Goal: Communication & Community: Answer question/provide support

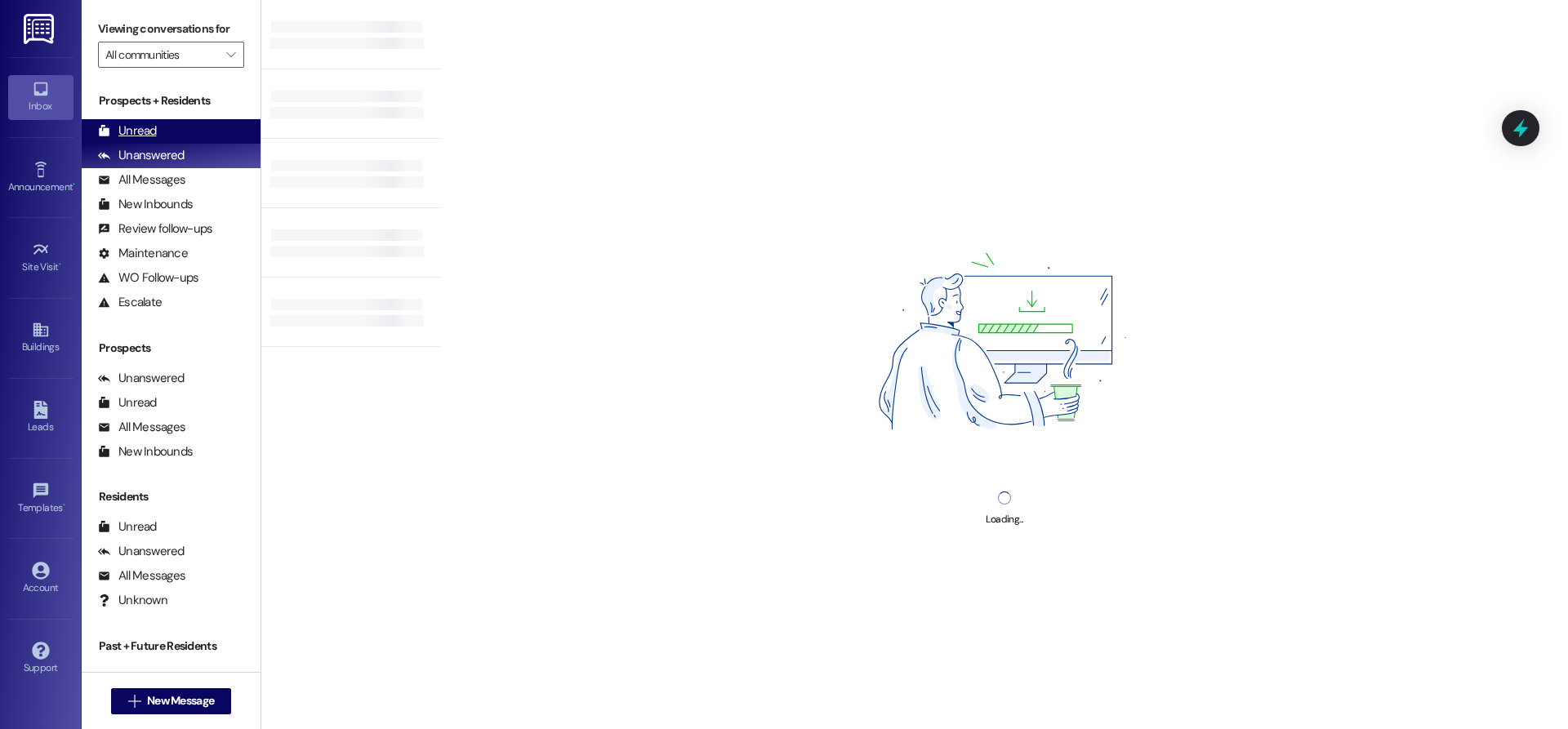
click at [190, 125] on div "Unread (0)" at bounding box center [171, 132] width 179 height 24
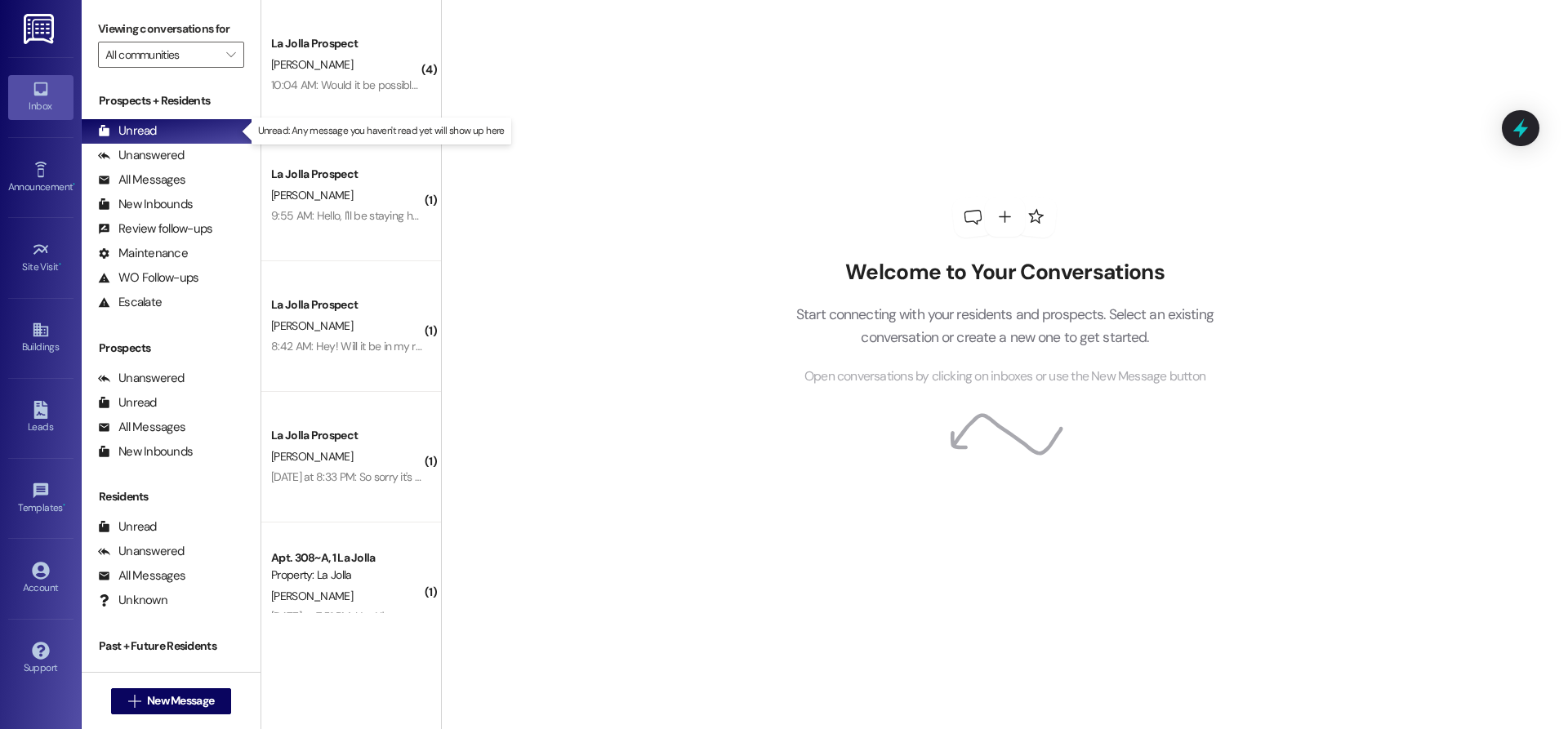
click at [1174, 90] on div "Welcome to Your Conversations Start connecting with your residents and prospect…" at bounding box center [1003, 291] width 489 height 582
click at [1157, 85] on div "Welcome to Your Conversations Start connecting with your residents and prospect…" at bounding box center [1003, 291] width 489 height 582
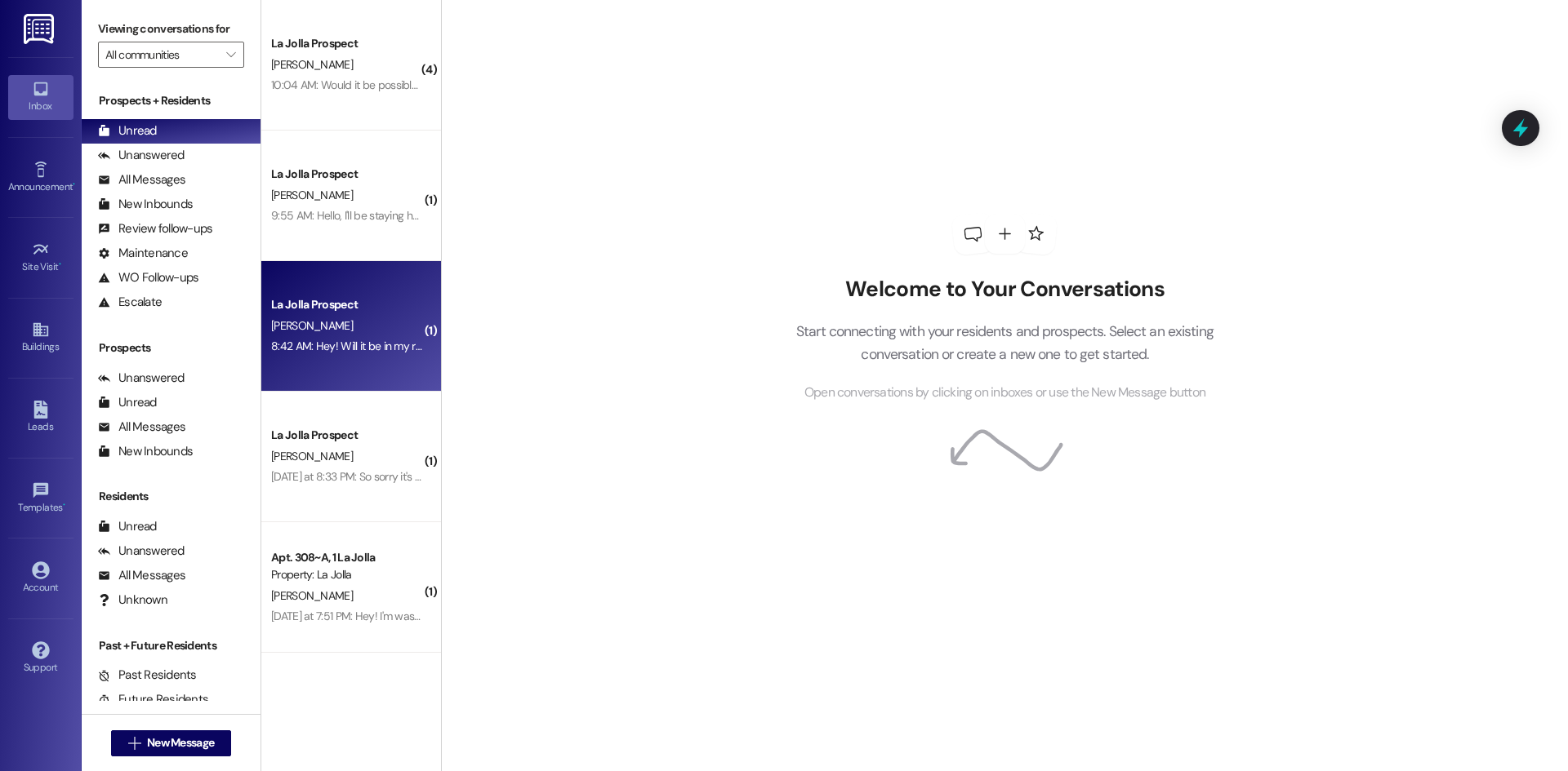
click at [385, 363] on div "La Jolla Prospect [PERSON_NAME] 8:42 AM: Hey! Will it be in my room? Also if yo…" at bounding box center [350, 326] width 179 height 131
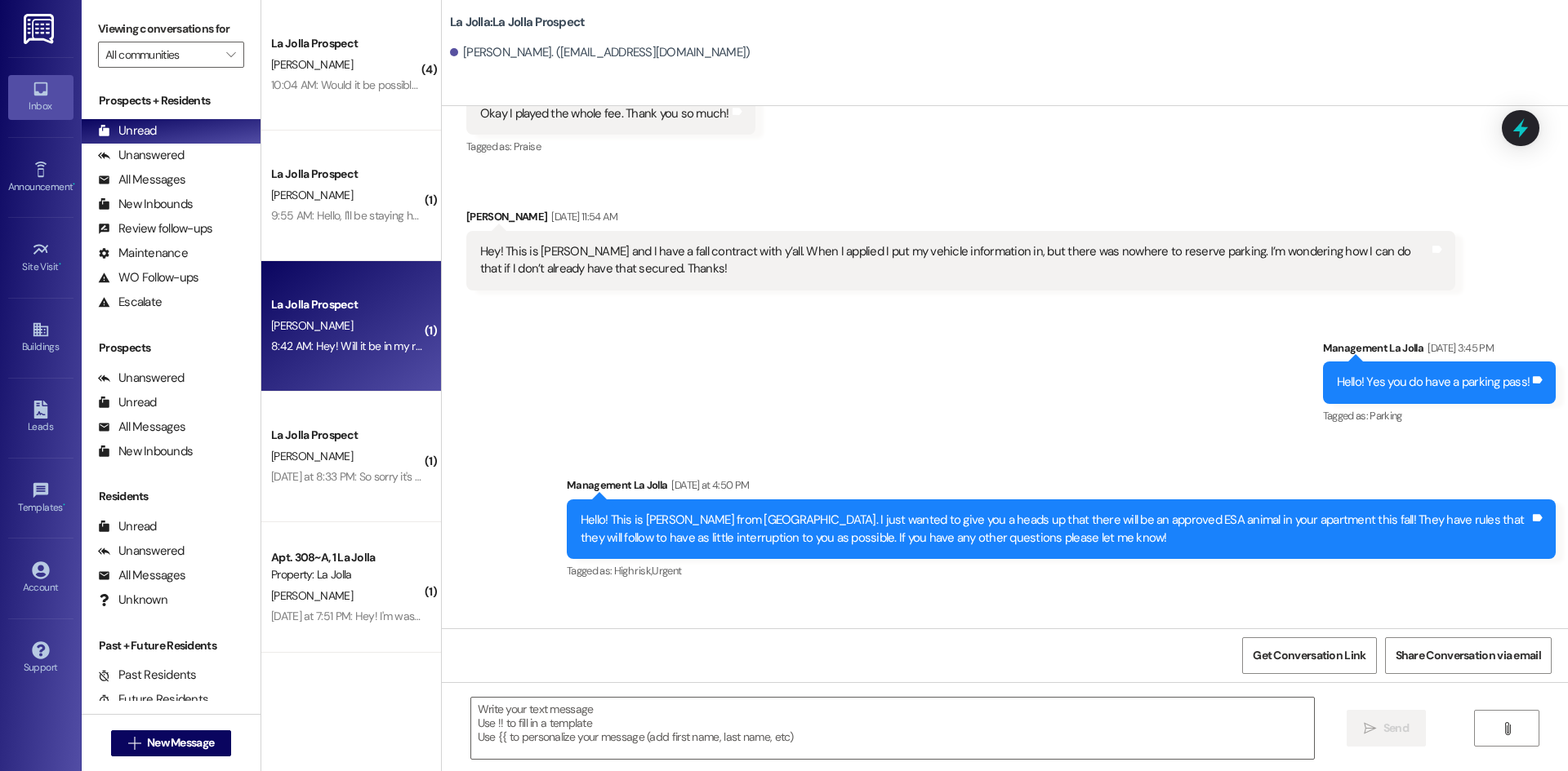
scroll to position [1570, 0]
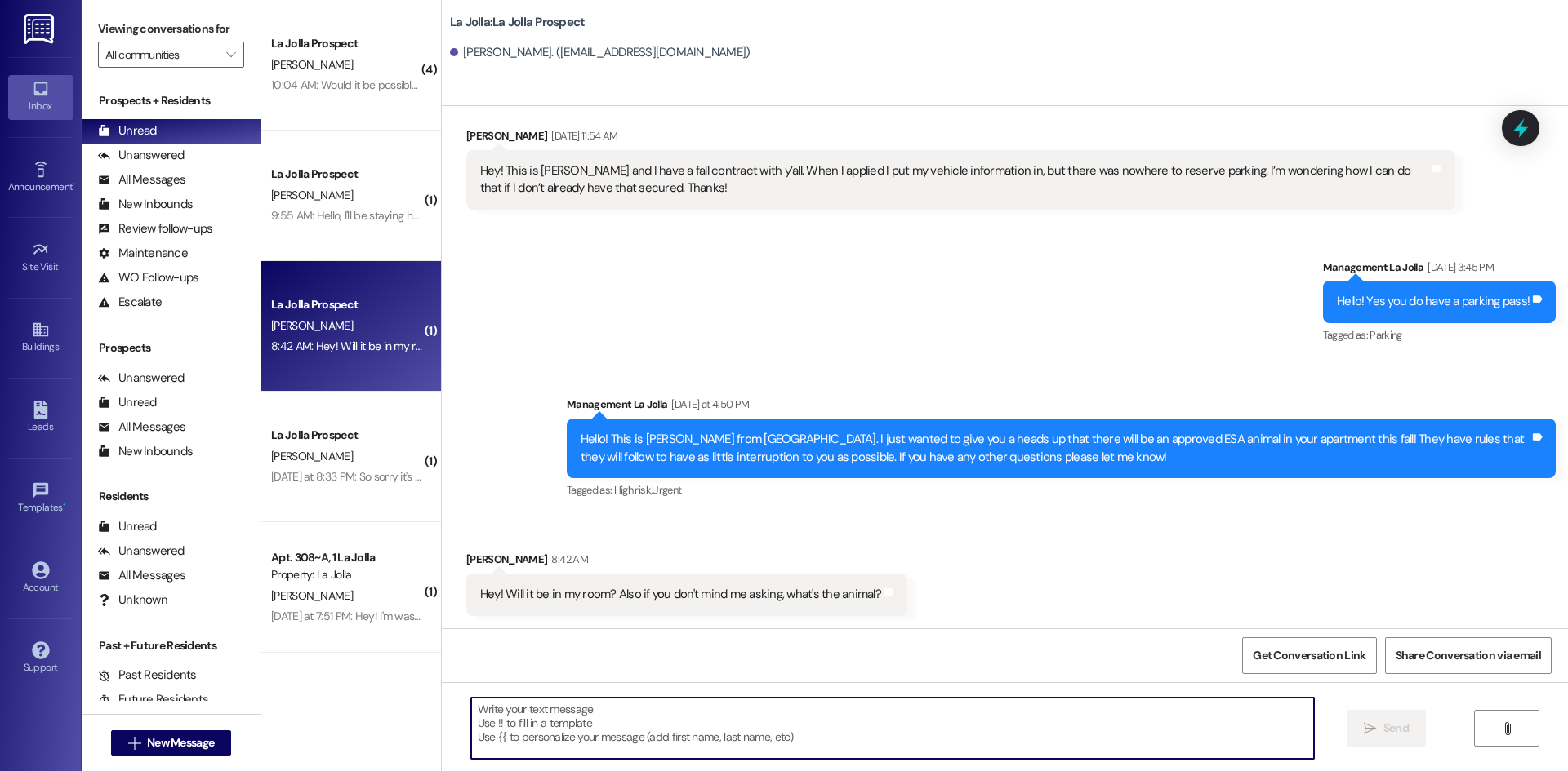
click at [656, 722] on textarea at bounding box center [892, 728] width 843 height 61
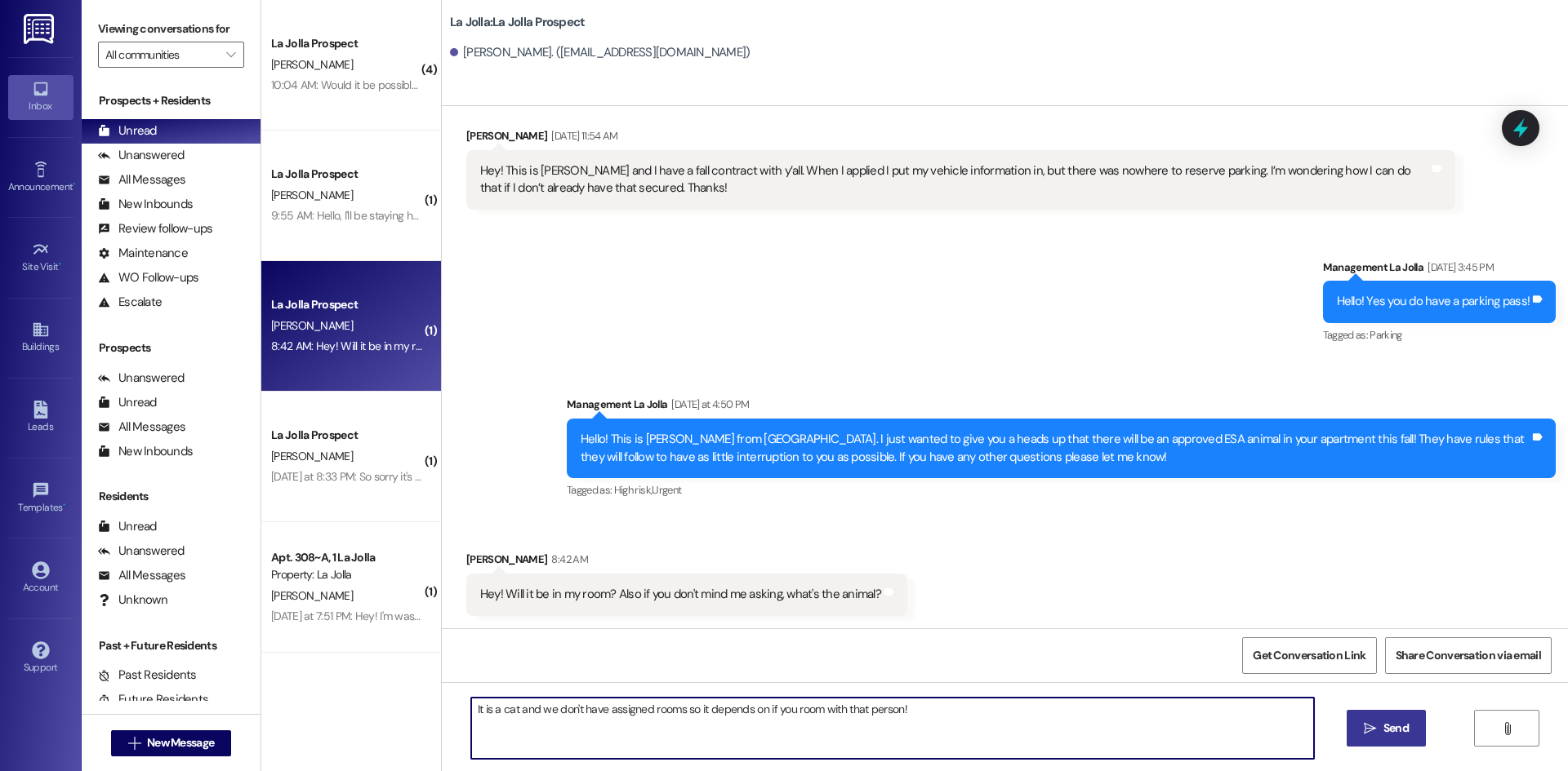
type textarea "It is a cat and we don't have assigned rooms so it depends on if you room with …"
click at [1365, 728] on icon "" at bounding box center [1369, 729] width 12 height 13
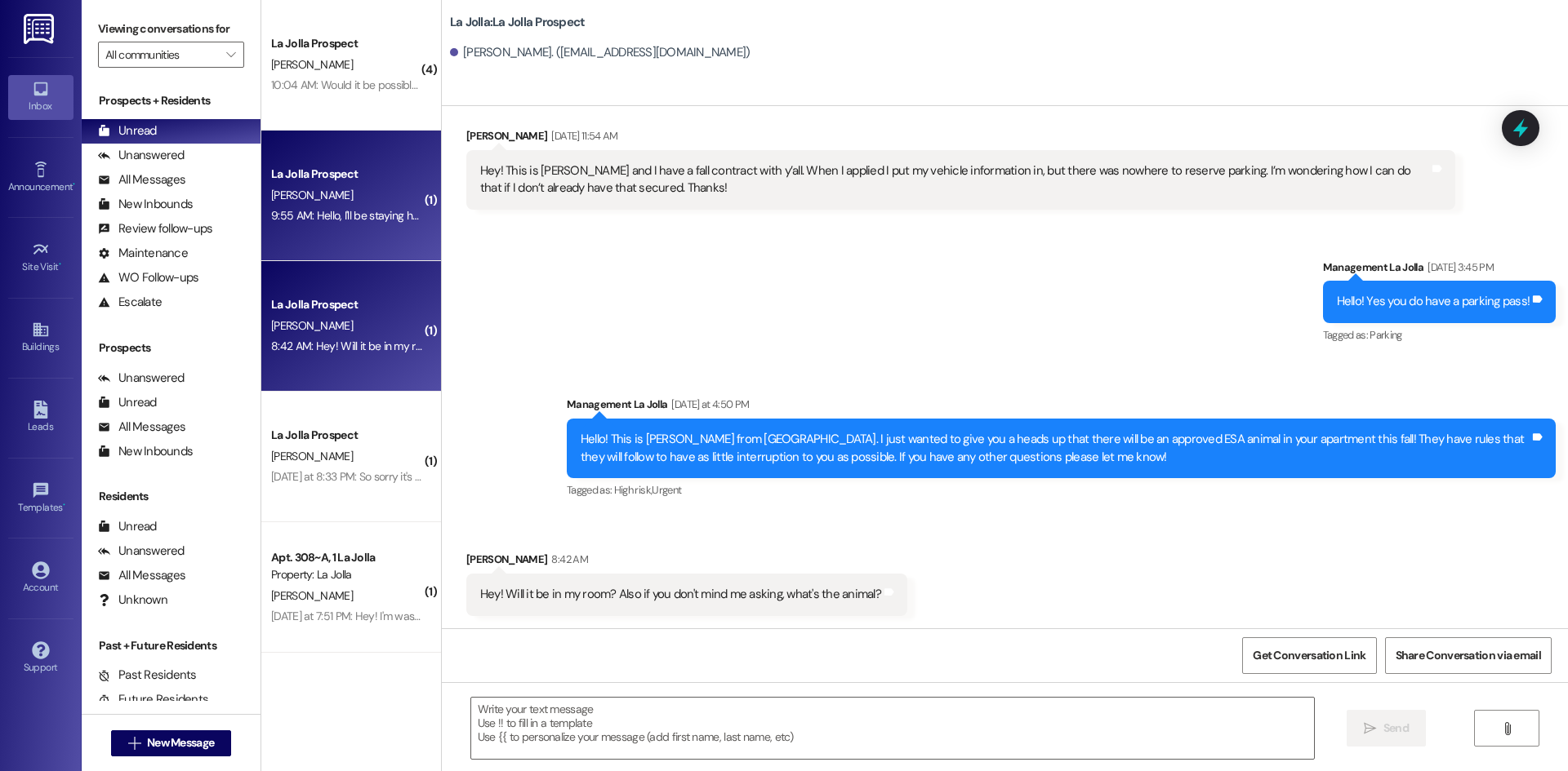
click at [342, 229] on div "La Jolla Prospect [PERSON_NAME] 9:55 AM: Hello, I'll be staying here in the fal…" at bounding box center [350, 195] width 179 height 131
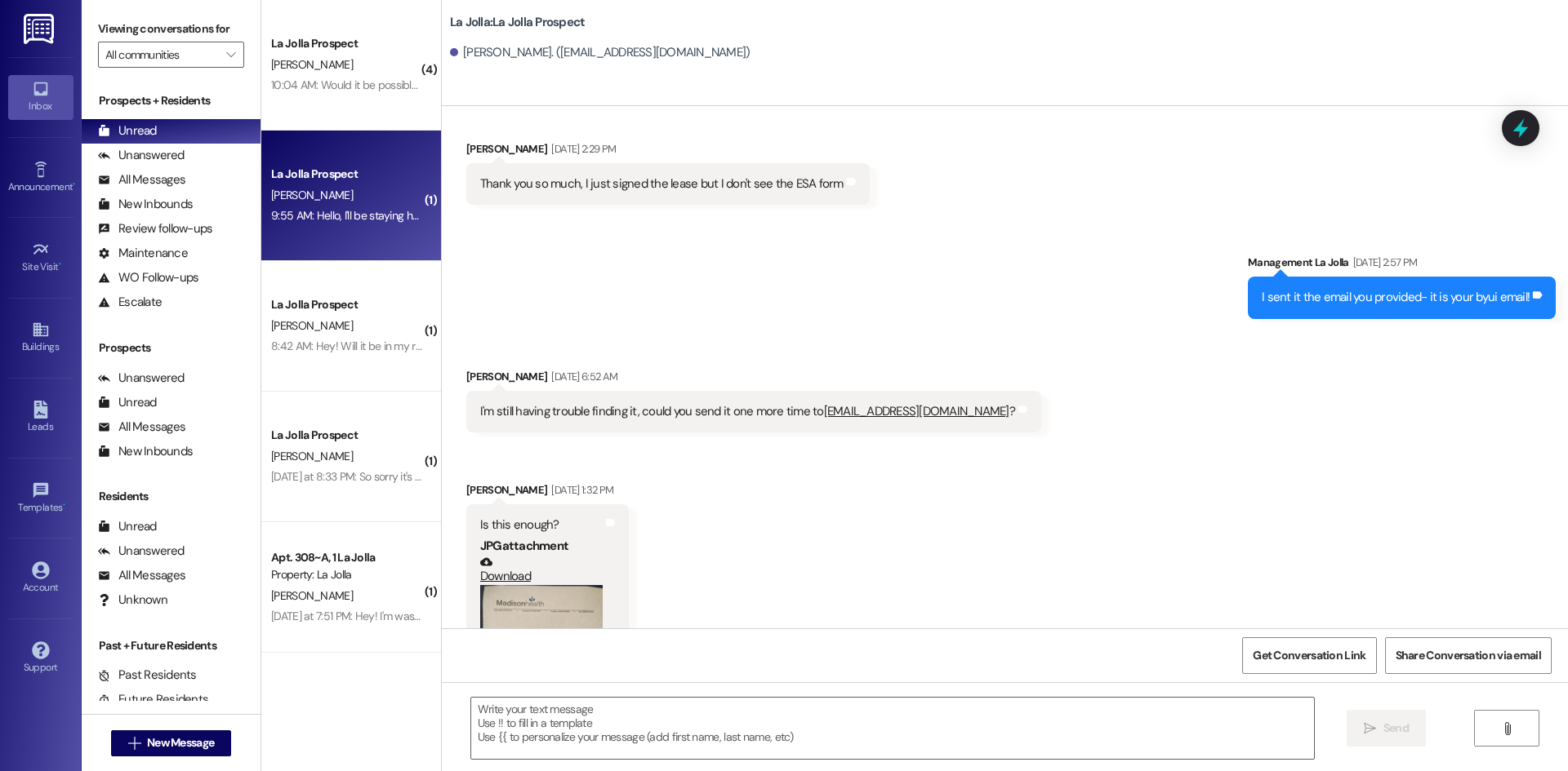
scroll to position [3179, 0]
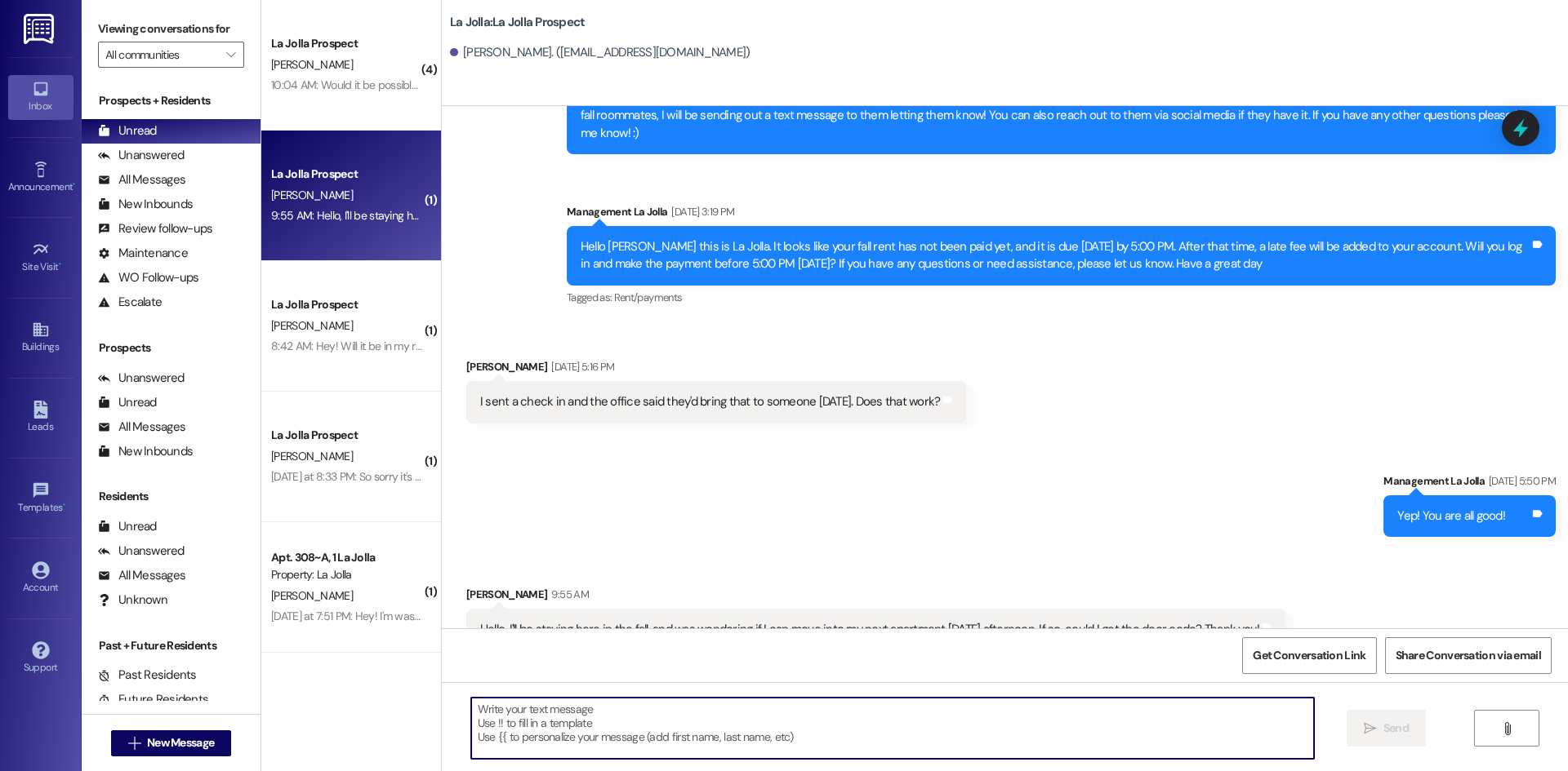
click at [689, 714] on textarea at bounding box center [892, 728] width 843 height 61
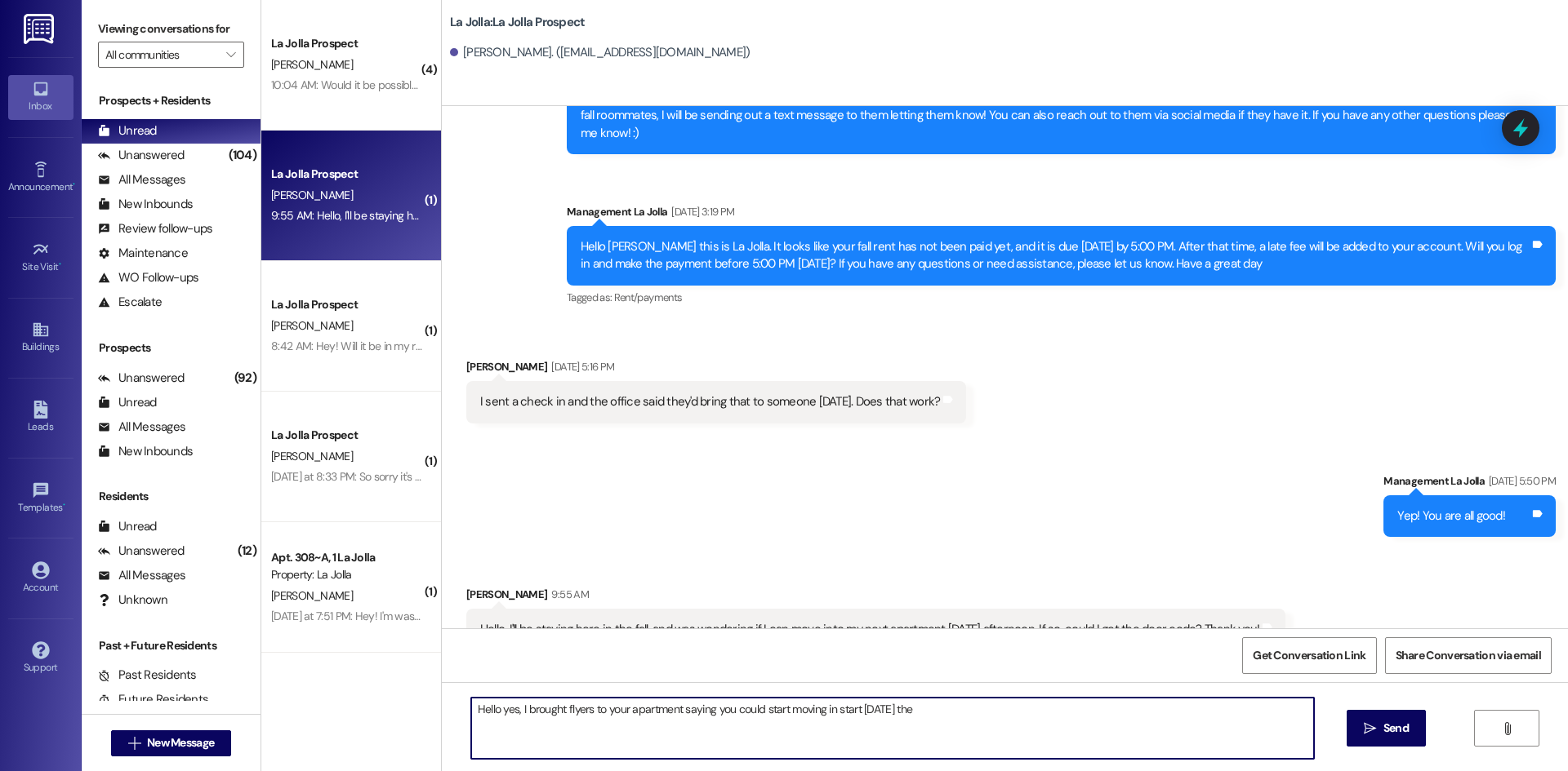
click at [973, 724] on textarea "Hello yes, I brought flyers to your apartment saying you could start moving in …" at bounding box center [892, 728] width 843 height 61
click at [1038, 726] on textarea "Hello yes, I brought flyers to your apartment saying you could start moving in …" at bounding box center [892, 728] width 843 height 61
type textarea "Hello yes, I brought flyers to your apartment saying you could start moving in …"
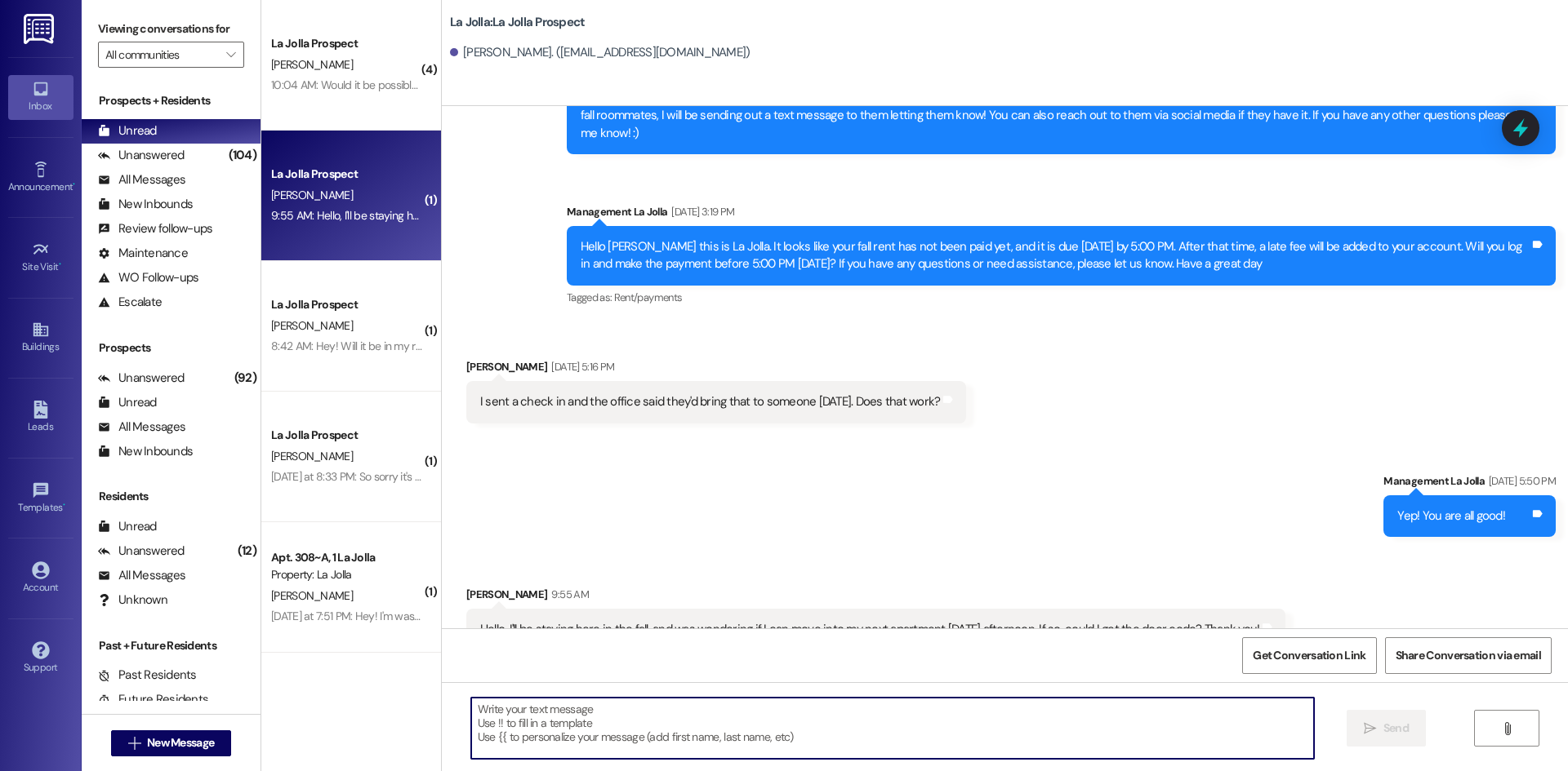
scroll to position [3178, 0]
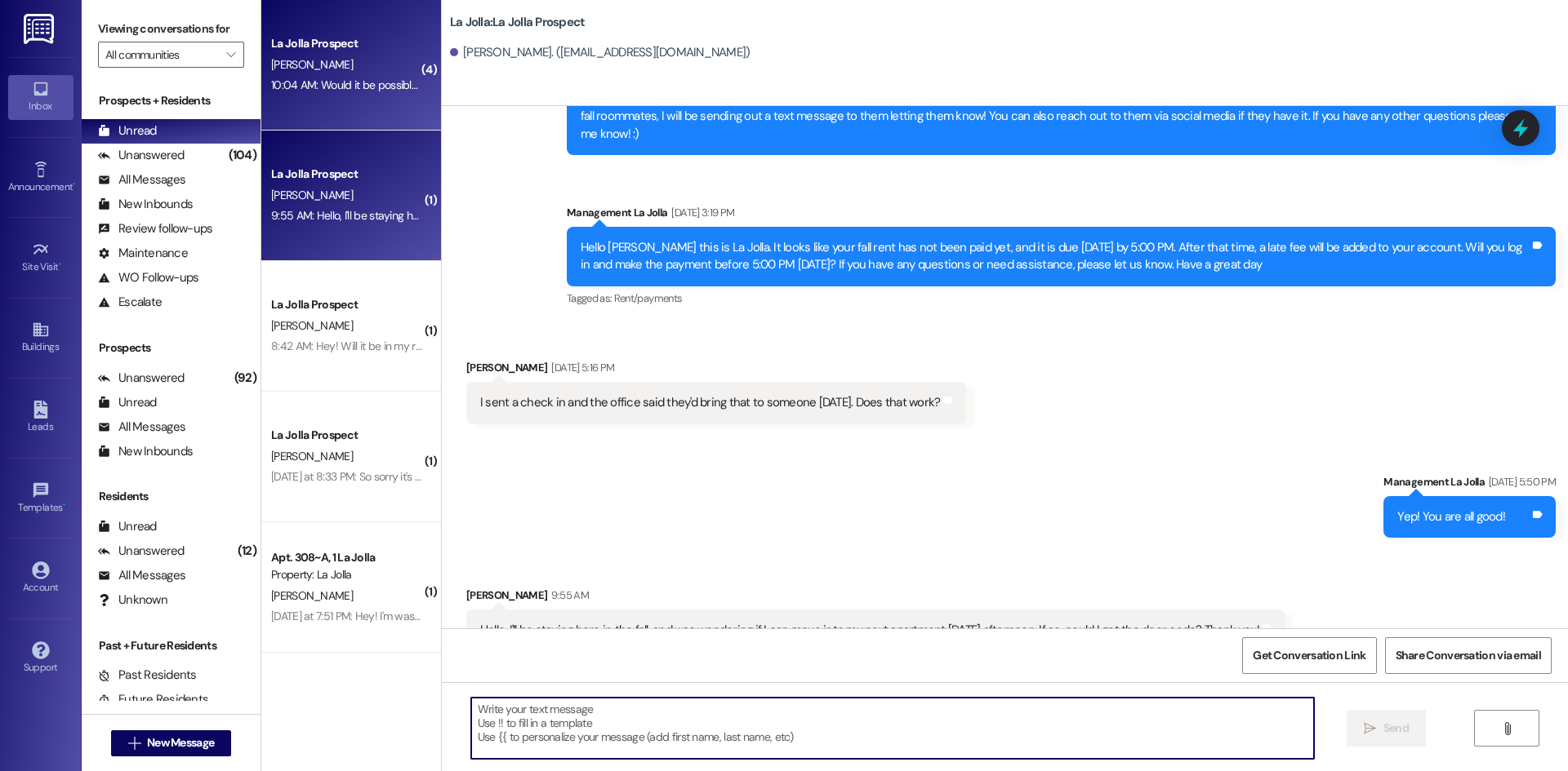
click at [328, 102] on div "La Jolla Prospect [PERSON_NAME] 10:04 AM: Would it be possible to move in [DATE…" at bounding box center [350, 65] width 179 height 131
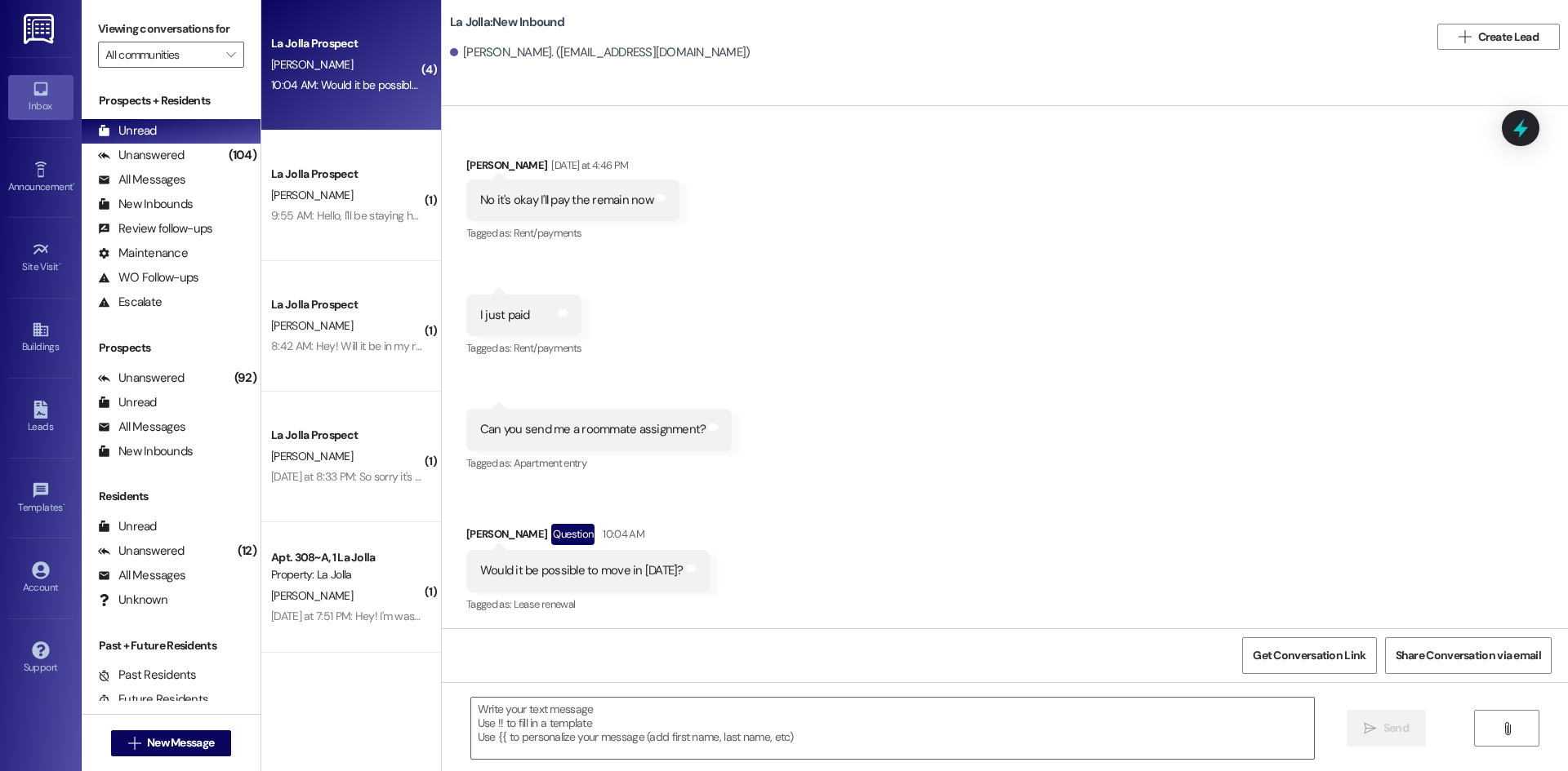
scroll to position [4456, 0]
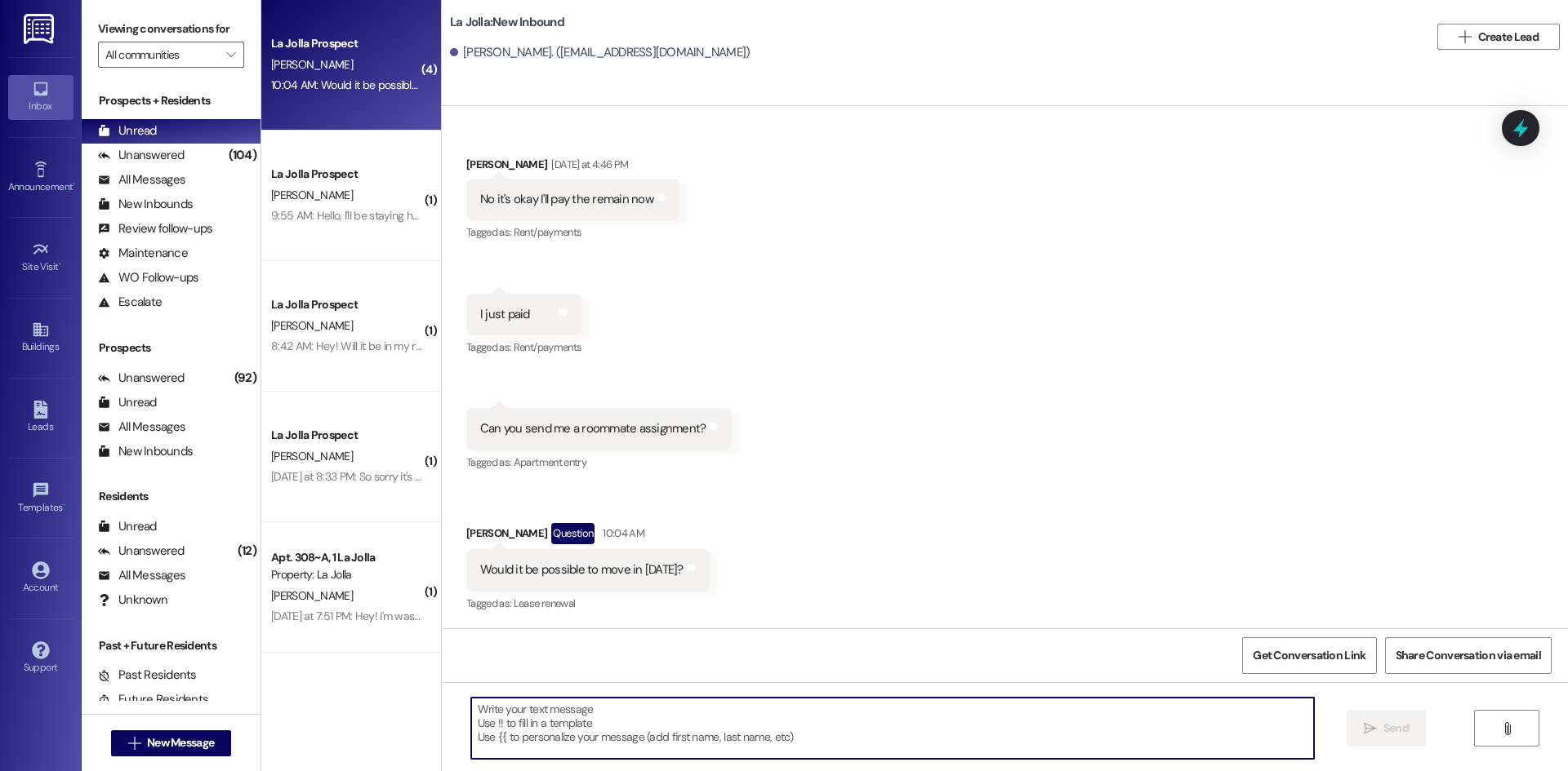
click at [545, 728] on textarea at bounding box center [892, 728] width 843 height 61
paste textarea "313 Zewge, Betelham 313 [PERSON_NAME] 313 Hang, [PERSON_NAME] 313 [PERSON_NAME]…"
type textarea "313 Zewge, Betelham 313 [PERSON_NAME] 313 Hang, [PERSON_NAME] 313 [PERSON_NAME]…"
click at [1355, 728] on button " Send" at bounding box center [1386, 728] width 79 height 37
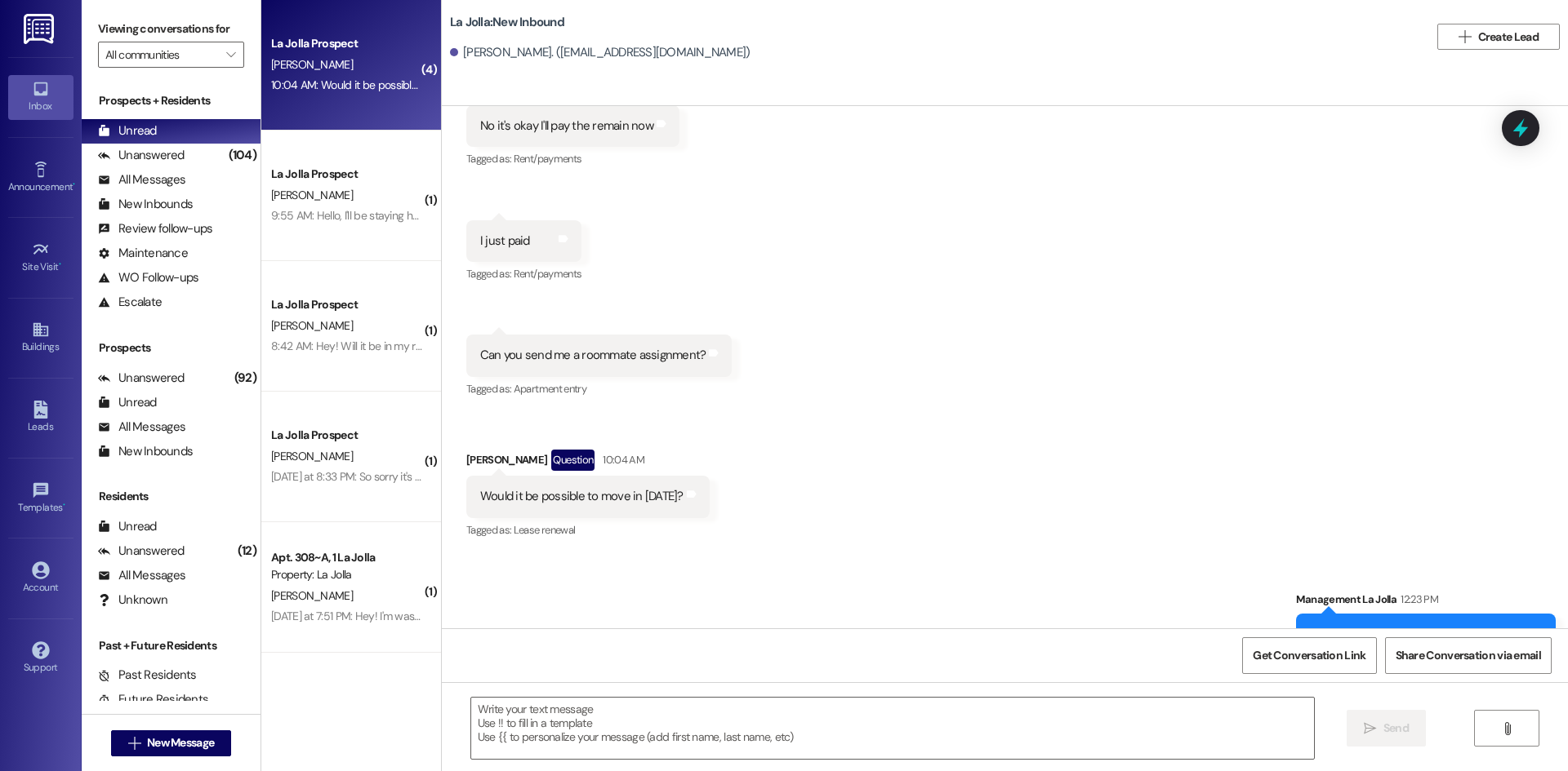
scroll to position [4657, 0]
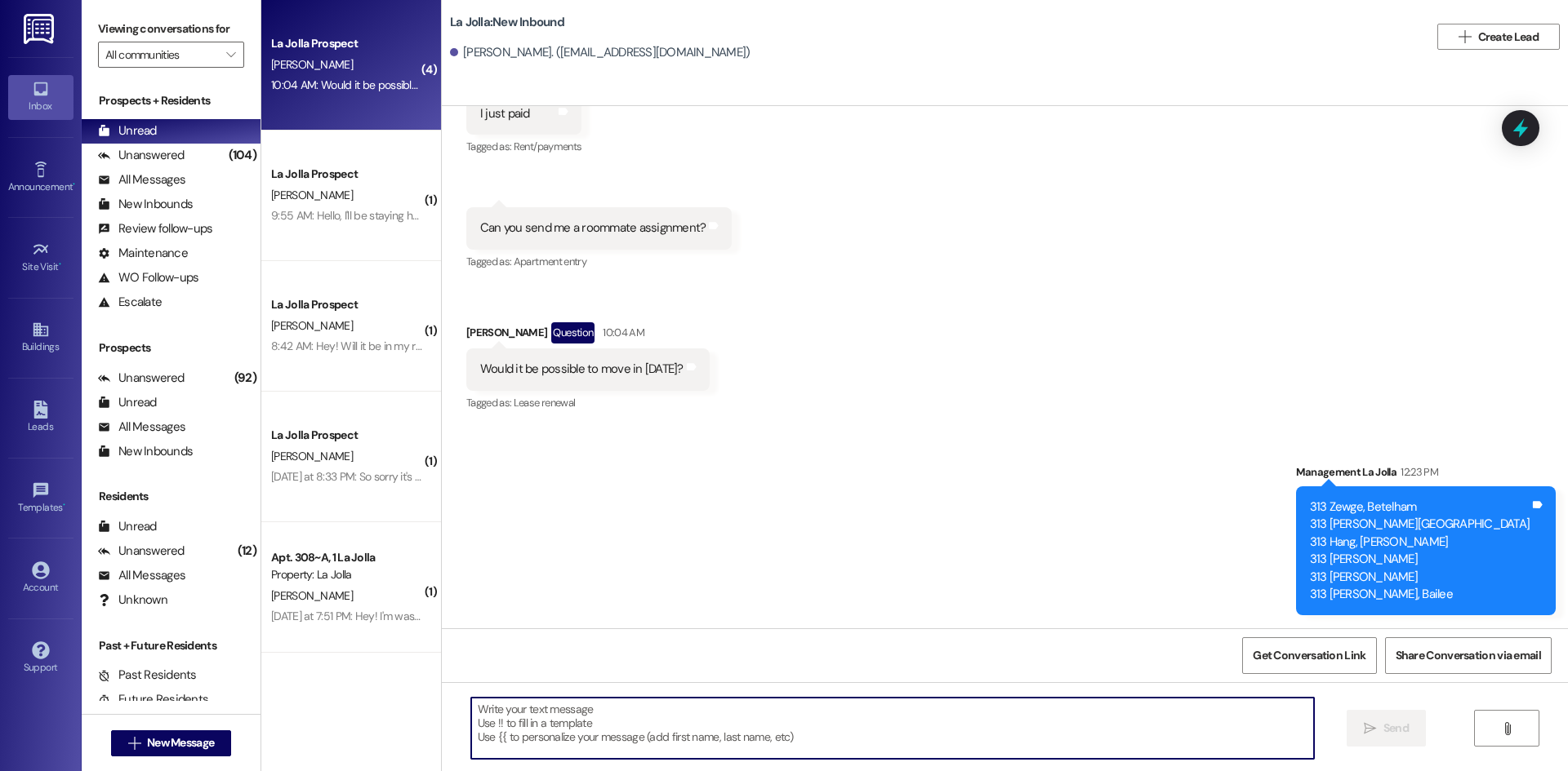
click at [488, 715] on textarea at bounding box center [892, 728] width 843 height 61
type textarea "G"
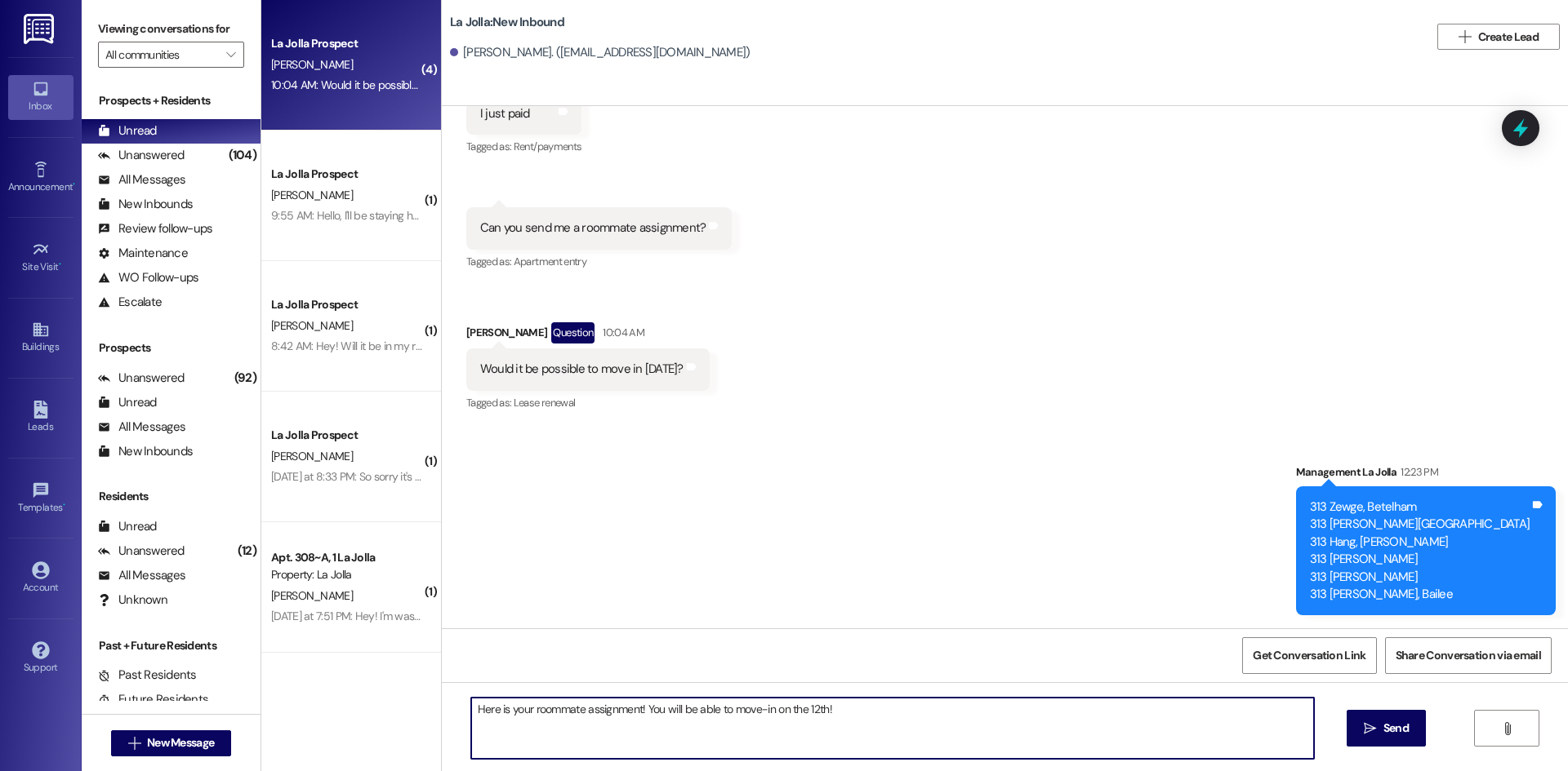
click at [479, 711] on textarea "Here is your roommate assignment! You will be able to move-in on the 12th!" at bounding box center [892, 728] width 843 height 61
click at [471, 707] on textarea "Here is your roommate assignment! You will be able to move-in on the 12th!" at bounding box center [892, 728] width 843 height 61
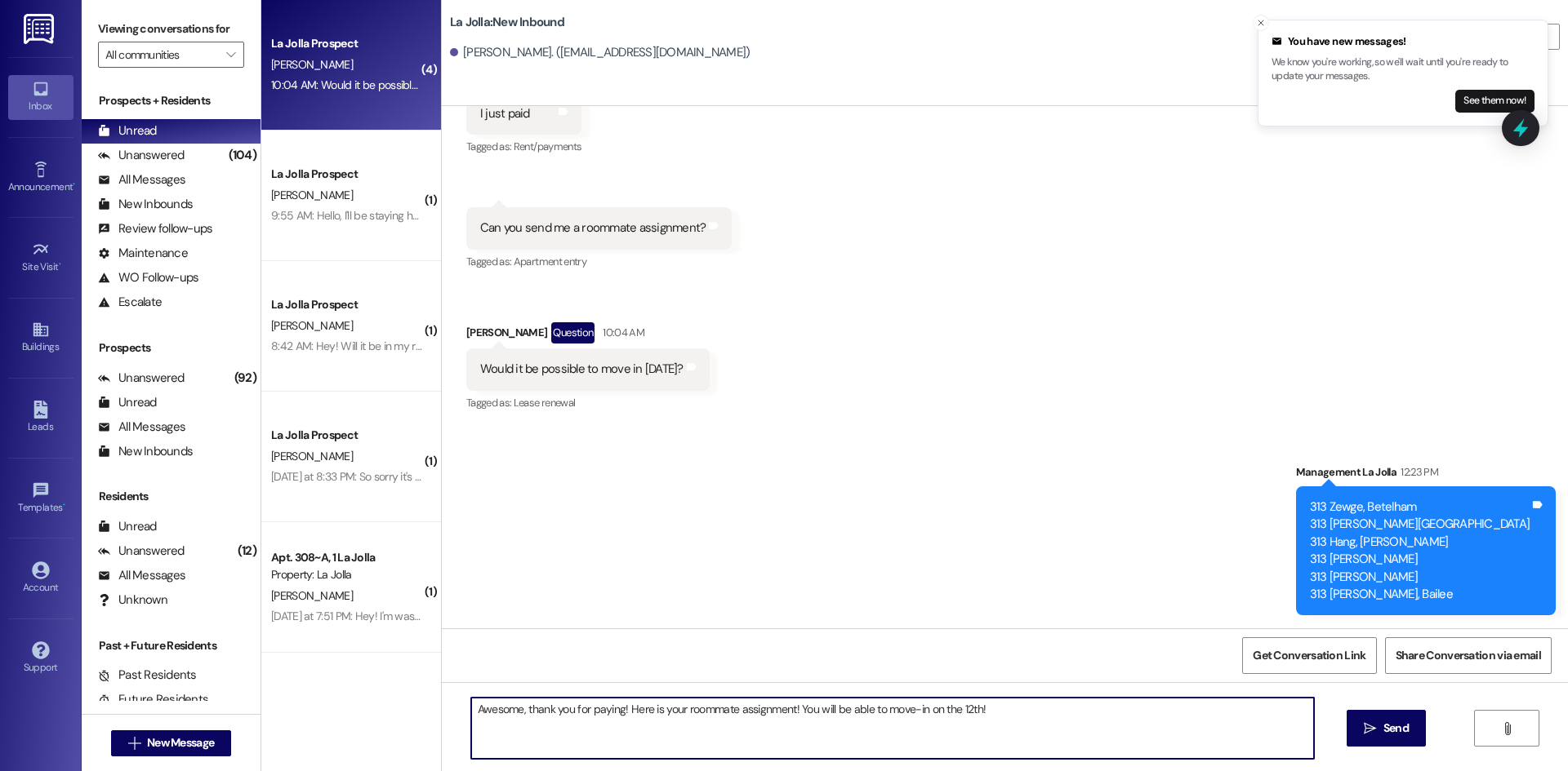
scroll to position [4770, 0]
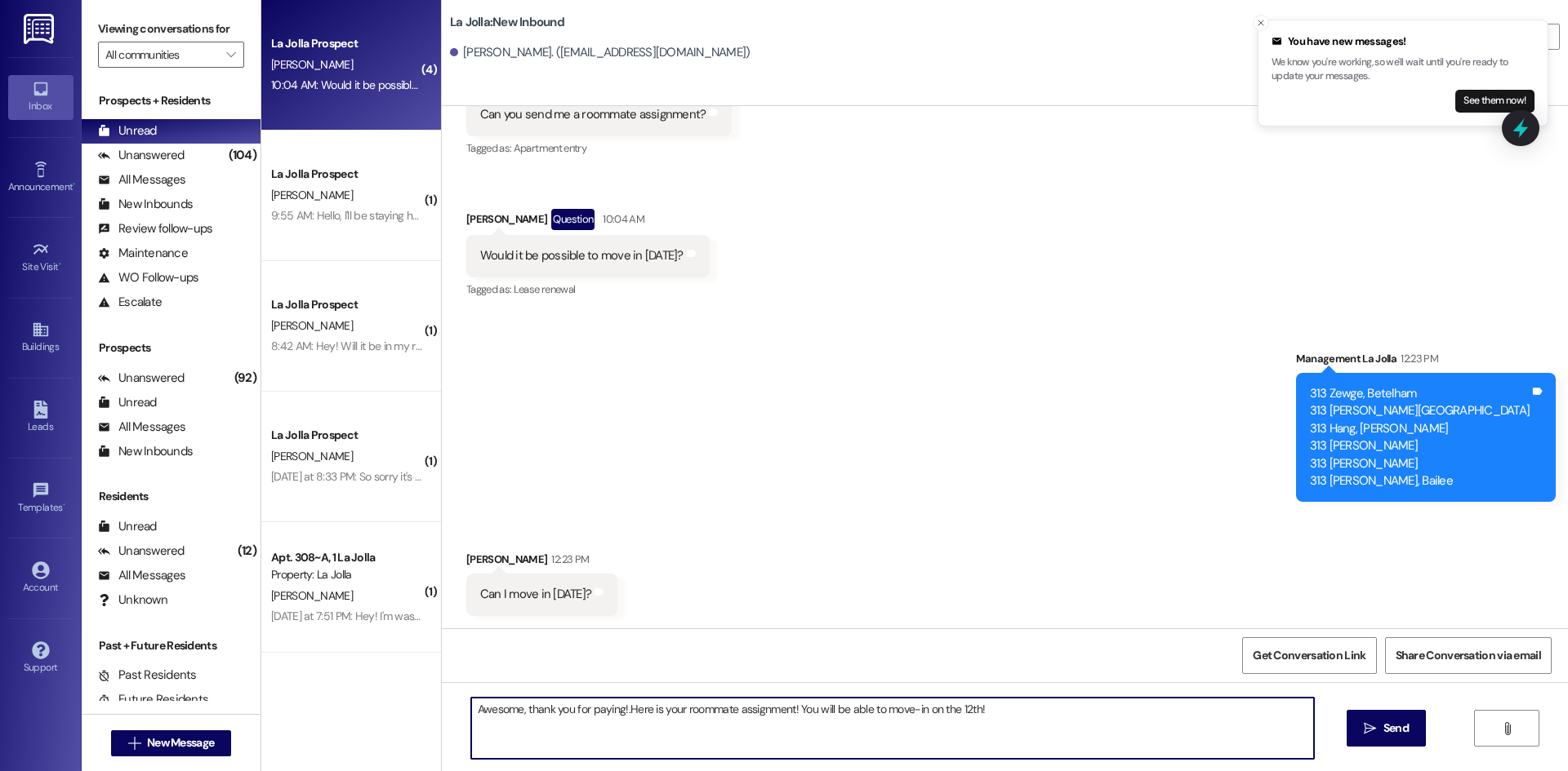
type textarea "Awesome, thank you for paying!. Here is your roommate assignment! You will be a…"
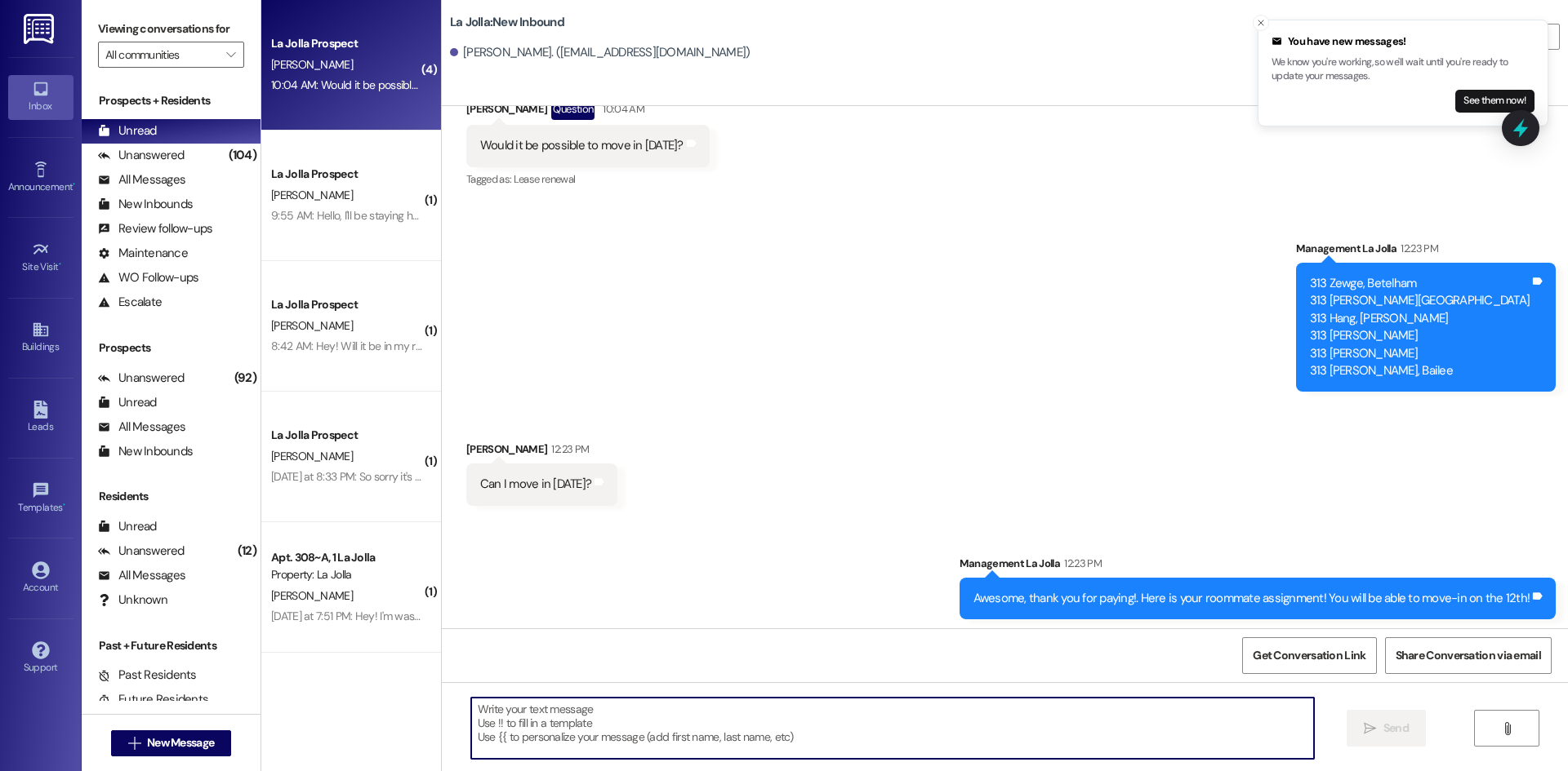
scroll to position [4884, 0]
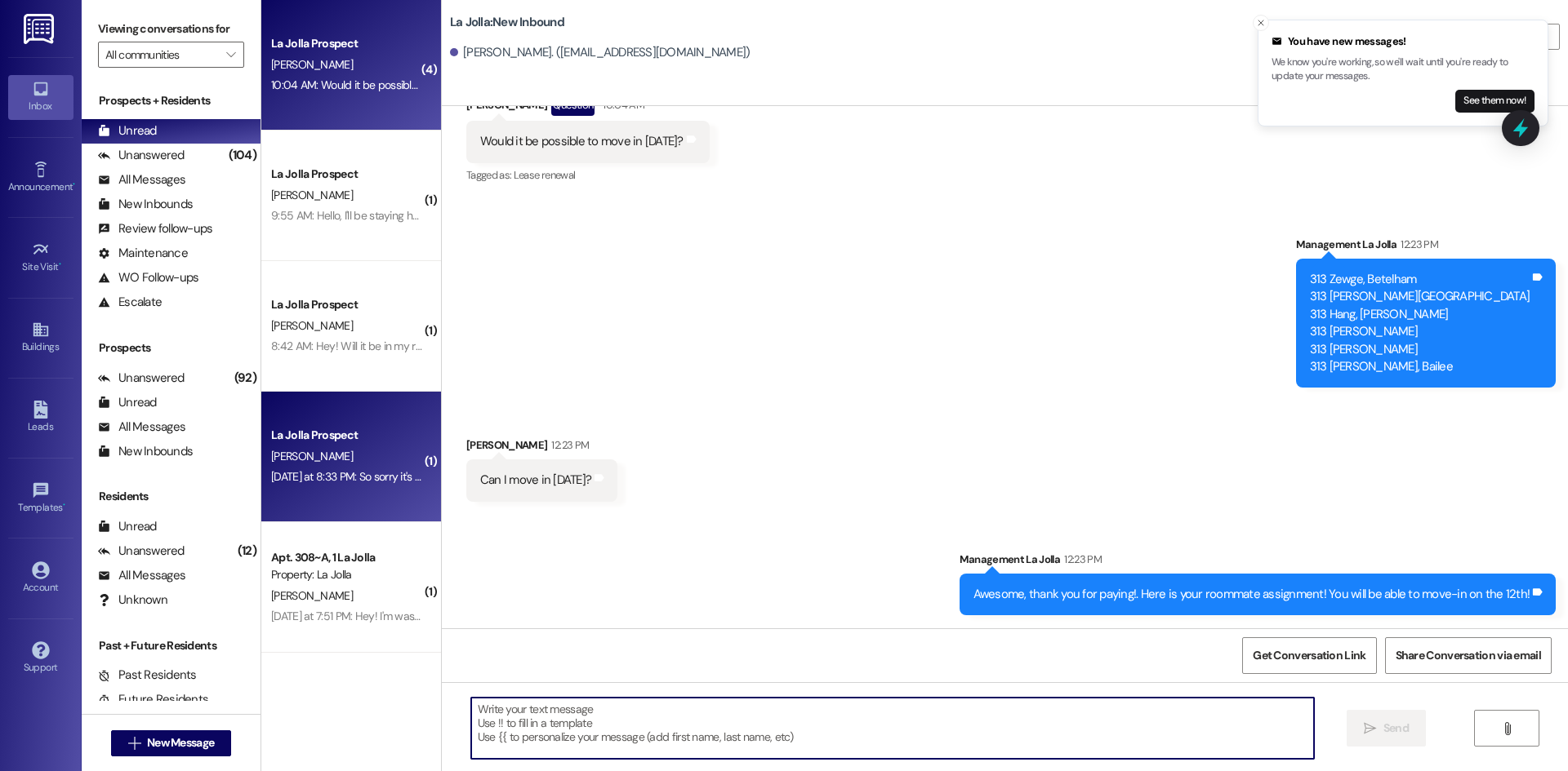
click at [332, 446] on div "[PERSON_NAME]" at bounding box center [347, 456] width 154 height 21
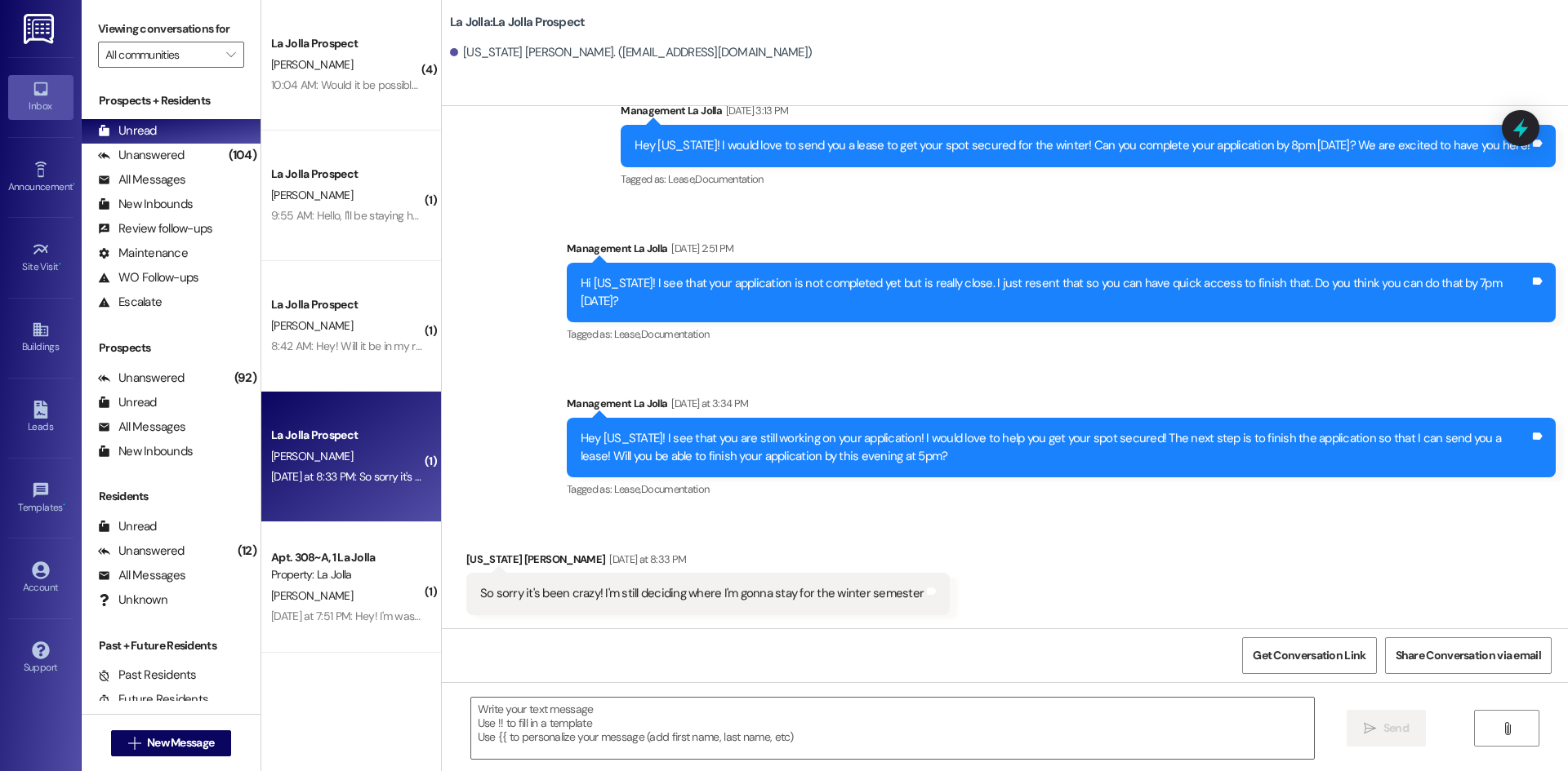
scroll to position [2226, 0]
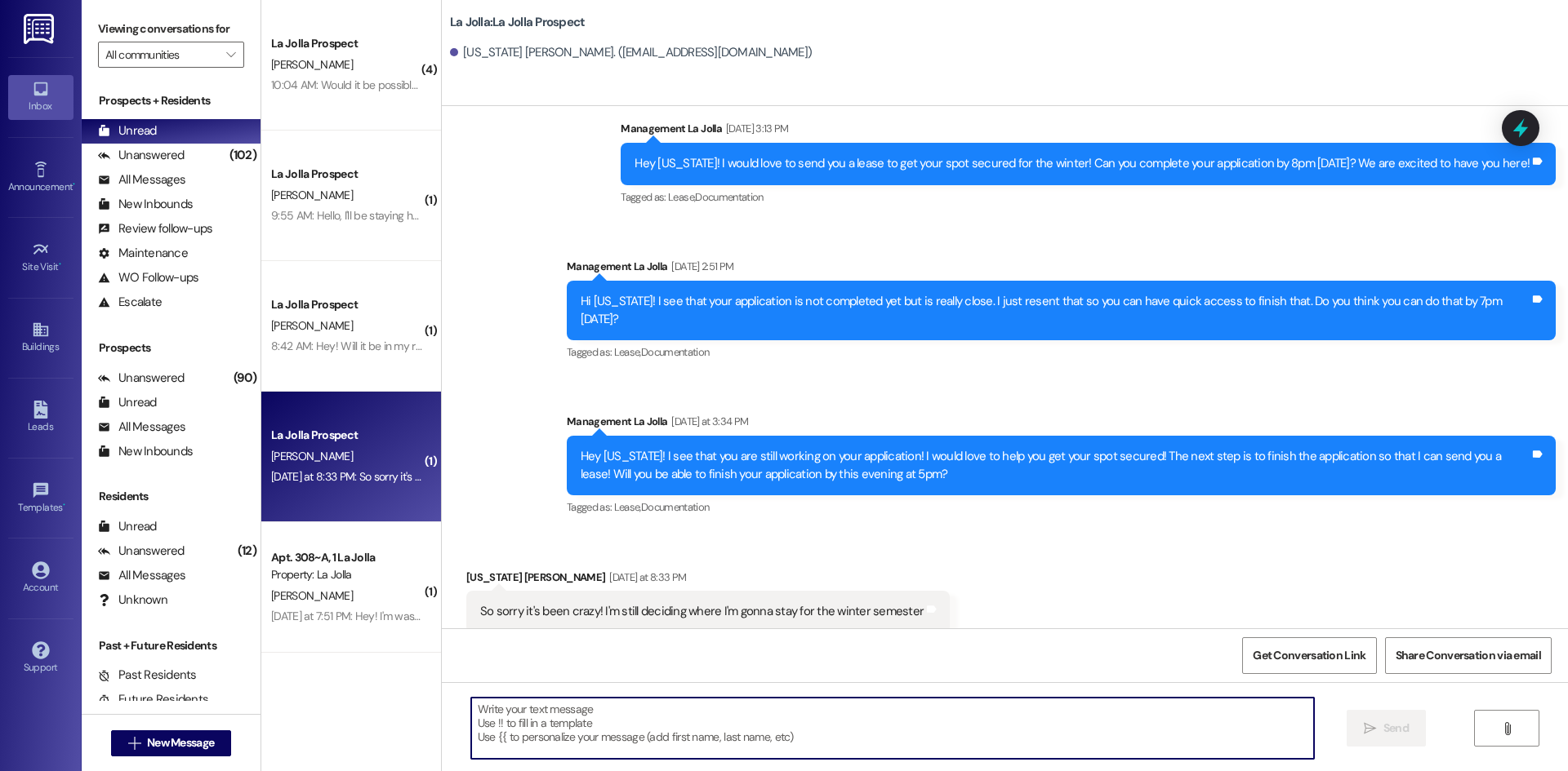
click at [735, 699] on textarea at bounding box center [892, 728] width 843 height 61
click at [707, 728] on textarea at bounding box center [892, 728] width 843 height 61
type textarea "O"
type textarea "P"
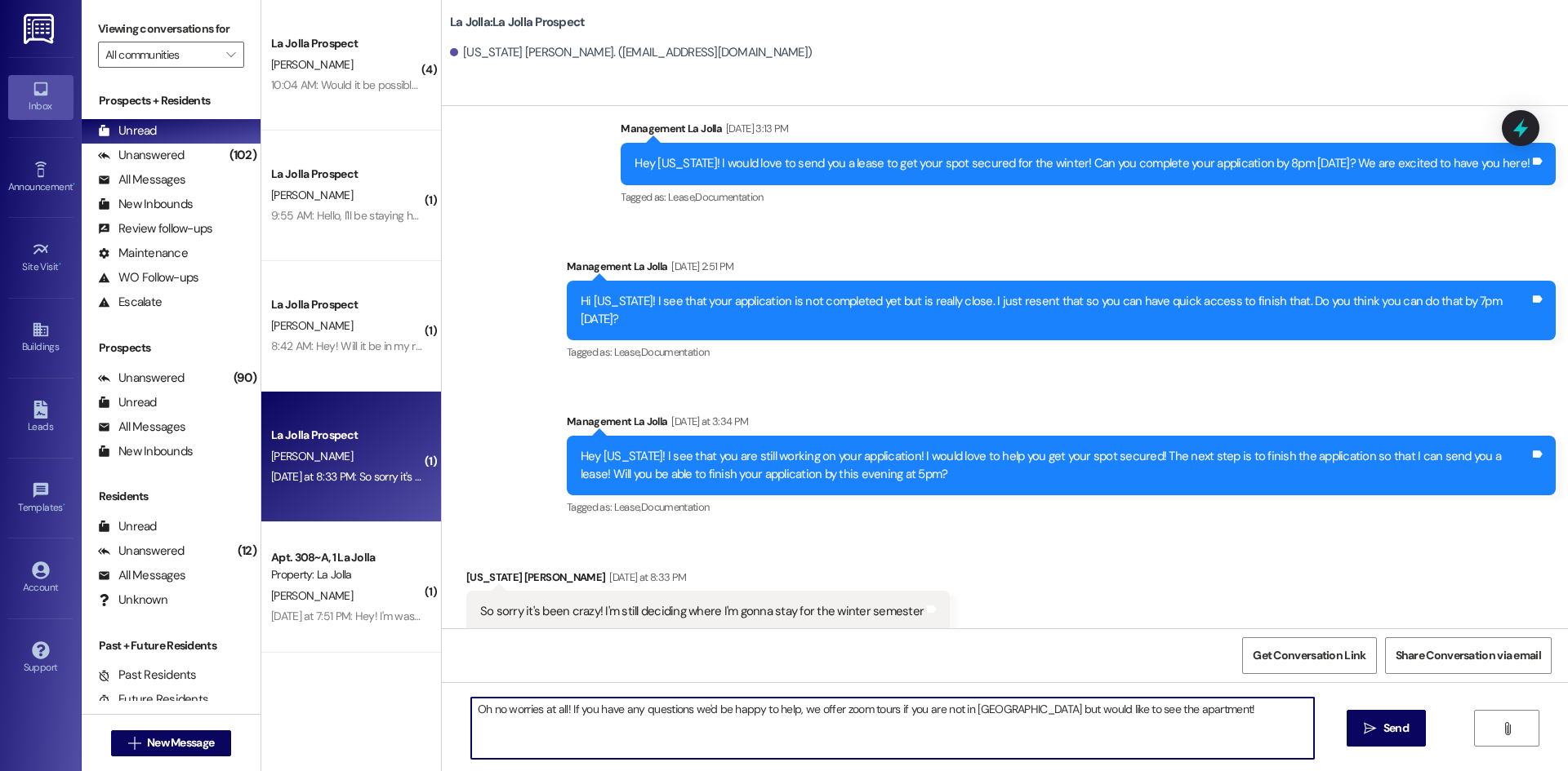
click at [966, 712] on textarea "Oh no worries at all! If you have any questions we'd be happy to help, we offer…" at bounding box center [892, 728] width 843 height 61
type textarea "Oh no worries at all! If you have any questions we'd be happy to help, we offer…"
click at [1358, 719] on button " Send" at bounding box center [1386, 728] width 79 height 37
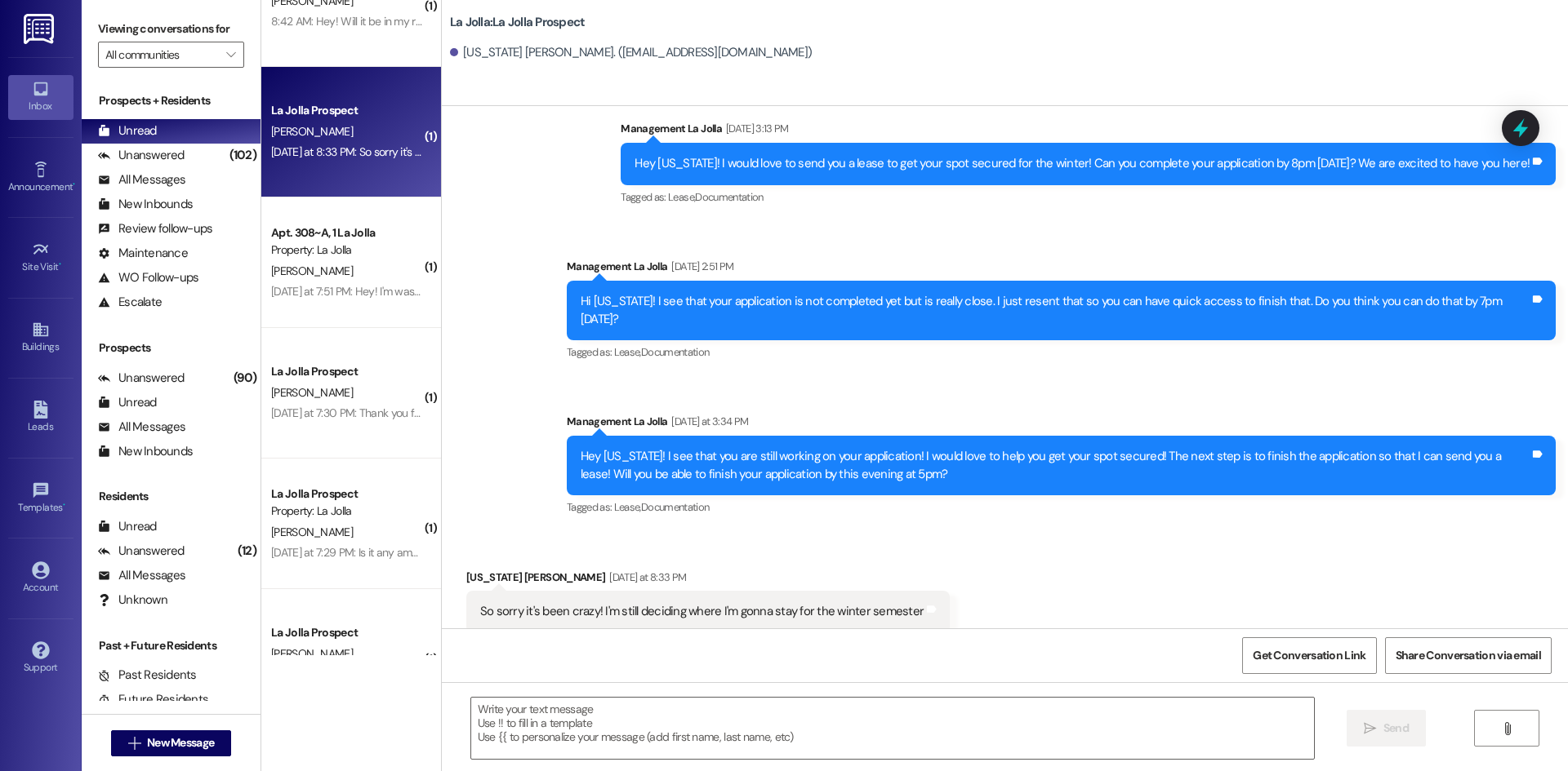
scroll to position [327, 0]
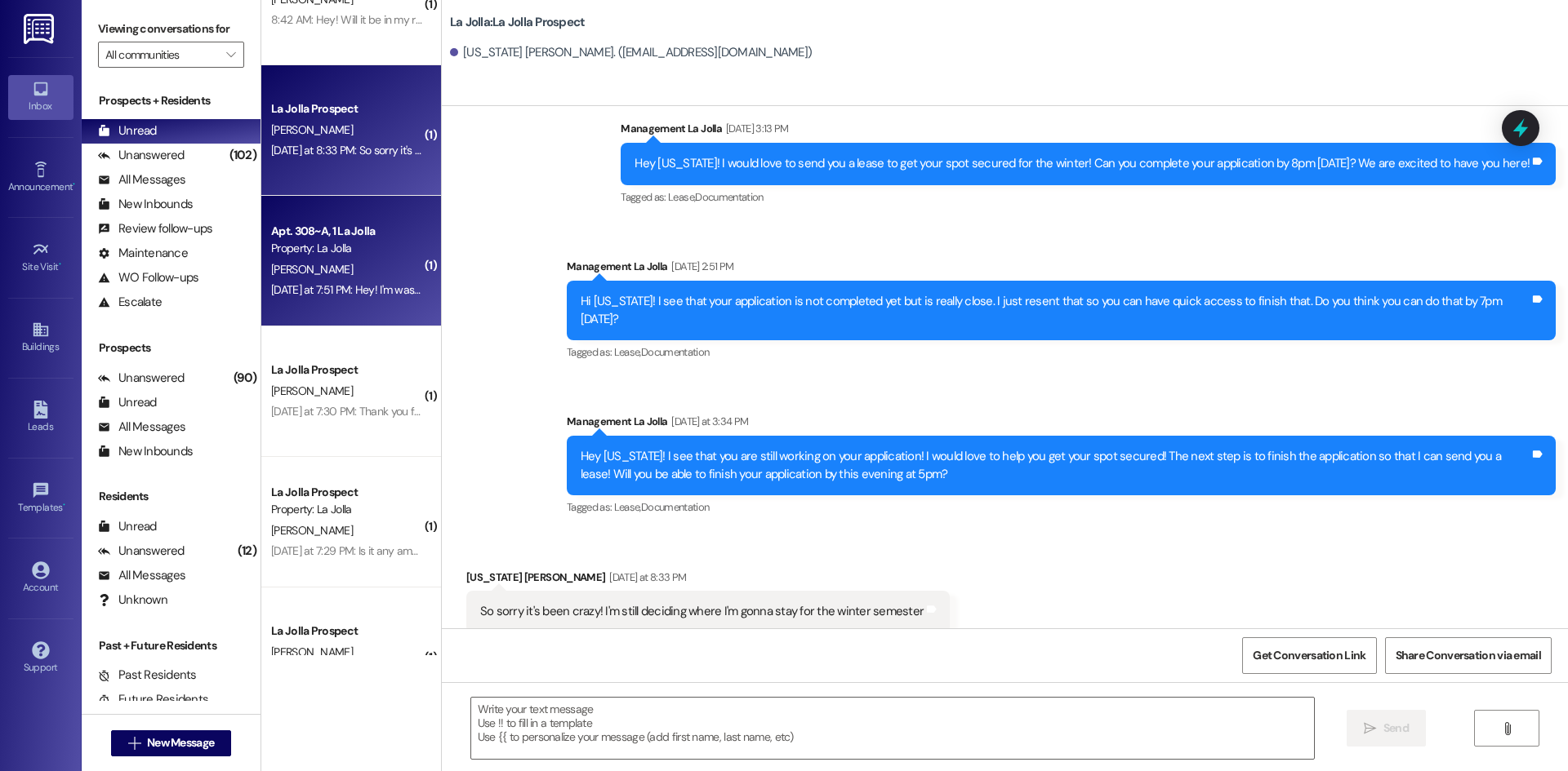
click at [363, 230] on div "Apt. 308~A, 1 La Jolla" at bounding box center [347, 231] width 151 height 17
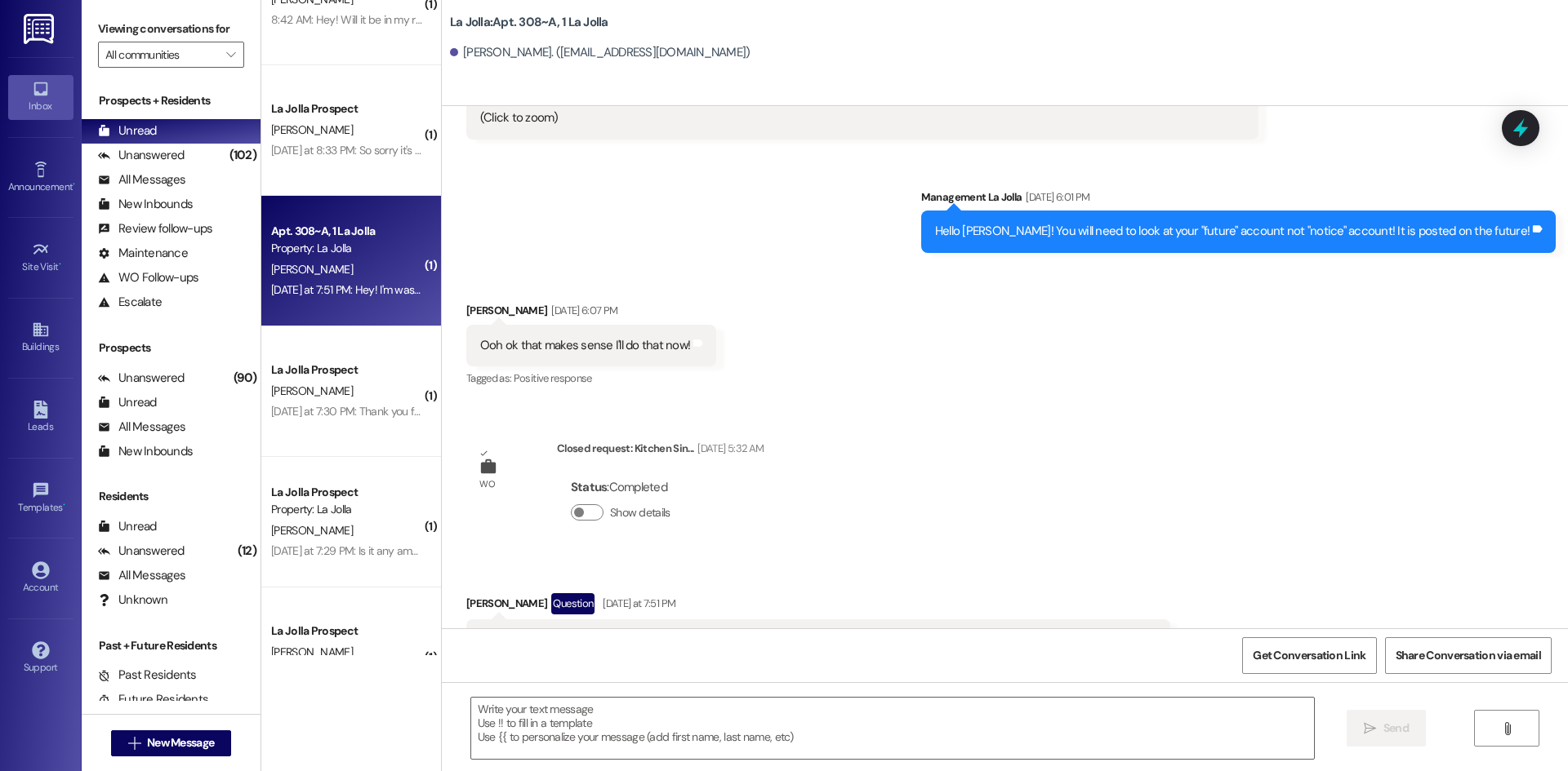
scroll to position [14368, 0]
click at [477, 726] on textarea at bounding box center [892, 728] width 843 height 61
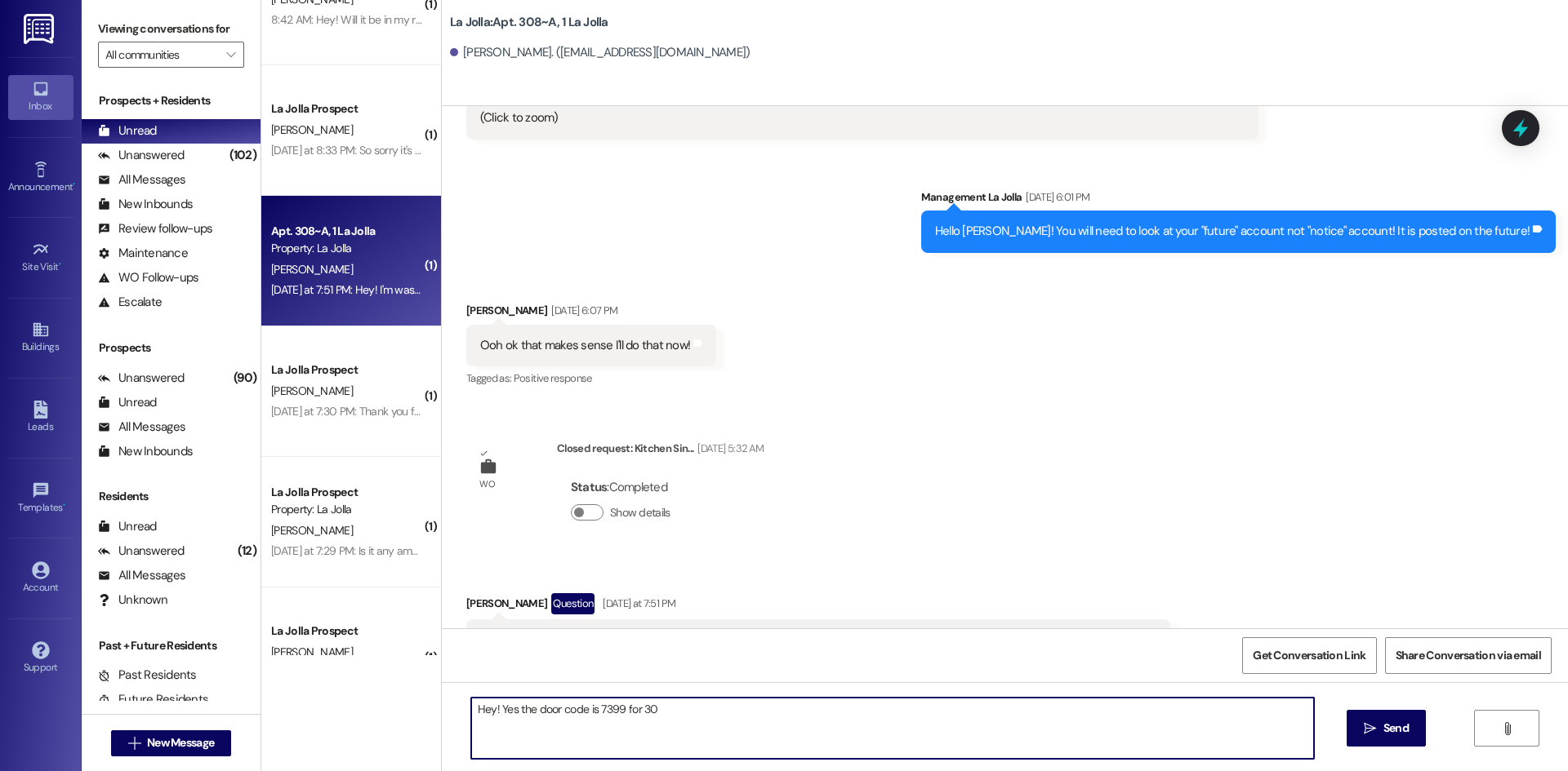
type textarea "Hey! Yes the door code is 7399 for 308"
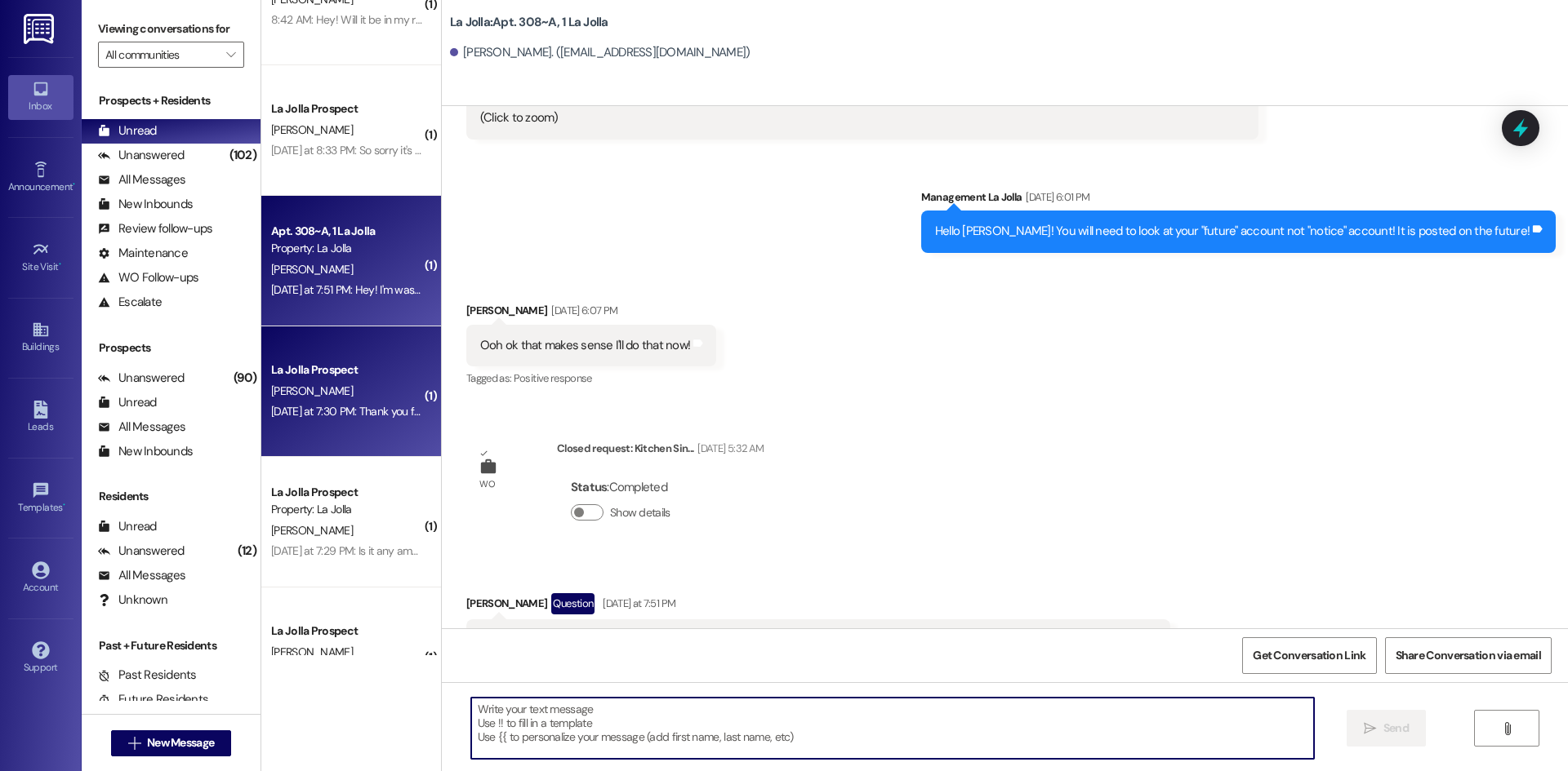
scroll to position [14367, 0]
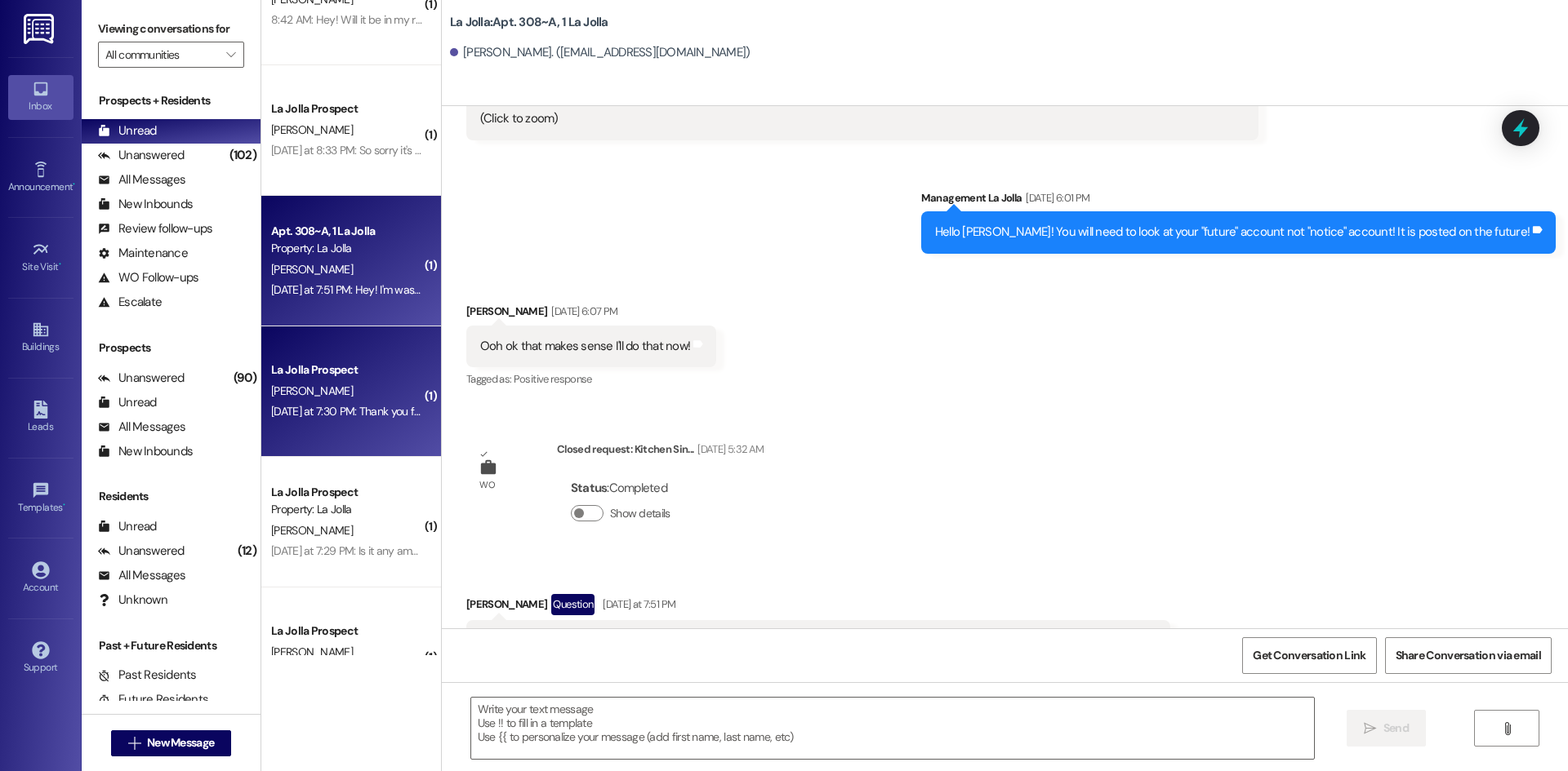
click at [322, 376] on div "La Jolla Prospect" at bounding box center [347, 370] width 151 height 17
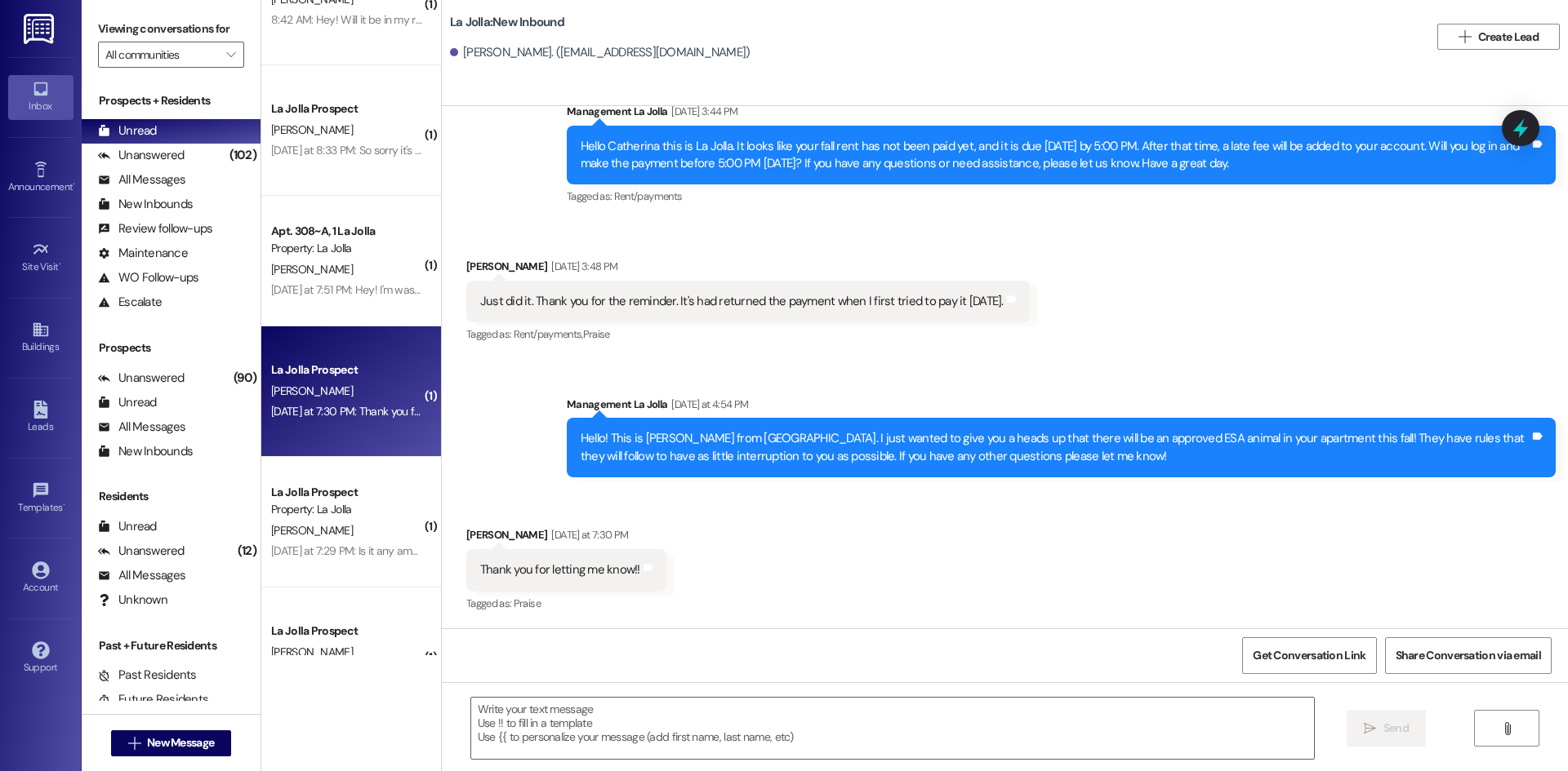
scroll to position [226, 0]
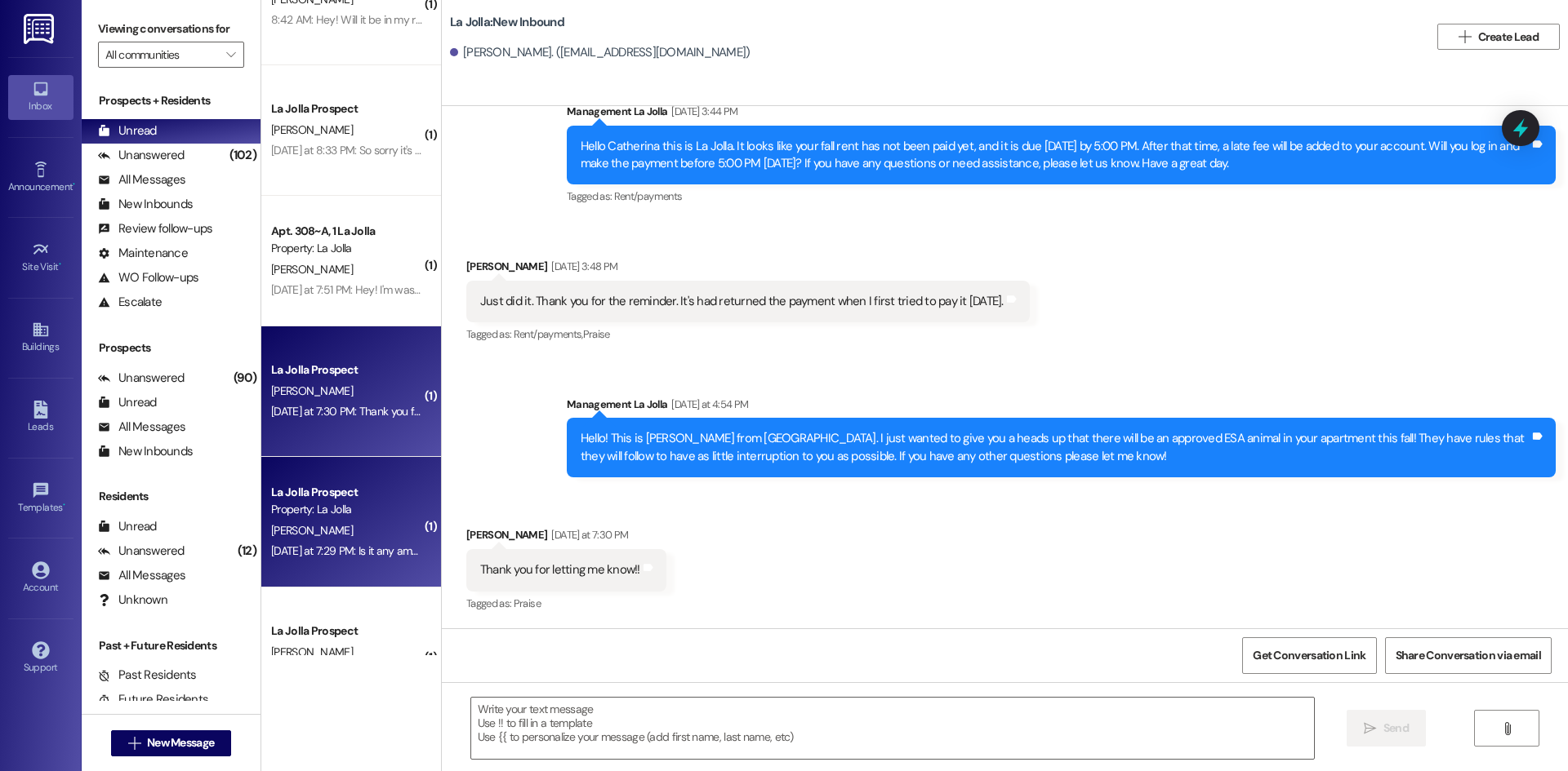
click at [355, 520] on div "[PERSON_NAME]" at bounding box center [347, 531] width 154 height 21
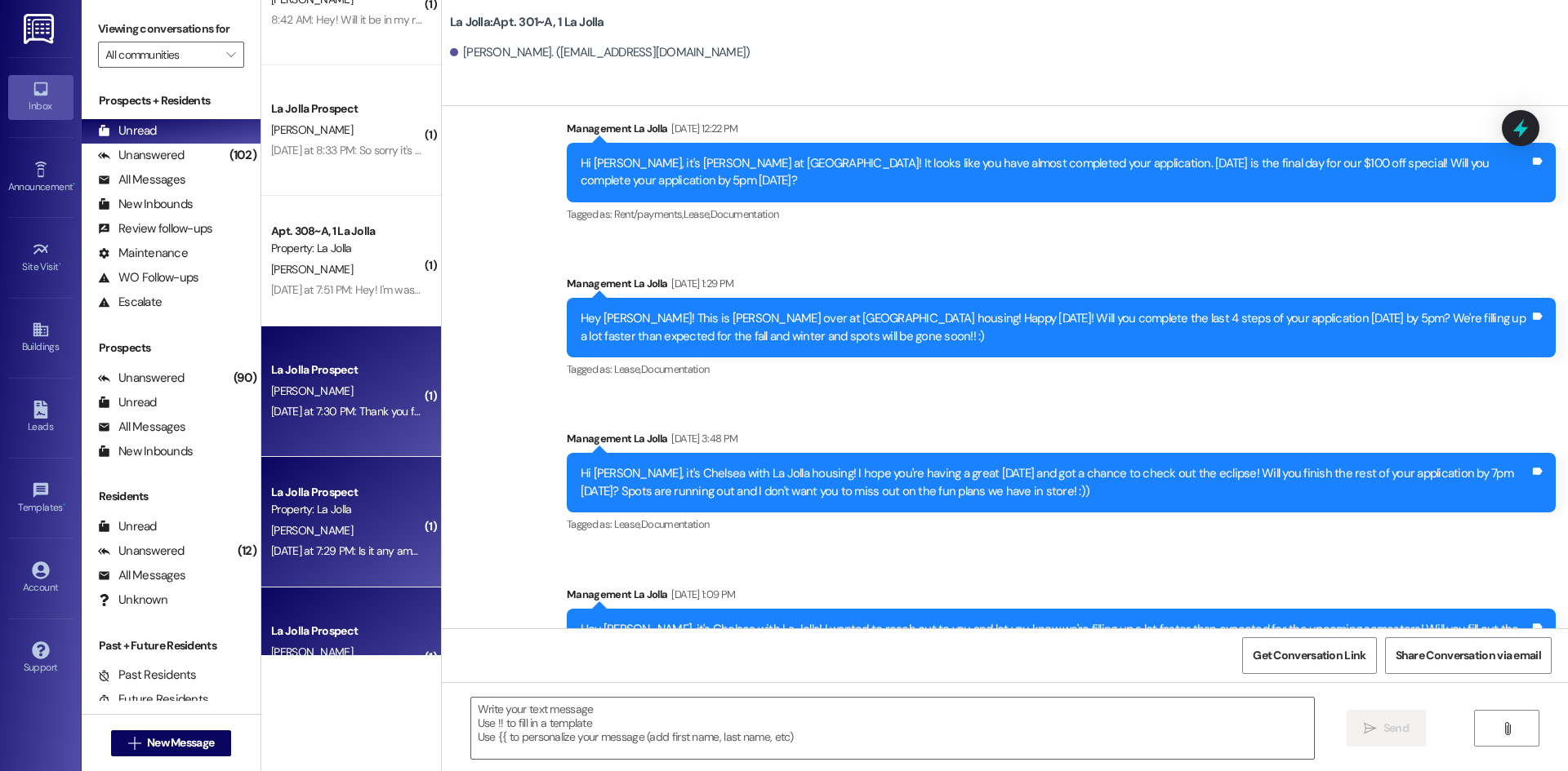
scroll to position [14217, 0]
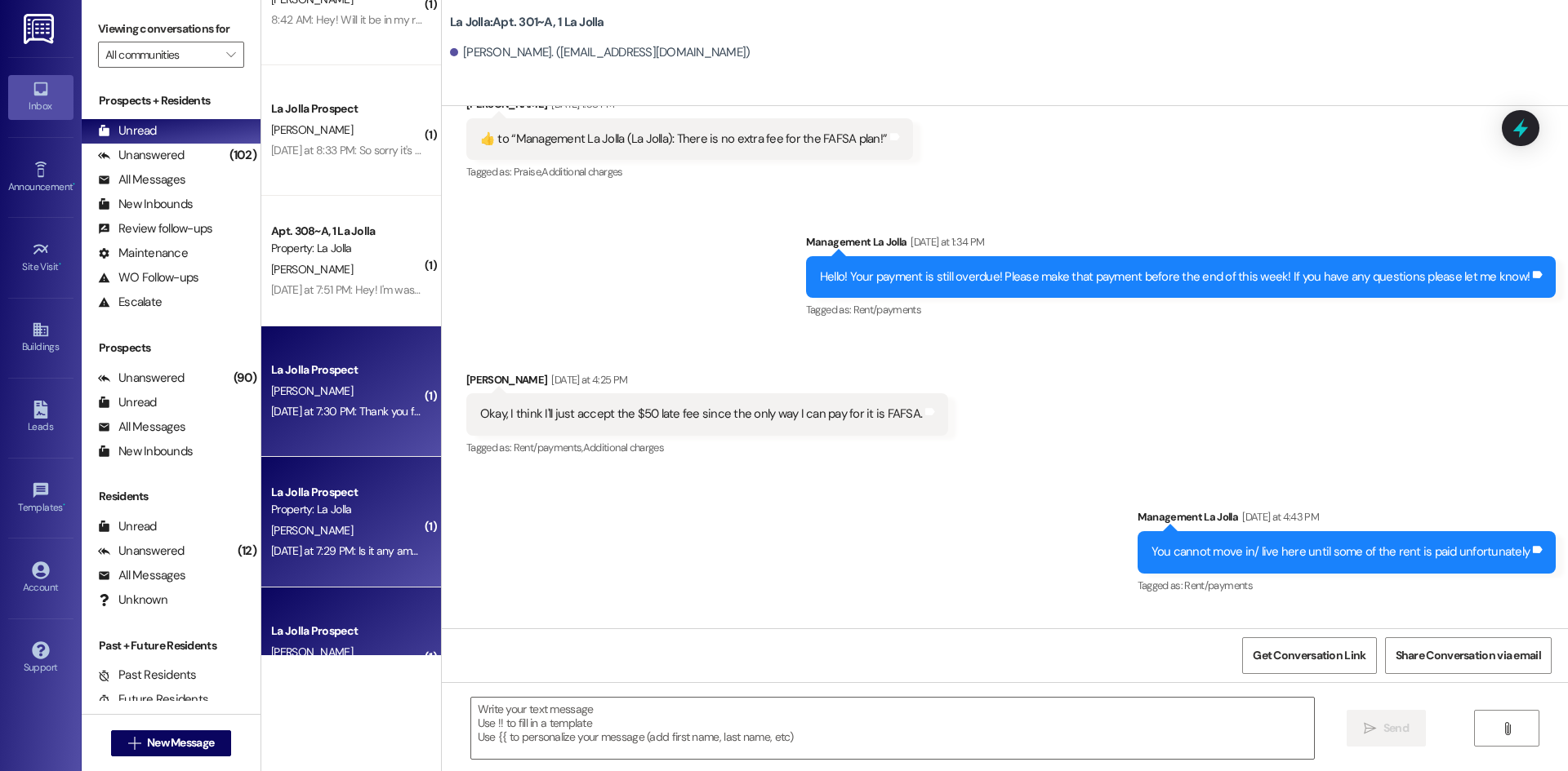
click at [376, 401] on div "[PERSON_NAME]" at bounding box center [347, 392] width 154 height 21
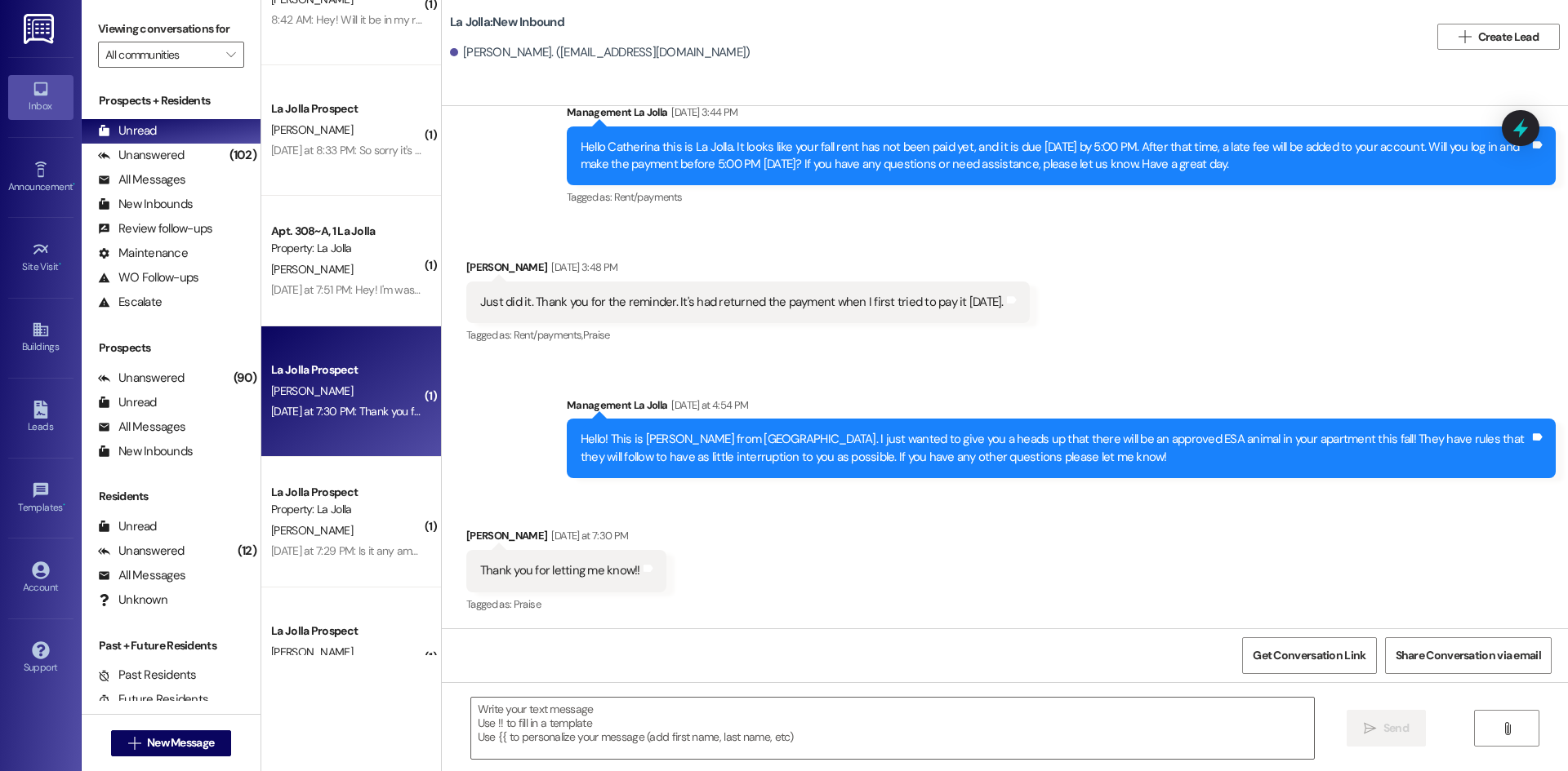
scroll to position [226, 0]
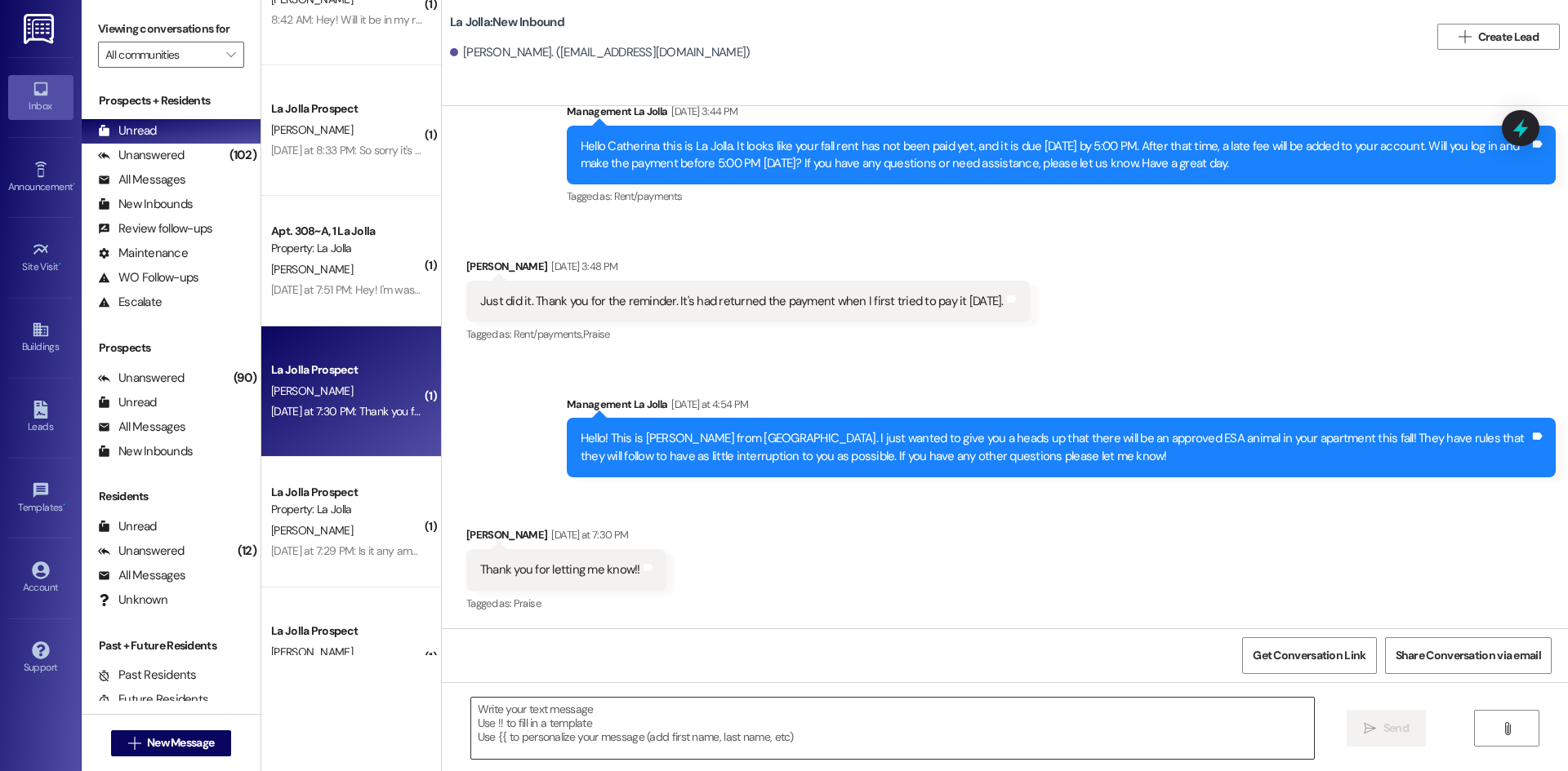
click at [597, 721] on textarea at bounding box center [892, 728] width 843 height 61
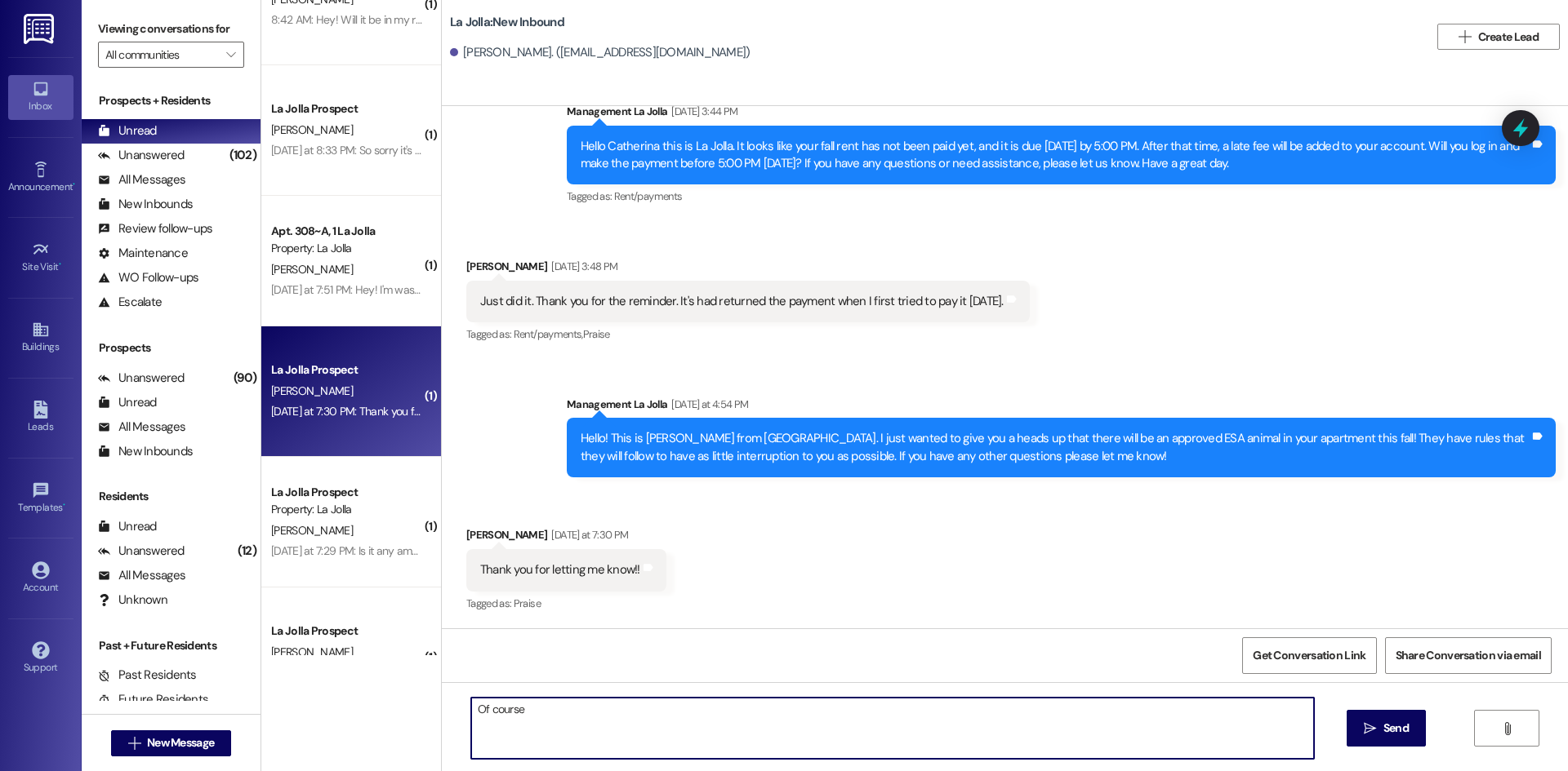
type textarea "Of course!"
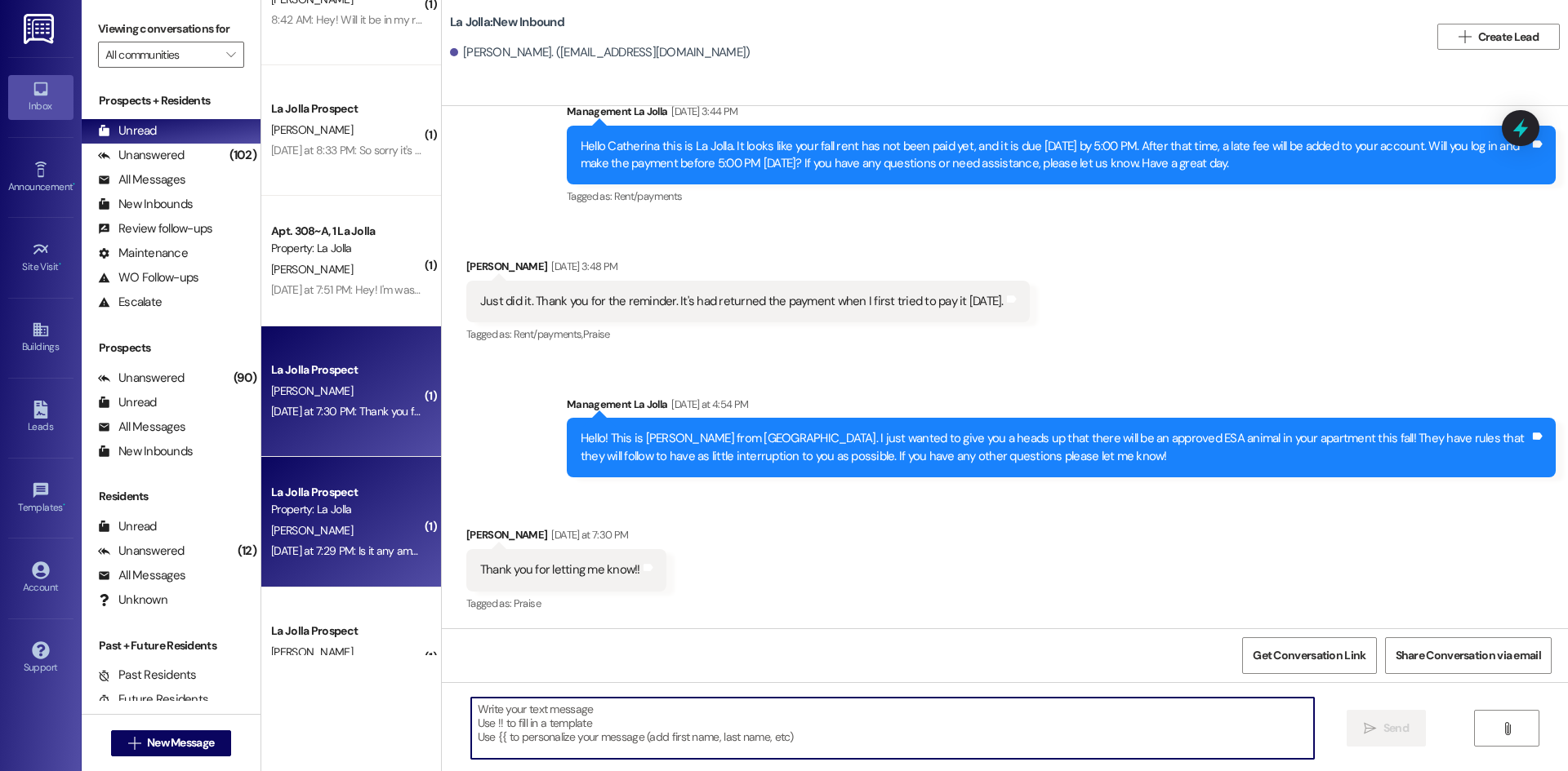
click at [296, 520] on div "[PERSON_NAME]" at bounding box center [347, 531] width 154 height 21
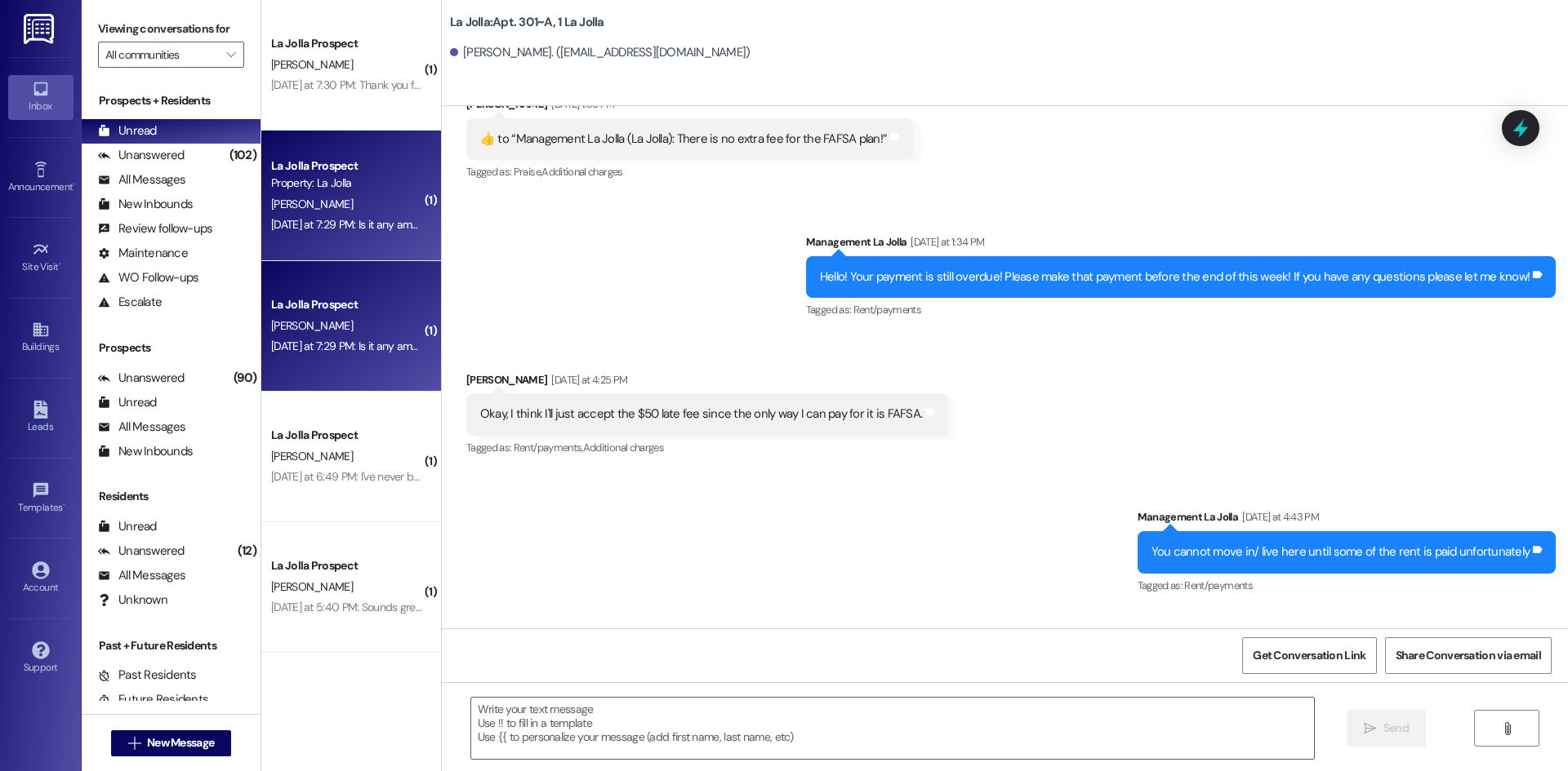
scroll to position [14217, 0]
click at [595, 728] on textarea at bounding box center [892, 728] width 843 height 61
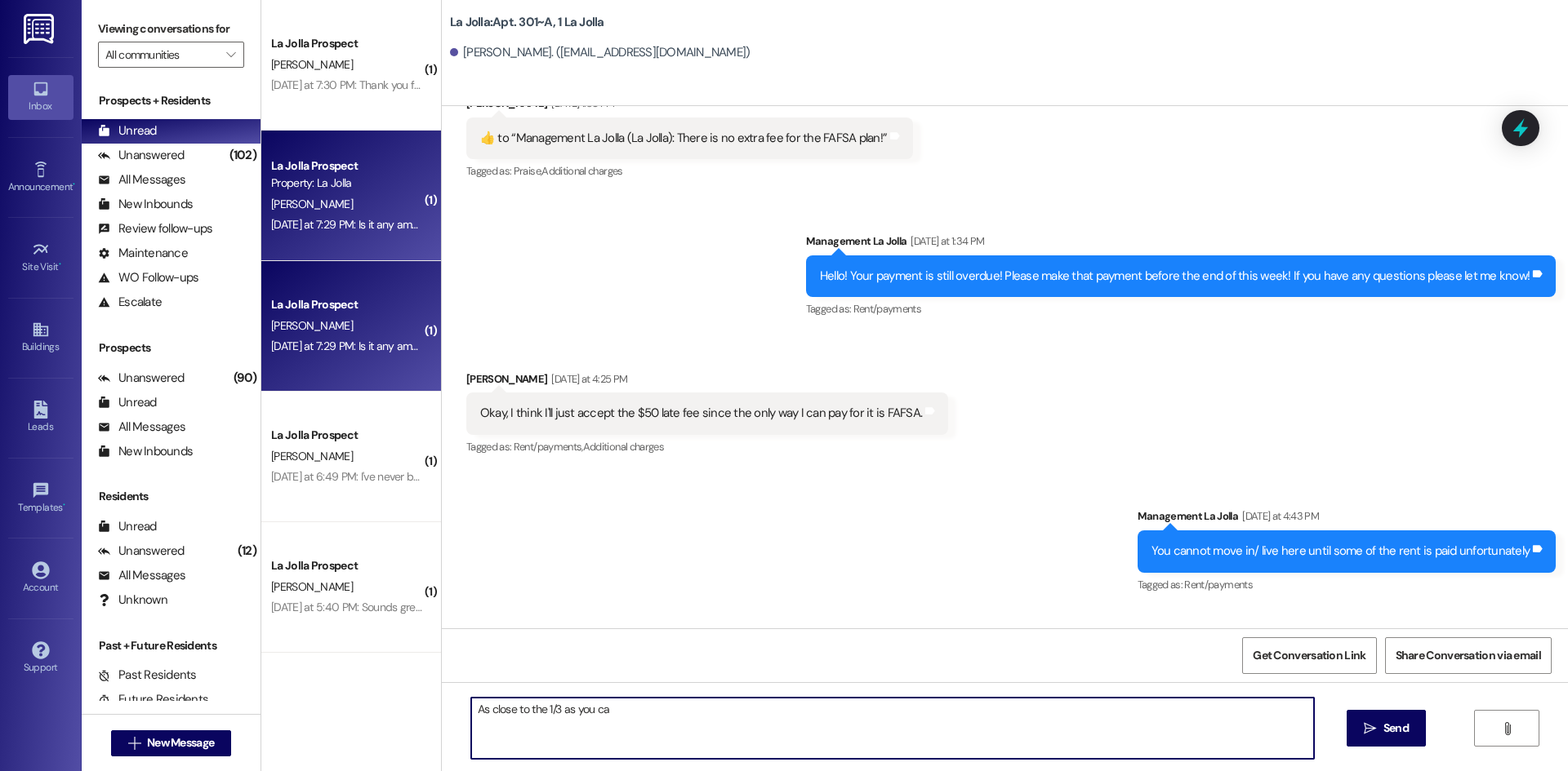
type textarea "As close to the 1/3 as you can"
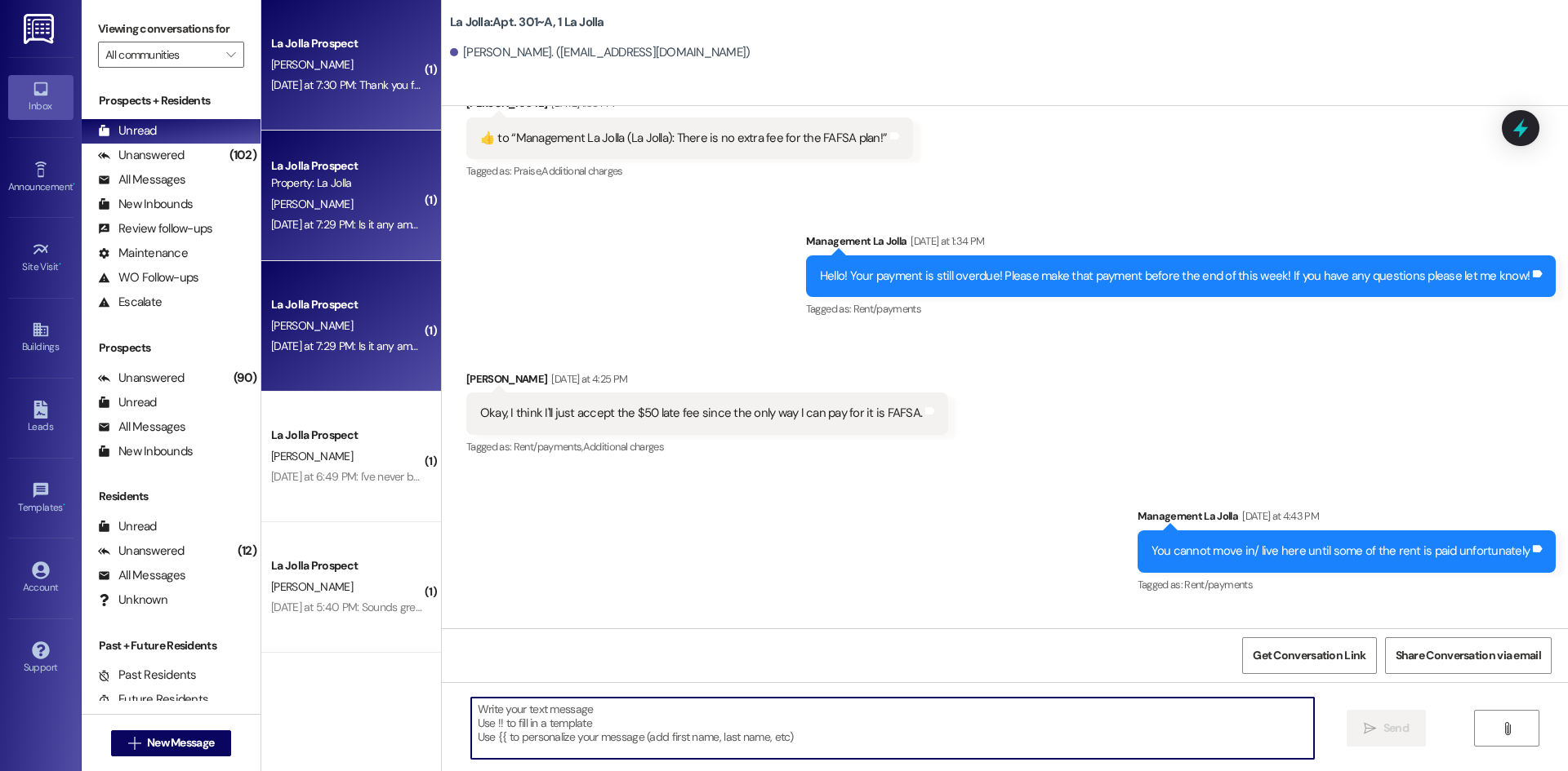
scroll to position [14217, 0]
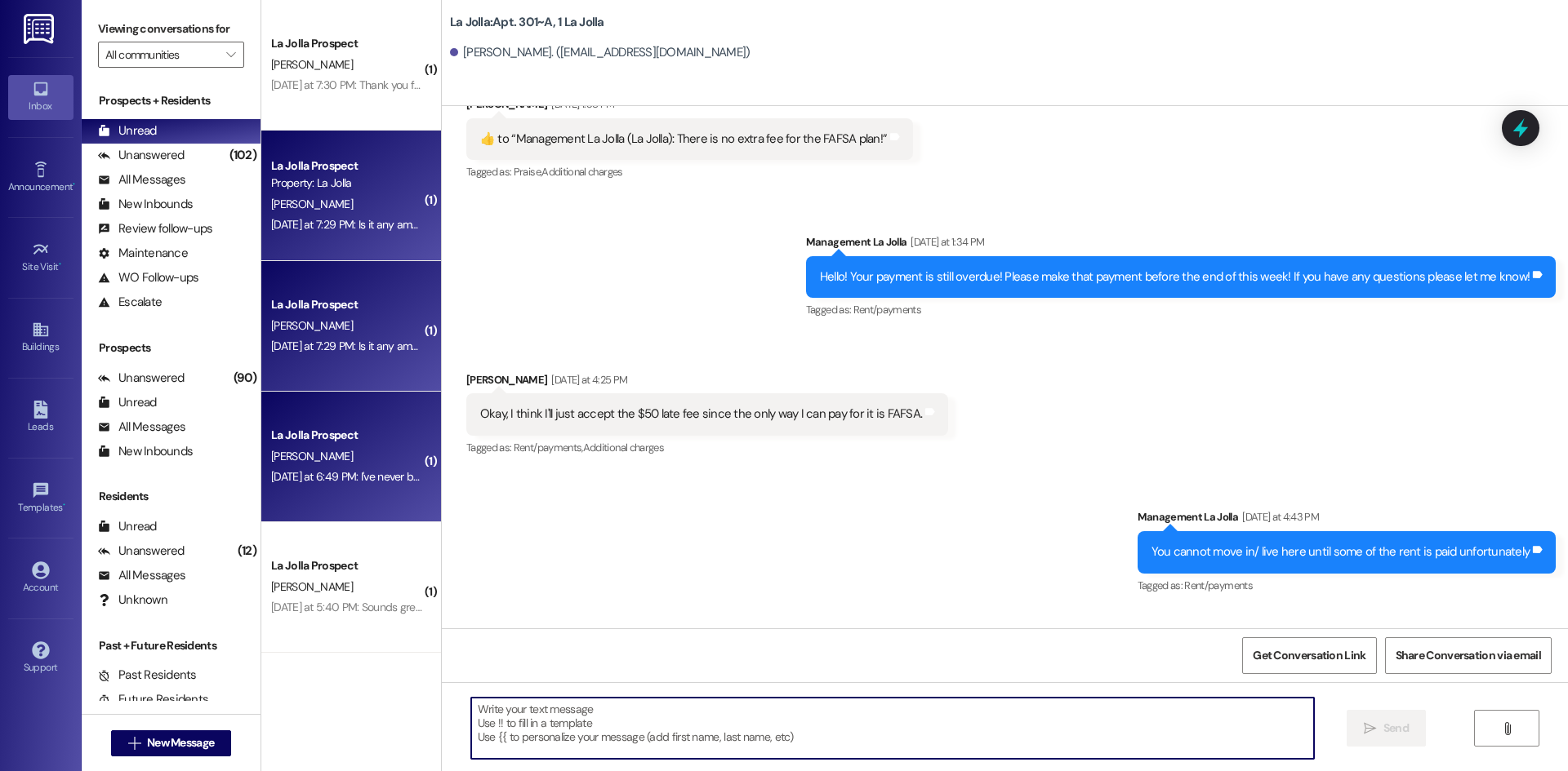
click at [285, 429] on div "La Jolla Prospect" at bounding box center [347, 436] width 151 height 17
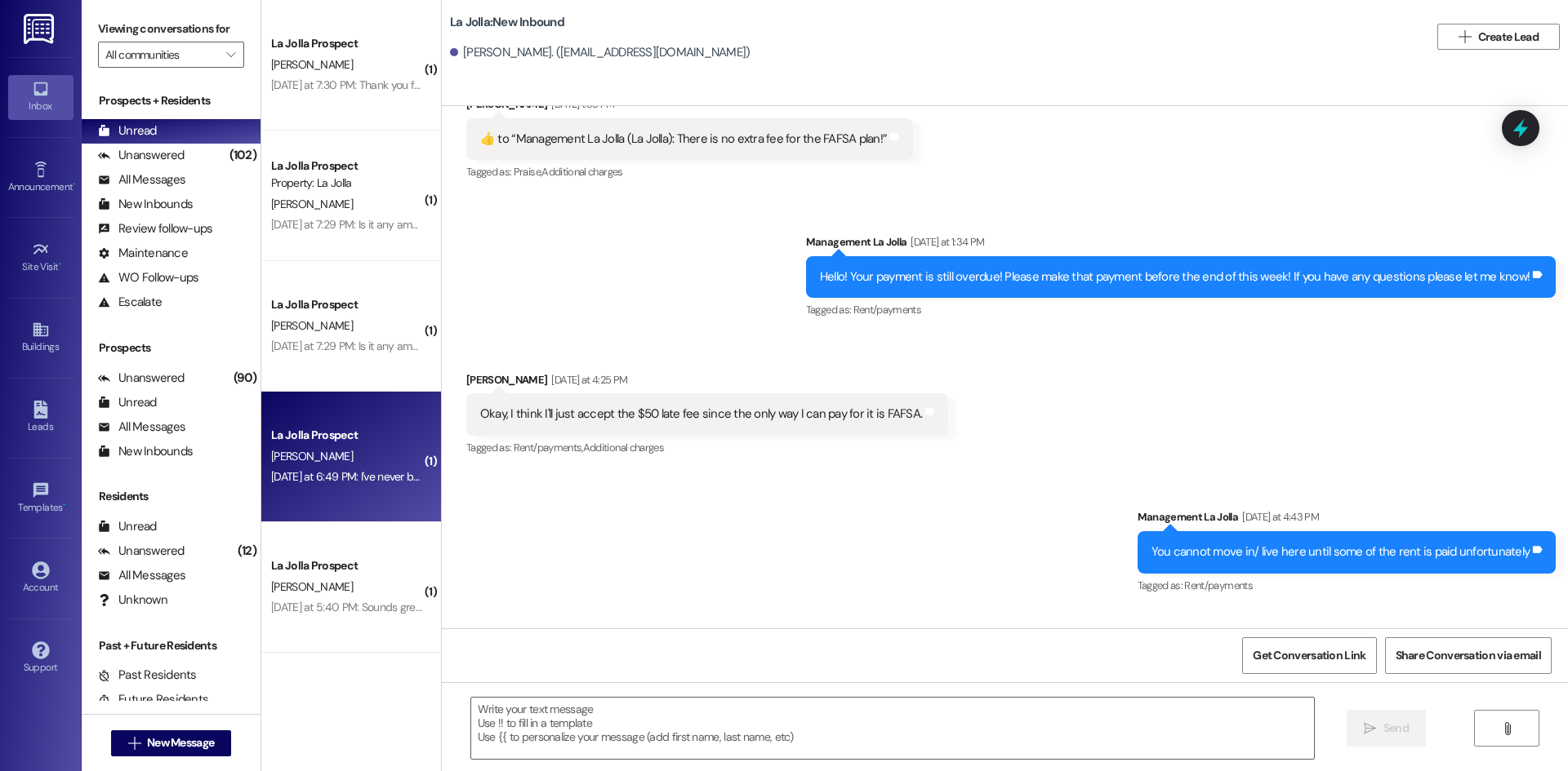
scroll to position [4373, 0]
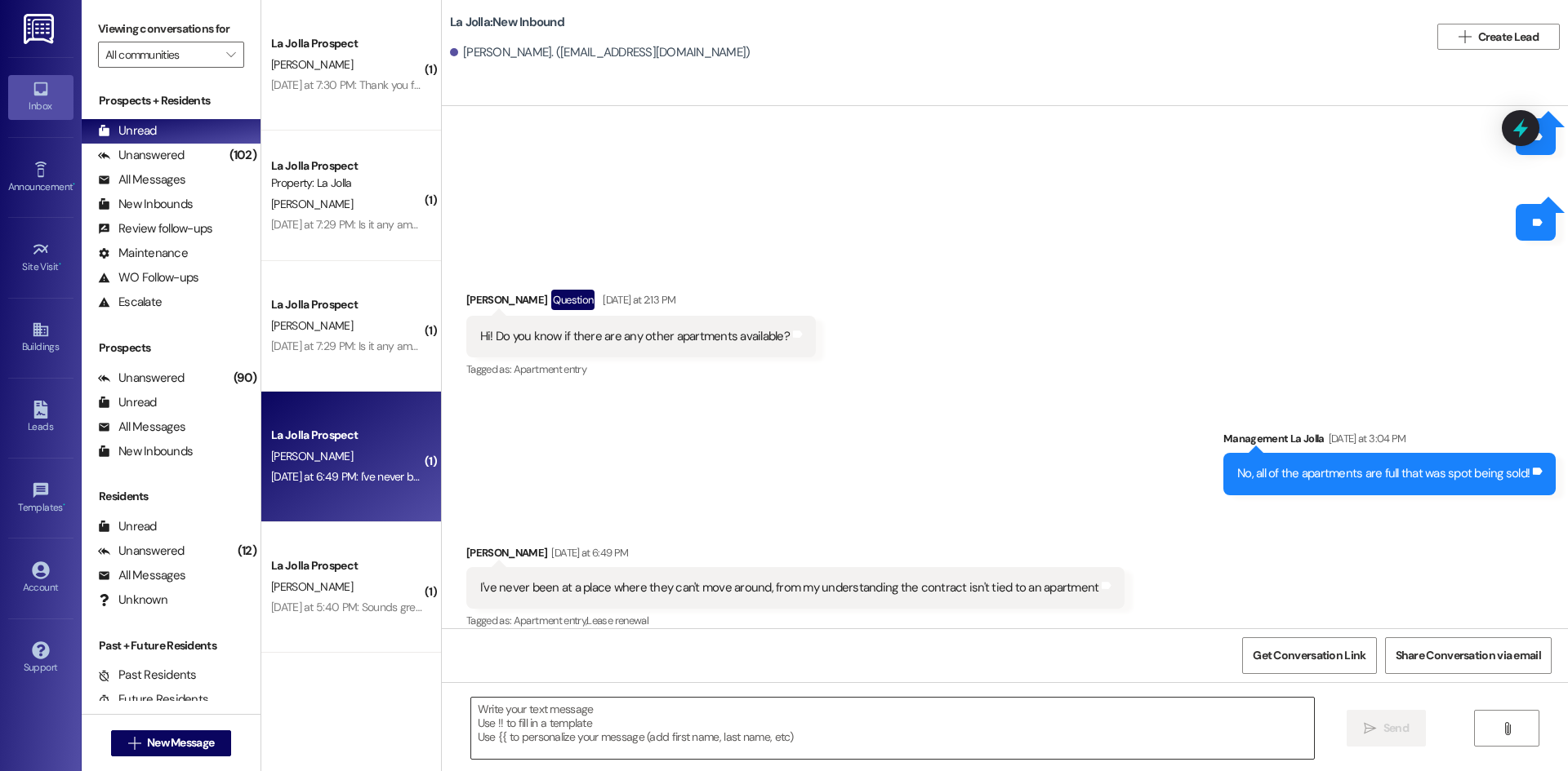
click at [722, 717] on textarea at bounding box center [892, 728] width 843 height 61
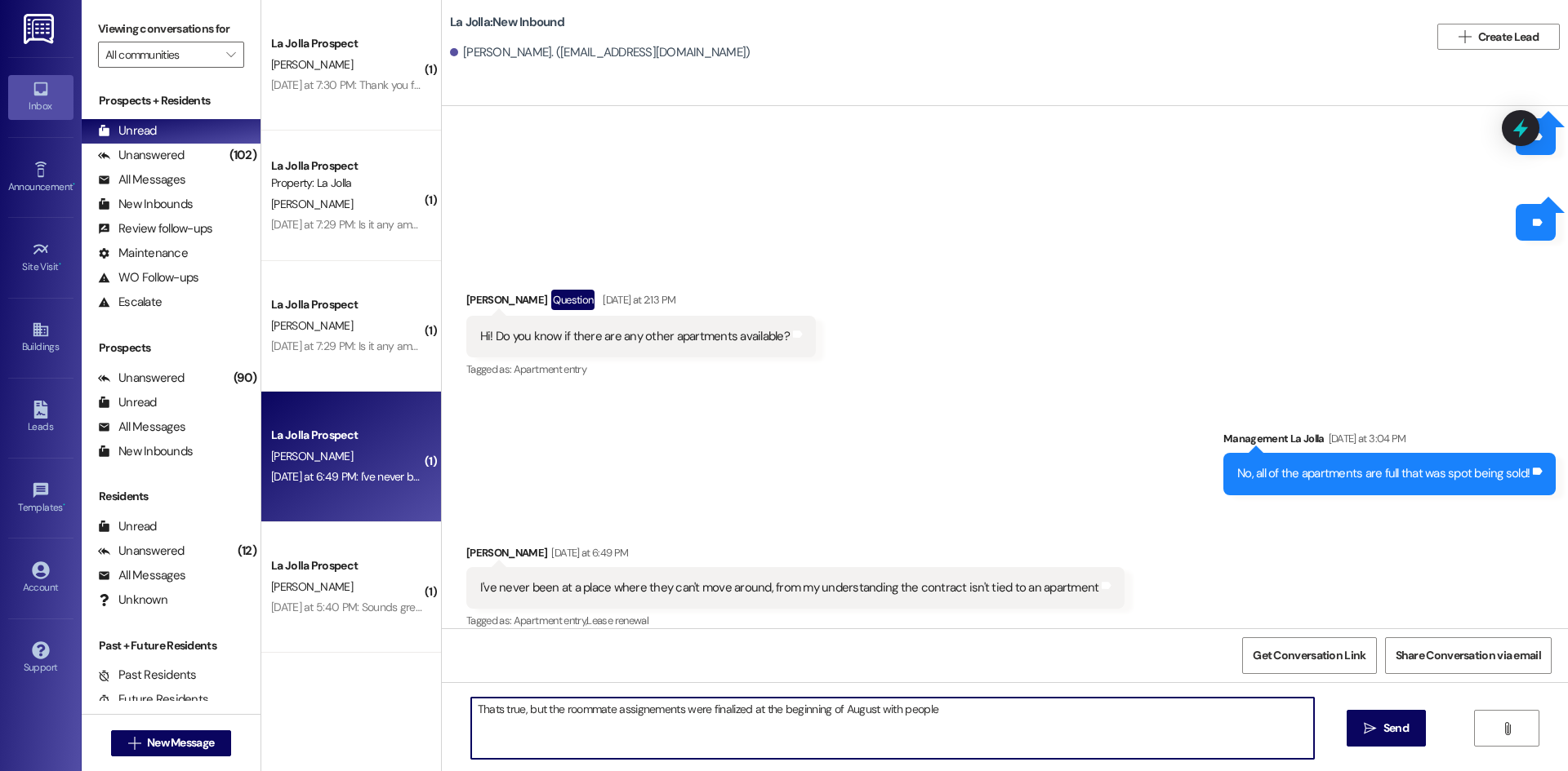
drag, startPoint x: 487, startPoint y: 707, endPoint x: 581, endPoint y: 307, distance: 410.9
click at [581, 316] on div "Hi! Do you know if there are any other apartments available? Tags and notes" at bounding box center [641, 336] width 349 height 41
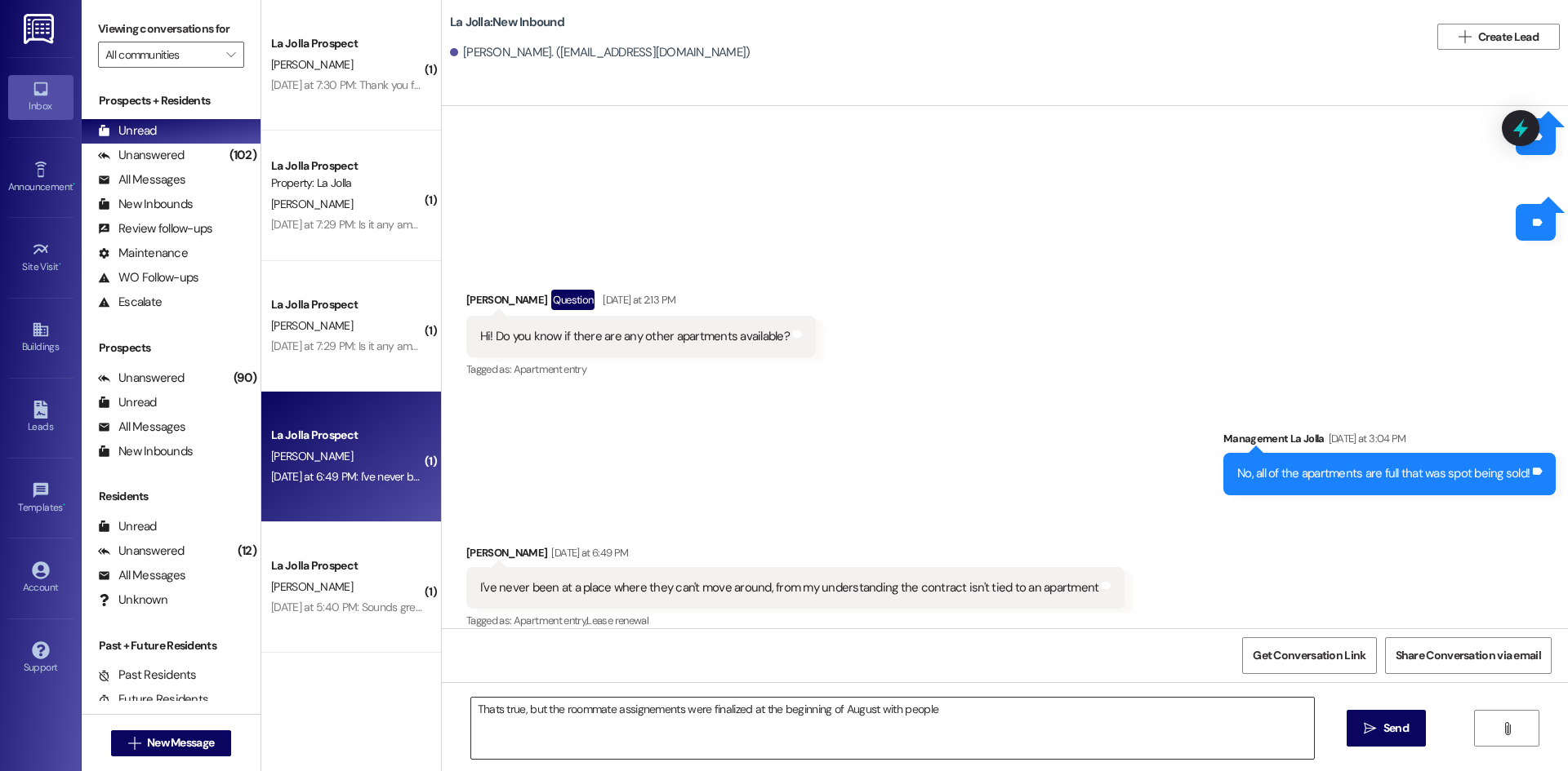
click at [488, 714] on textarea "Thats true, but the roommate assignements were finalized at the beginning of Au…" at bounding box center [892, 728] width 843 height 61
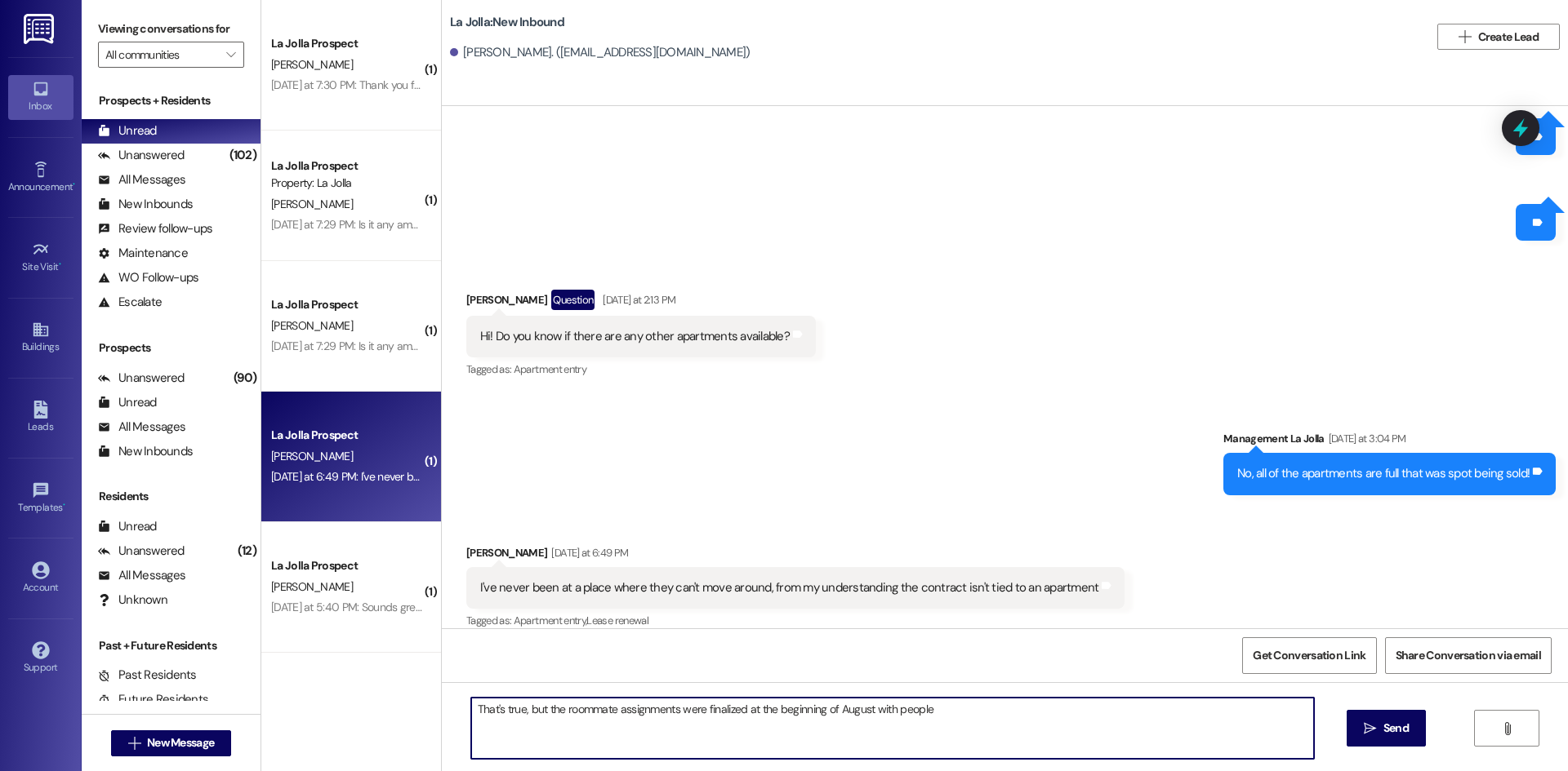
click at [926, 708] on textarea "That's true, but the roommate assignments were finalized at the beginning of Au…" at bounding box center [892, 728] width 843 height 61
click at [1047, 714] on textarea "That's true, but the roommate assignments were finalized at the beginning of Au…" at bounding box center [892, 728] width 843 height 61
drag, startPoint x: 1270, startPoint y: 712, endPoint x: 1157, endPoint y: 726, distance: 113.9
click at [1157, 726] on textarea "That's true, but the roommate assignments were finalized at the beginning of Au…" at bounding box center [892, 728] width 843 height 61
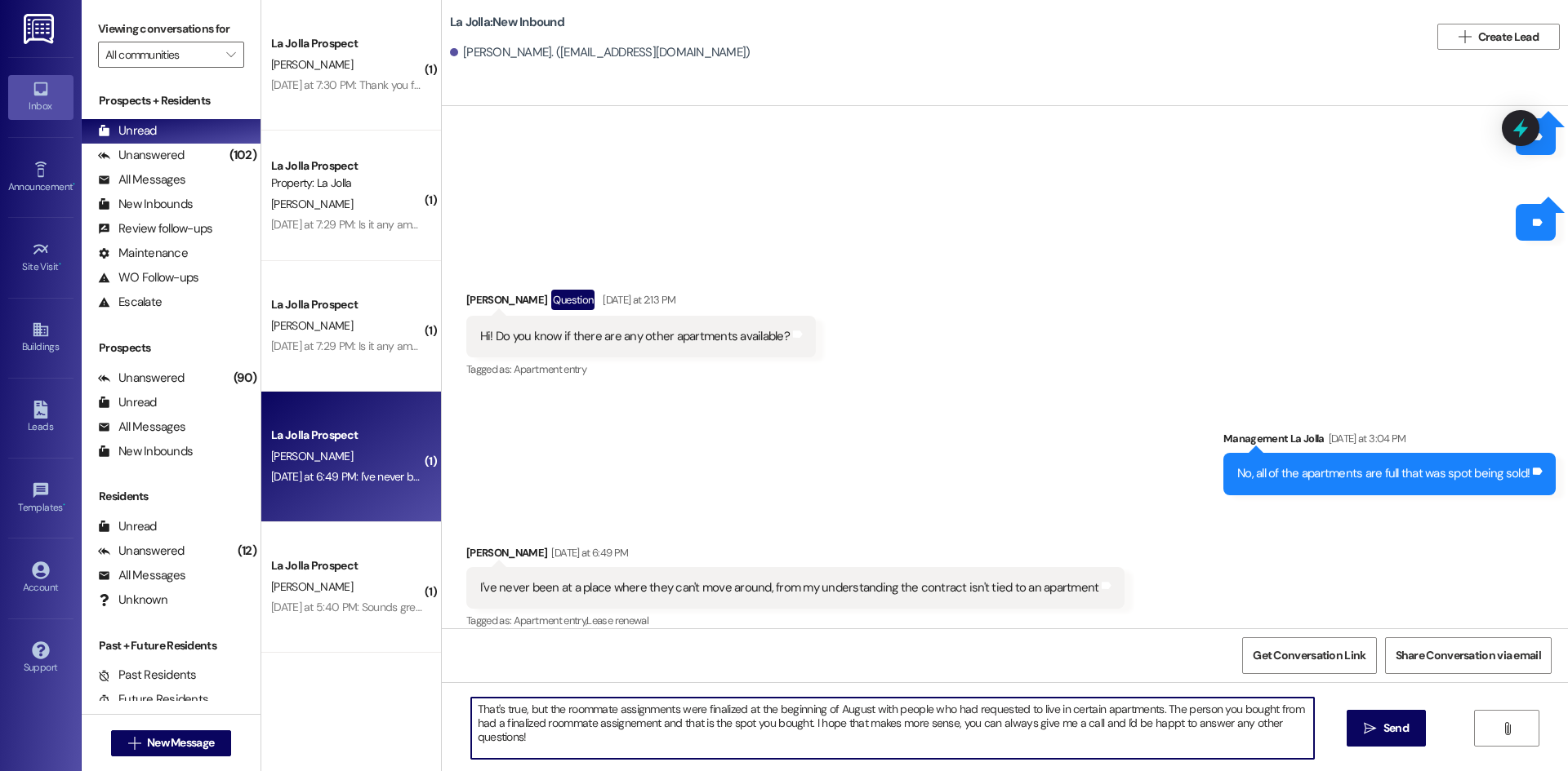
click at [632, 725] on textarea "That's true, but the roommate assignments were finalized at the beginning of Au…" at bounding box center [892, 728] width 843 height 61
click at [1154, 728] on textarea "That's true, but the roommate assignments were finalized at the beginning of Au…" at bounding box center [892, 728] width 843 height 61
drag, startPoint x: 795, startPoint y: 720, endPoint x: 761, endPoint y: 724, distance: 34.2
click at [761, 724] on textarea "That's true, but the roommate assignments were finalized at the beginning of Au…" at bounding box center [892, 728] width 843 height 61
type textarea "That's true, but the roommate assignments were finalized at the beginning of Au…"
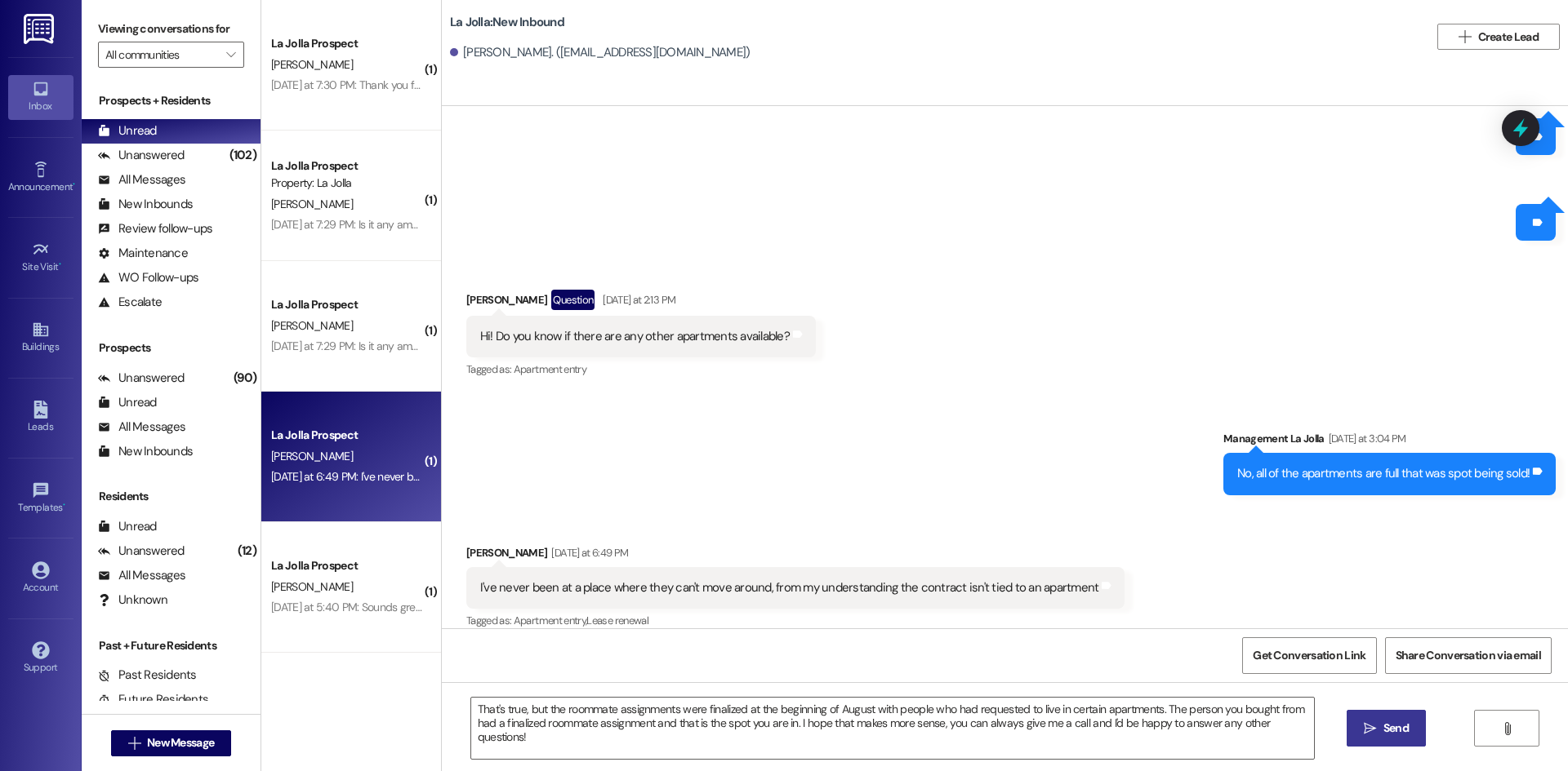
click at [1354, 719] on button " Send" at bounding box center [1386, 728] width 79 height 37
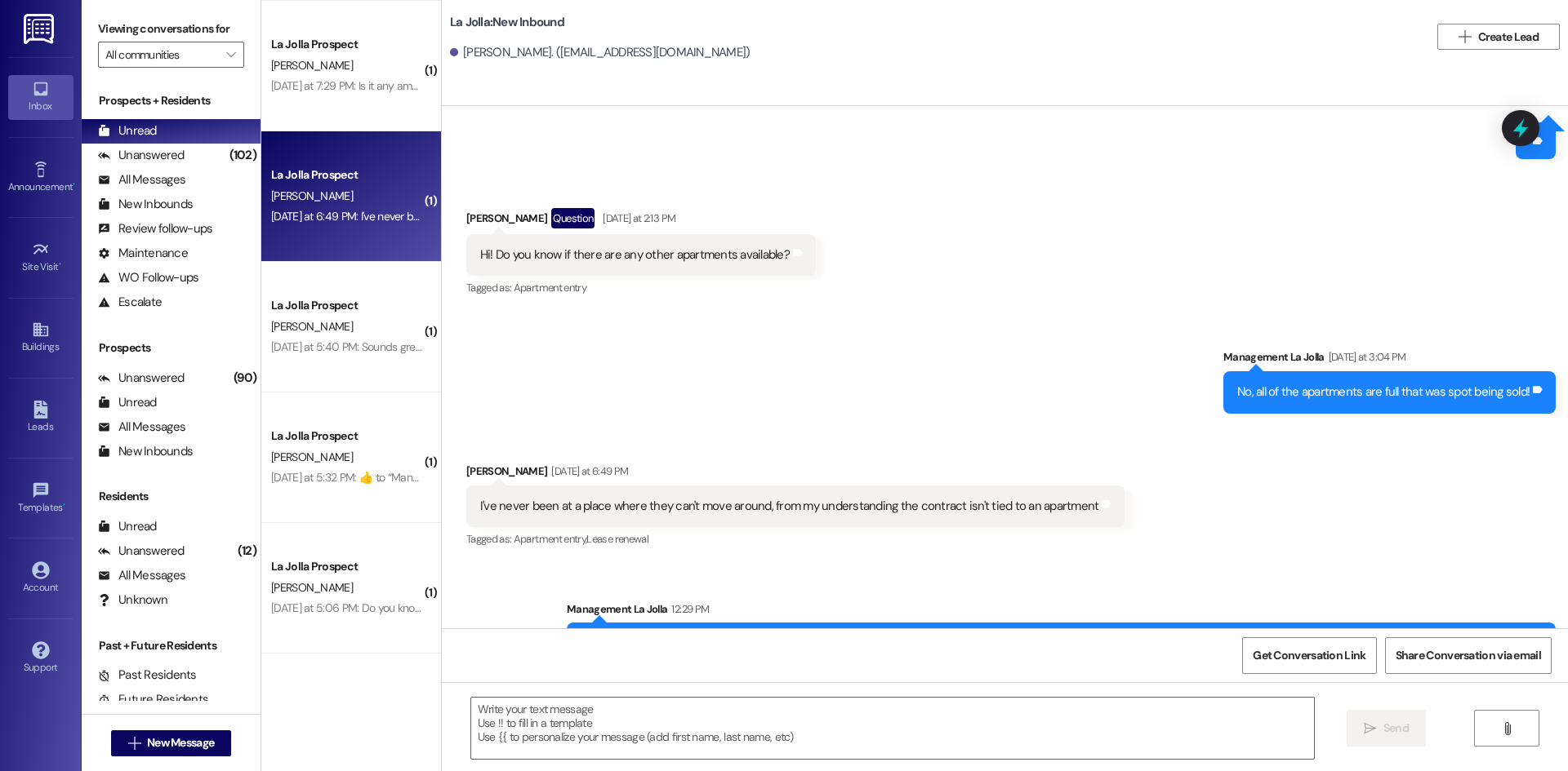
scroll to position [979, 0]
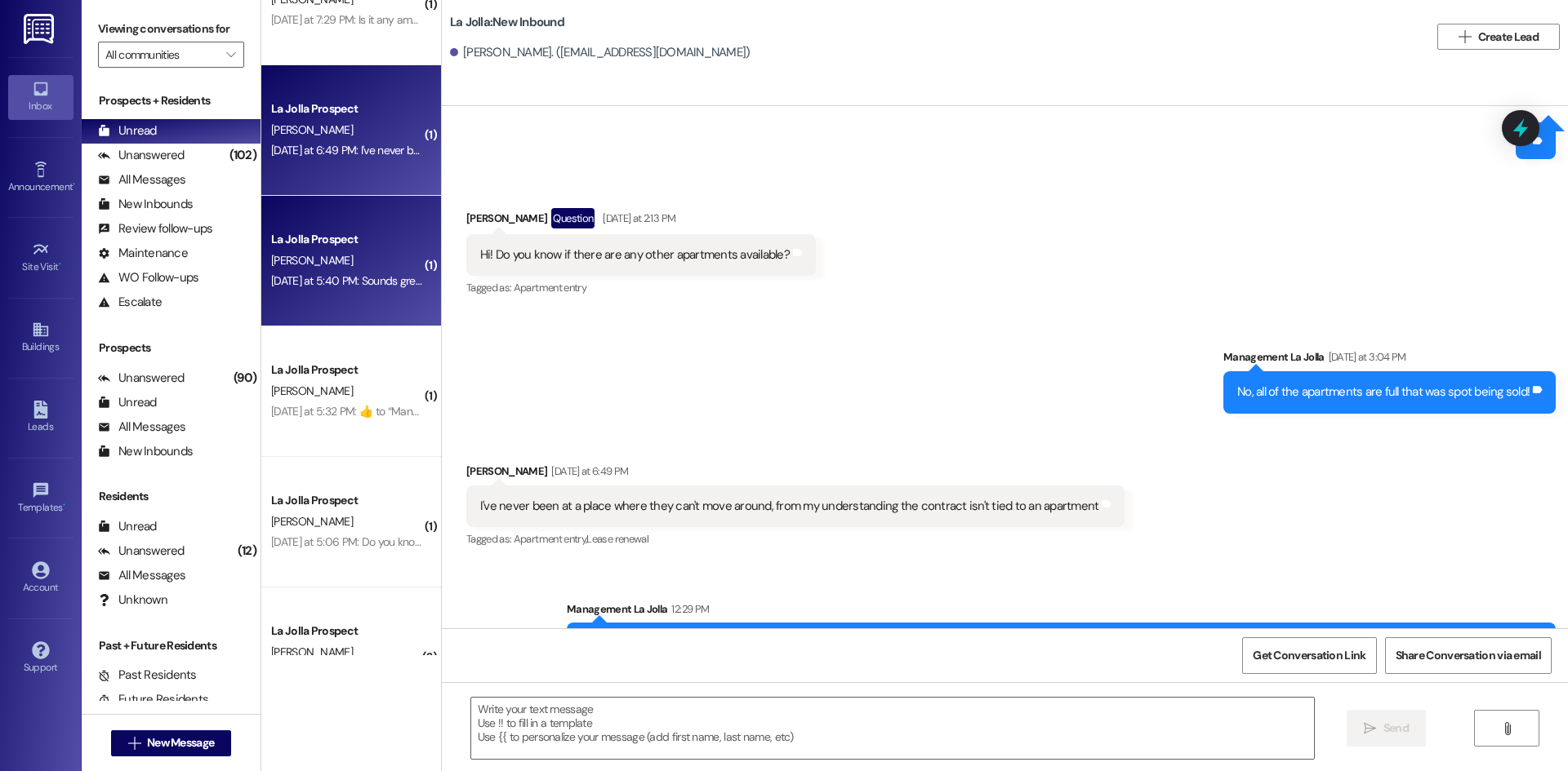
click at [331, 271] on div "[DATE] at 5:40 PM: Sounds great! Do we have access to which roommates we have y…" at bounding box center [347, 282] width 154 height 21
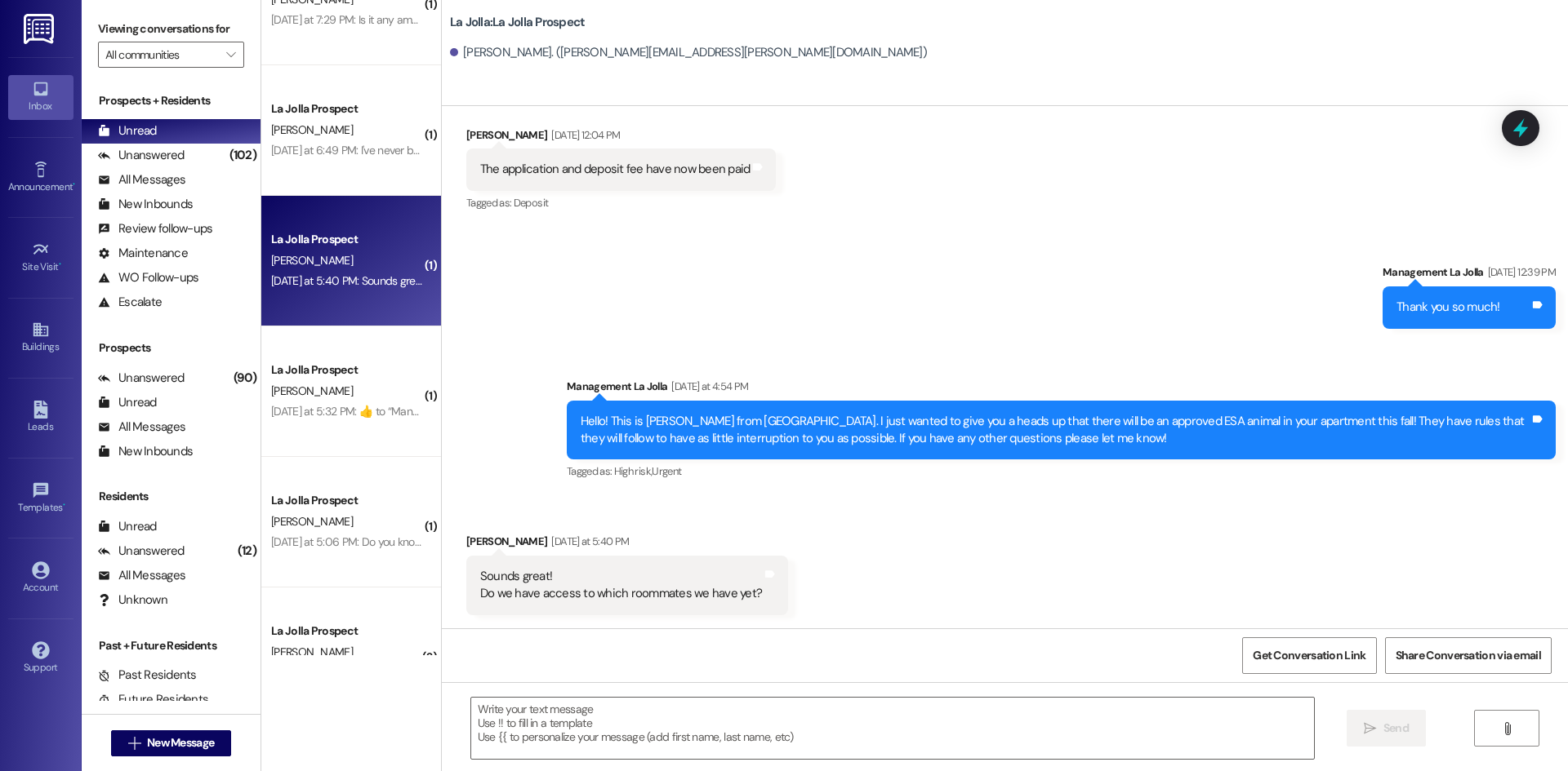
scroll to position [496, 0]
click at [477, 728] on textarea at bounding box center [892, 728] width 843 height 61
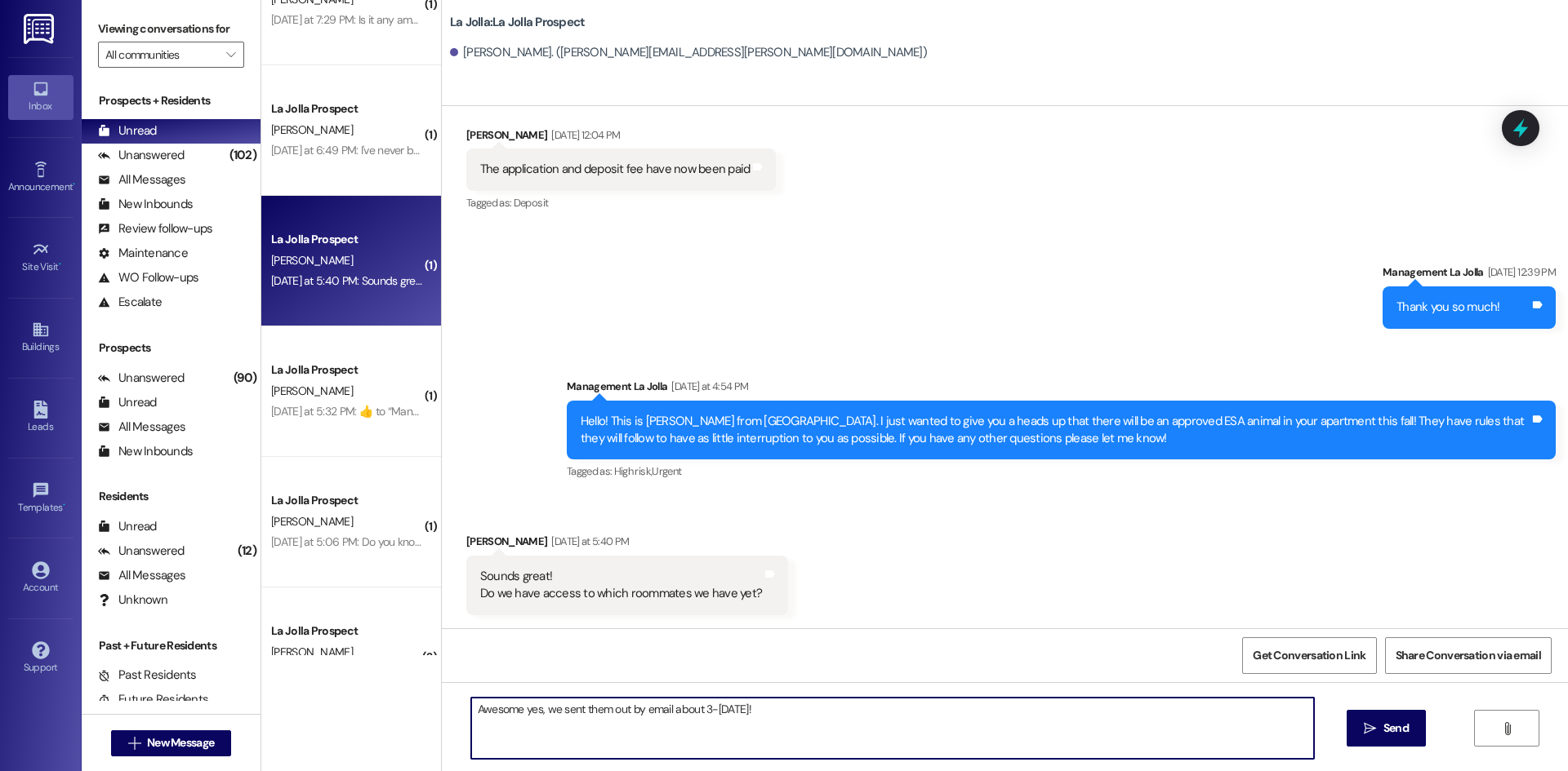
paste textarea "211 [PERSON_NAME] 211 [PERSON_NAME] 211 Alleweireldt, [PERSON_NAME] 211 [PERSON…"
type textarea "Awesome yes, we sent them out by email about 3-[DATE]! 211 [PERSON_NAME] 211 [P…"
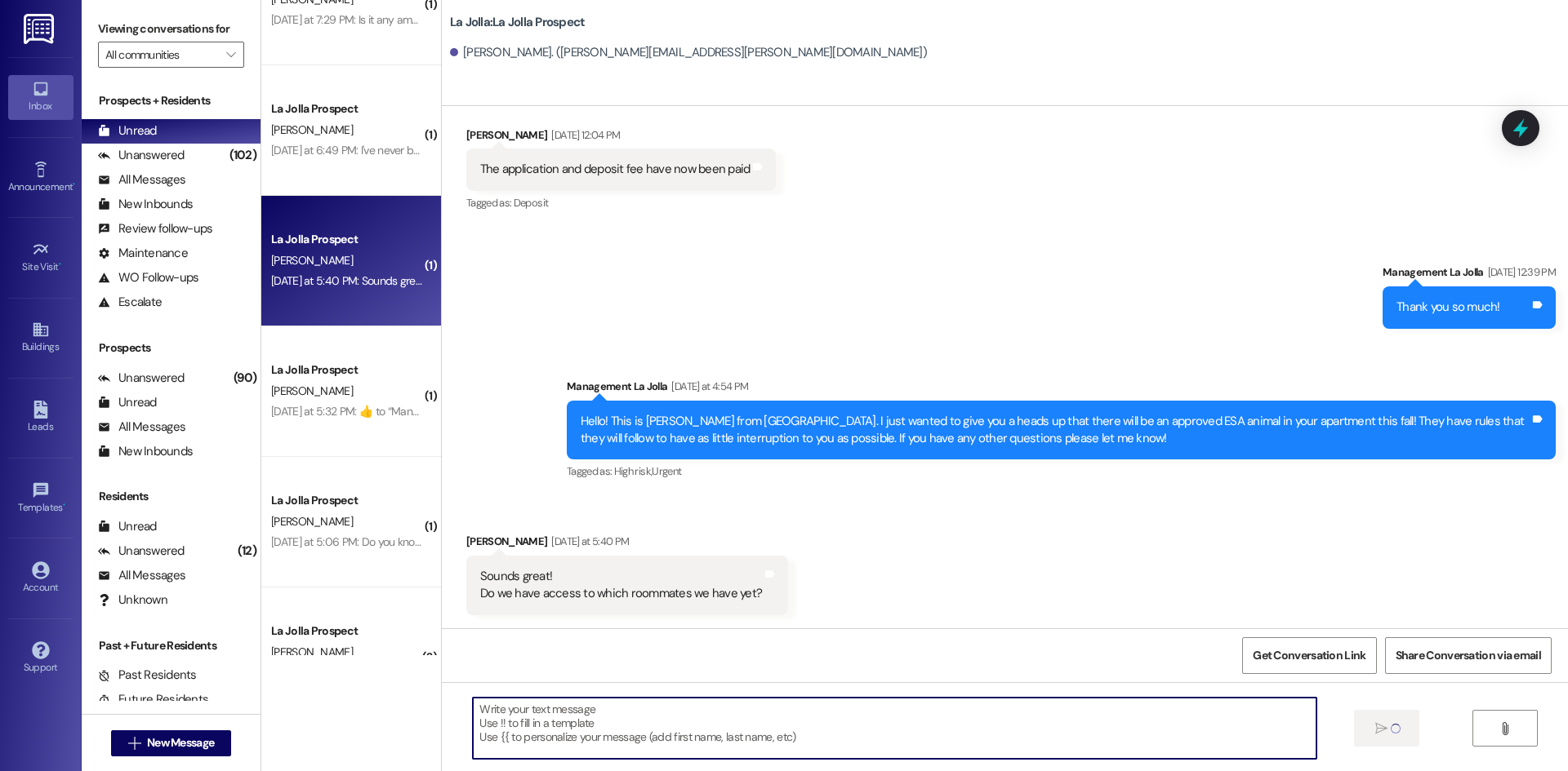
scroll to position [0, 0]
type textarea "You are in 211 and those are your roommates!"
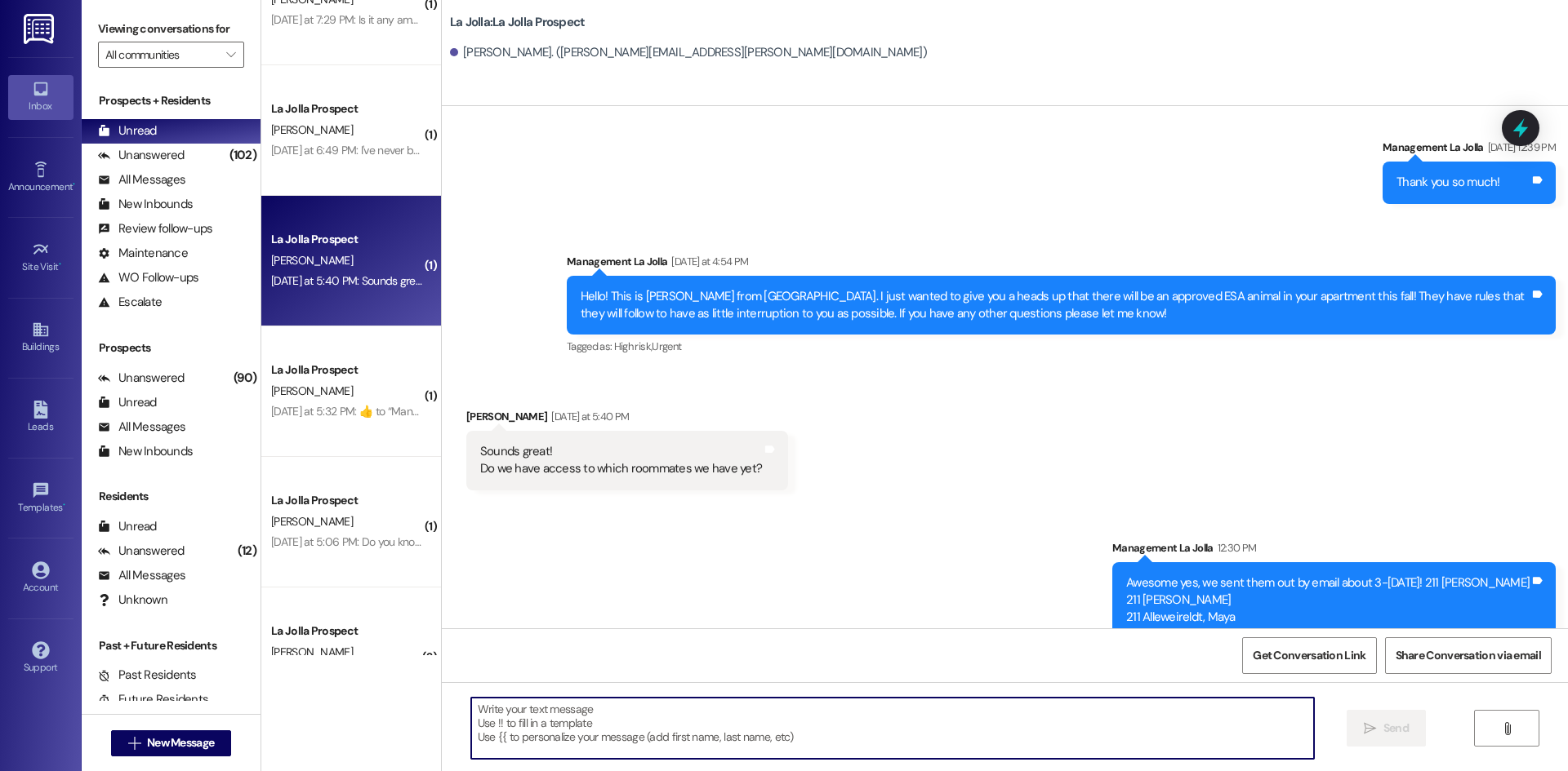
scroll to position [810, 0]
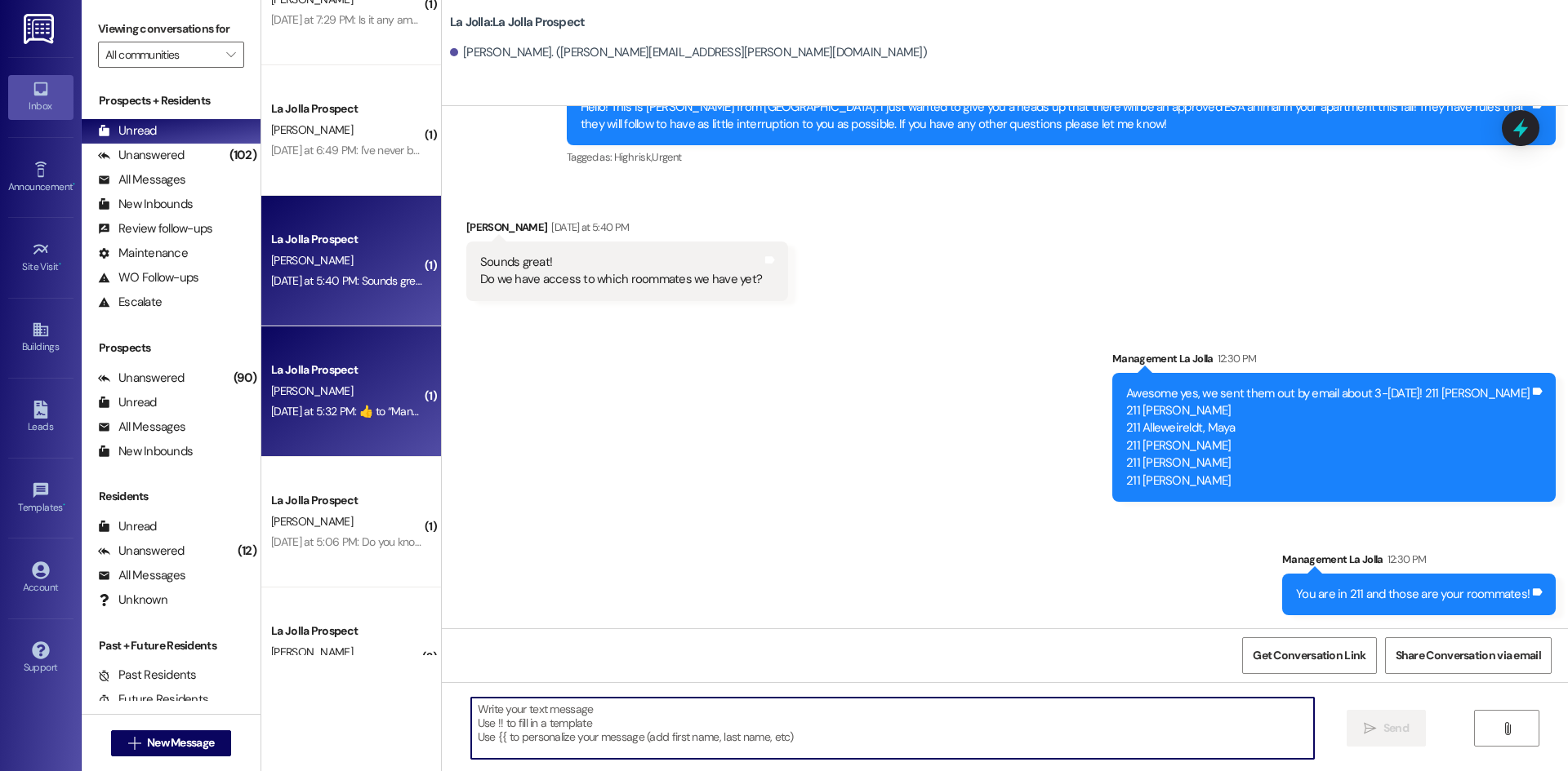
click at [272, 395] on span "[PERSON_NAME]" at bounding box center [312, 391] width 82 height 15
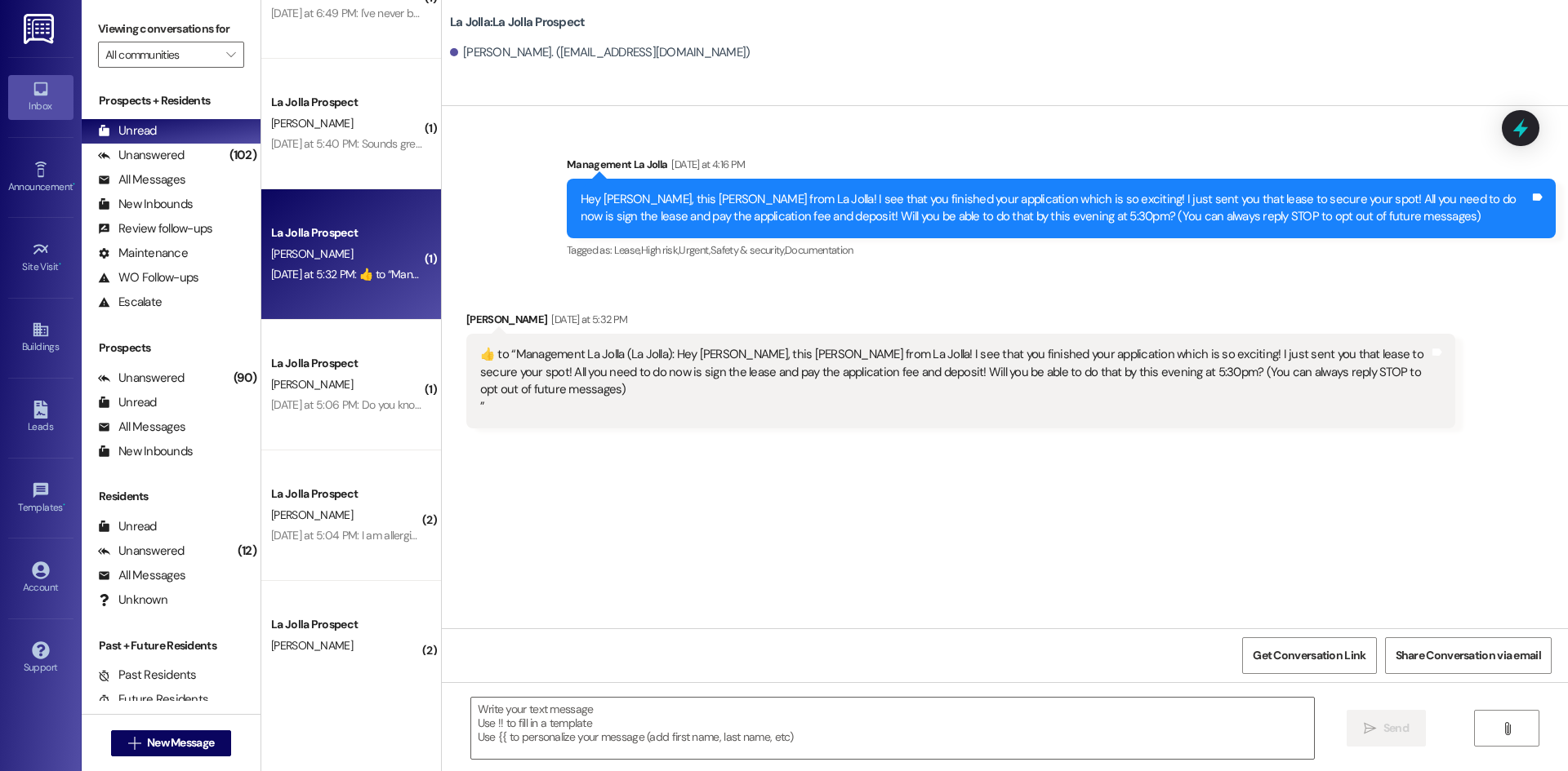
scroll to position [1225, 0]
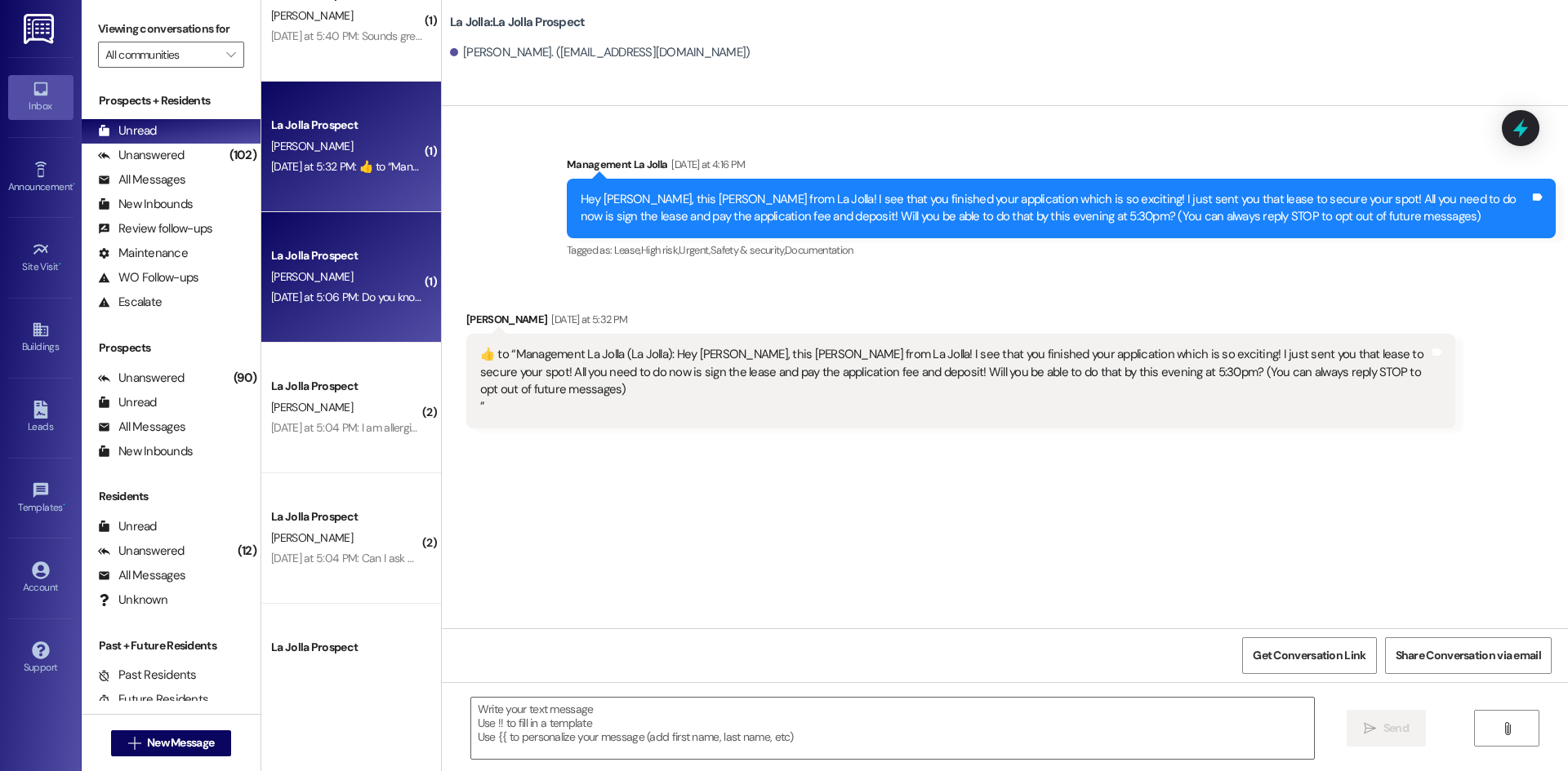
click at [334, 284] on div "[PERSON_NAME]" at bounding box center [347, 277] width 154 height 21
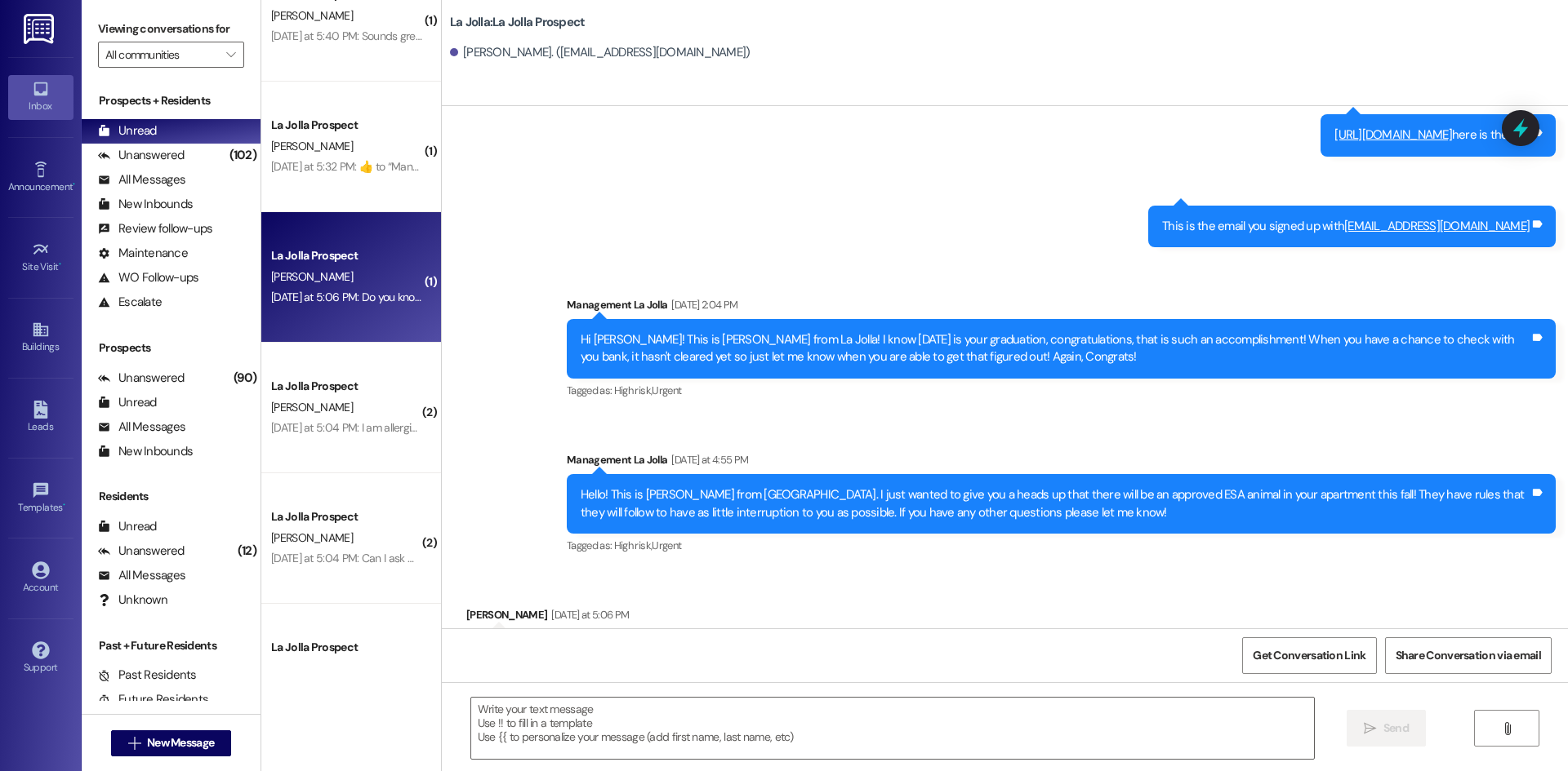
scroll to position [1508, 0]
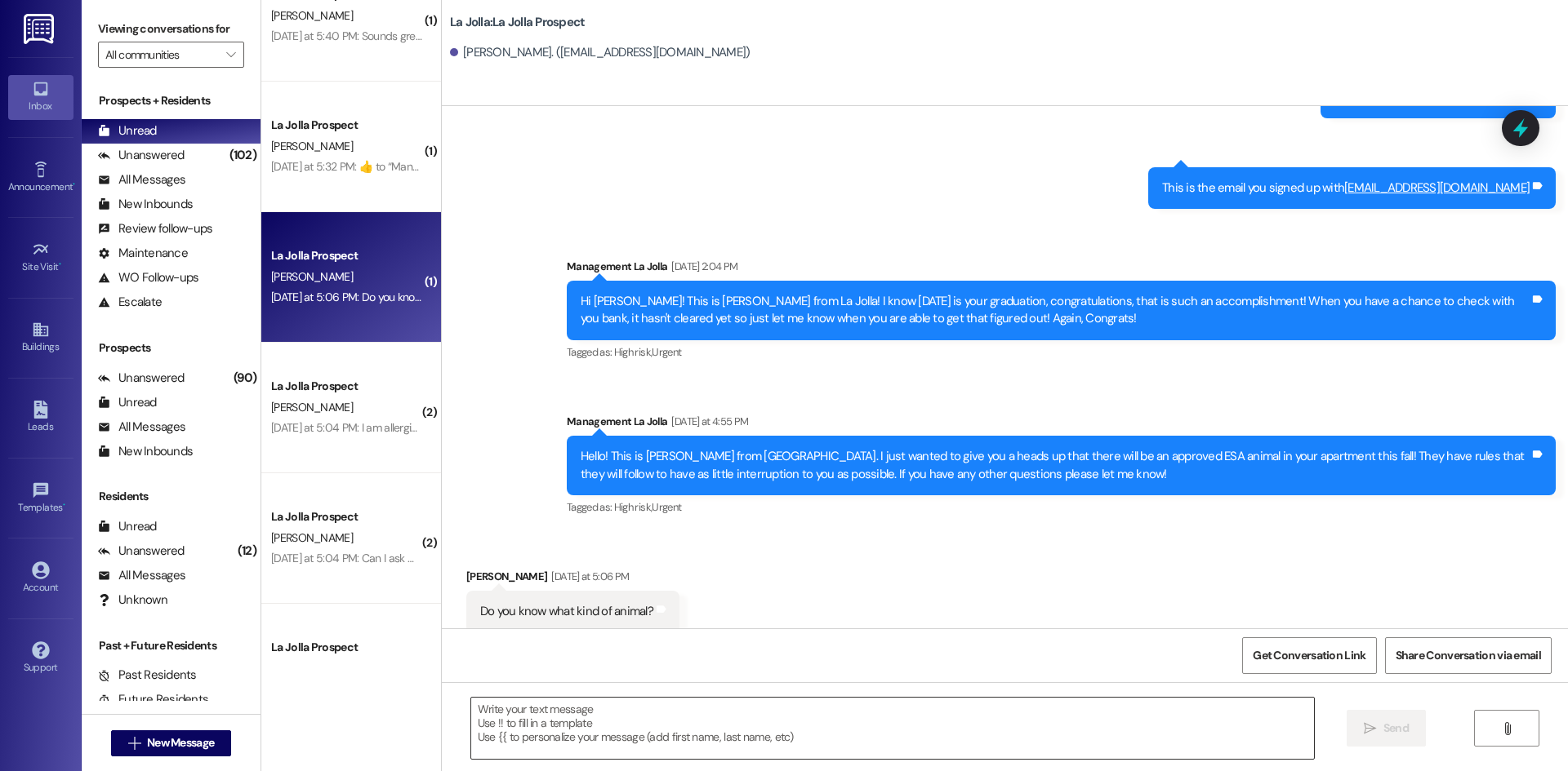
click at [593, 716] on textarea at bounding box center [892, 728] width 843 height 61
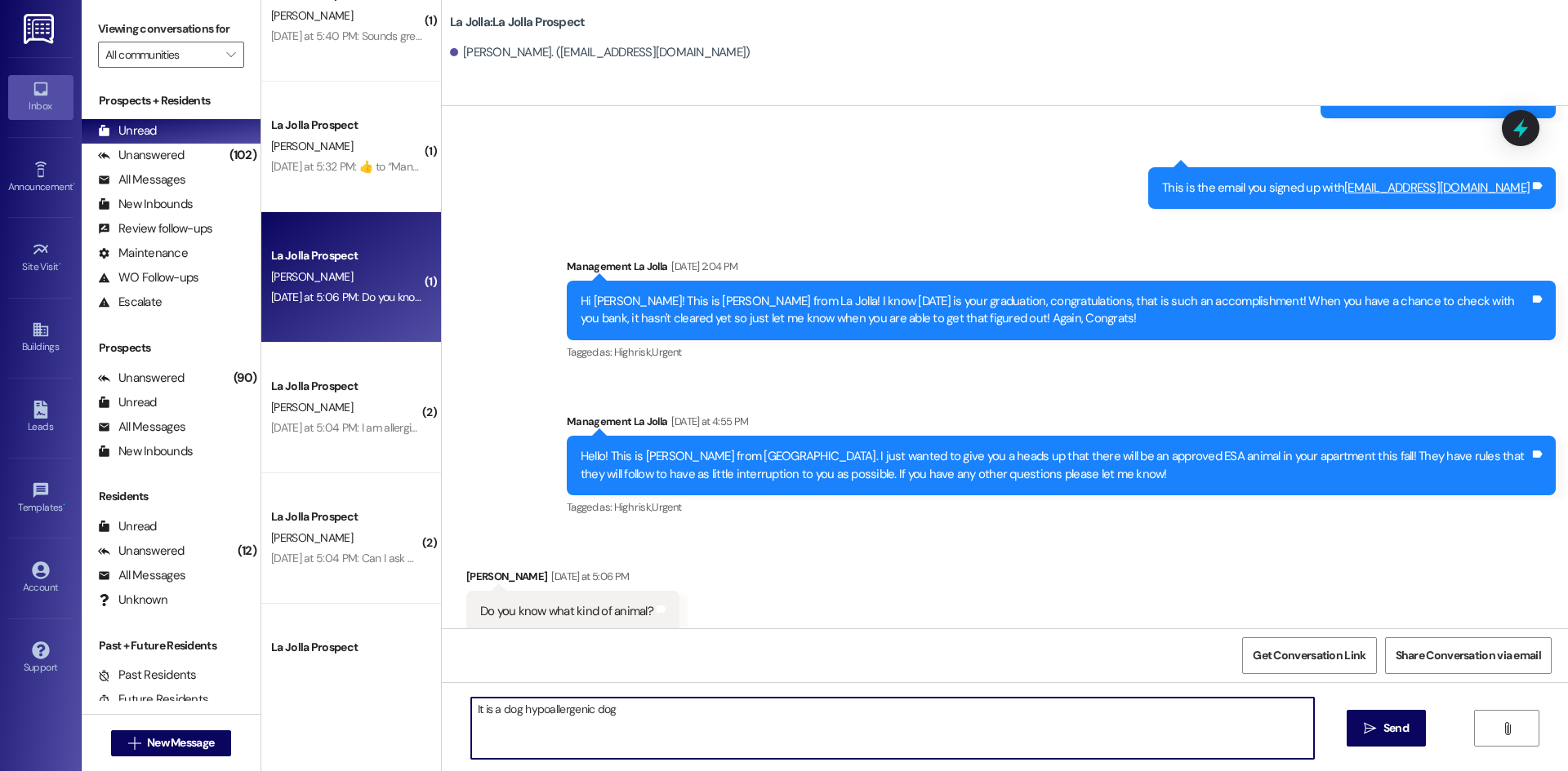
drag, startPoint x: 508, startPoint y: 714, endPoint x: 488, endPoint y: 708, distance: 20.9
click at [488, 708] on textarea "It is a dog hypoallergenic dog" at bounding box center [892, 728] width 843 height 61
type textarea "It is a small hypoallergenic dog"
click at [1388, 723] on span "Send" at bounding box center [1395, 728] width 25 height 17
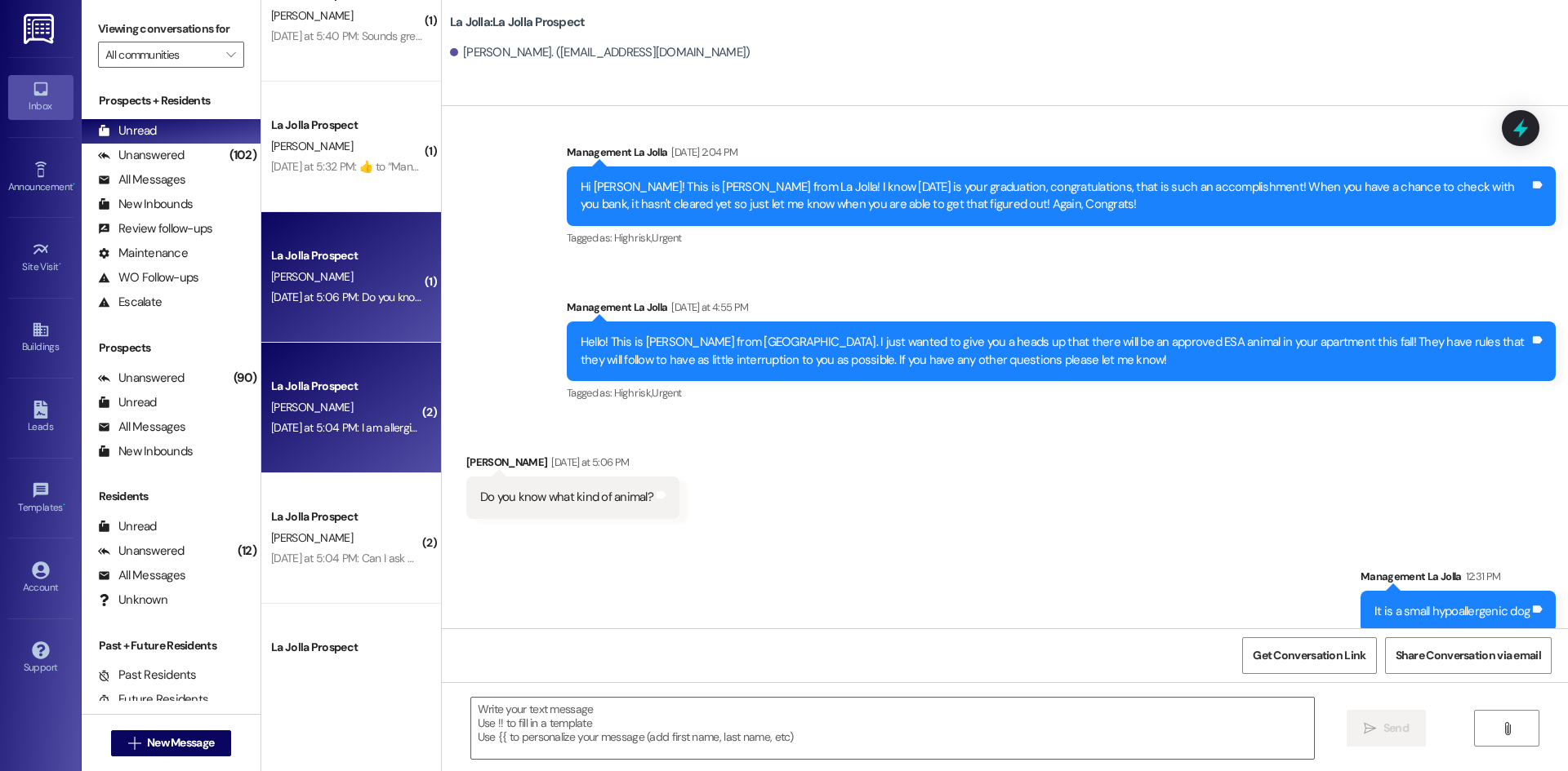
click at [306, 391] on div "La Jolla Prospect" at bounding box center [347, 386] width 151 height 17
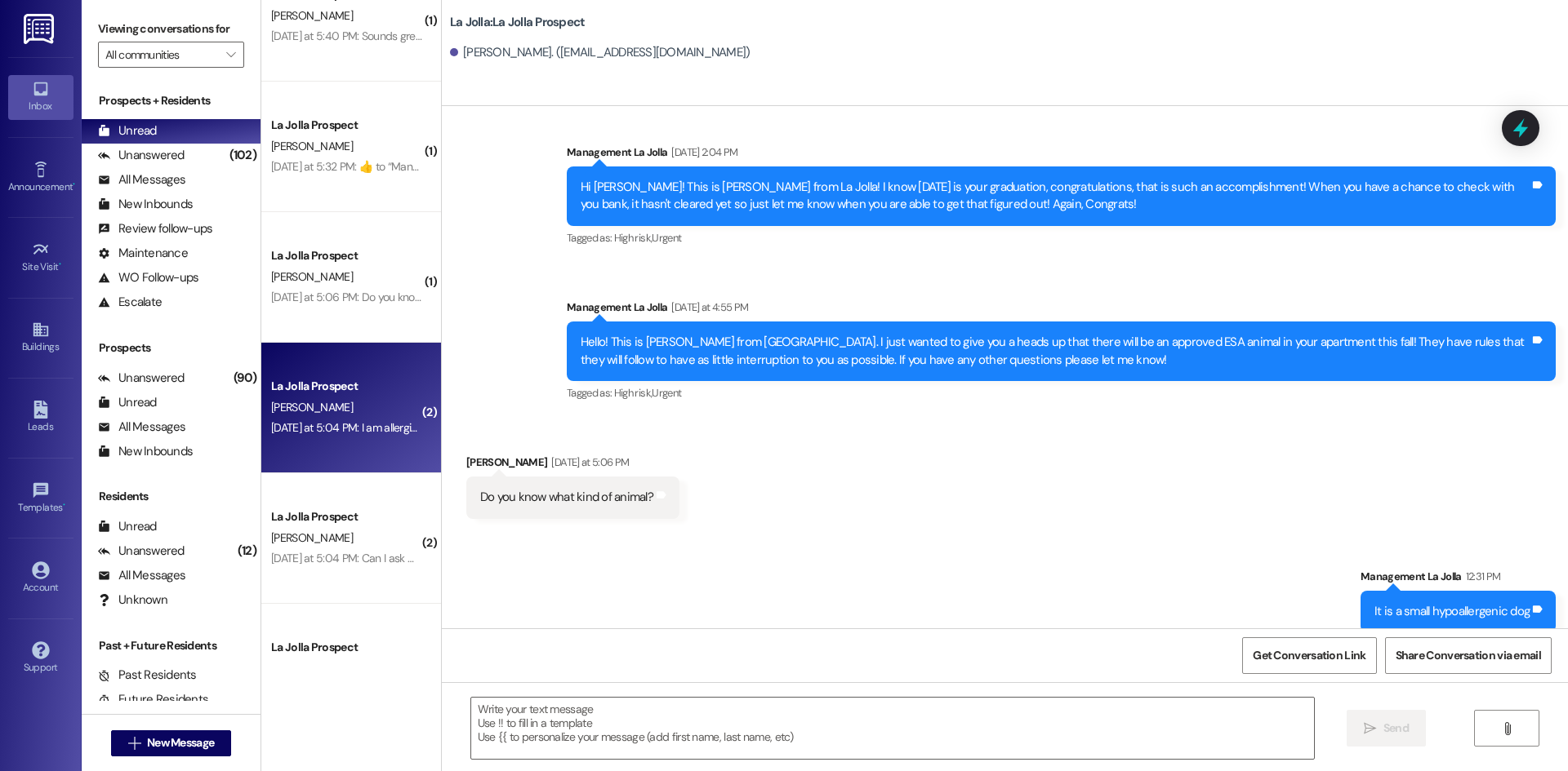
scroll to position [971, 0]
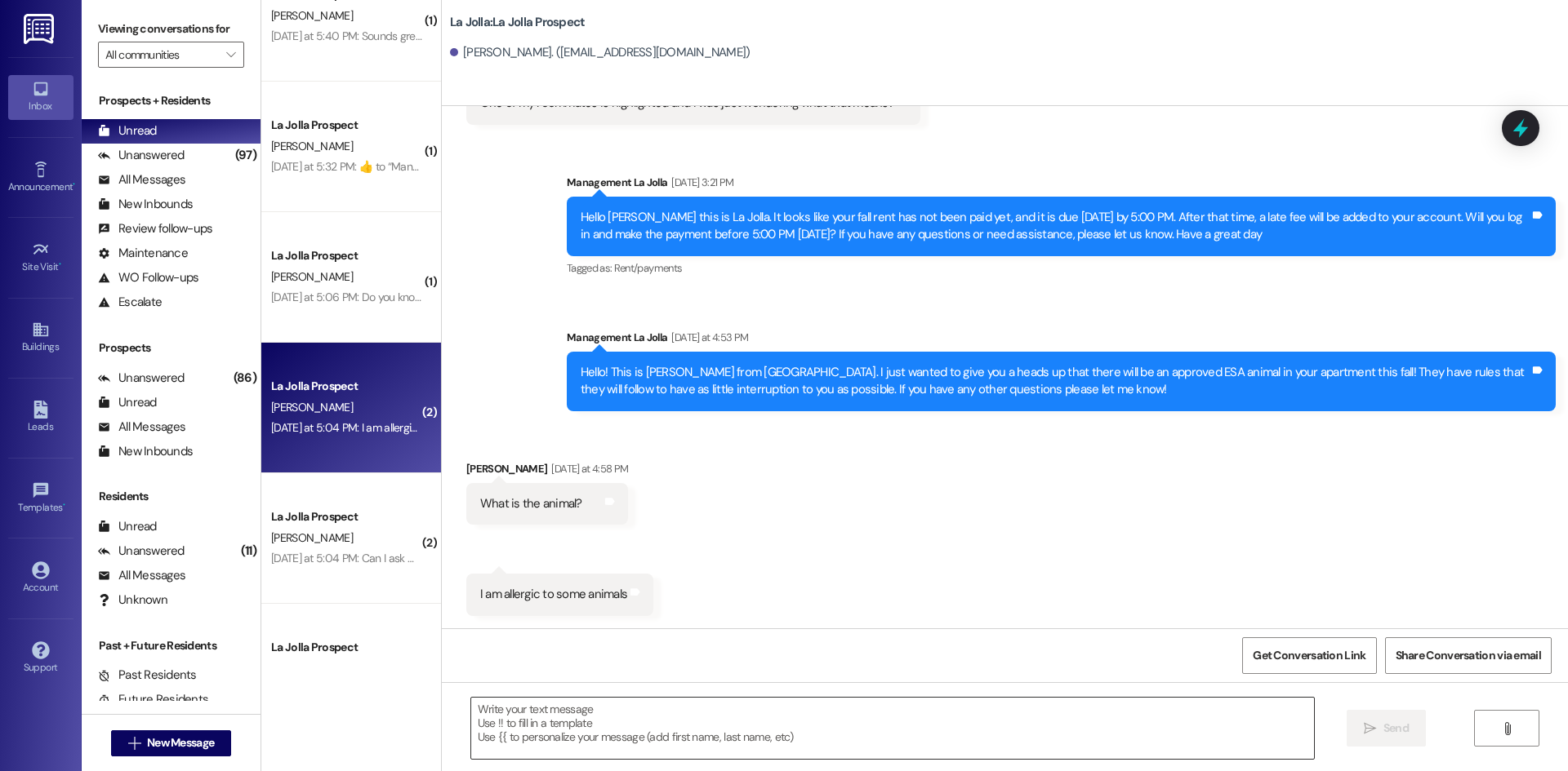
click at [576, 728] on textarea at bounding box center [892, 728] width 843 height 61
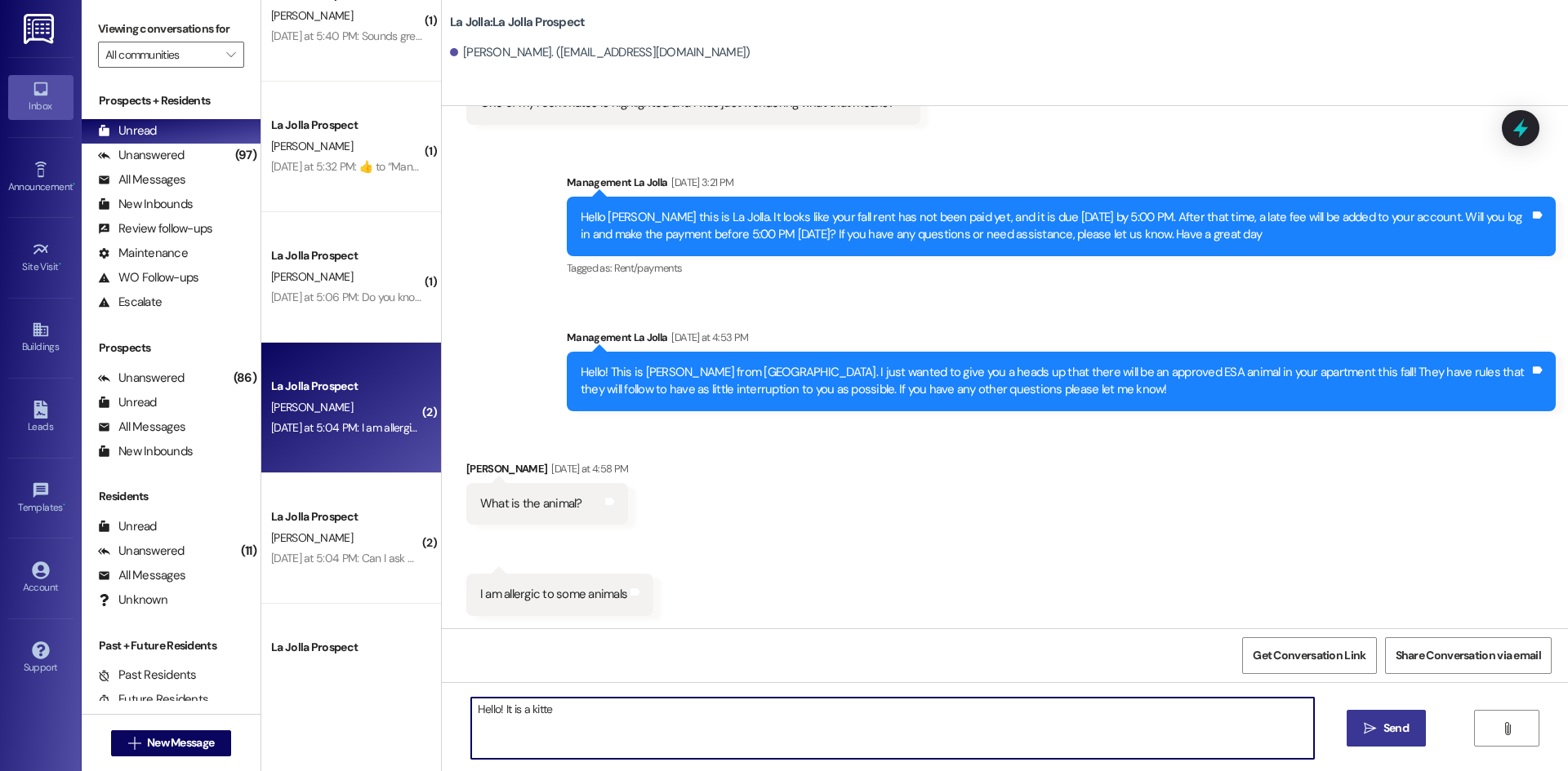
type textarea "Hello! It is a kitten"
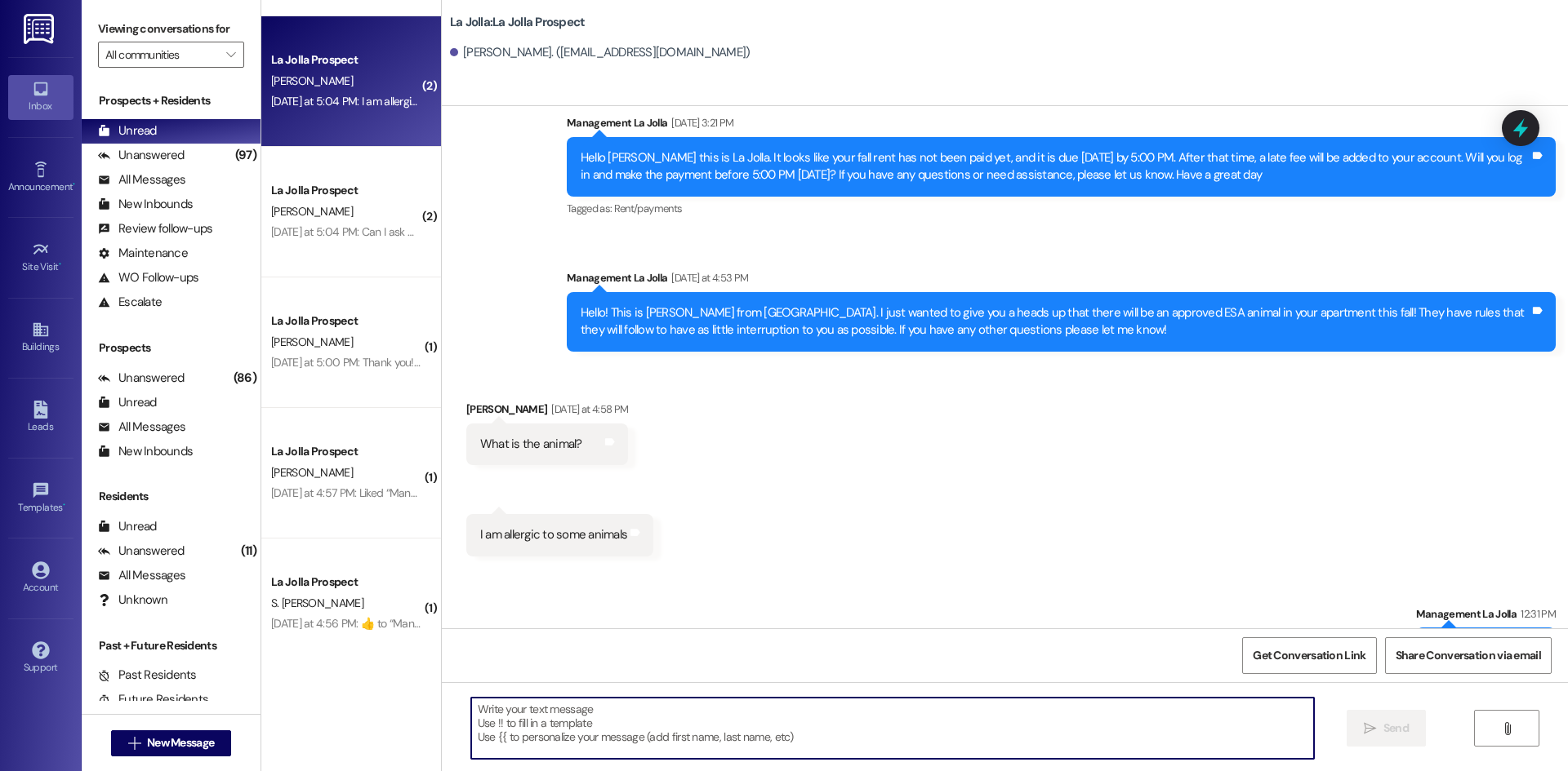
scroll to position [1086, 0]
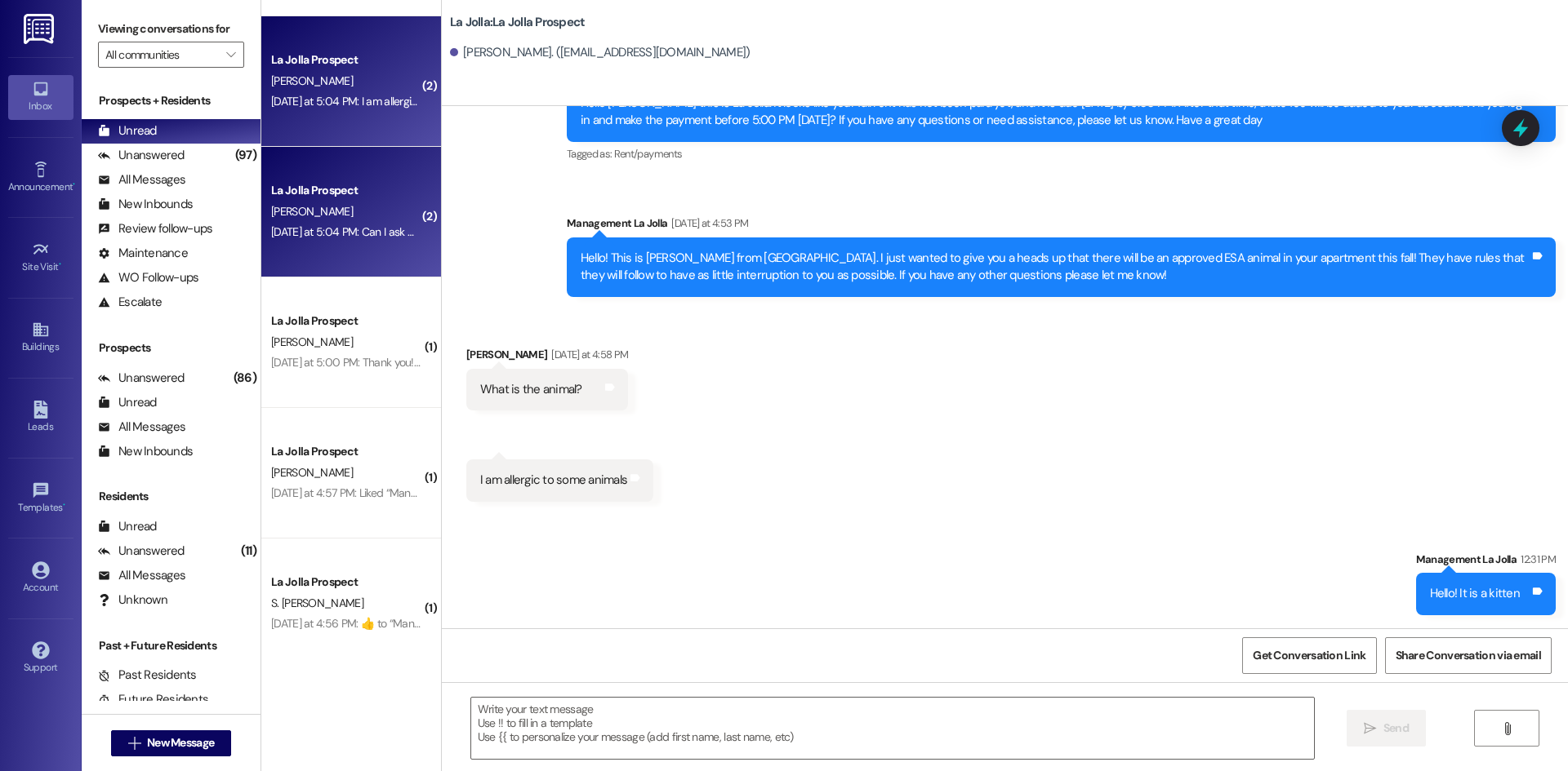
click at [386, 211] on div "[PERSON_NAME]" at bounding box center [347, 212] width 154 height 21
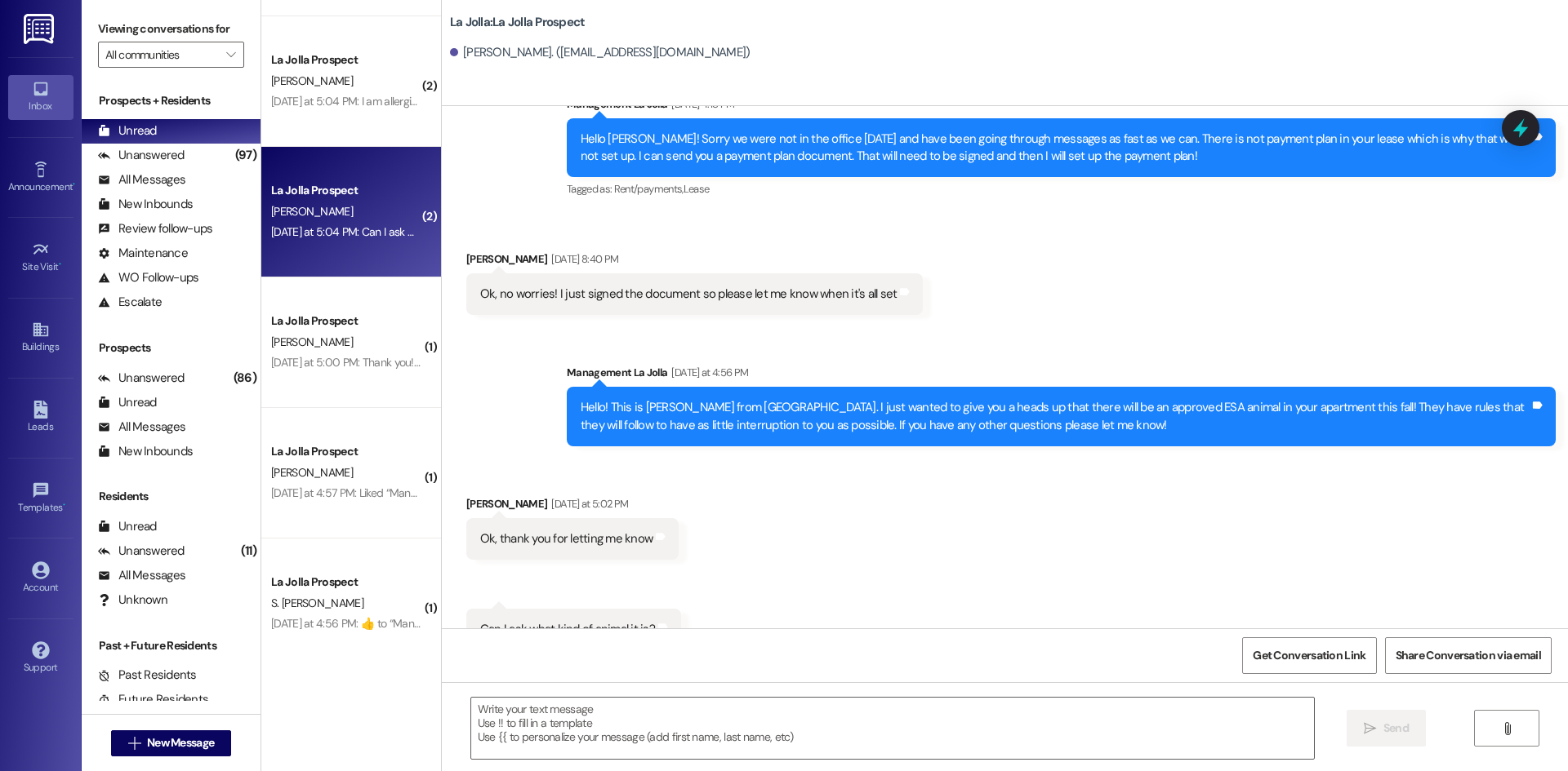
scroll to position [1492, 0]
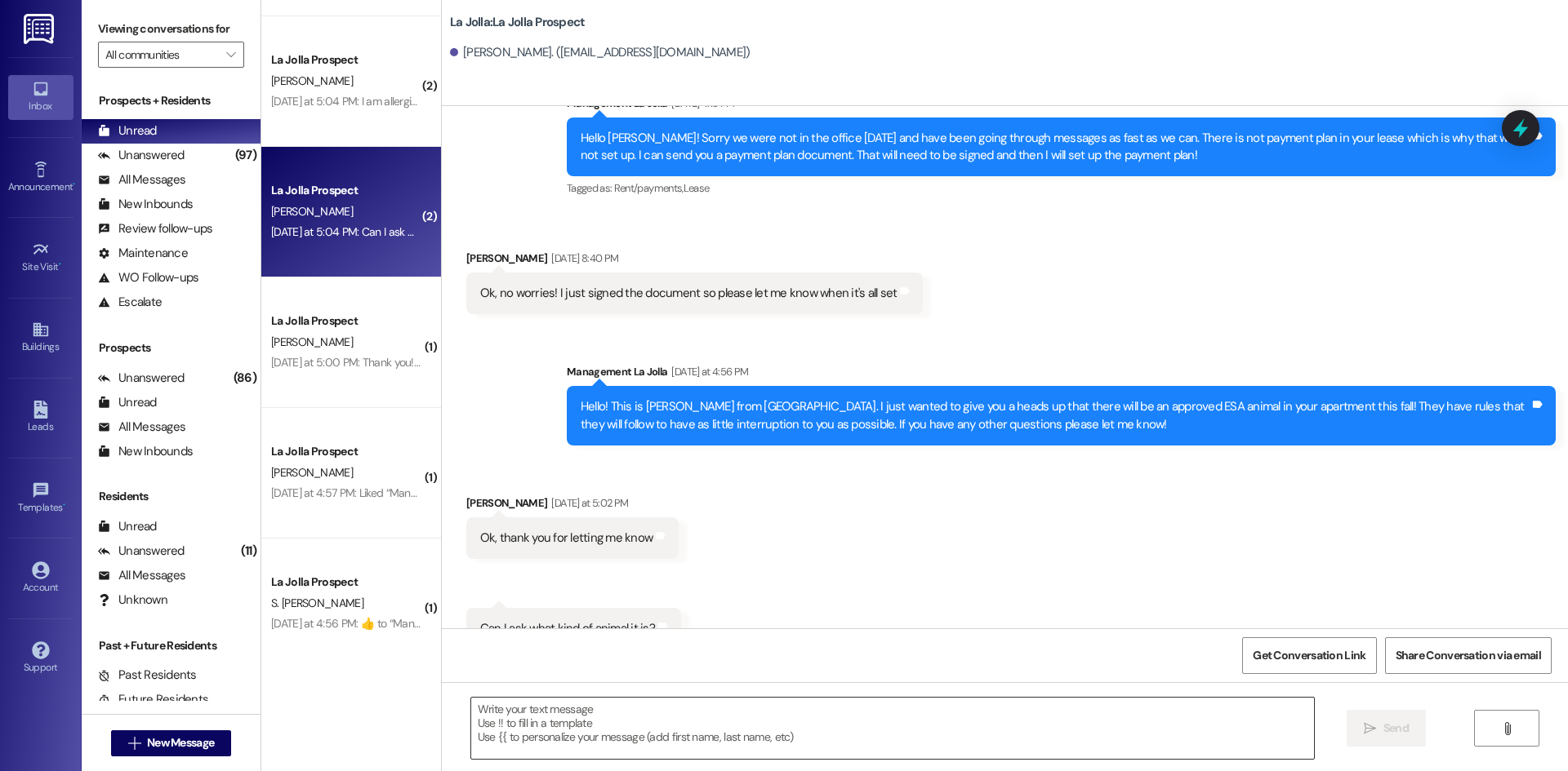
click at [536, 728] on textarea at bounding box center [892, 728] width 843 height 61
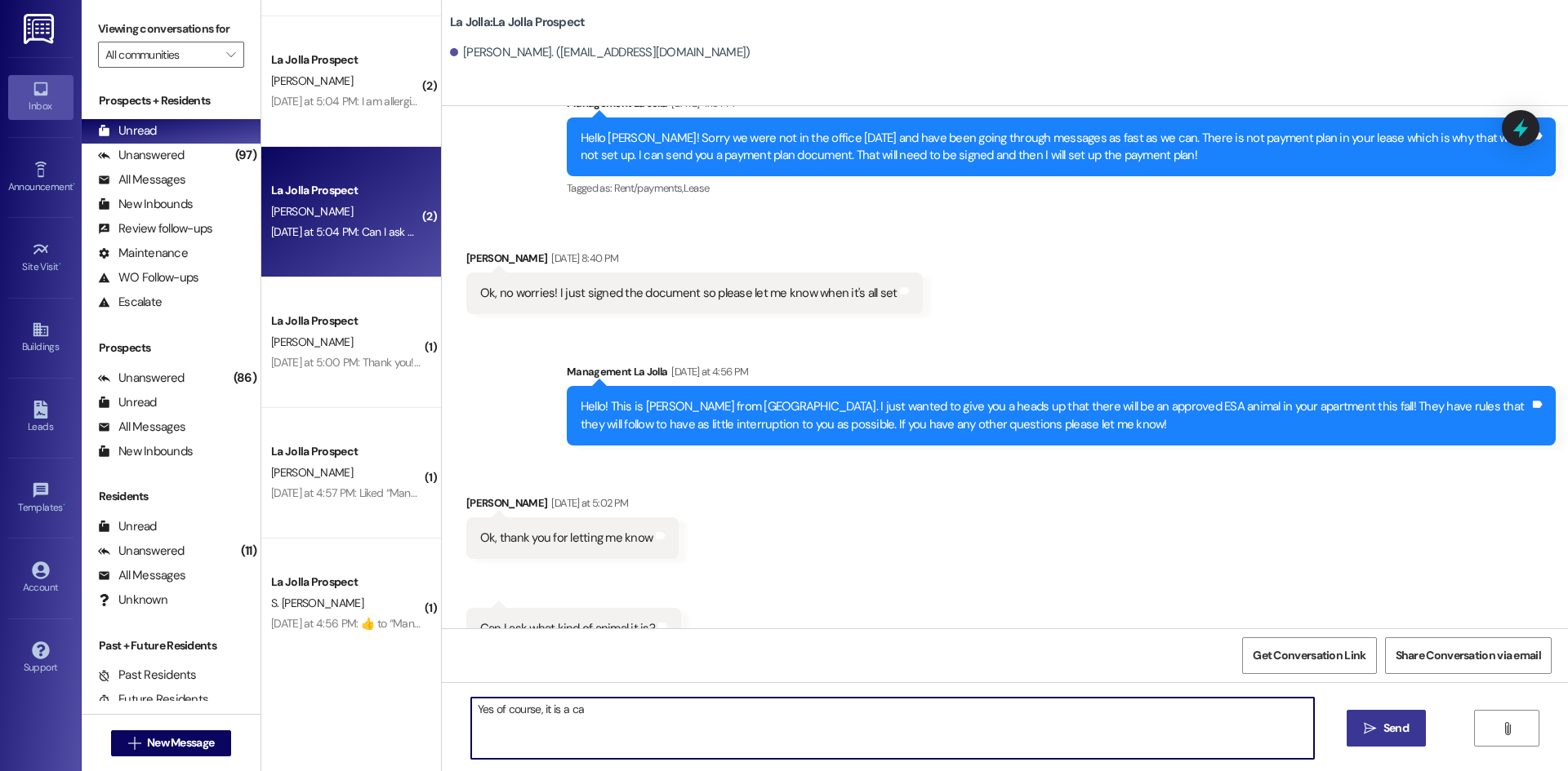
type textarea "Yes of course, it is a cat"
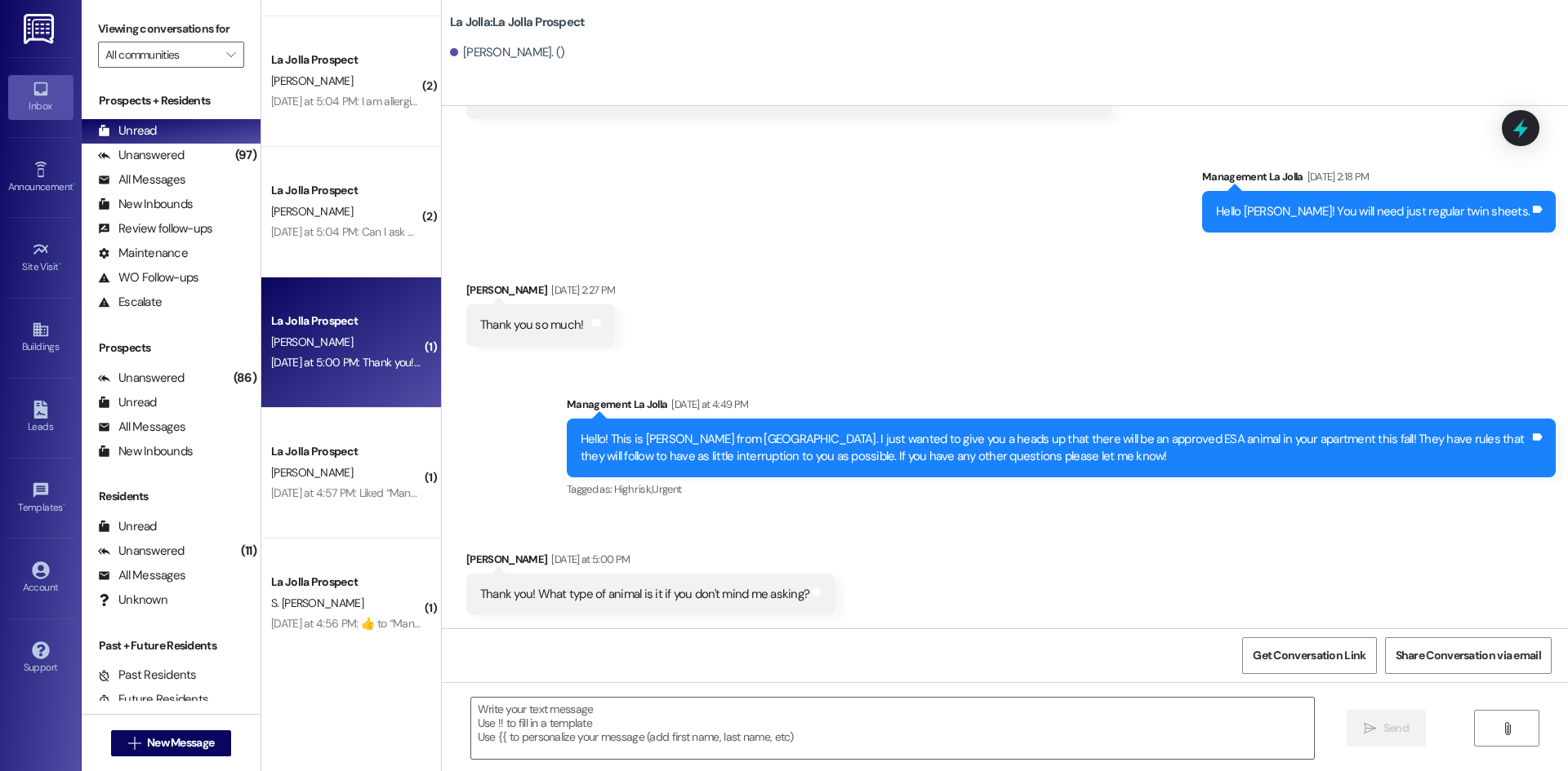
scroll to position [1290, 0]
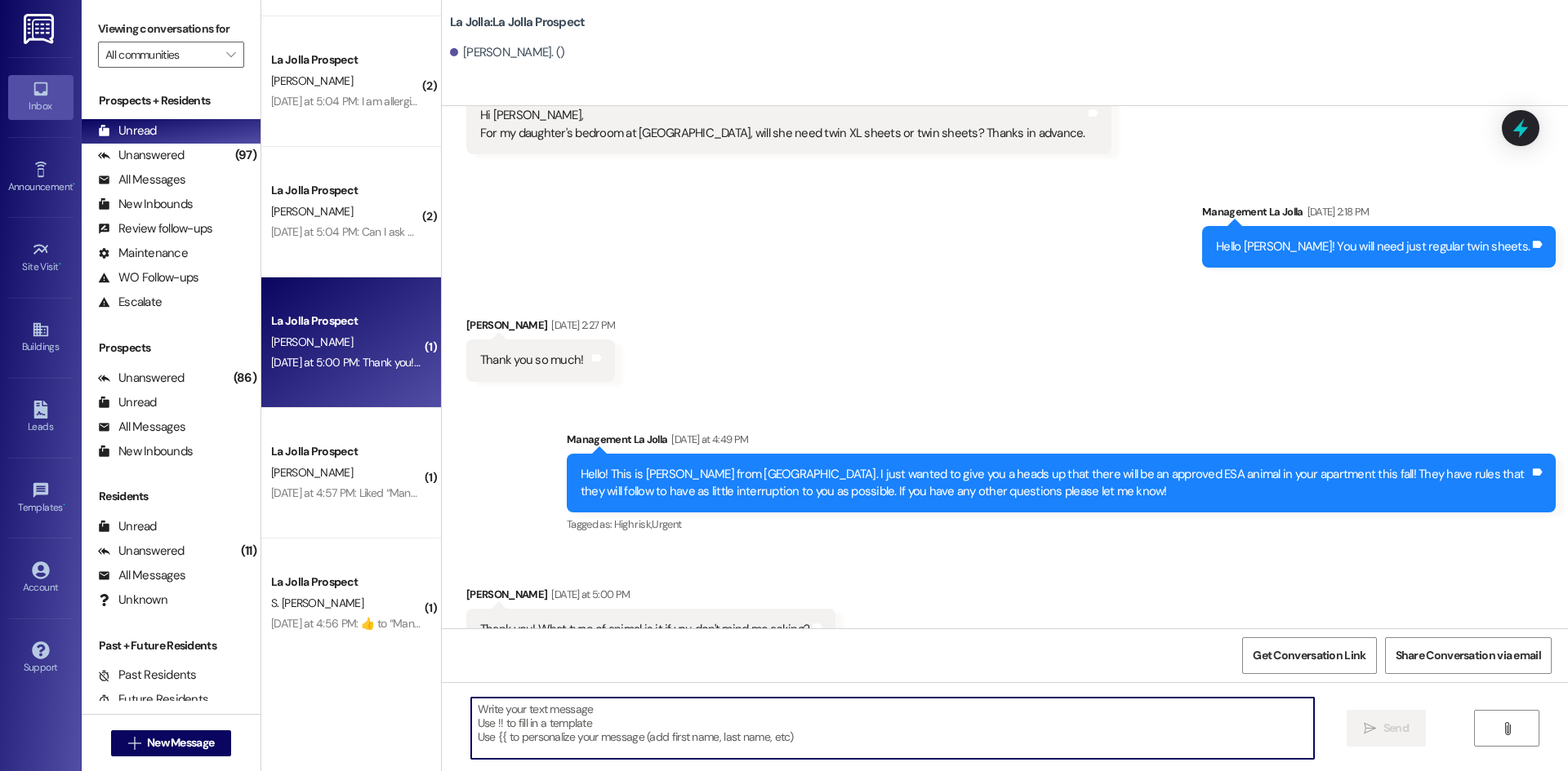
click at [893, 721] on textarea at bounding box center [892, 728] width 843 height 61
type textarea "Yes it is a kitten!"
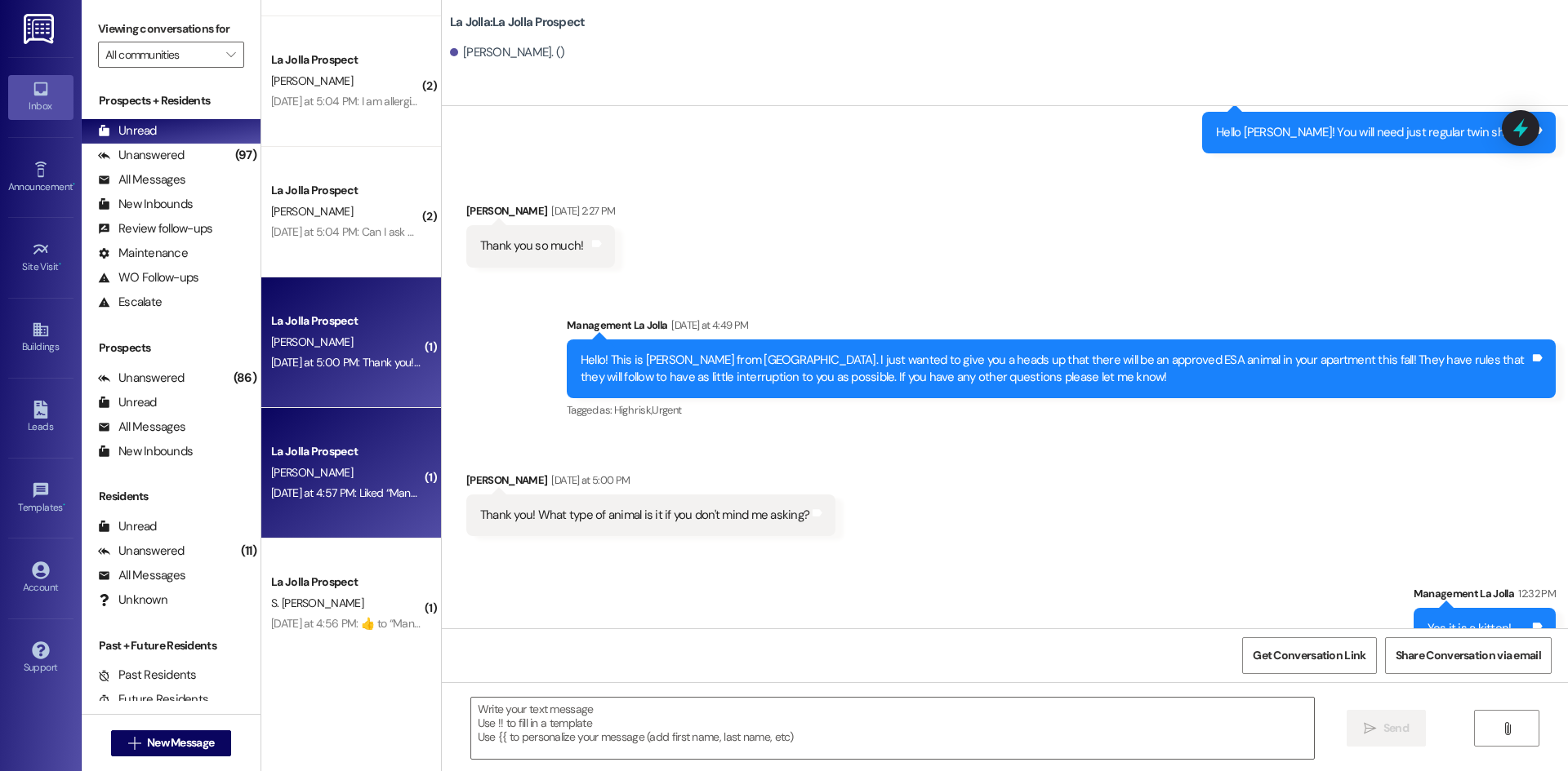
click at [299, 474] on div "[PERSON_NAME]" at bounding box center [347, 473] width 154 height 21
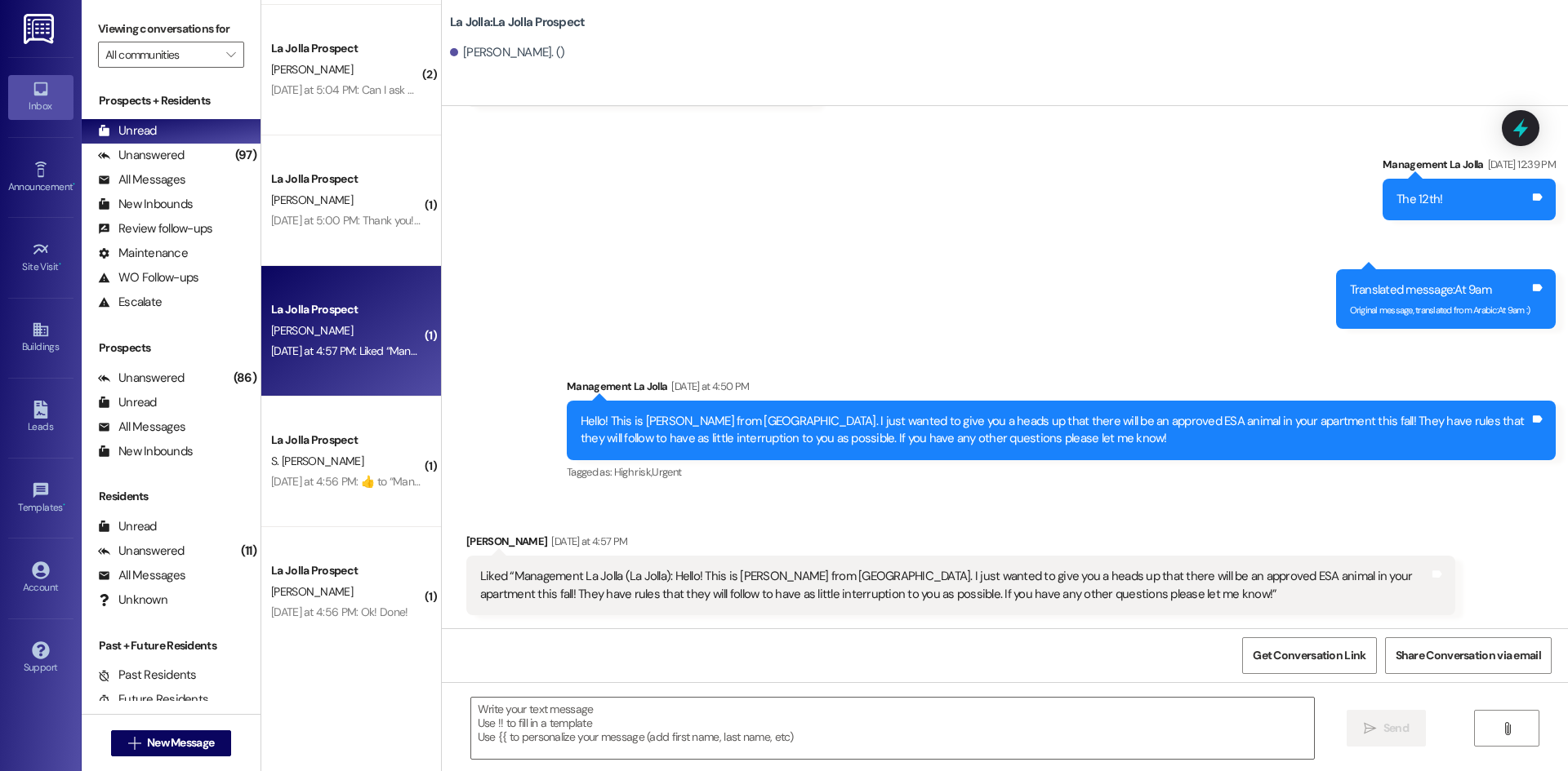
scroll to position [1796, 0]
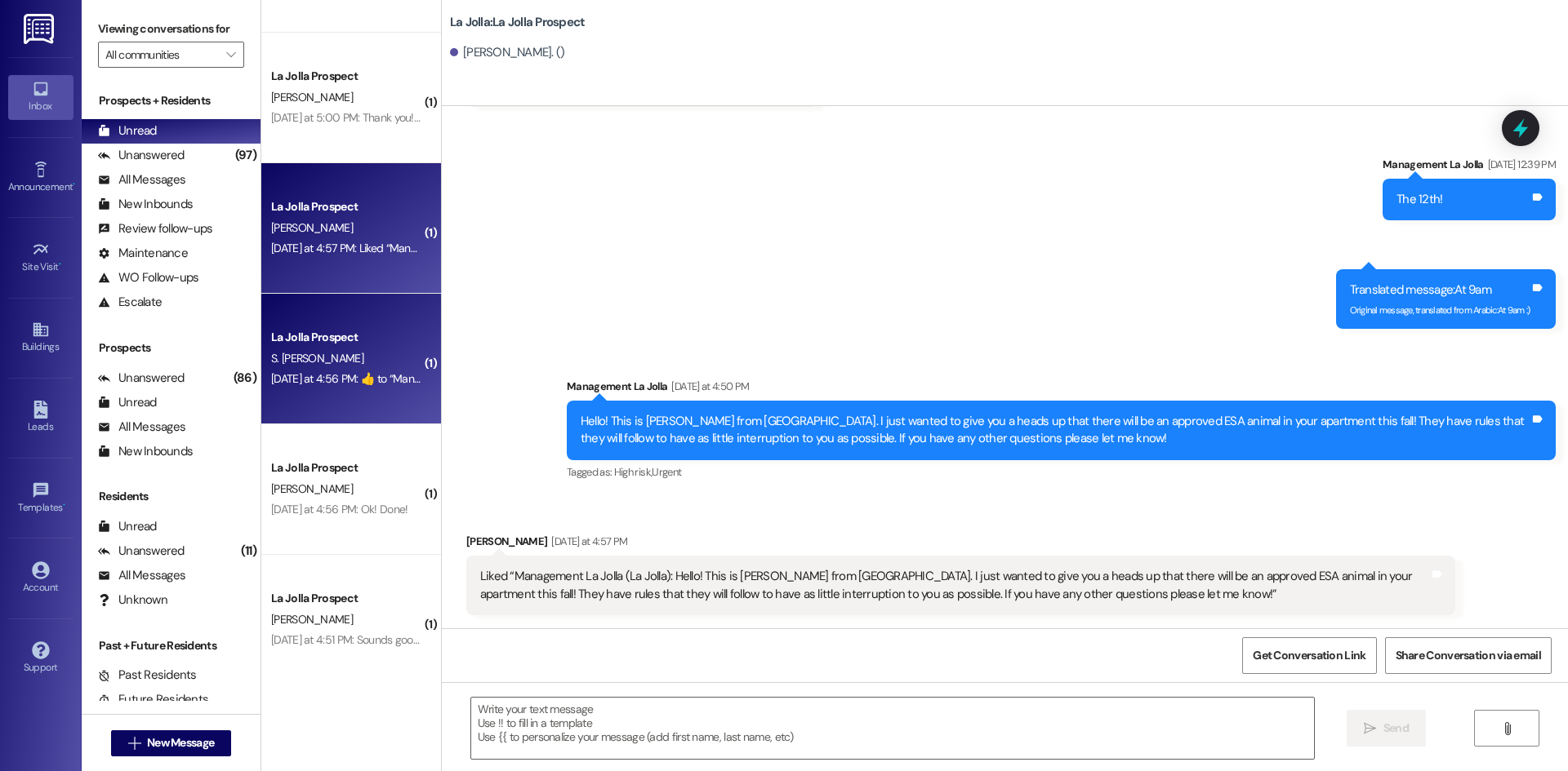
click at [371, 377] on div "[DATE] at 4:56 PM:  ​👍​ to “ Management La Jolla (La Jolla): Hello! This is [PE…" at bounding box center [1114, 378] width 1686 height 15
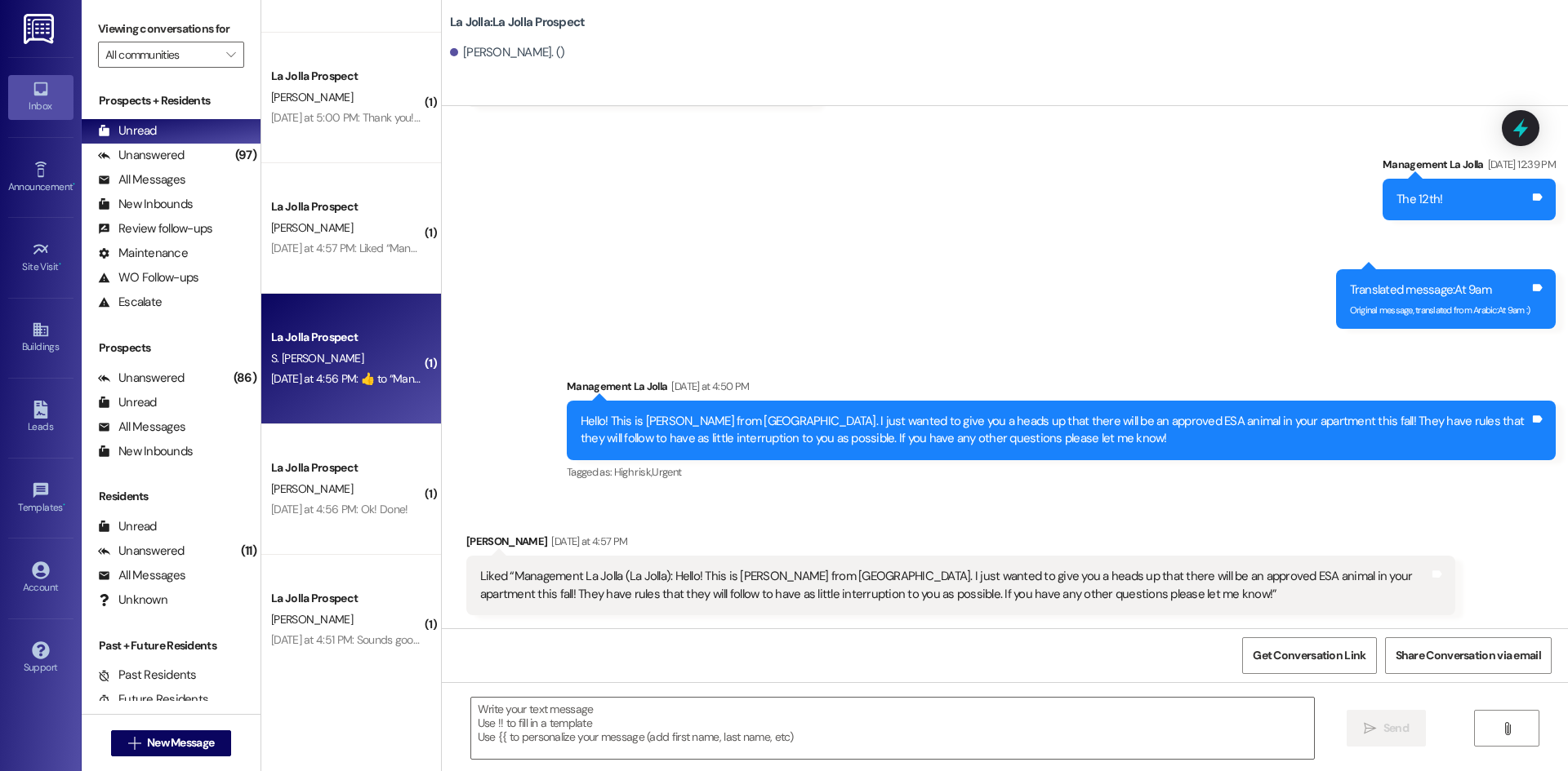
scroll to position [750, 0]
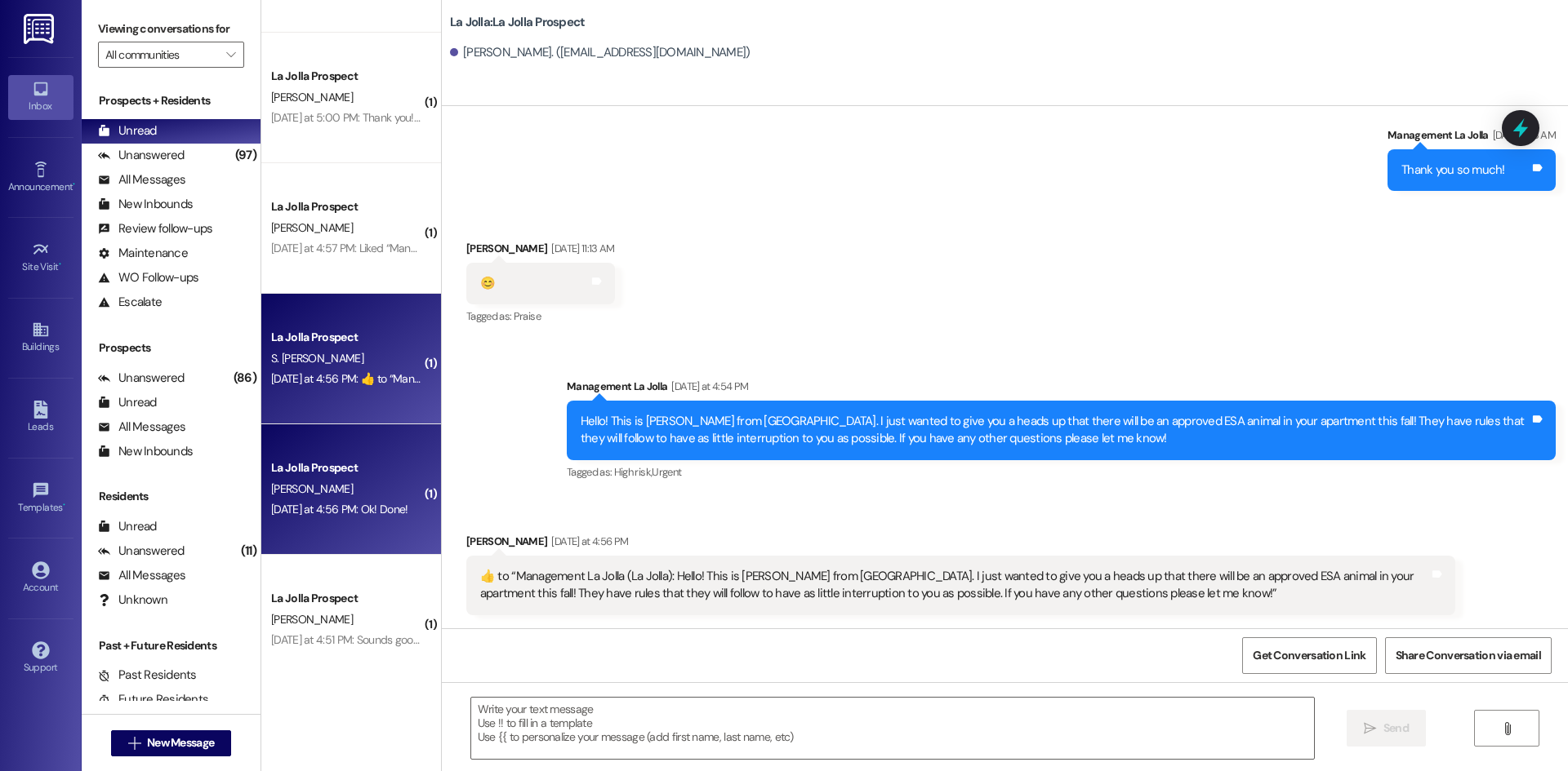
click at [334, 463] on div "La Jolla Prospect" at bounding box center [347, 468] width 151 height 17
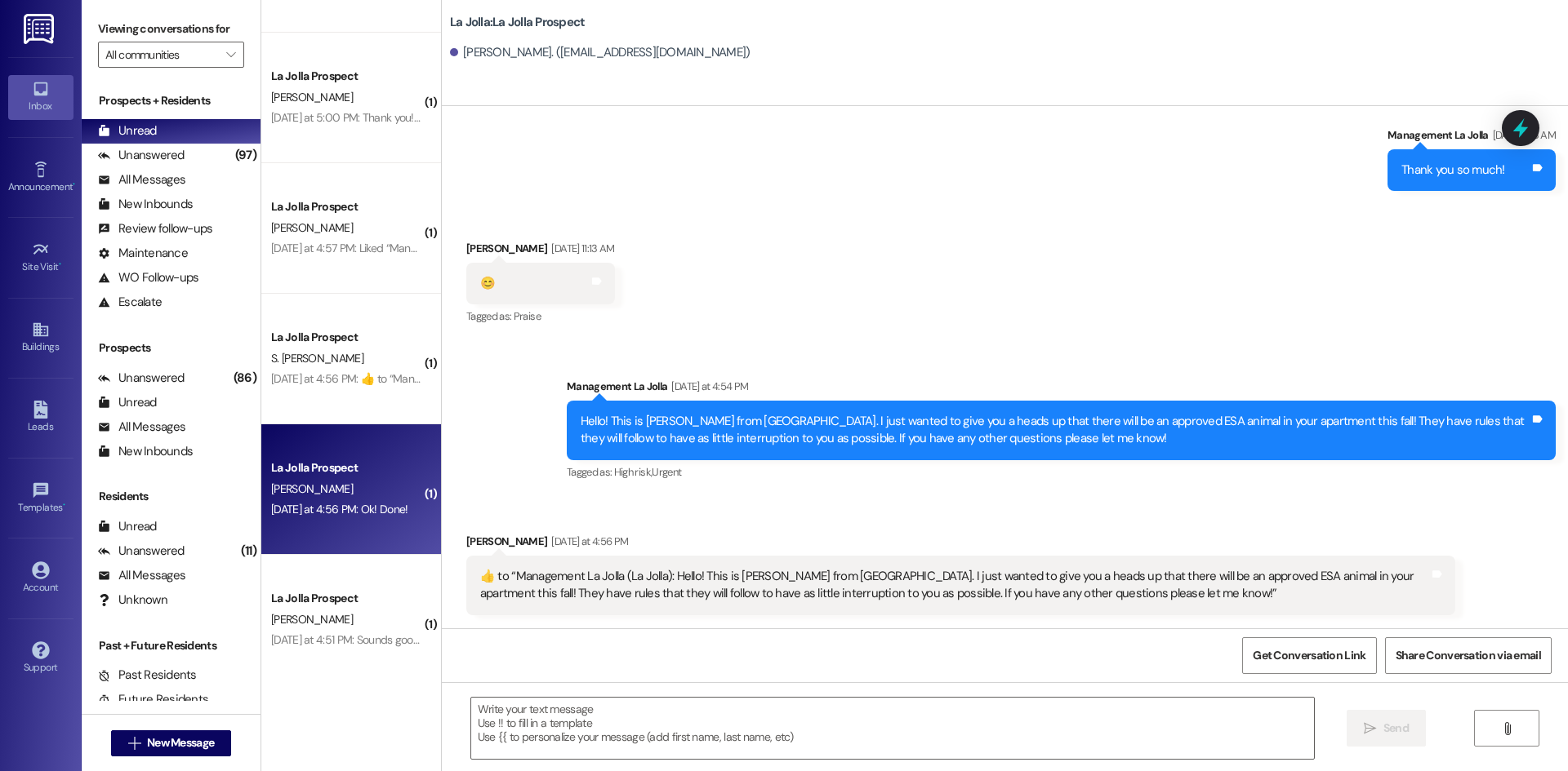
scroll to position [582, 0]
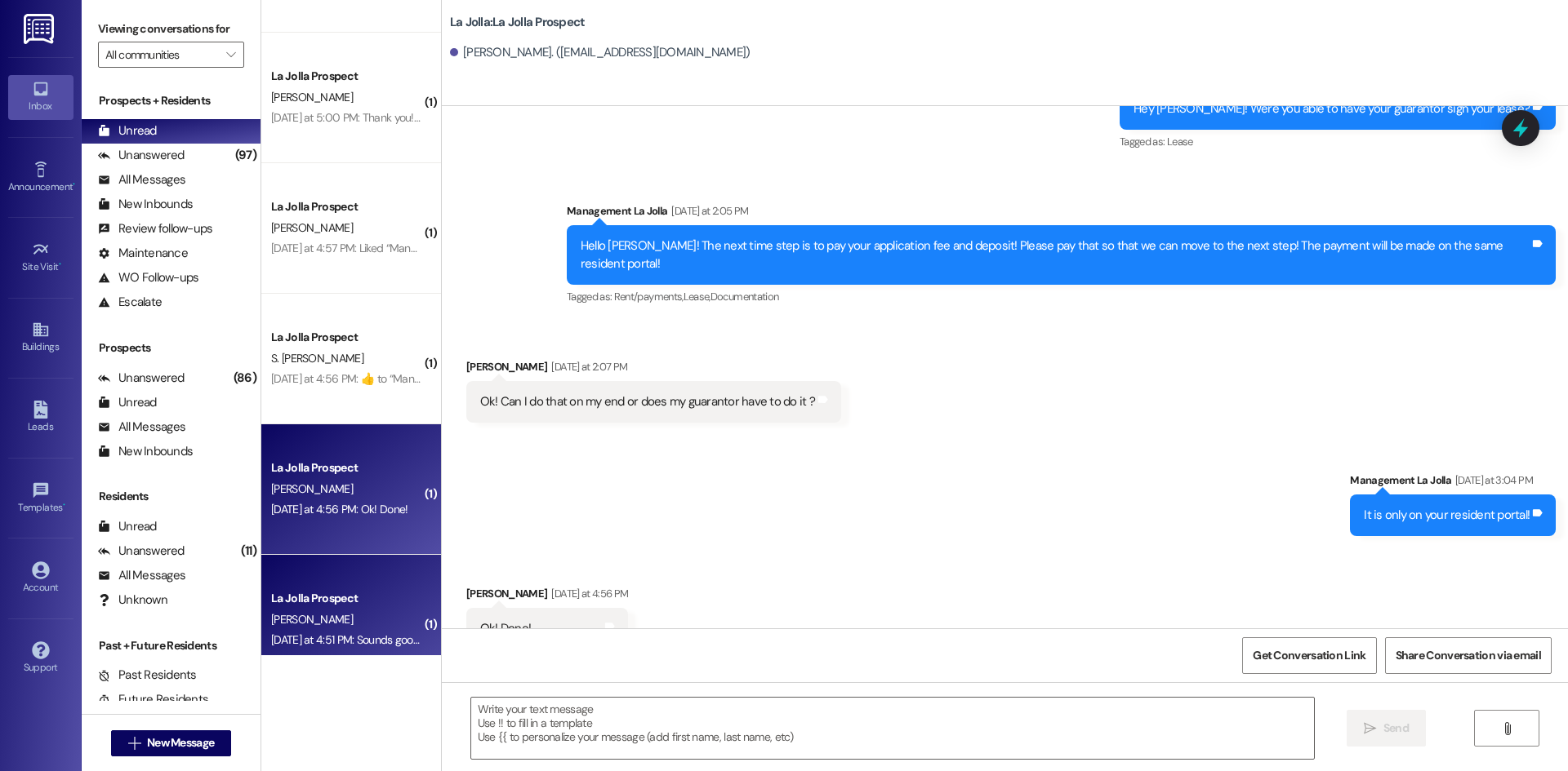
click at [339, 621] on div "[PERSON_NAME]" at bounding box center [347, 620] width 154 height 21
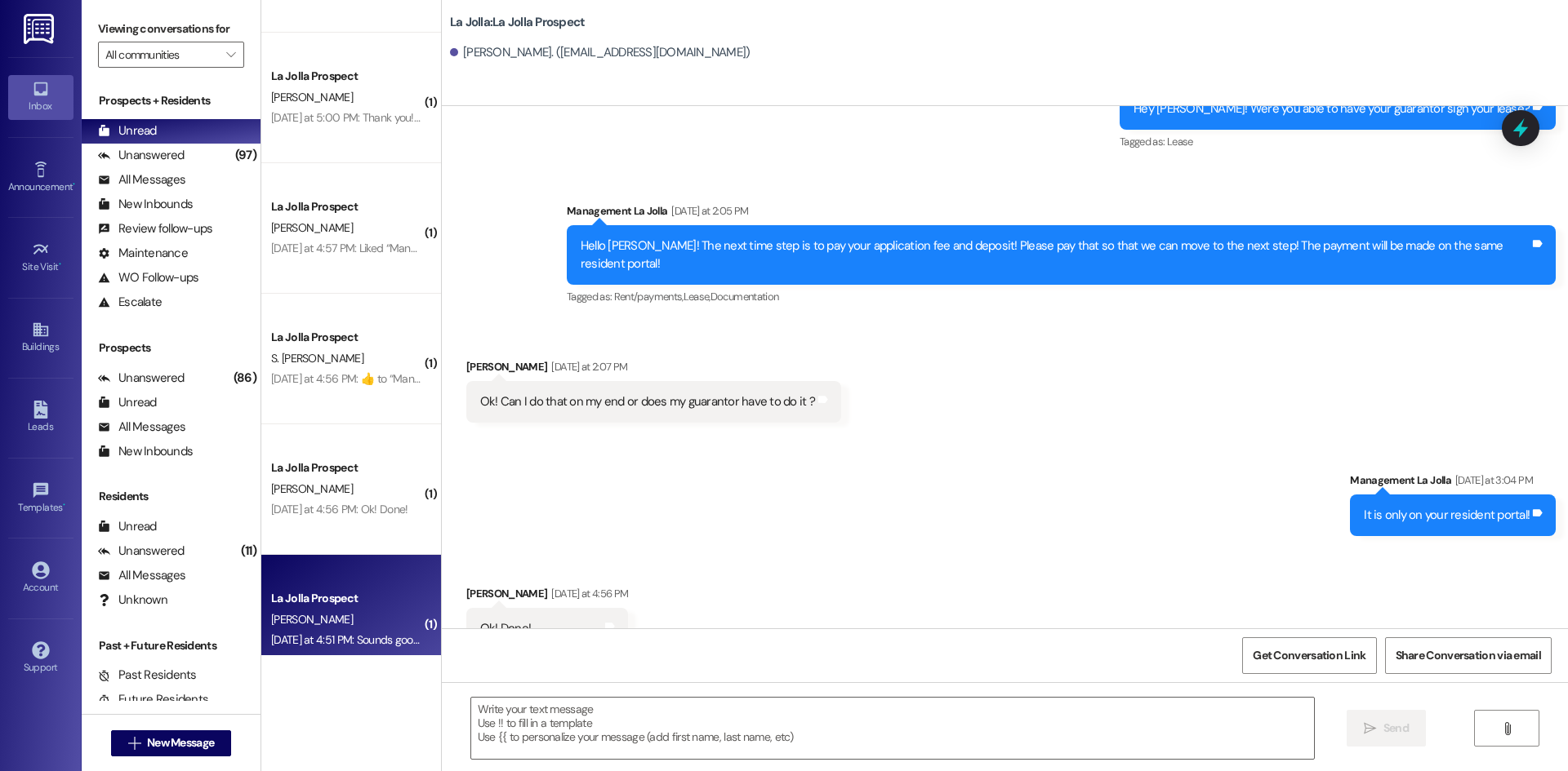
scroll to position [477, 0]
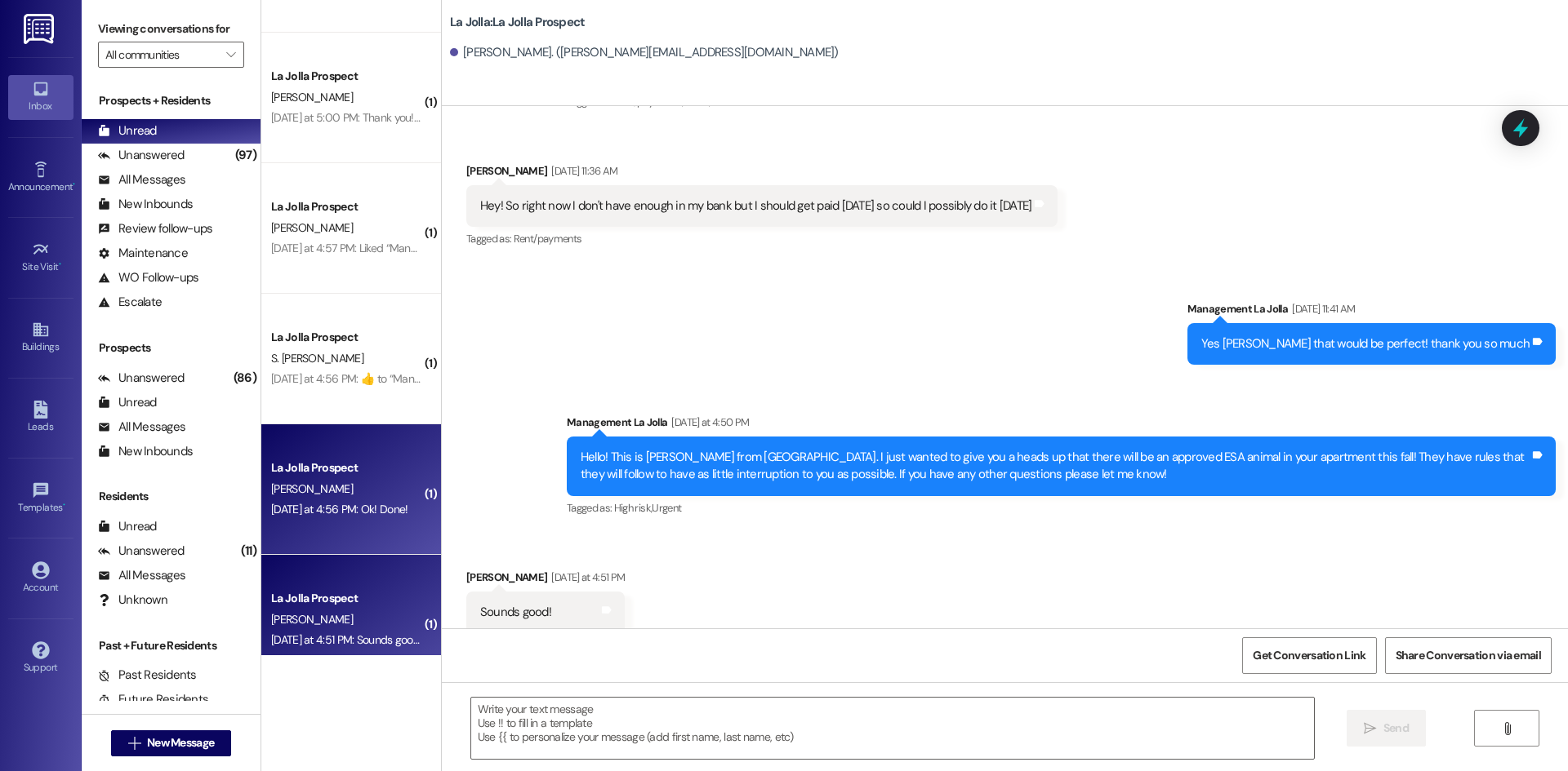
click at [338, 514] on div "[DATE] at 4:56 PM: Ok! Done! [DATE] at 4:56 PM: Ok! Done!" at bounding box center [339, 509] width 136 height 15
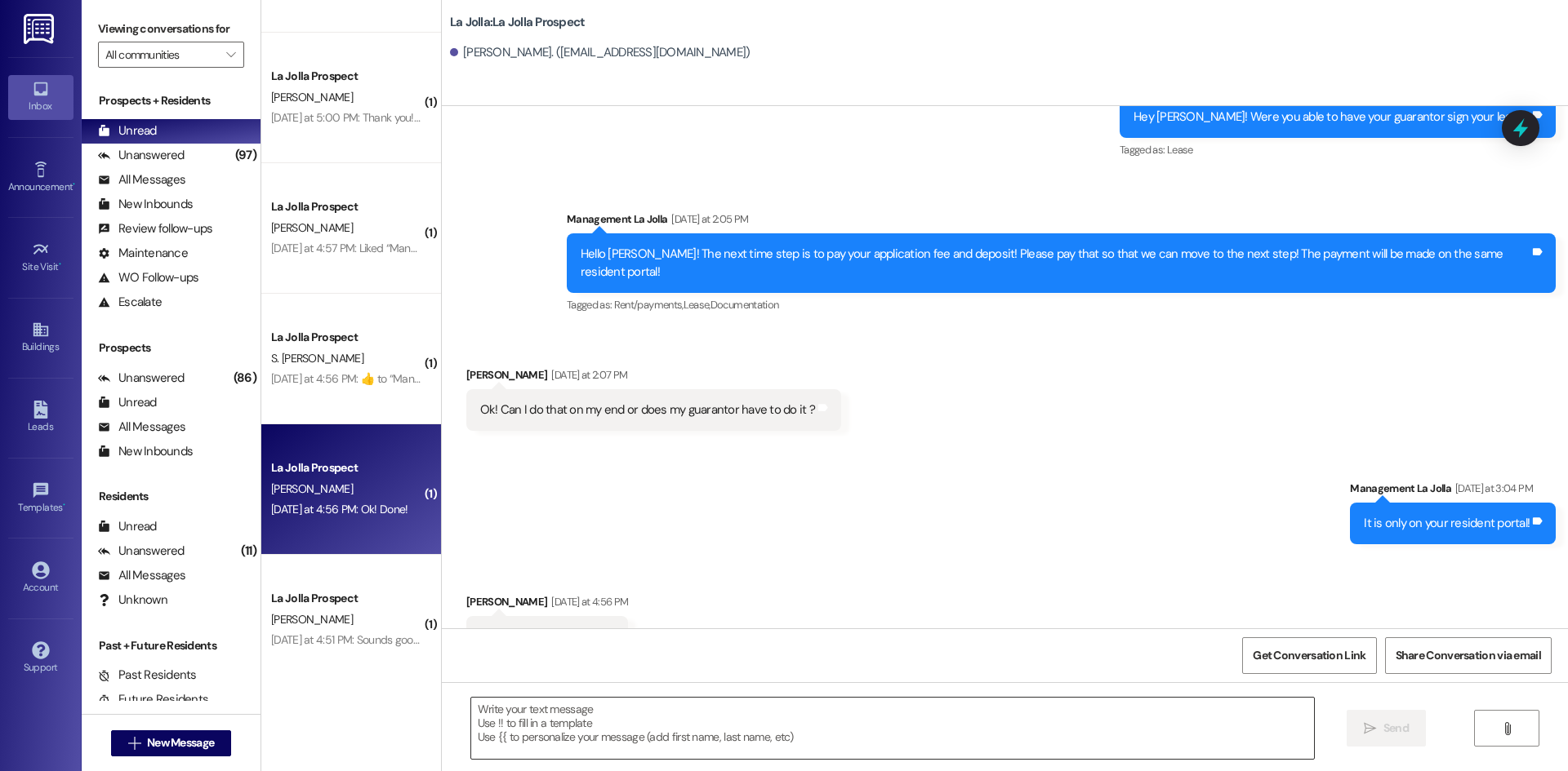
scroll to position [581, 0]
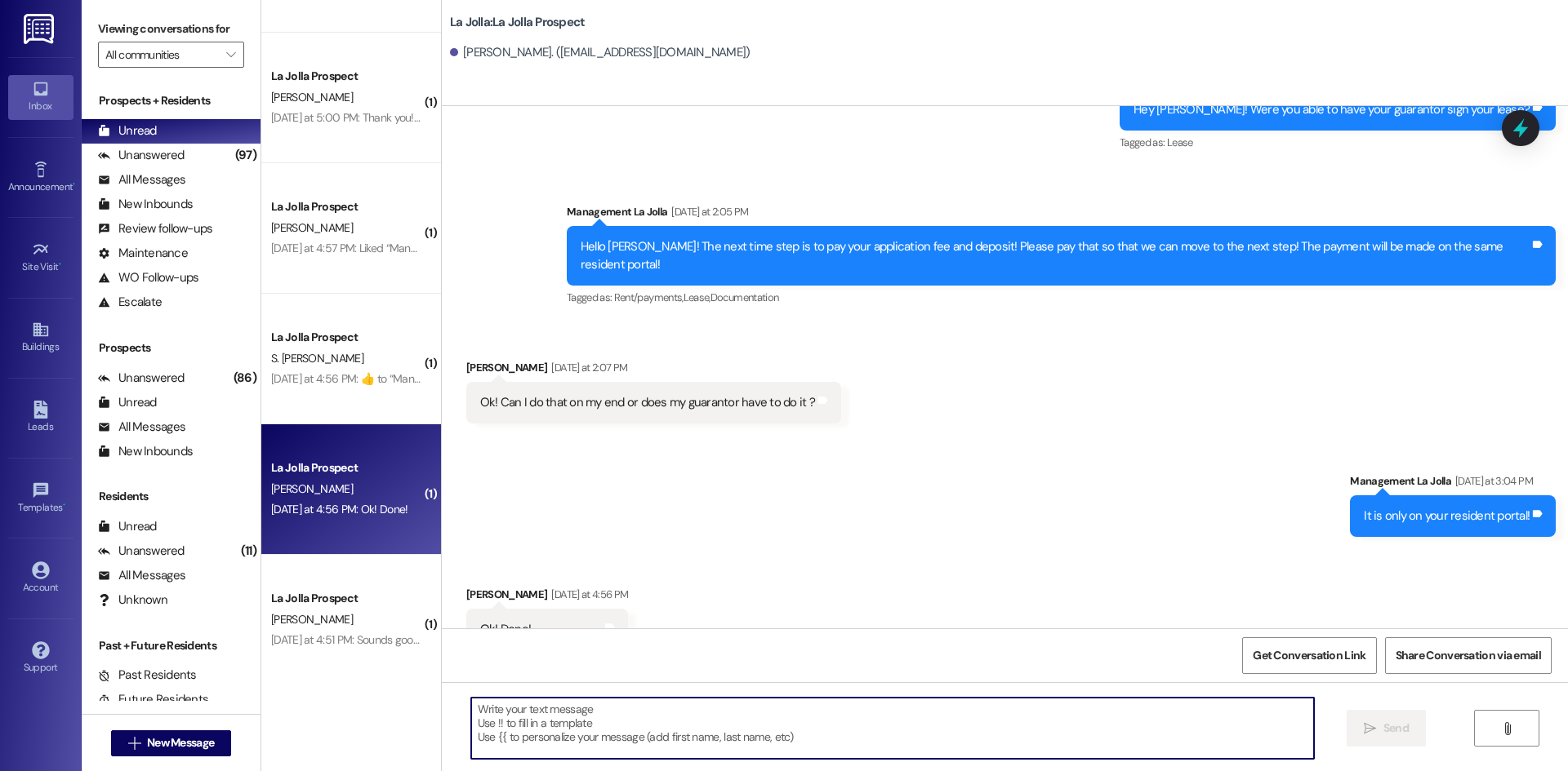
click at [530, 718] on textarea at bounding box center [892, 728] width 843 height 61
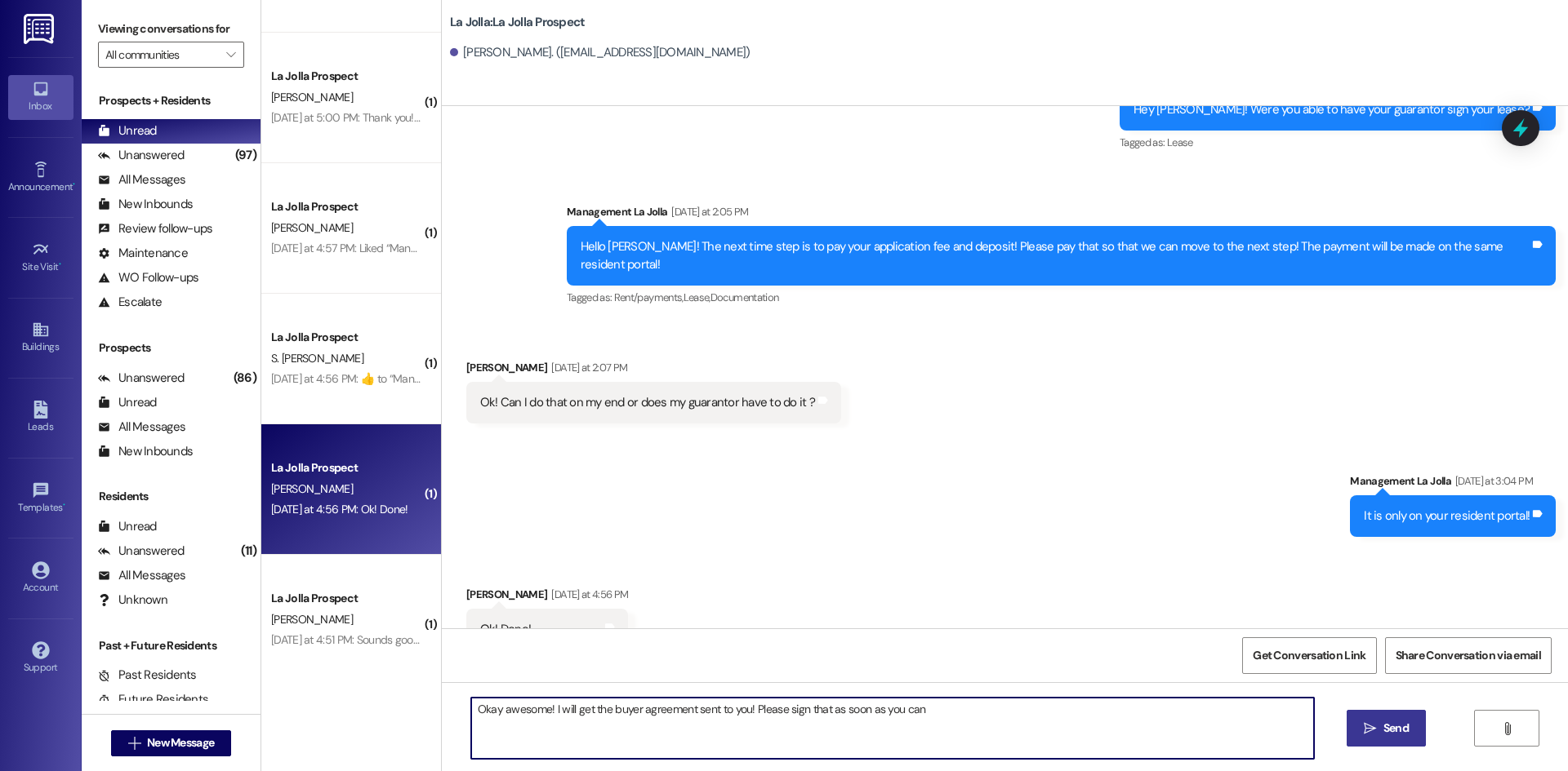
type textarea "Okay awesome! I will get the buyer agreement sent to you! Please sign that as s…"
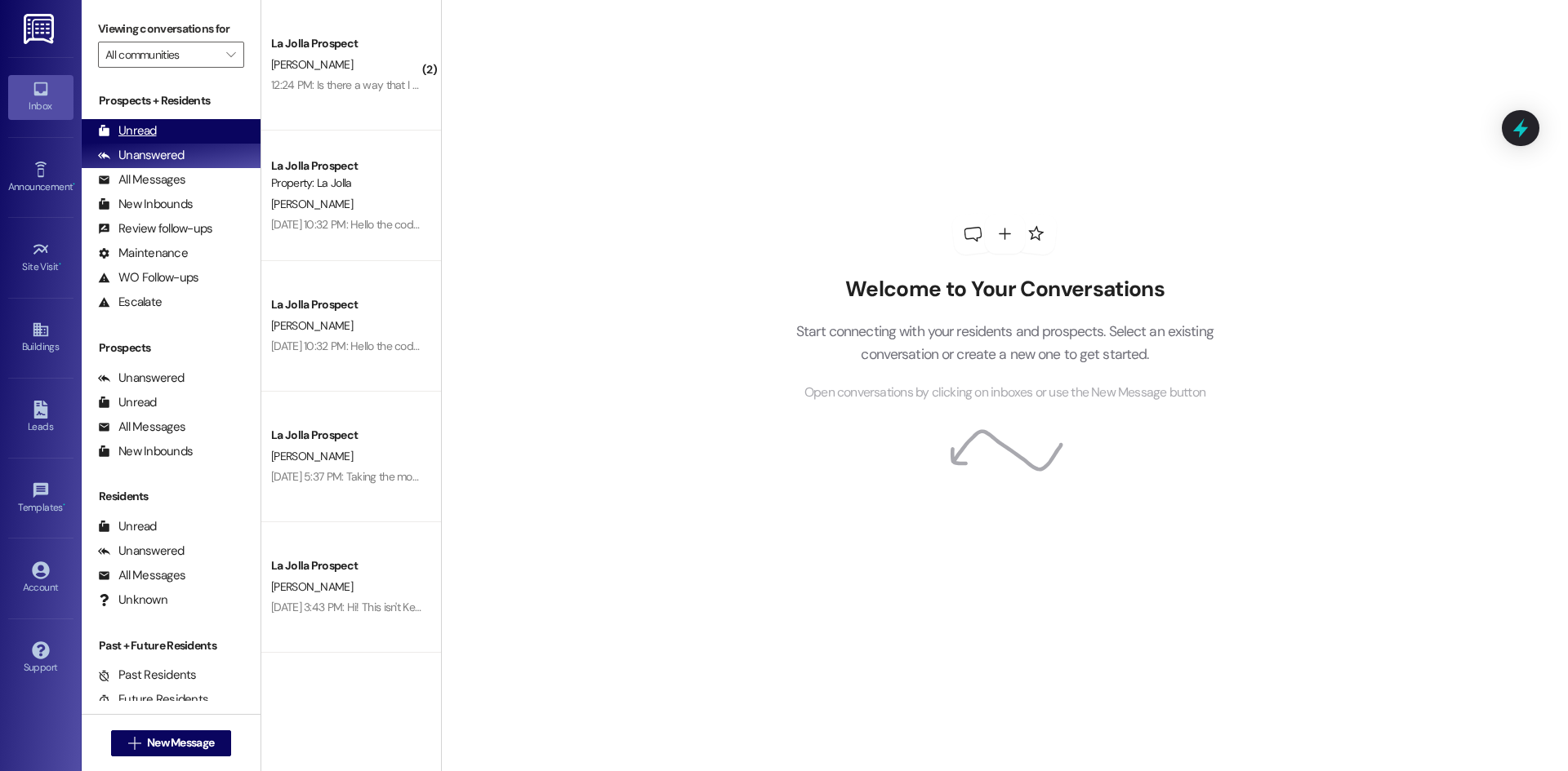
click at [117, 132] on div "Unread" at bounding box center [127, 131] width 59 height 17
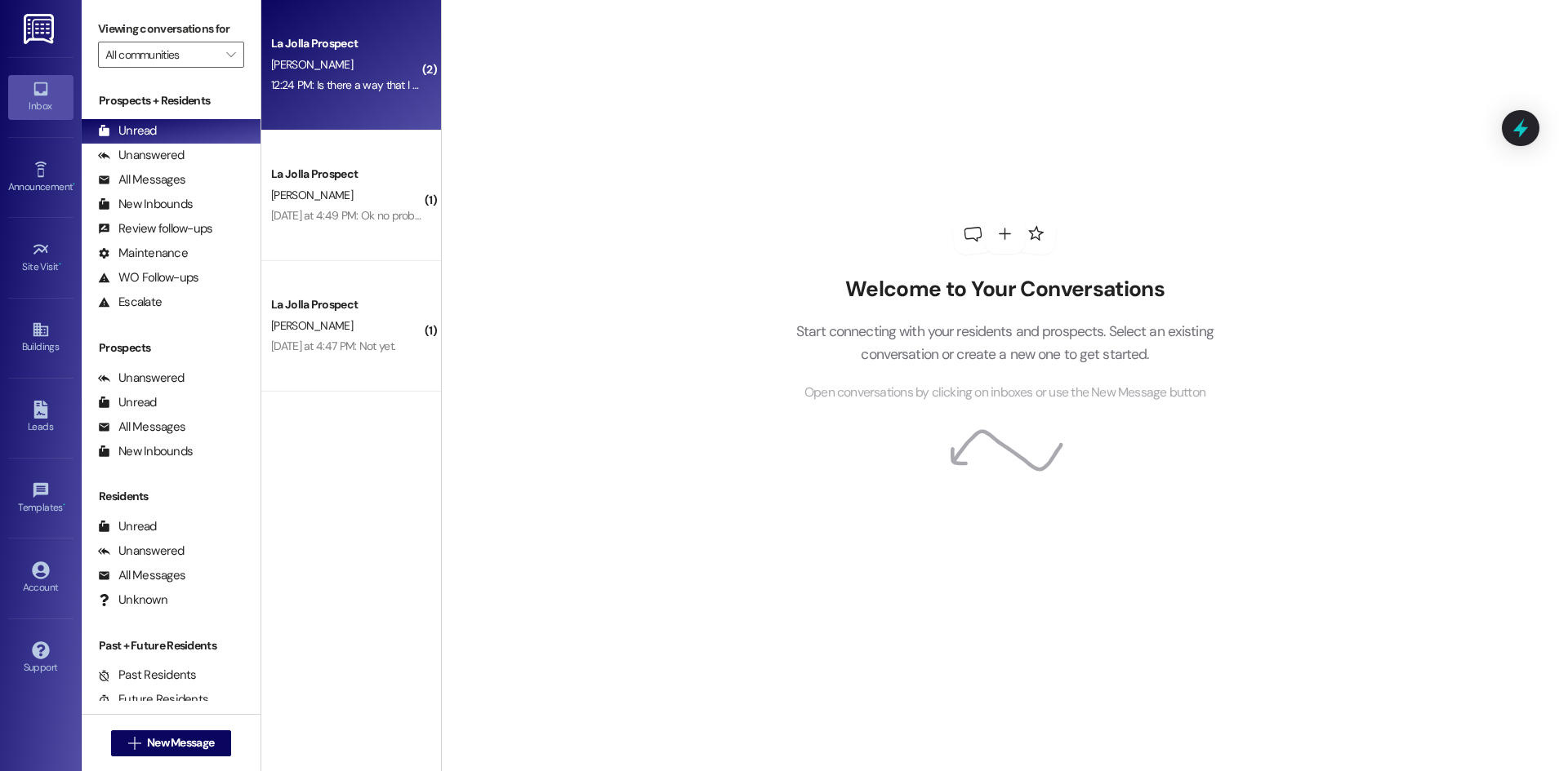
click at [308, 75] on div "12:24 PM: Is there a way that I can move tomorrow? 12:24 PM: Is there a way tha…" at bounding box center [347, 85] width 154 height 21
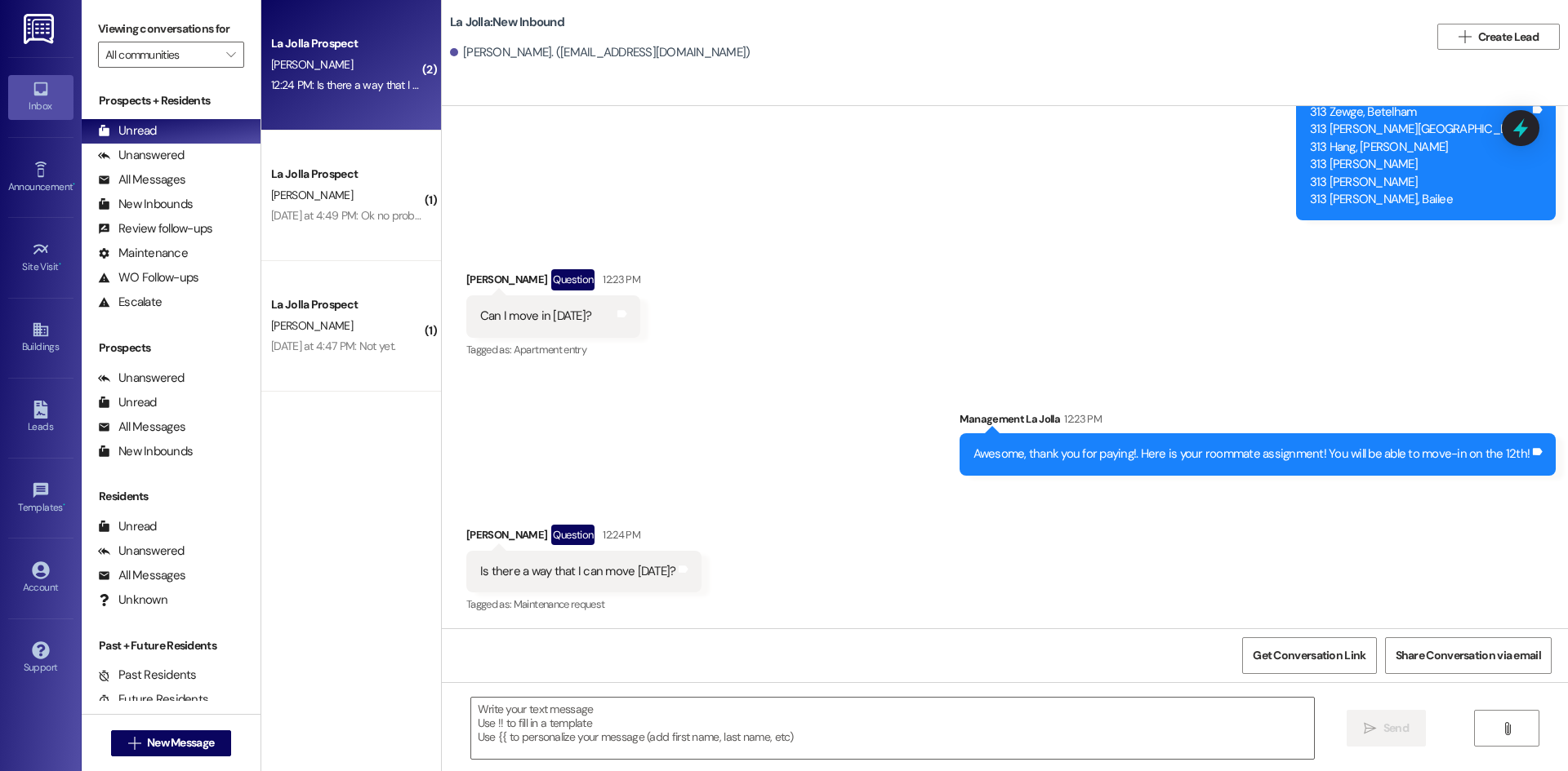
scroll to position [5052, 0]
click at [630, 730] on textarea at bounding box center [892, 728] width 843 height 61
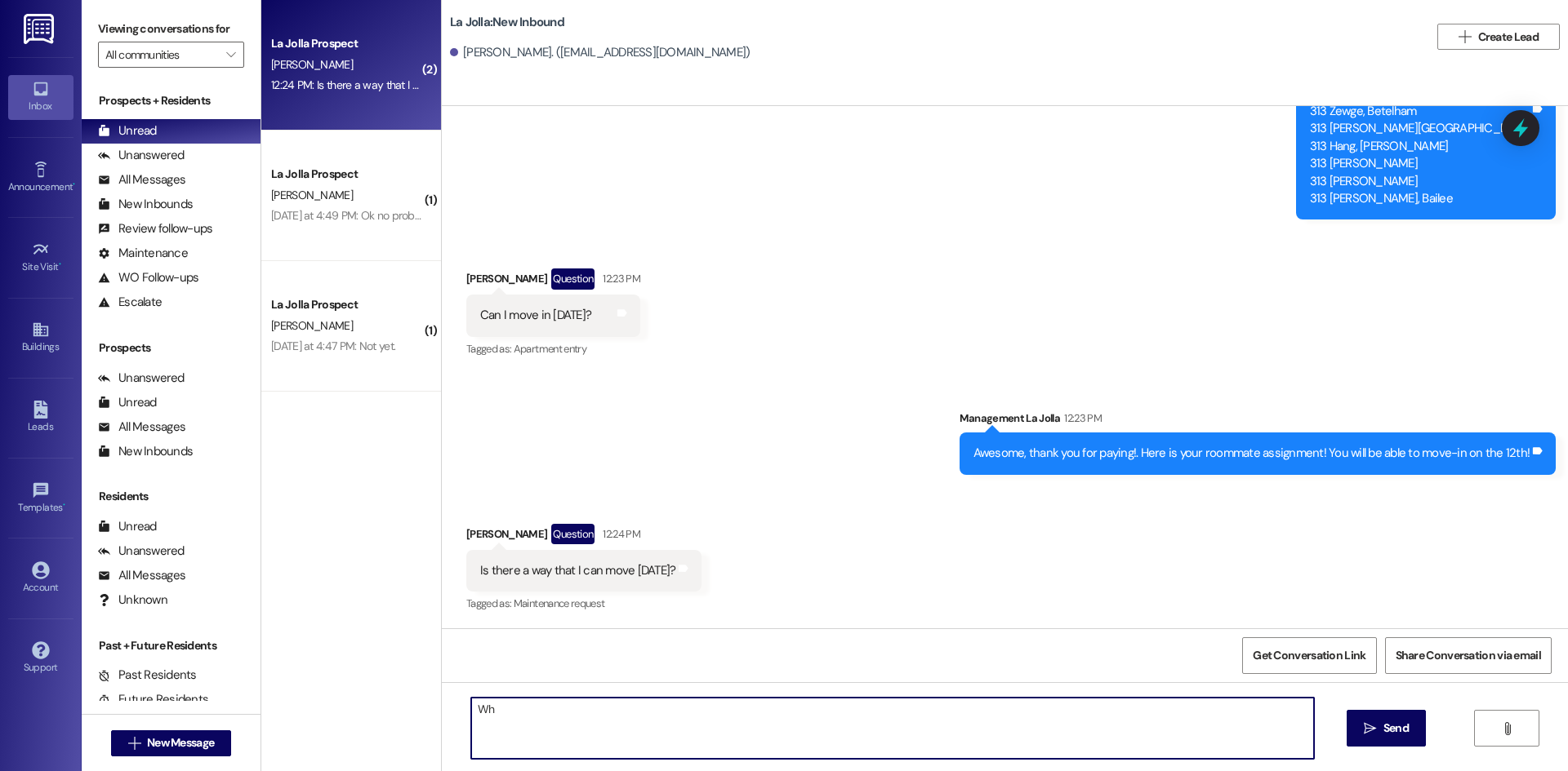
type textarea "W"
type textarea "We only allow early move-in for certain situations, why do you need to move-in …"
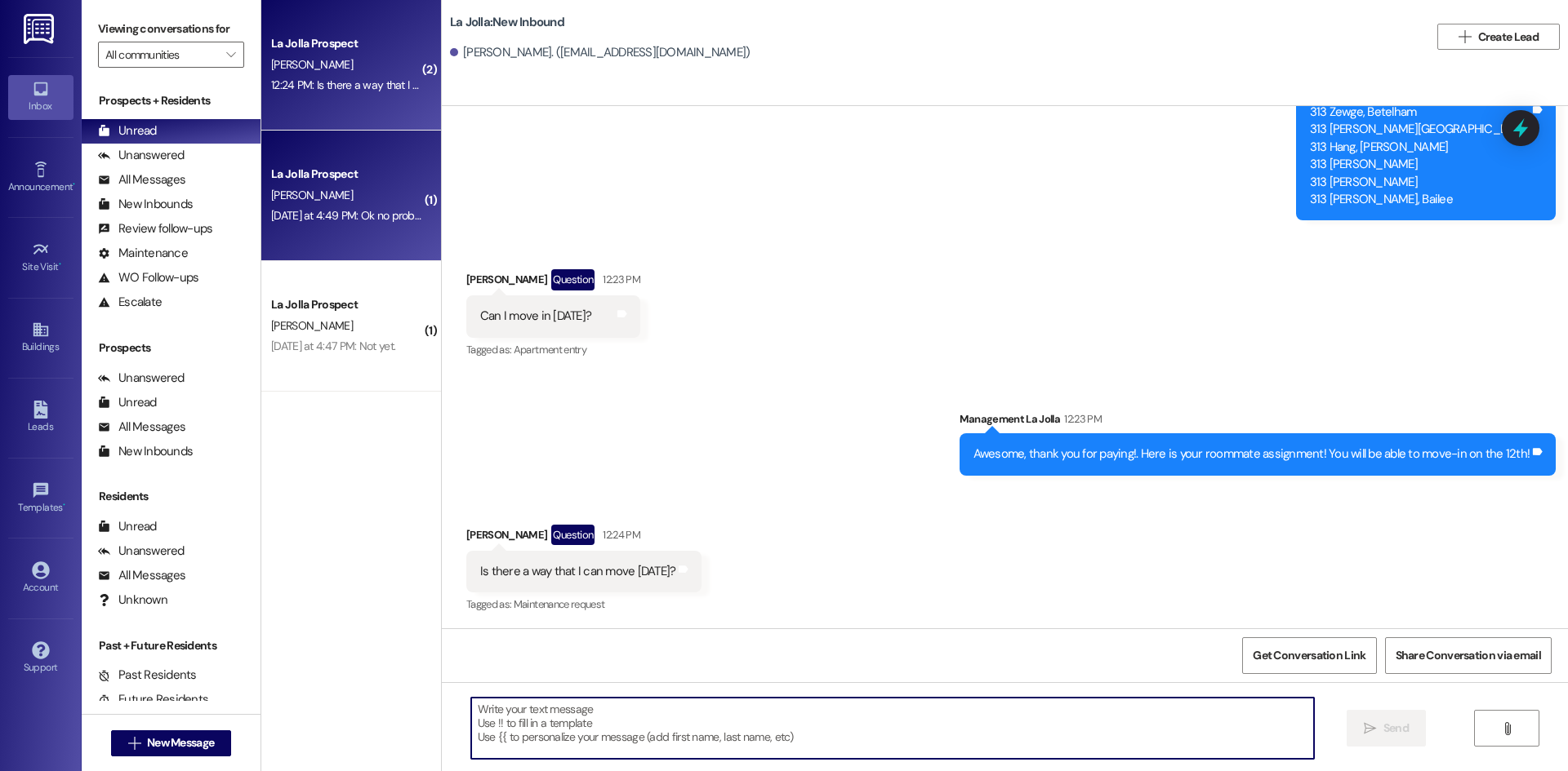
click at [360, 179] on div "La Jolla Prospect" at bounding box center [347, 174] width 151 height 17
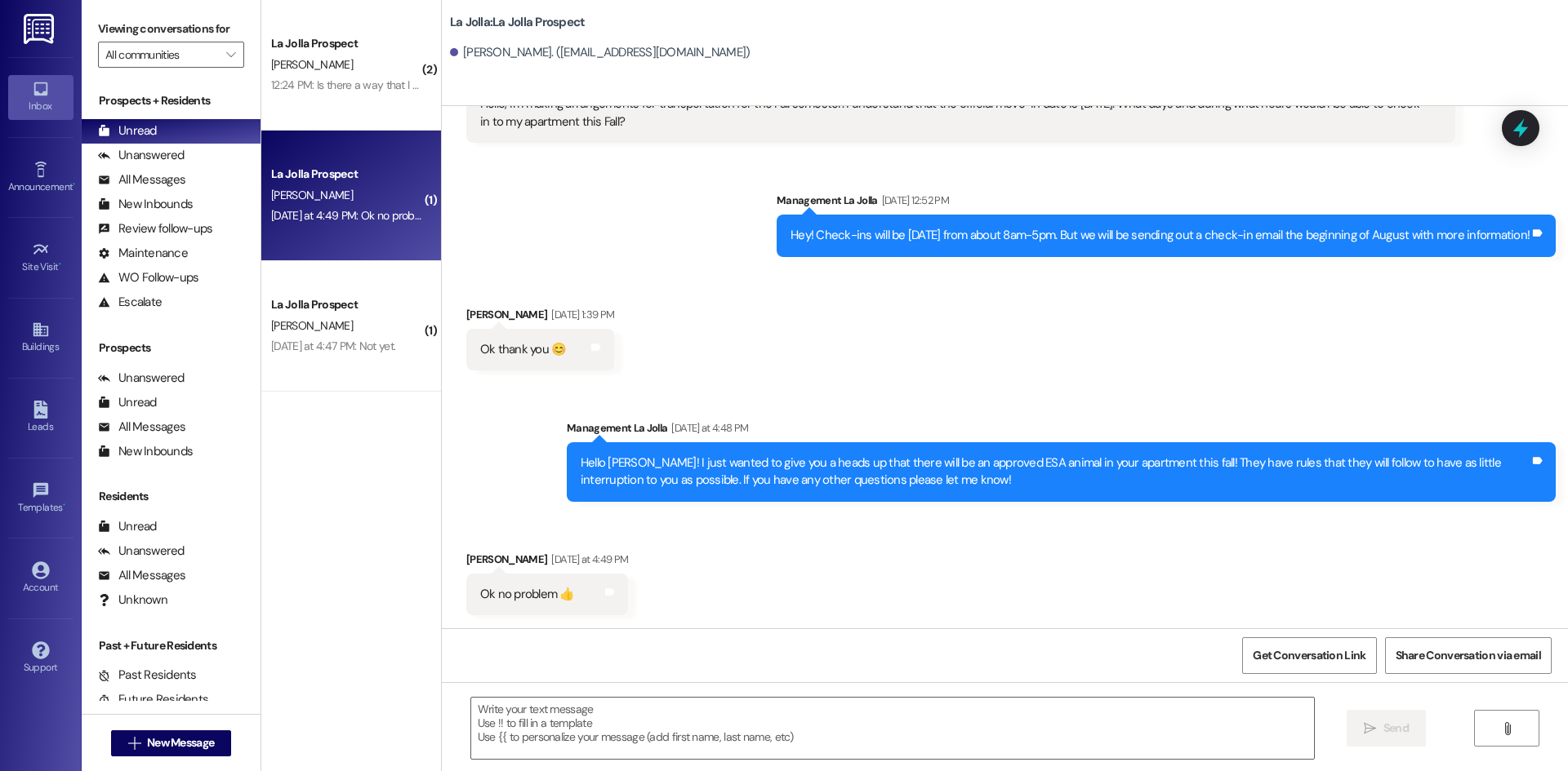
scroll to position [950, 0]
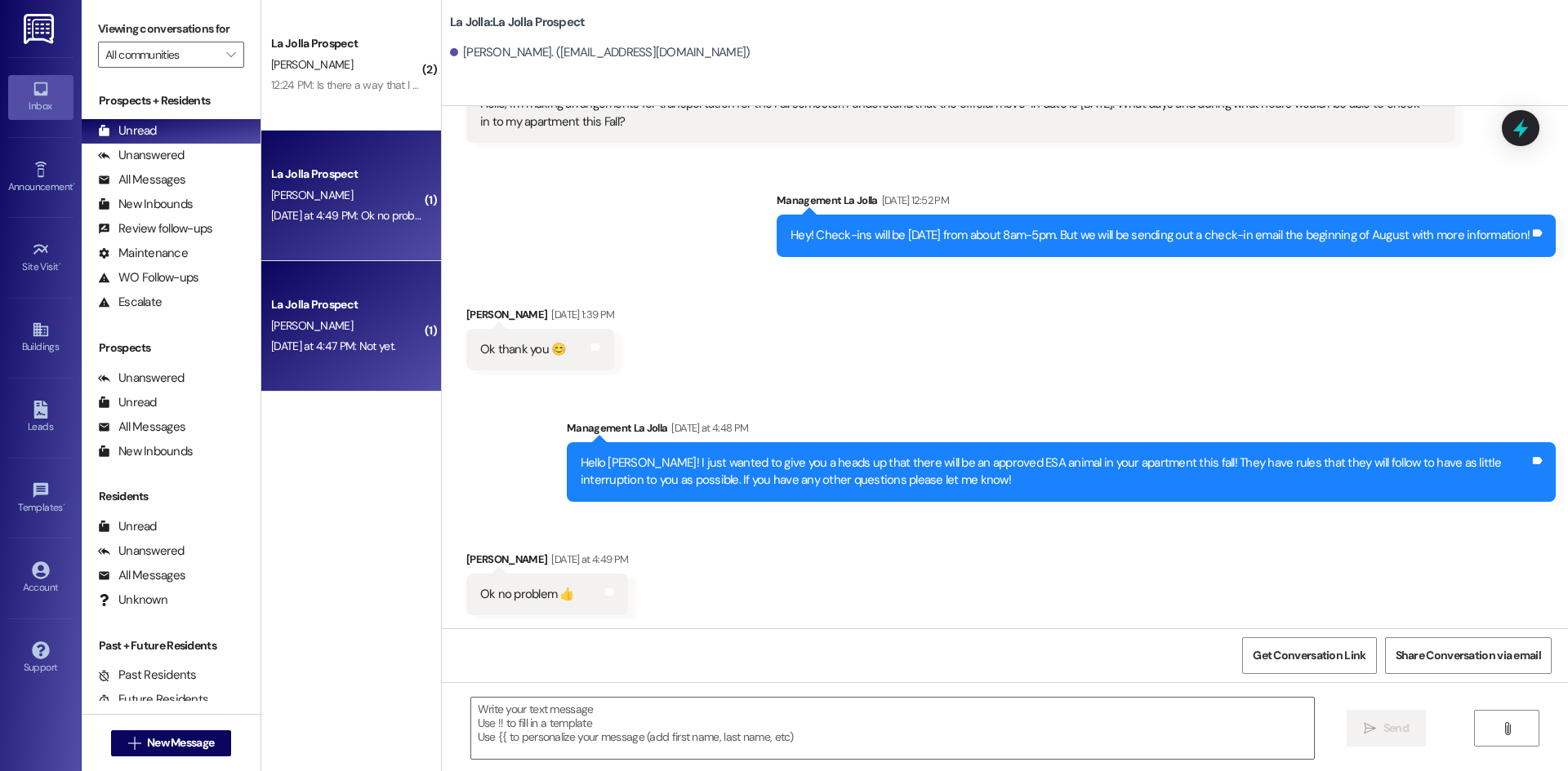
click at [382, 358] on div "La Jolla Prospect A. Graham Yesterday at 4:47 PM: Not yet. Yesterday at 4:47 PM…" at bounding box center [350, 326] width 179 height 131
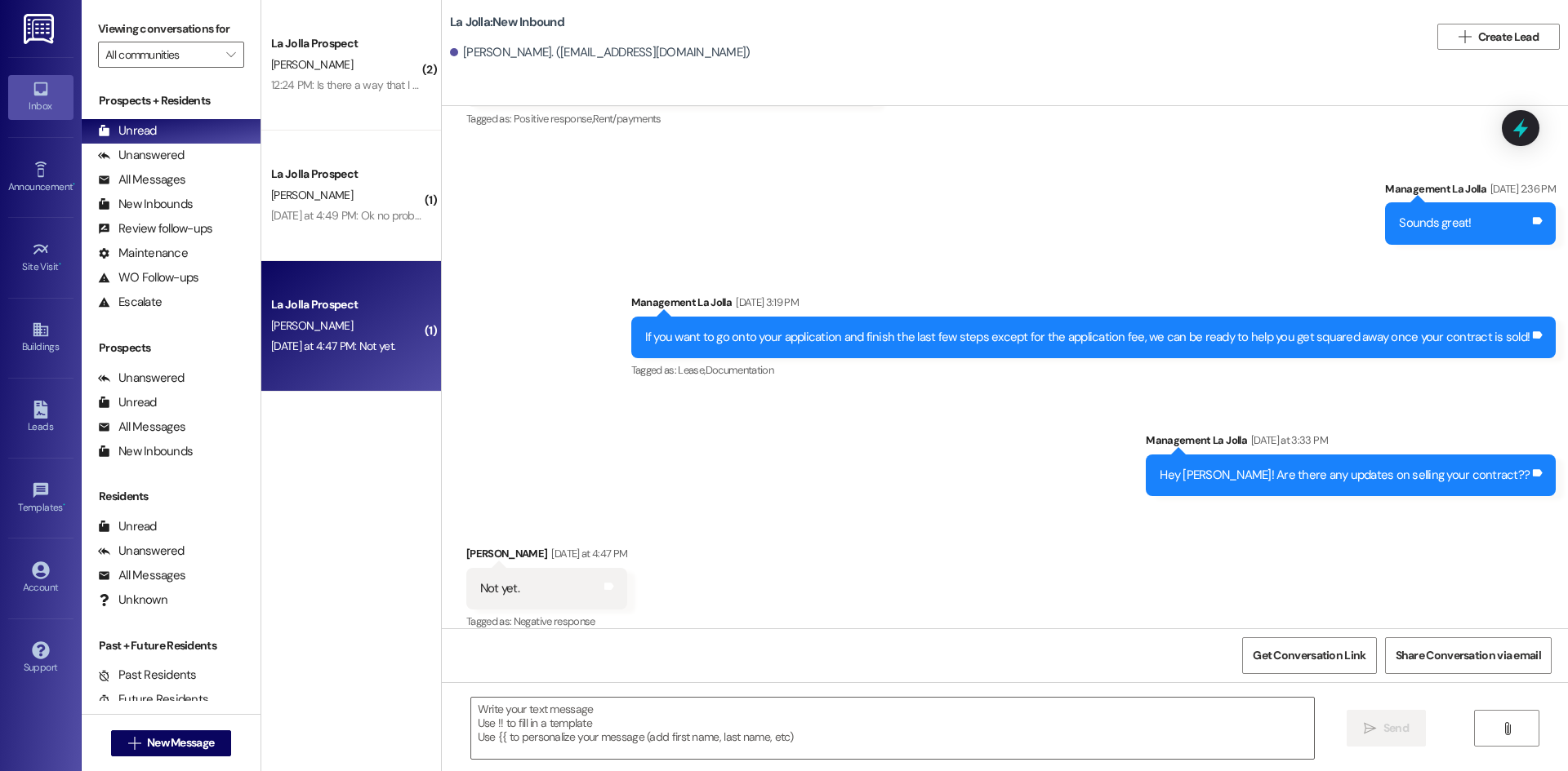
scroll to position [1376, 0]
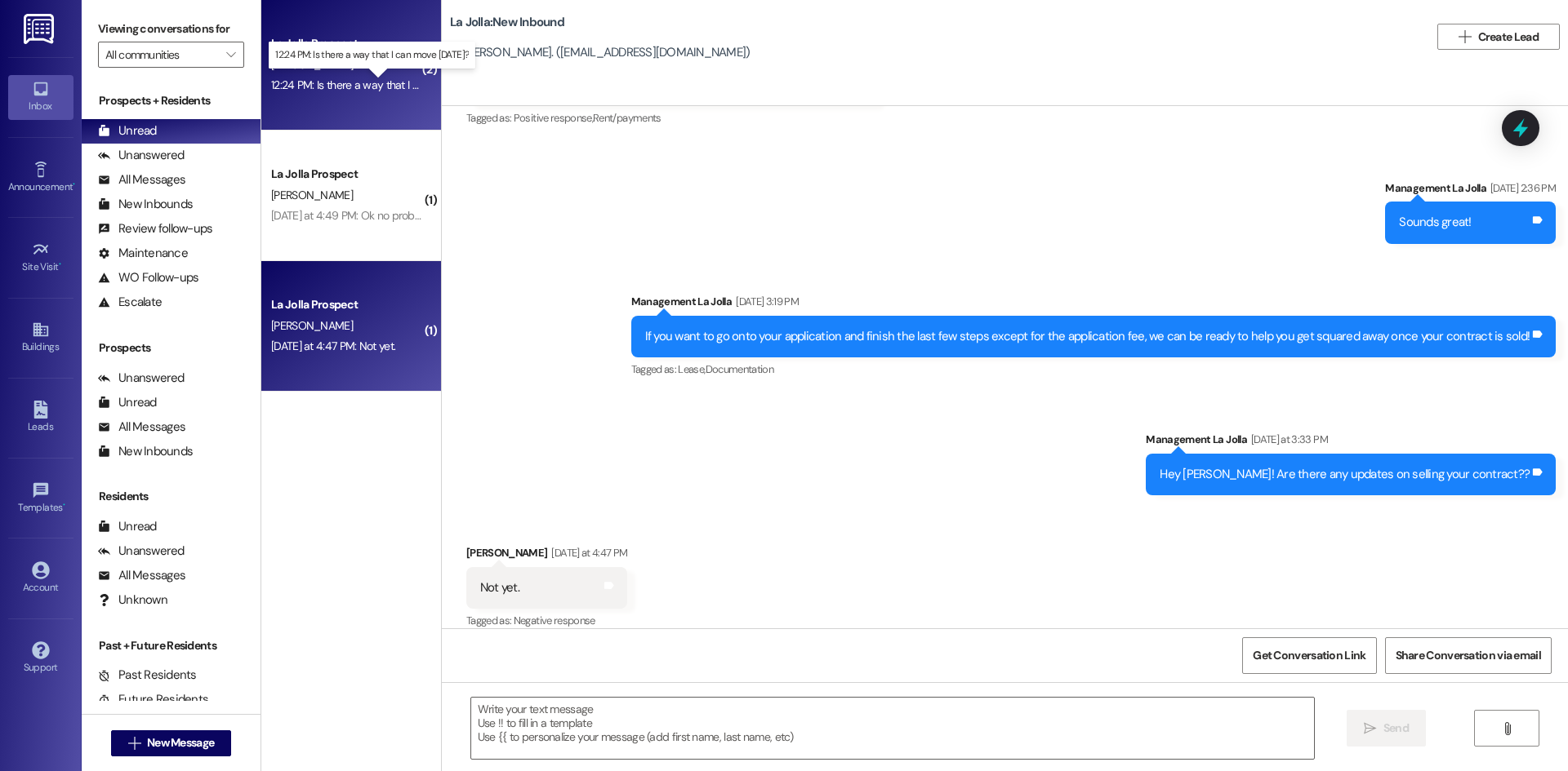
click at [340, 90] on div "12:24 PM: Is there a way that I can move tomorrow? 12:24 PM: Is there a way tha…" at bounding box center [384, 85] width 225 height 15
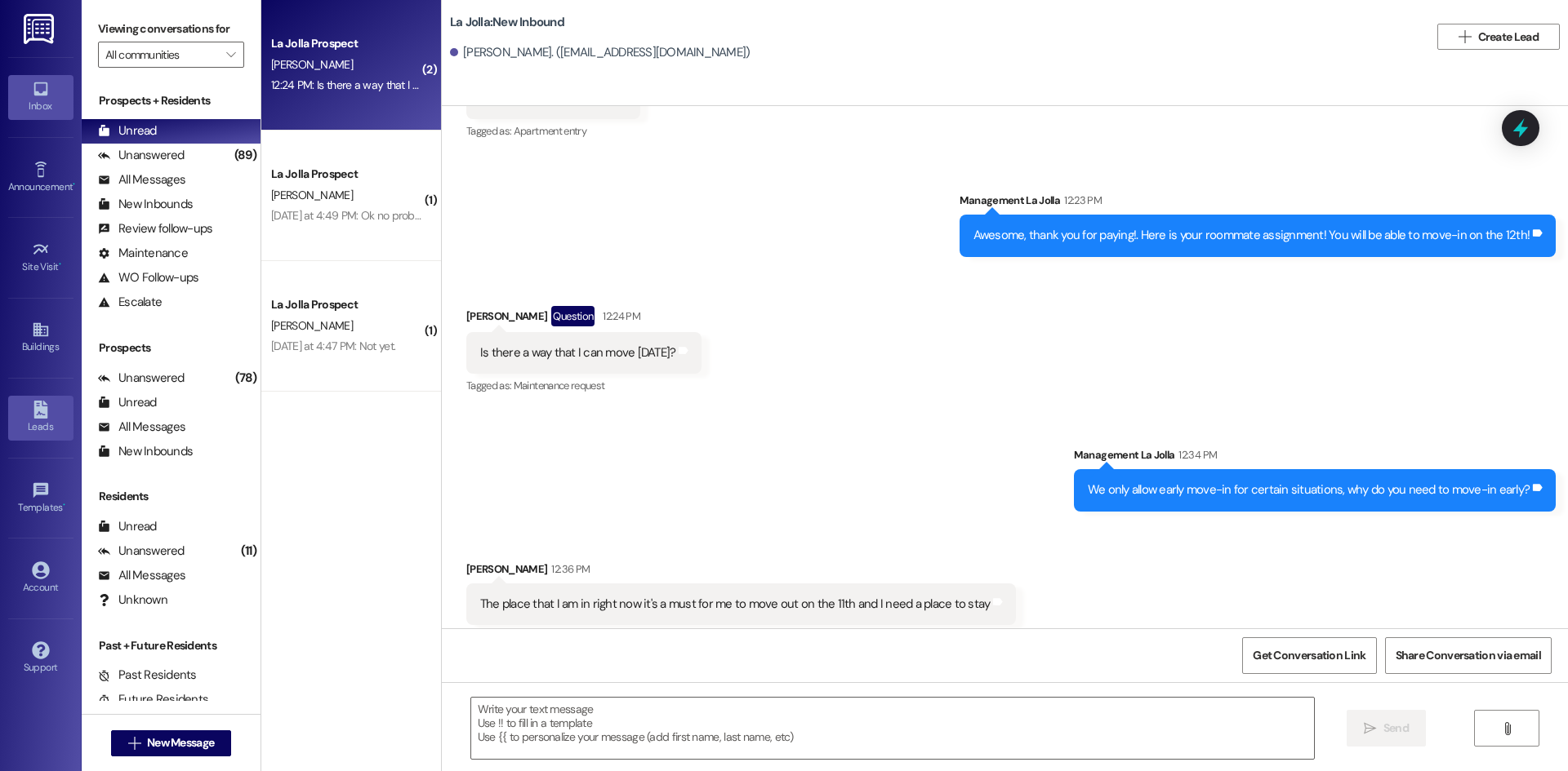
scroll to position [5280, 0]
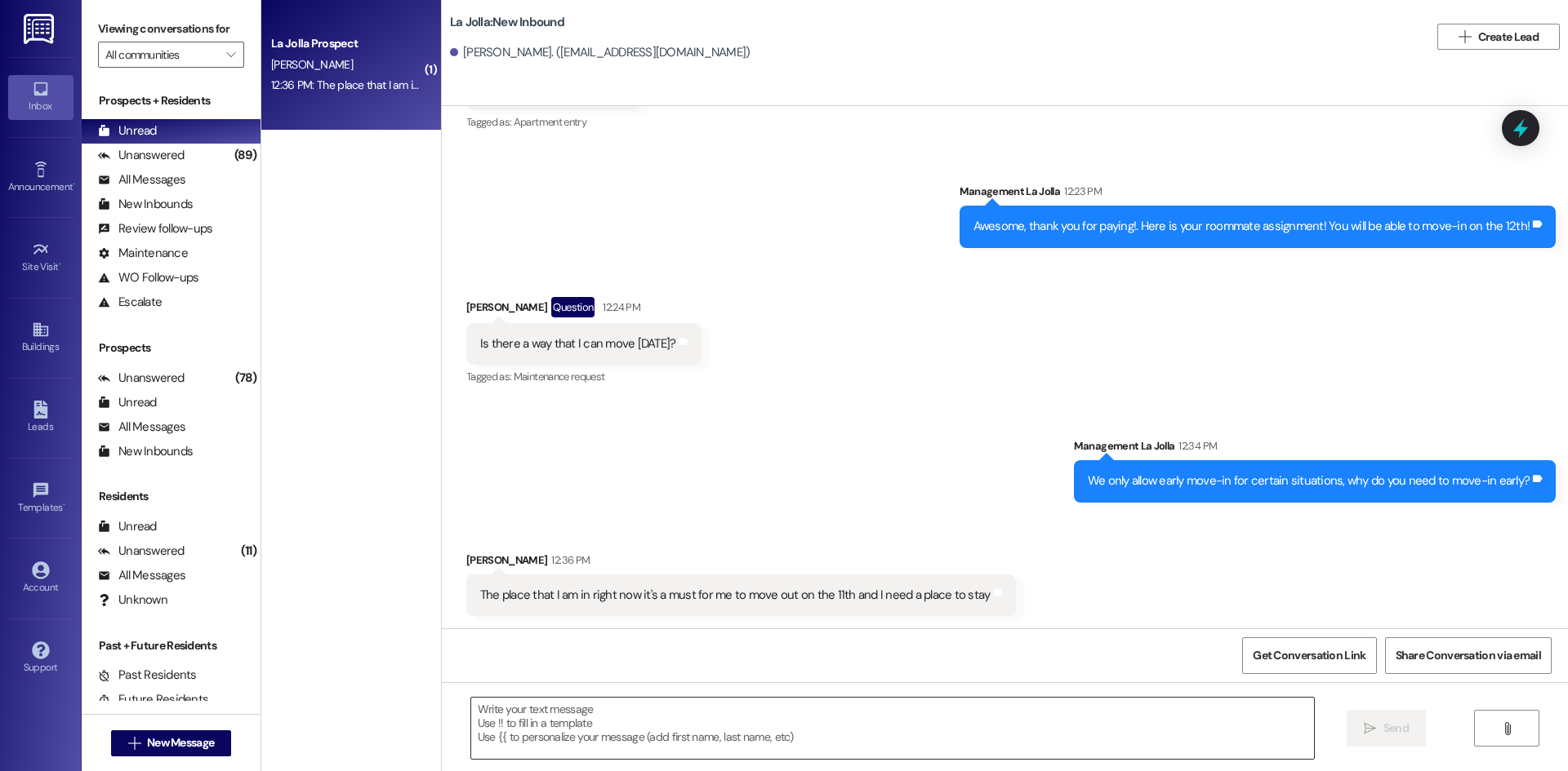
click at [672, 702] on textarea at bounding box center [892, 728] width 843 height 61
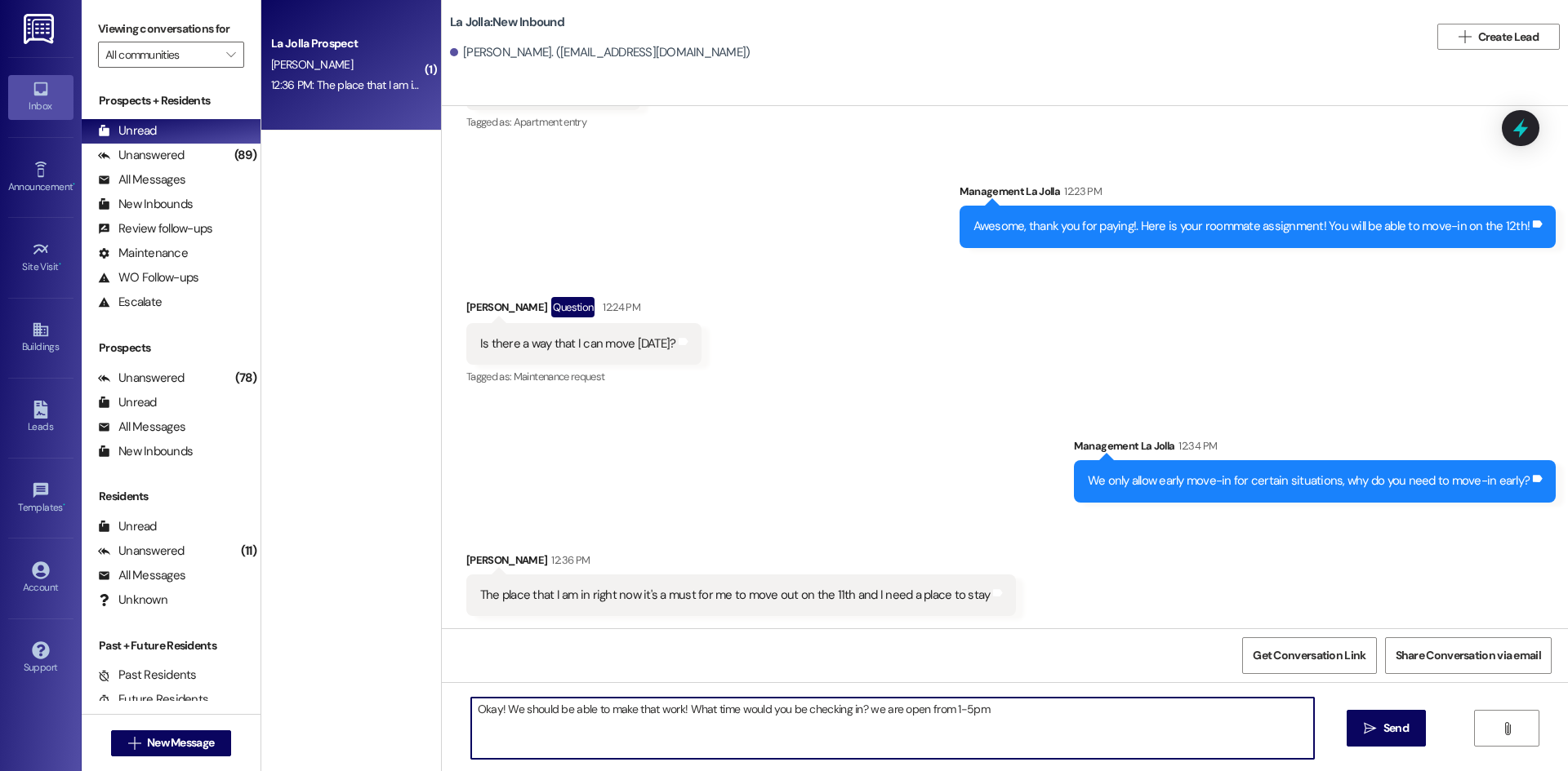
type textarea "Okay! We should be able to make that work! What time would you be checking in? …"
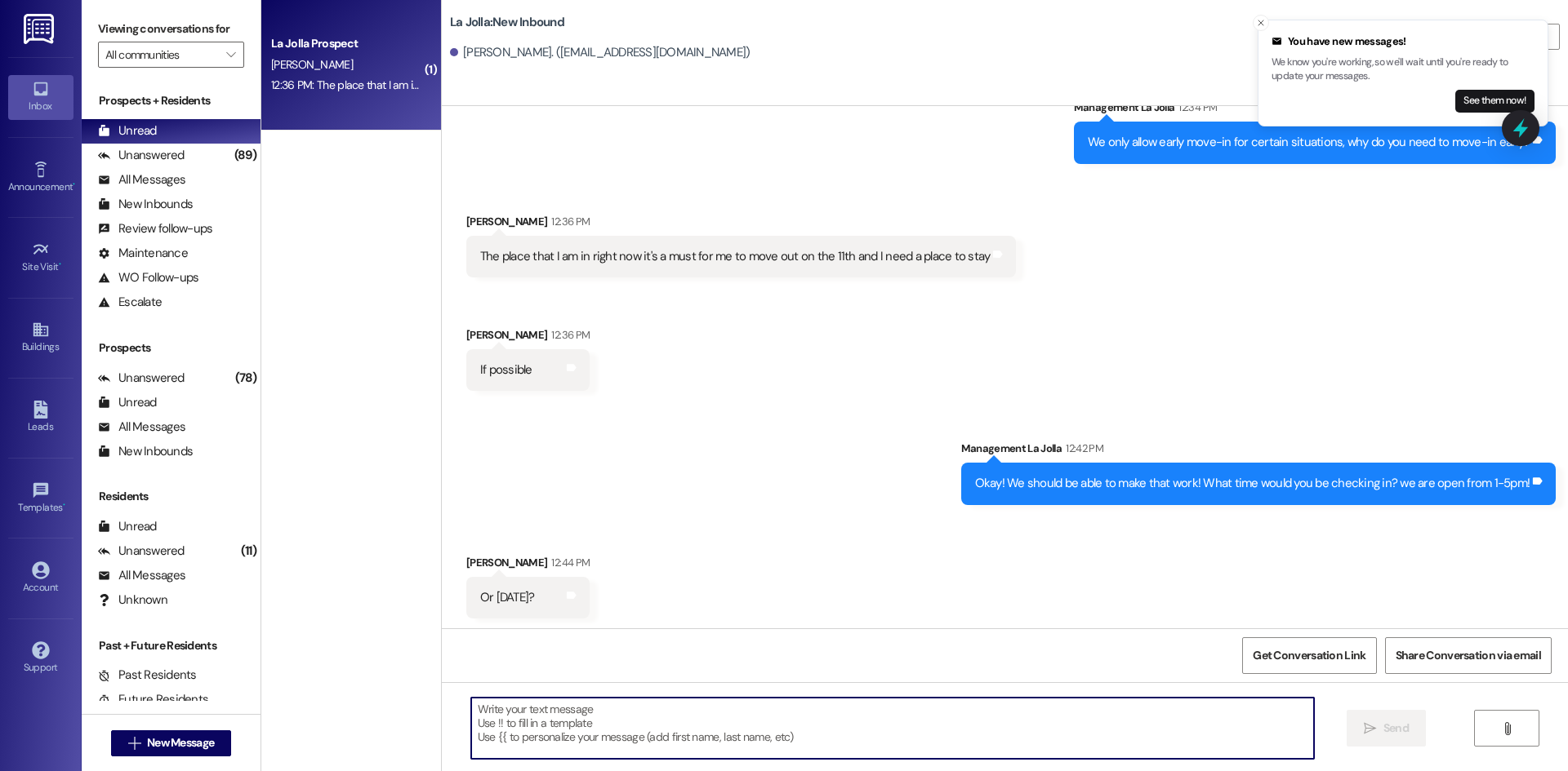
scroll to position [5621, 0]
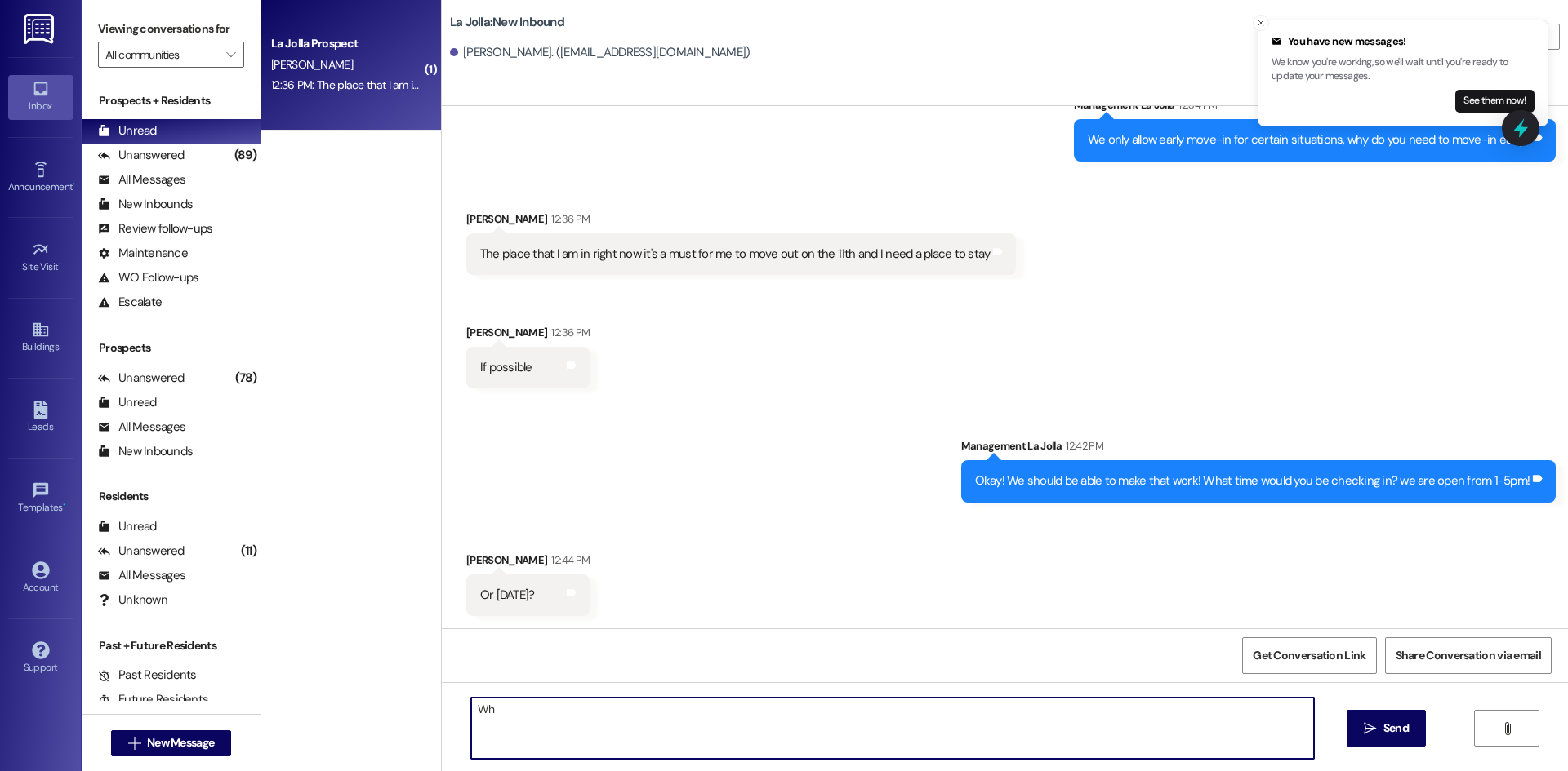
type textarea "W"
type textarea "Yes, what time tomorrow?"
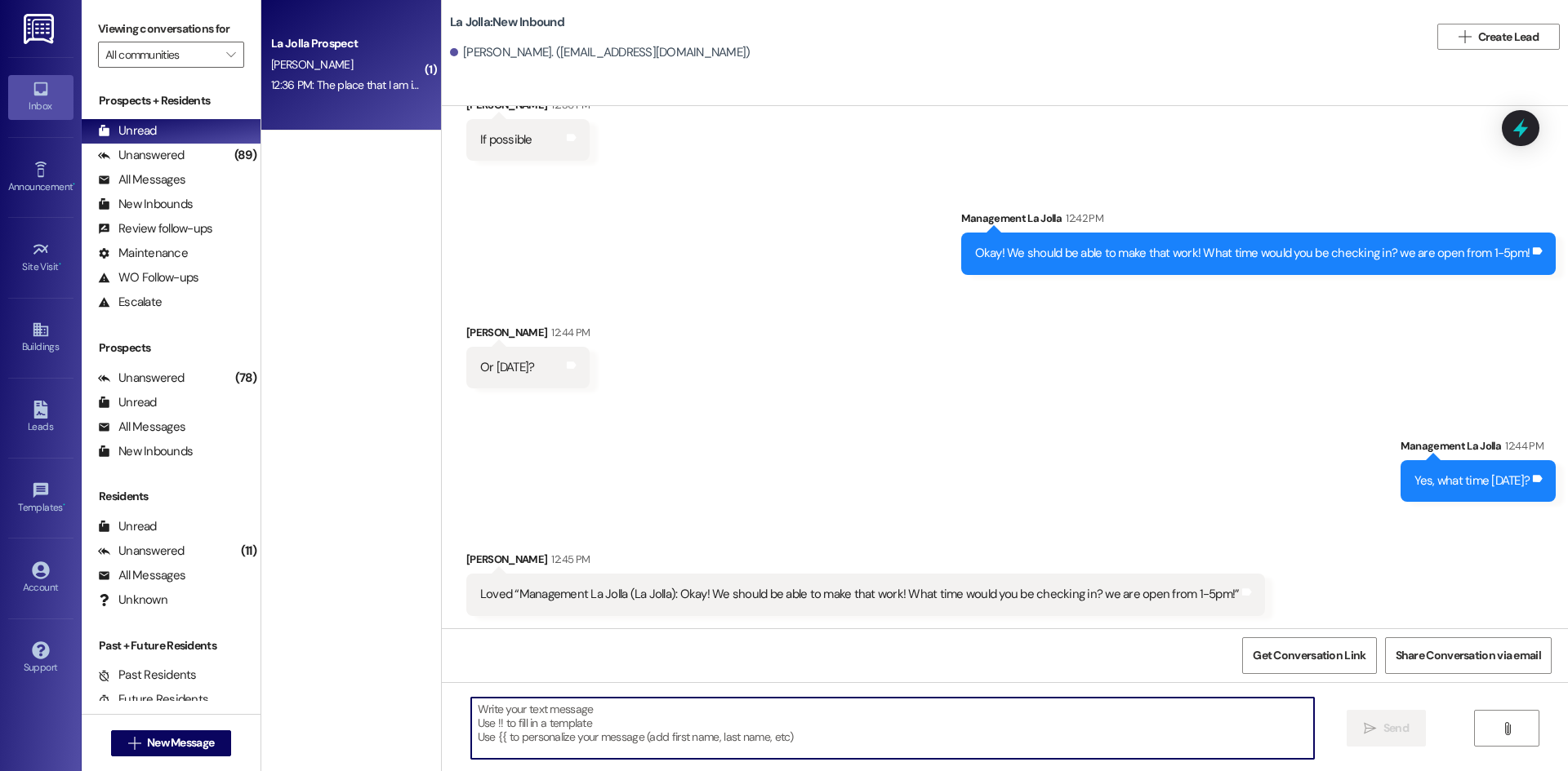
scroll to position [5849, 0]
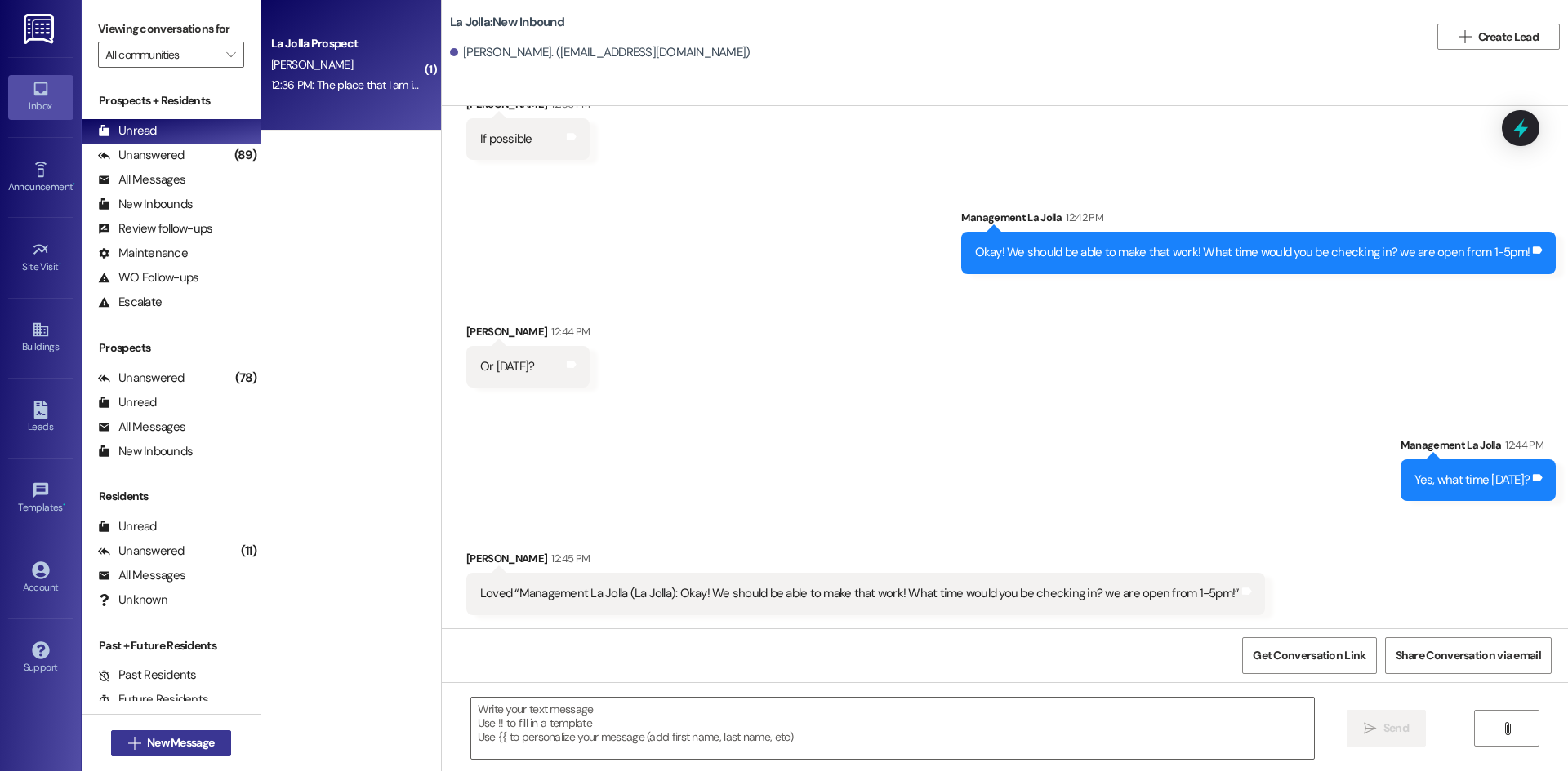
click at [173, 747] on span "New Message" at bounding box center [179, 743] width 67 height 17
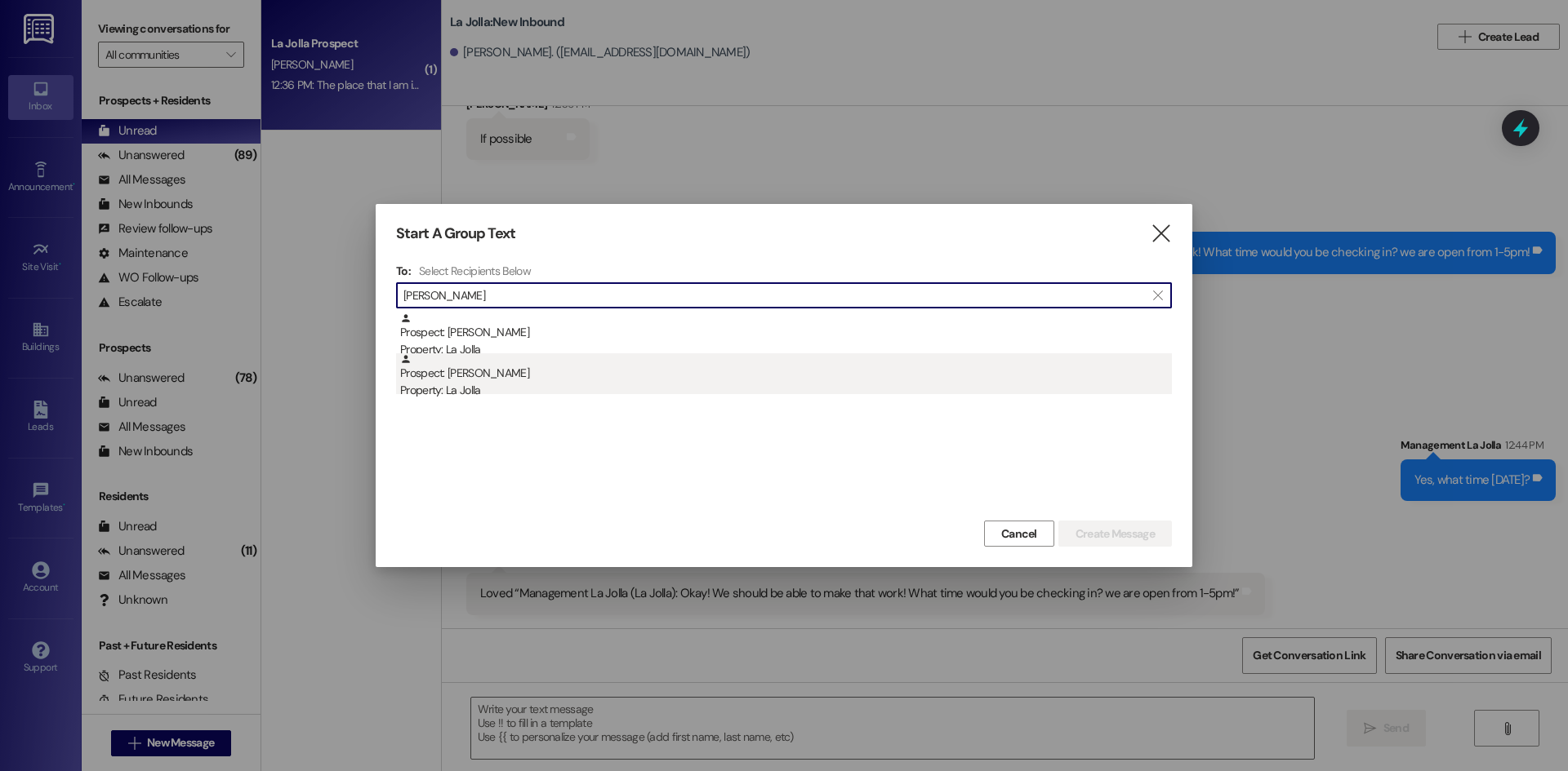
type input "Kylie"
click at [508, 384] on div "Property: La Jolla" at bounding box center [785, 391] width 771 height 17
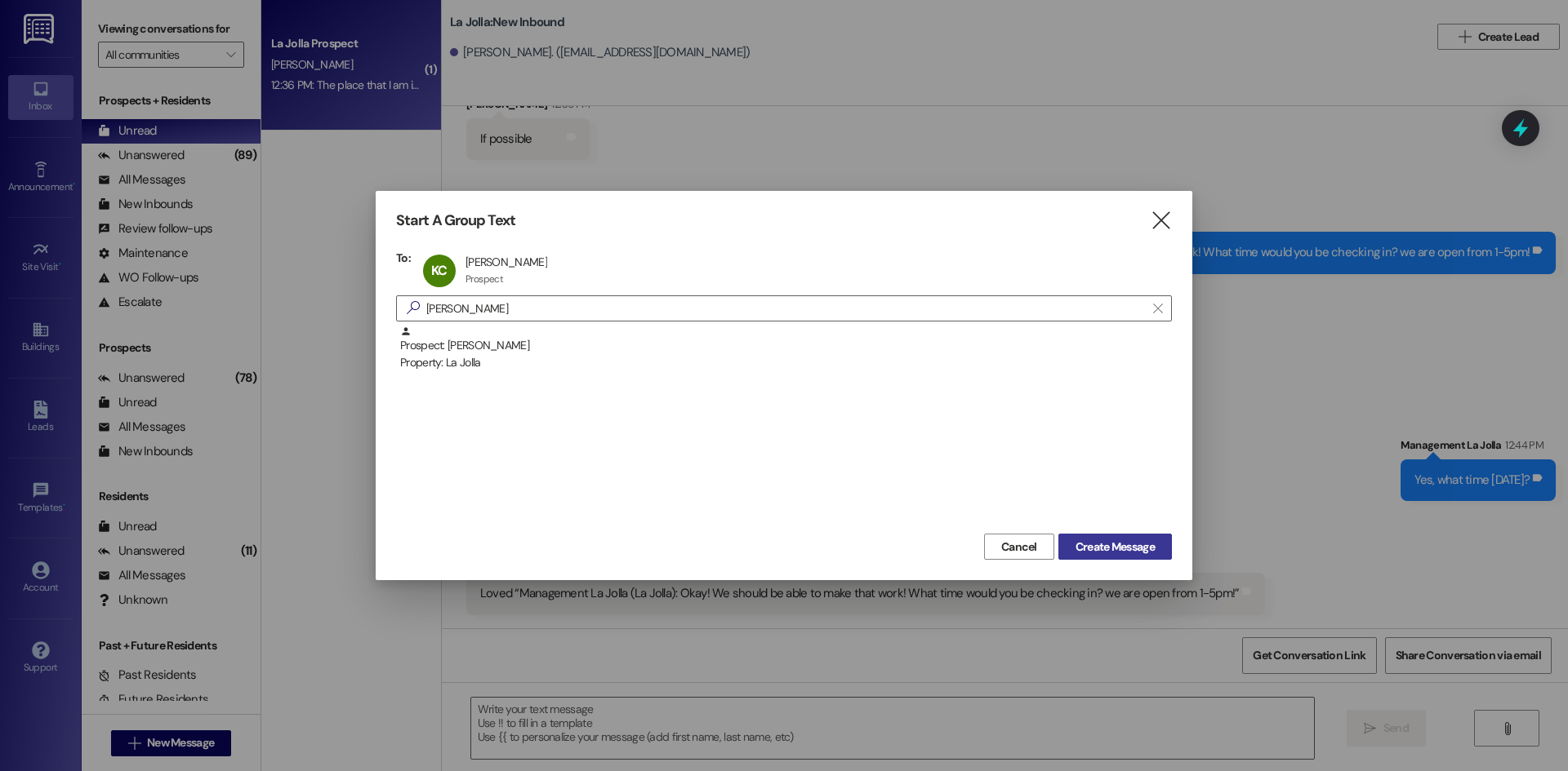
click at [1119, 552] on span "Create Message" at bounding box center [1115, 547] width 79 height 17
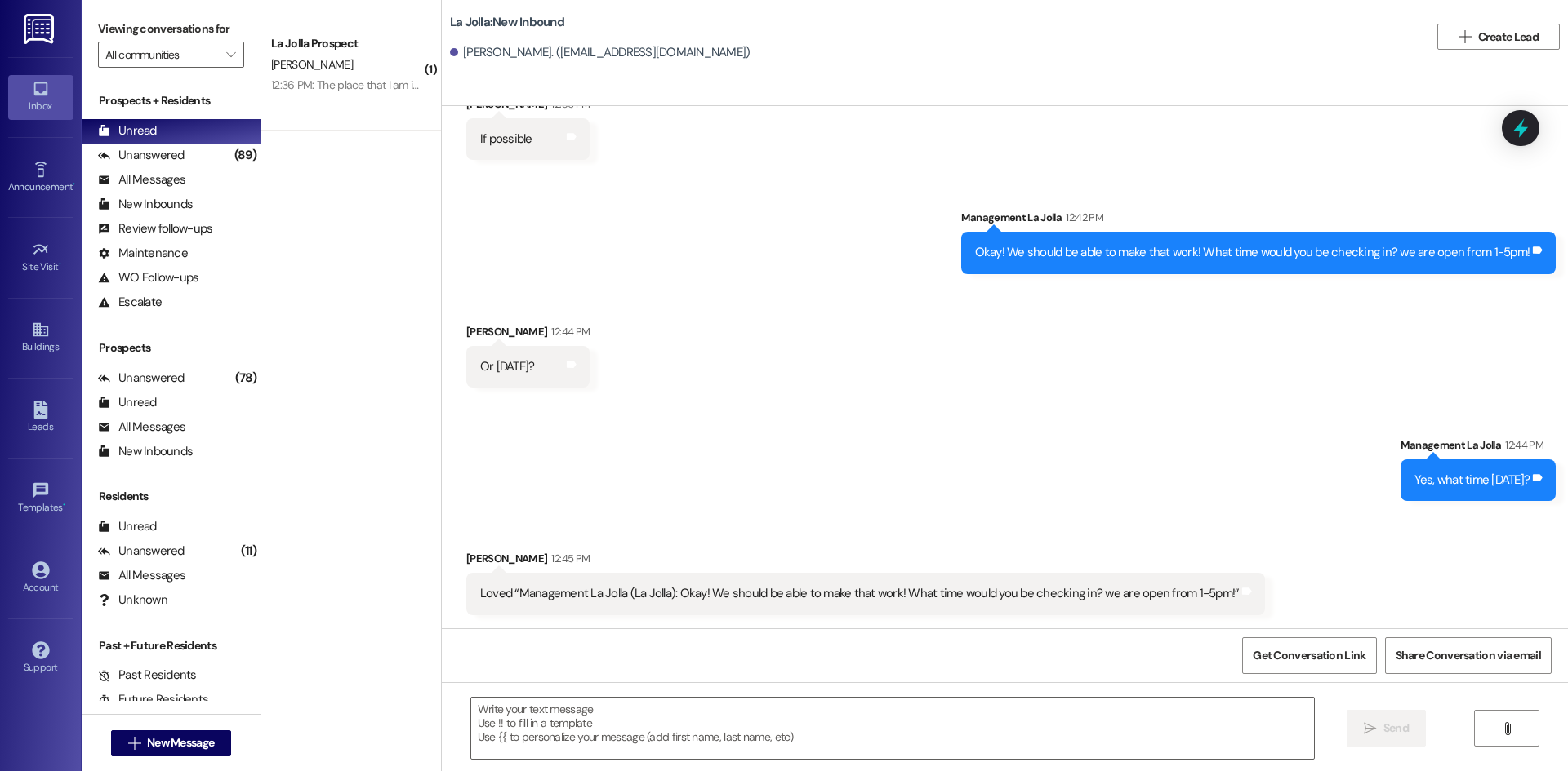
scroll to position [695, 0]
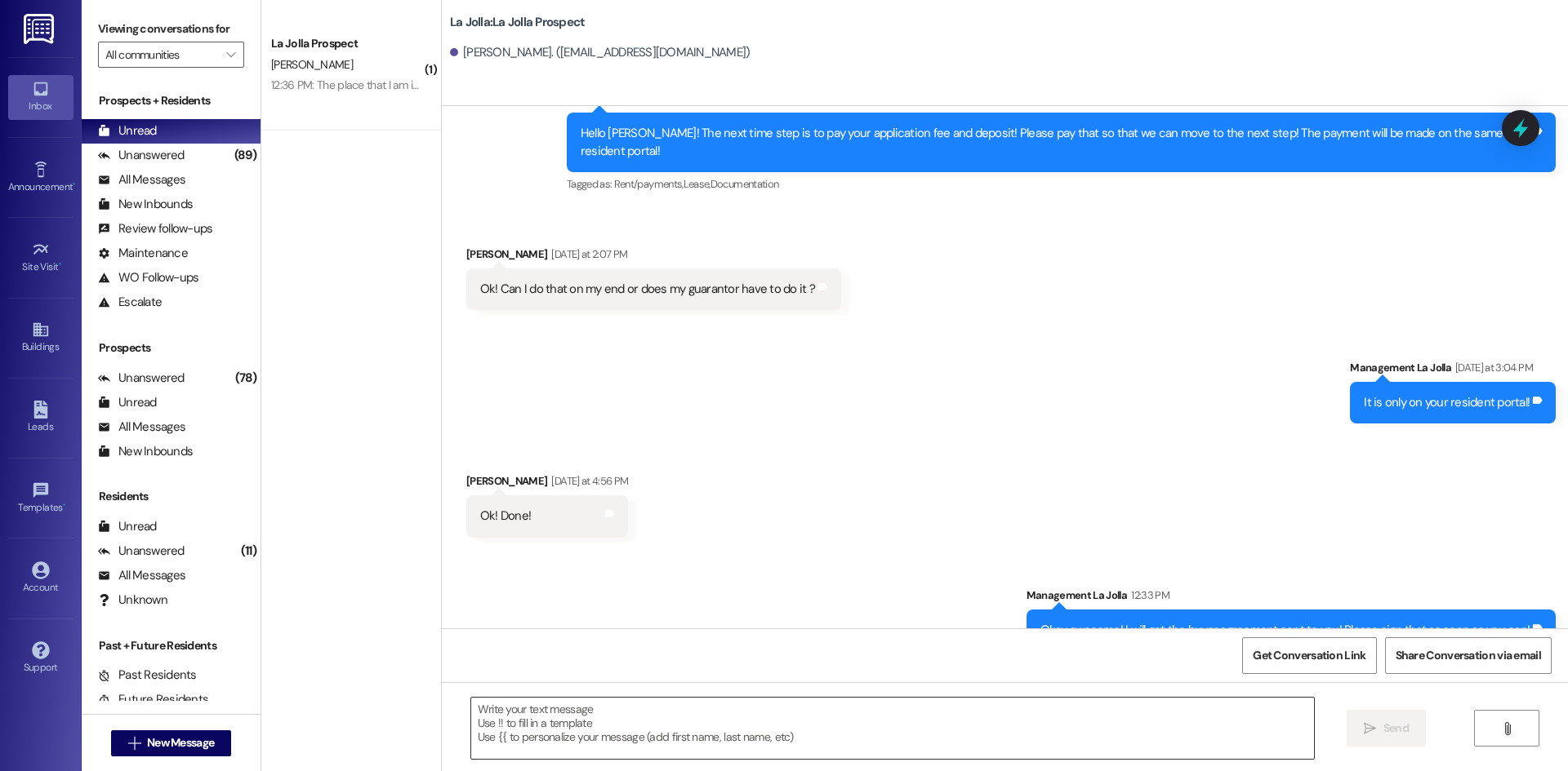
click at [829, 704] on textarea at bounding box center [892, 728] width 843 height 61
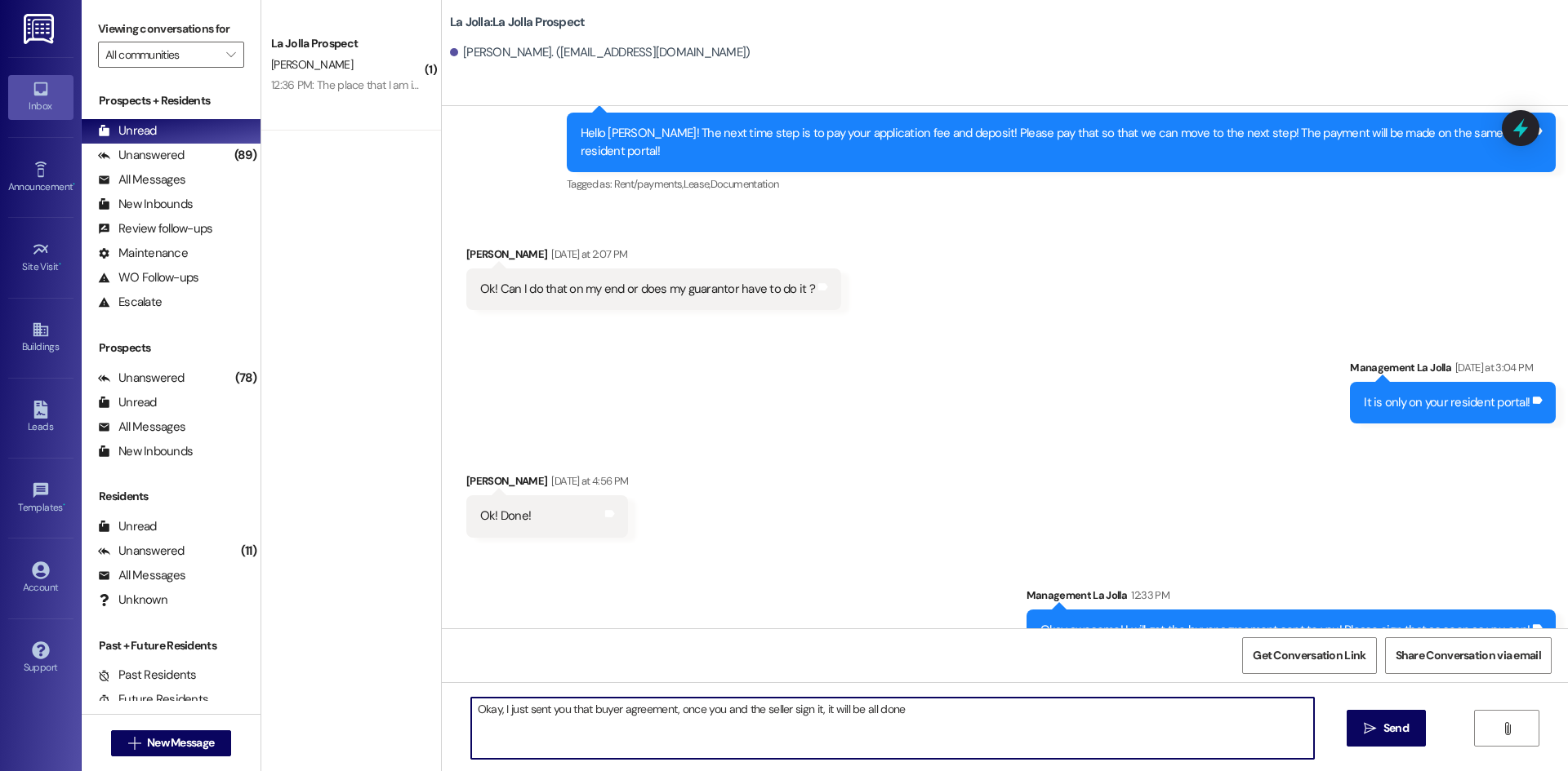
type textarea "Okay, I just sent you that buyer agreement, once you and the seller sign it, it…"
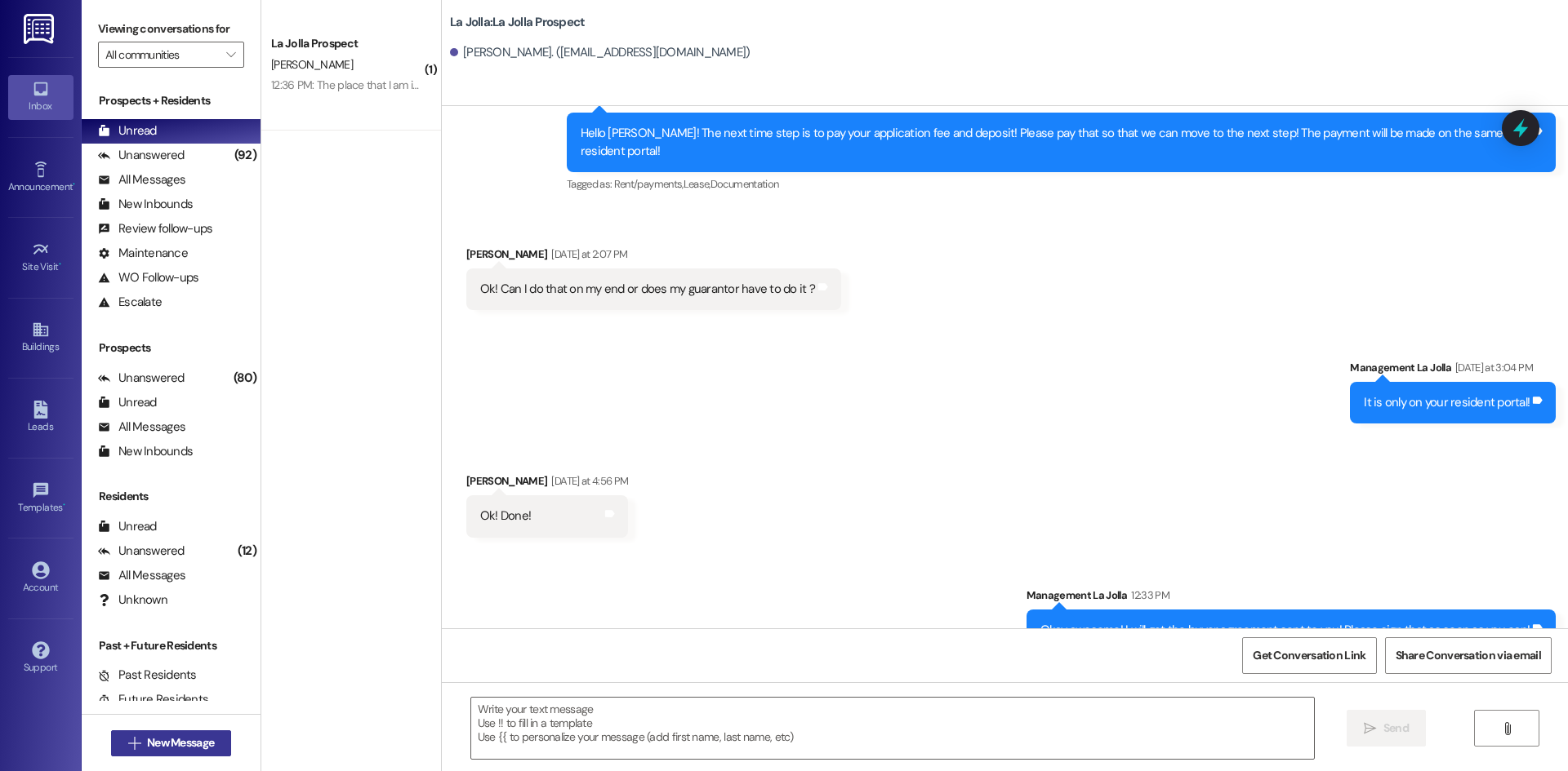
click at [163, 735] on span "New Message" at bounding box center [179, 743] width 67 height 17
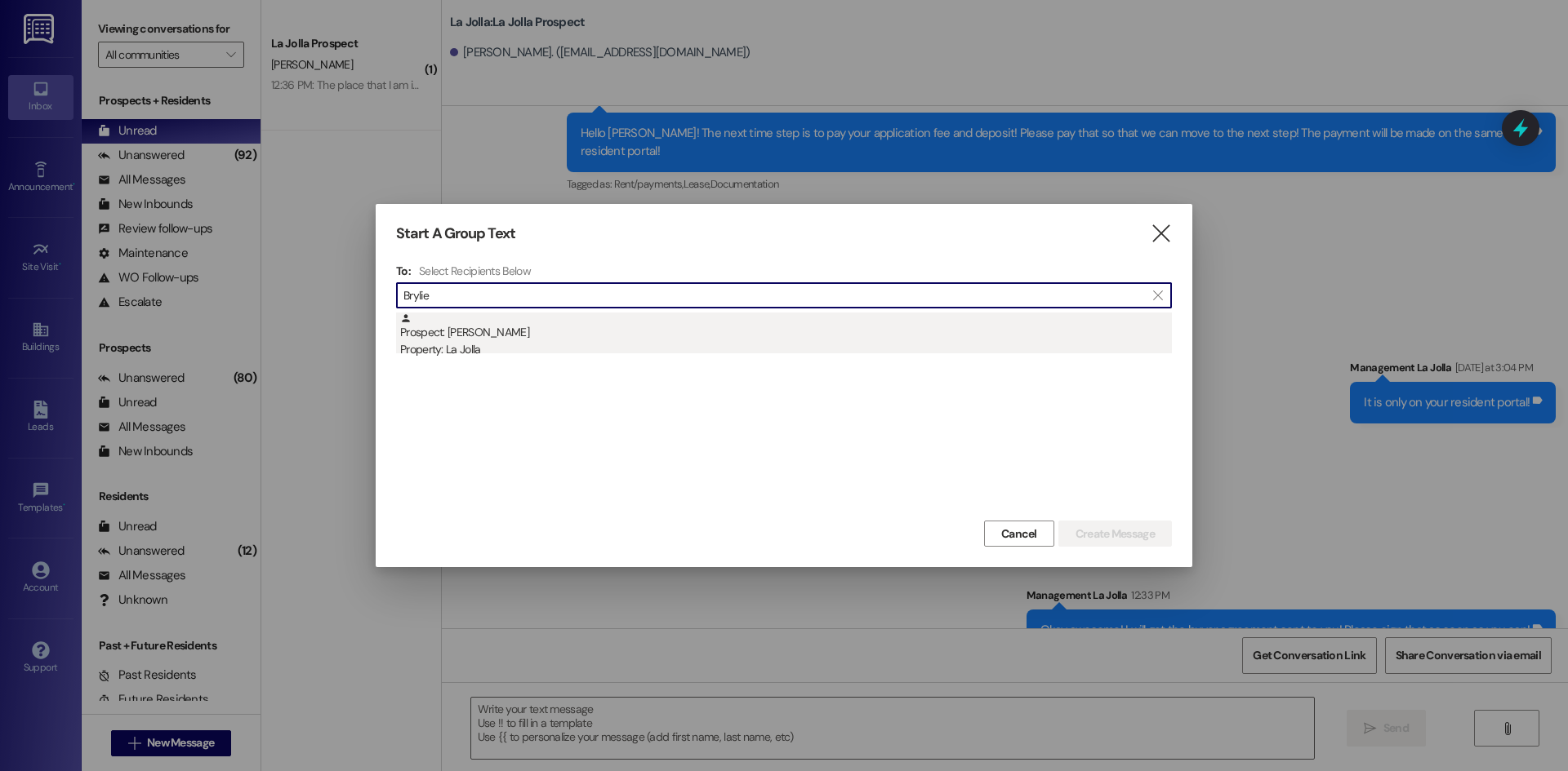
type input "Brylie"
click at [629, 332] on div "Prospect: Brylie Greener Property: La Jolla" at bounding box center [785, 336] width 771 height 47
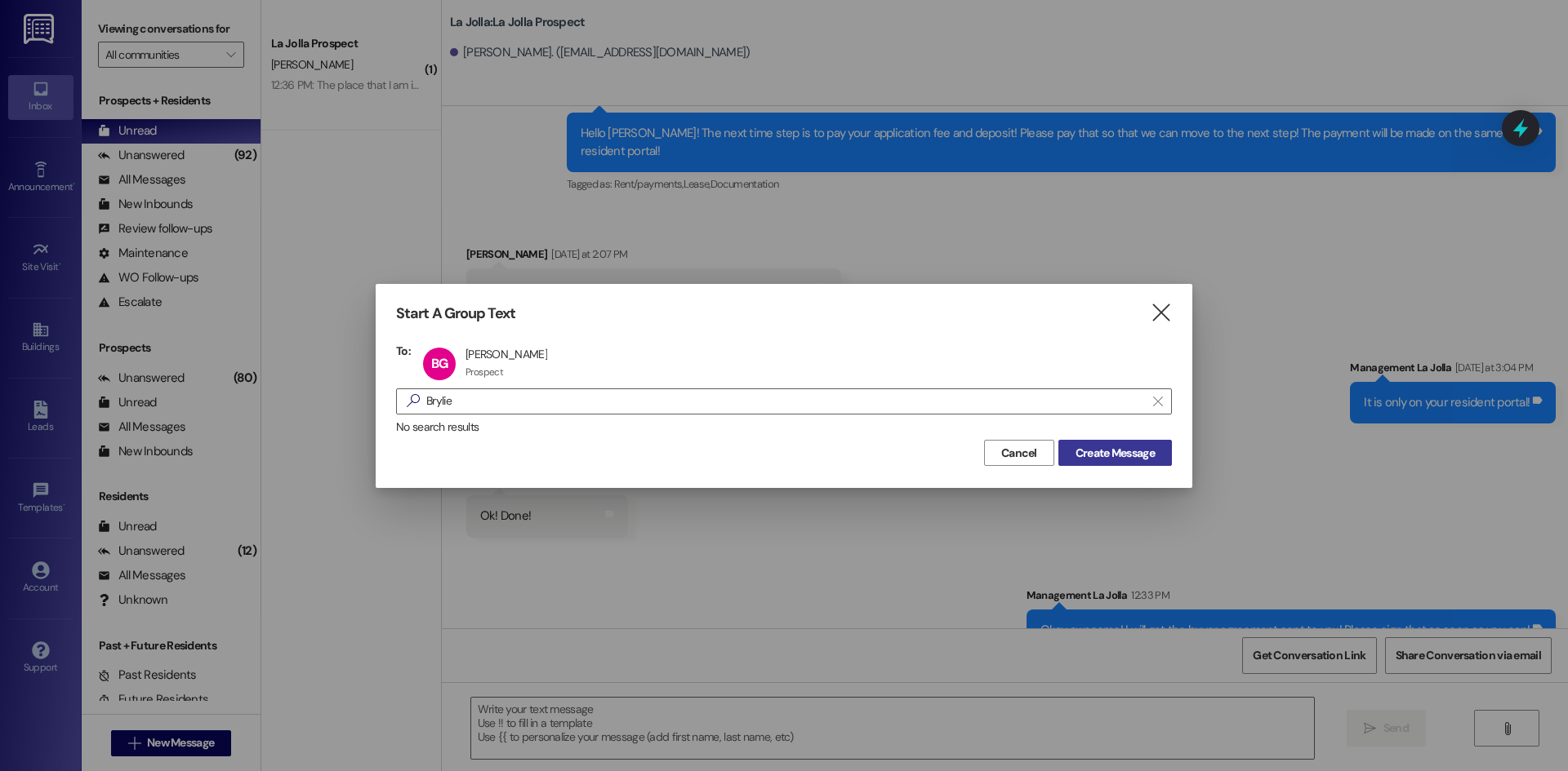
click at [1098, 462] on button "Create Message" at bounding box center [1114, 453] width 114 height 26
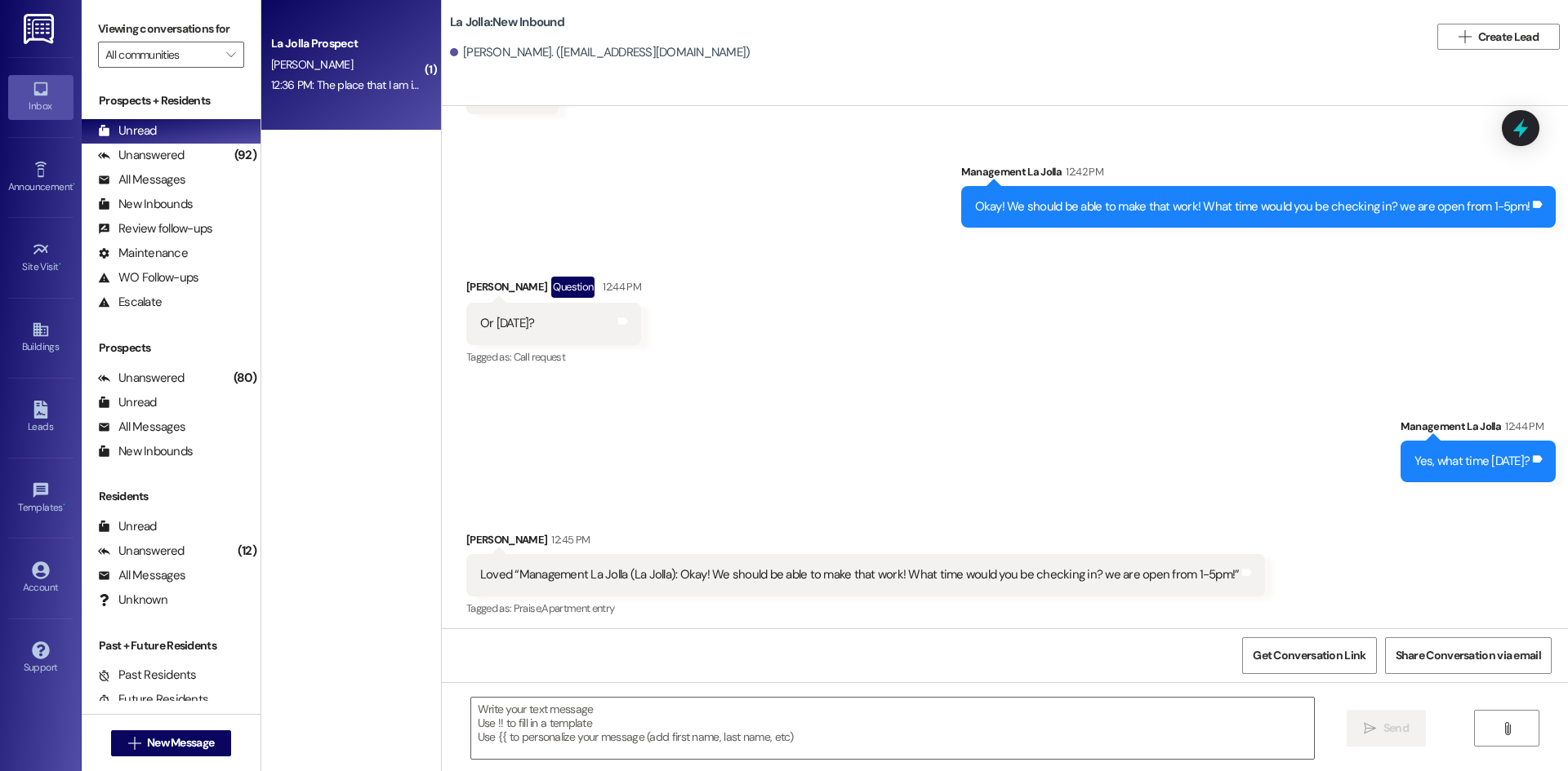
scroll to position [5900, 0]
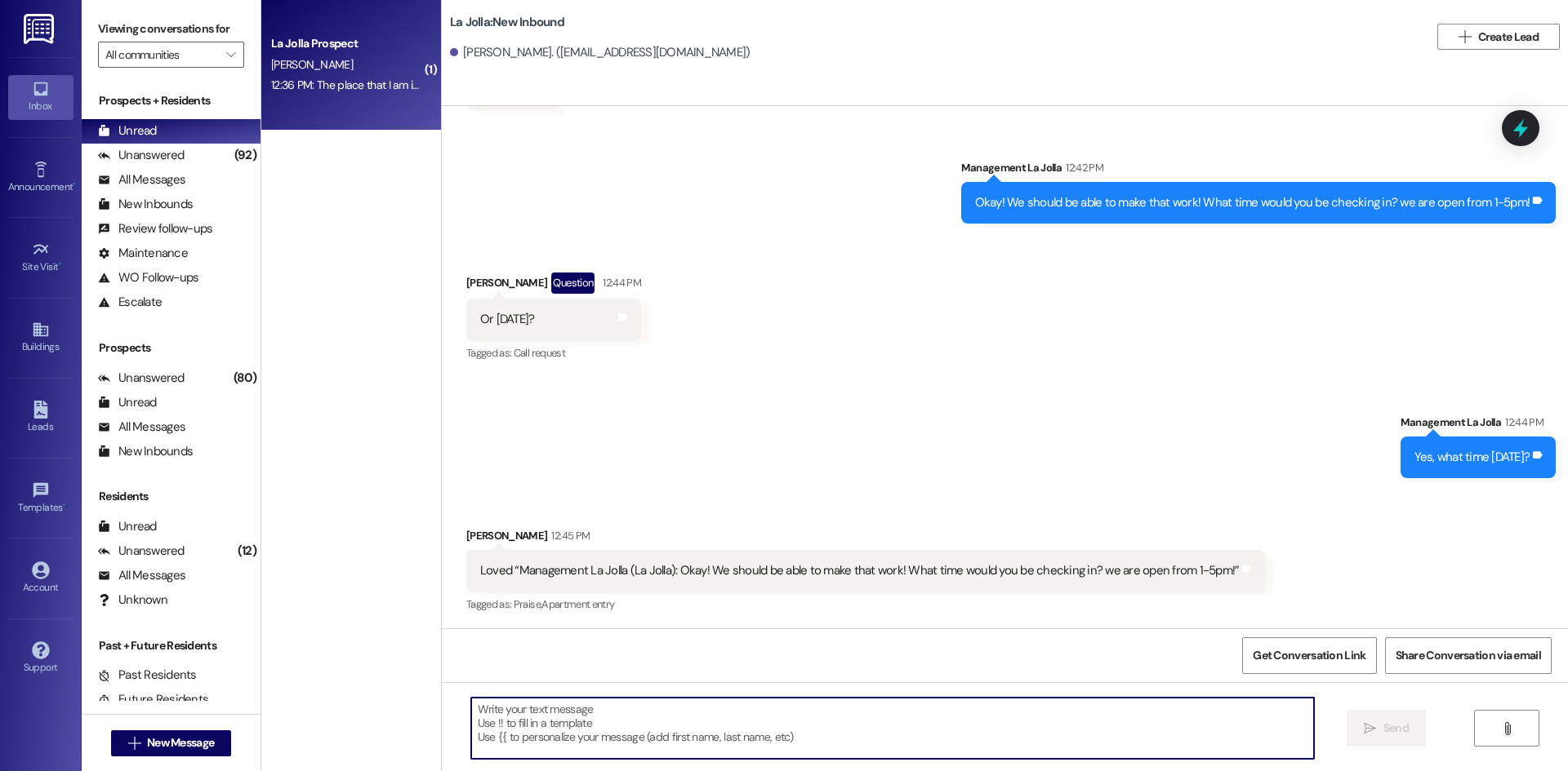
click at [764, 740] on textarea at bounding box center [892, 728] width 843 height 61
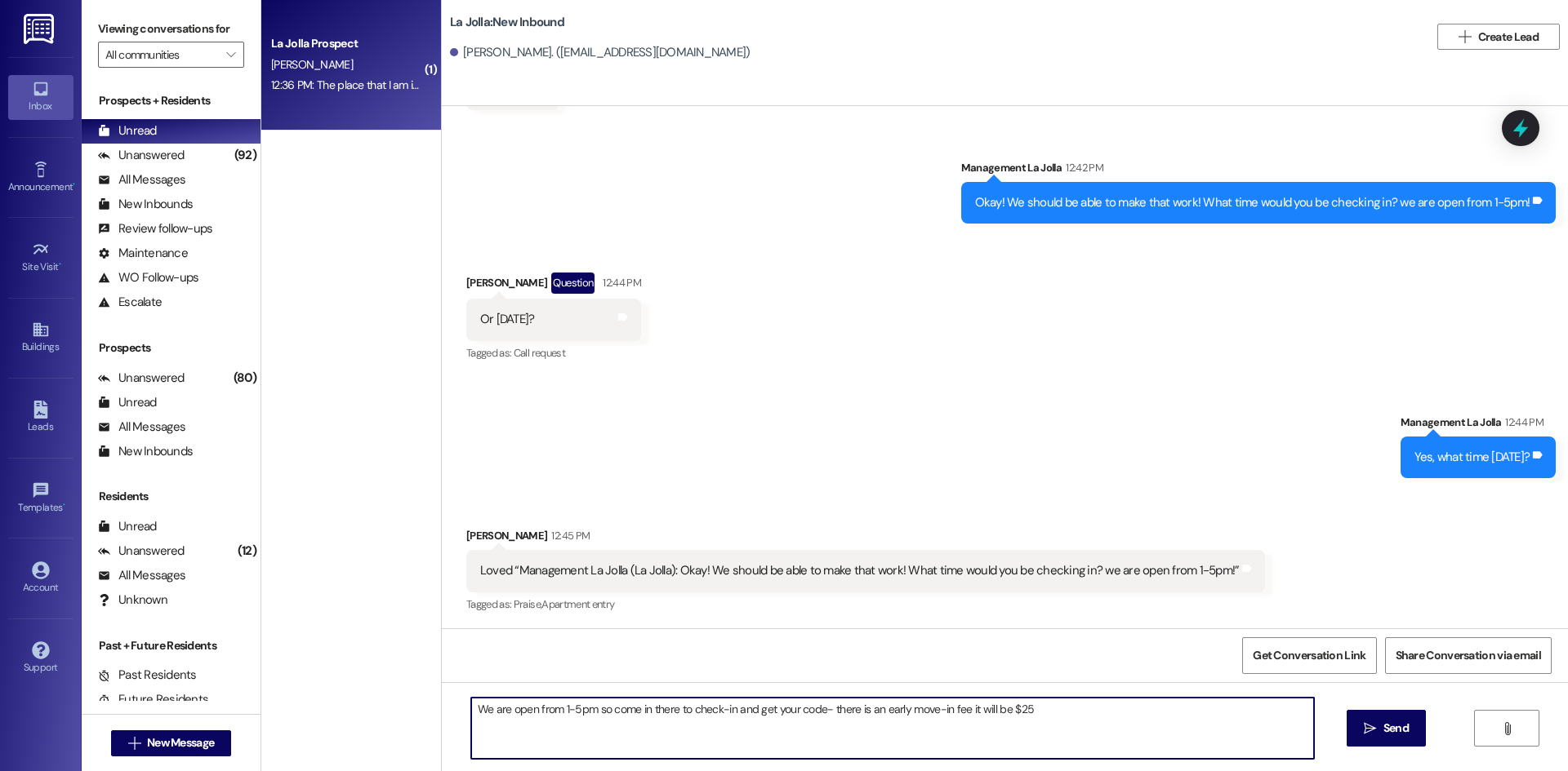
type textarea "We are open from 1-5pm so come in there to check-in and get your code- there is…"
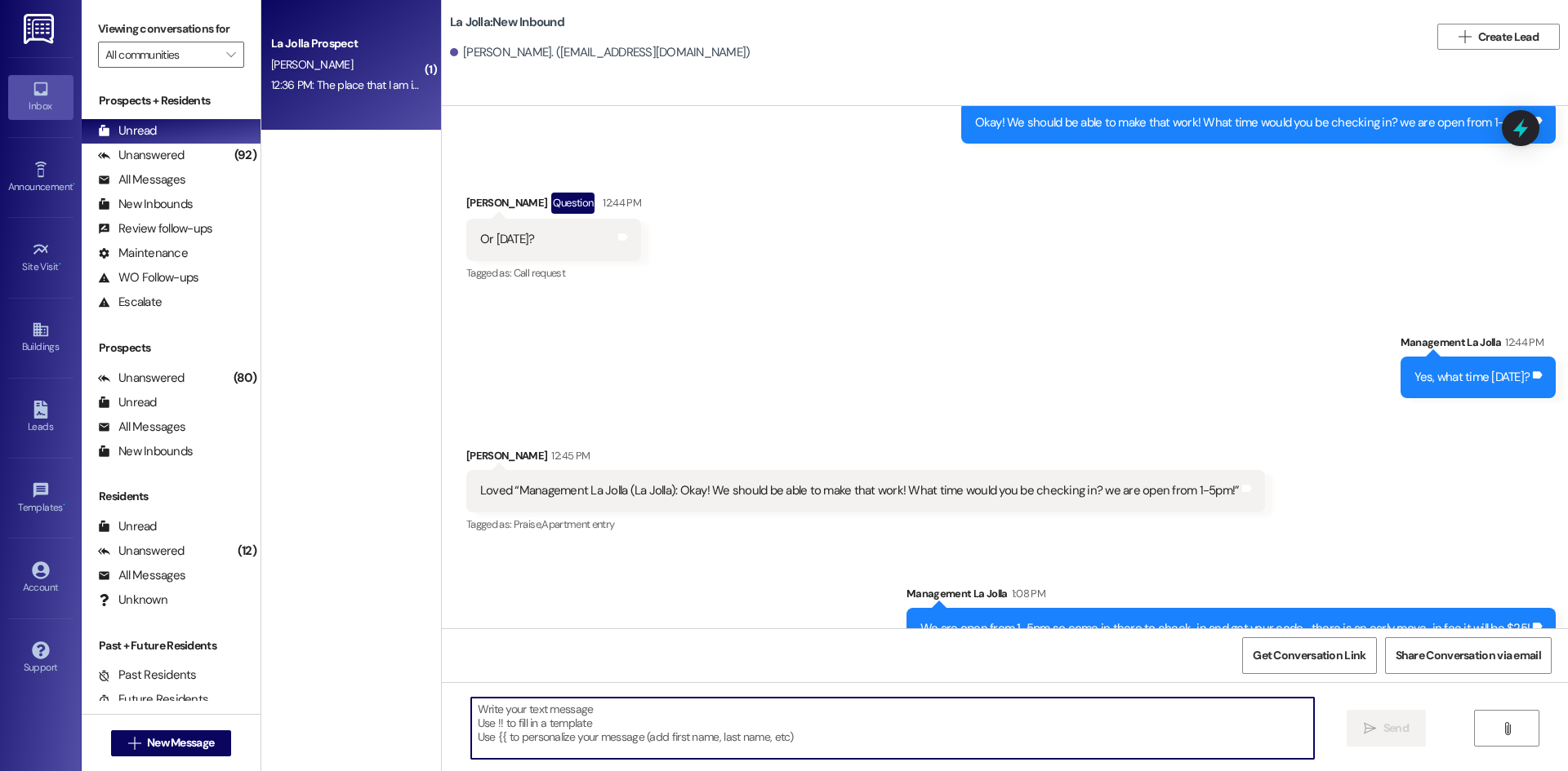
scroll to position [6015, 0]
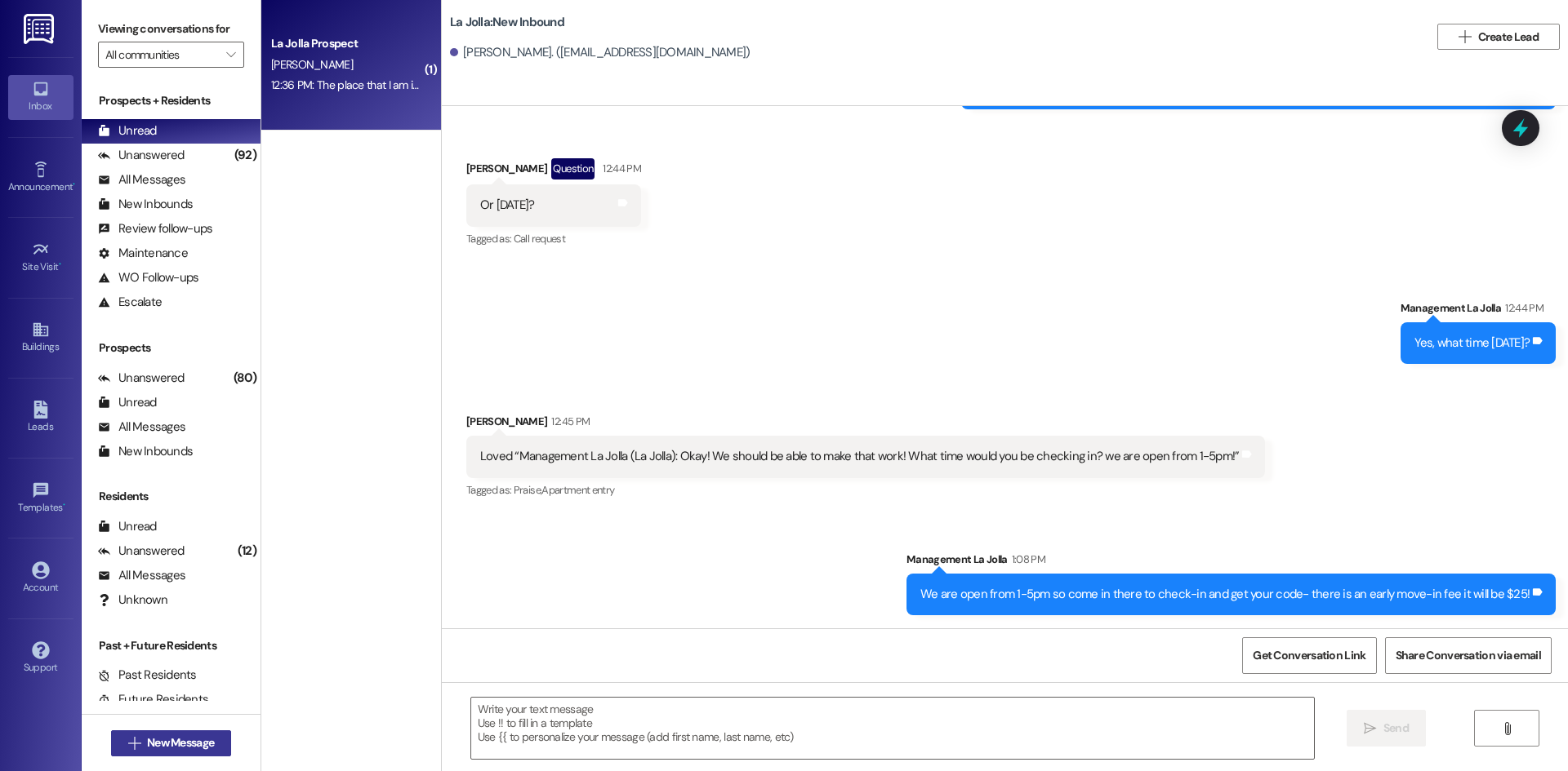
click at [134, 744] on span " New Message" at bounding box center [171, 743] width 93 height 17
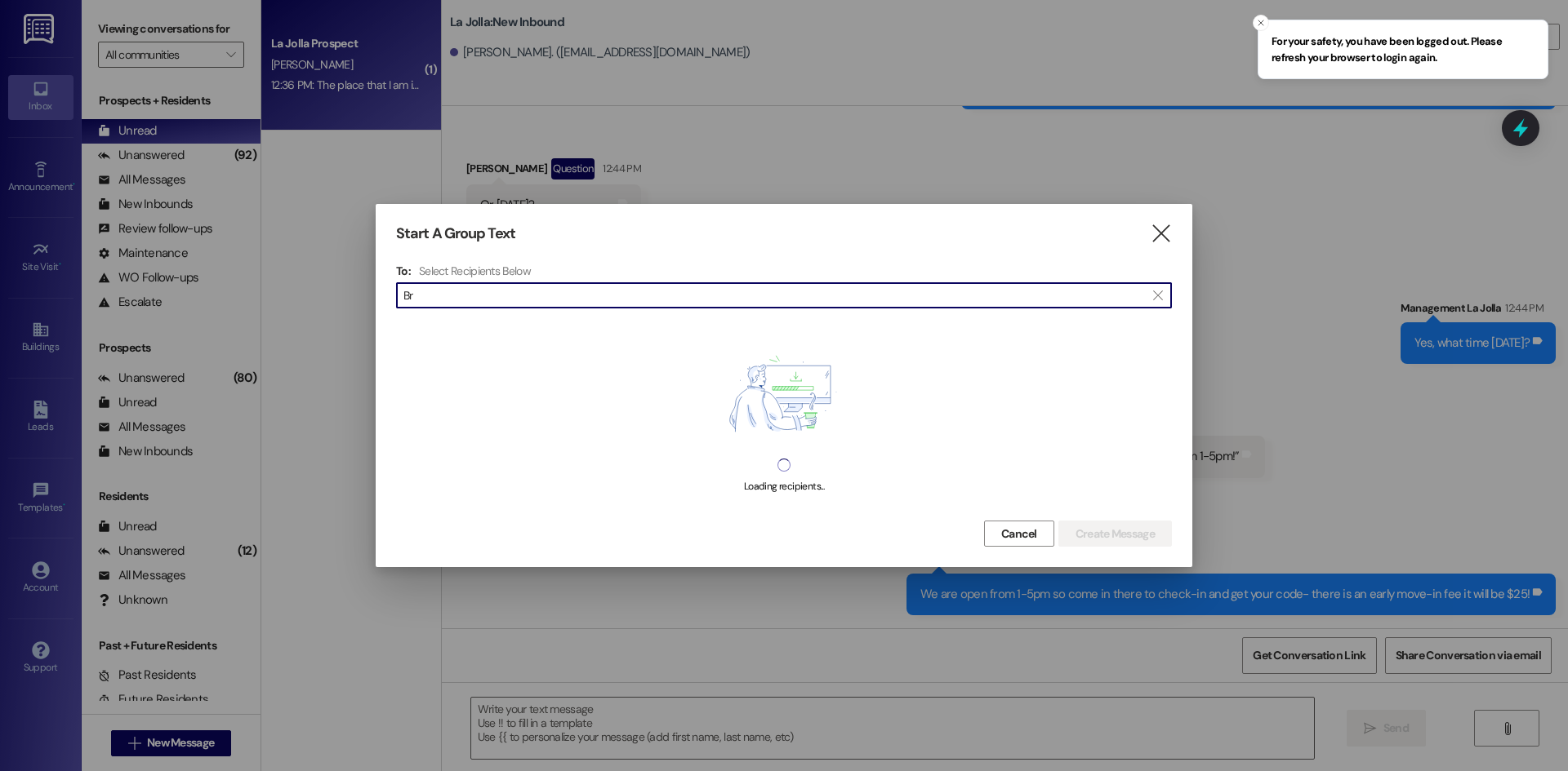
type input "B"
type input "Green"
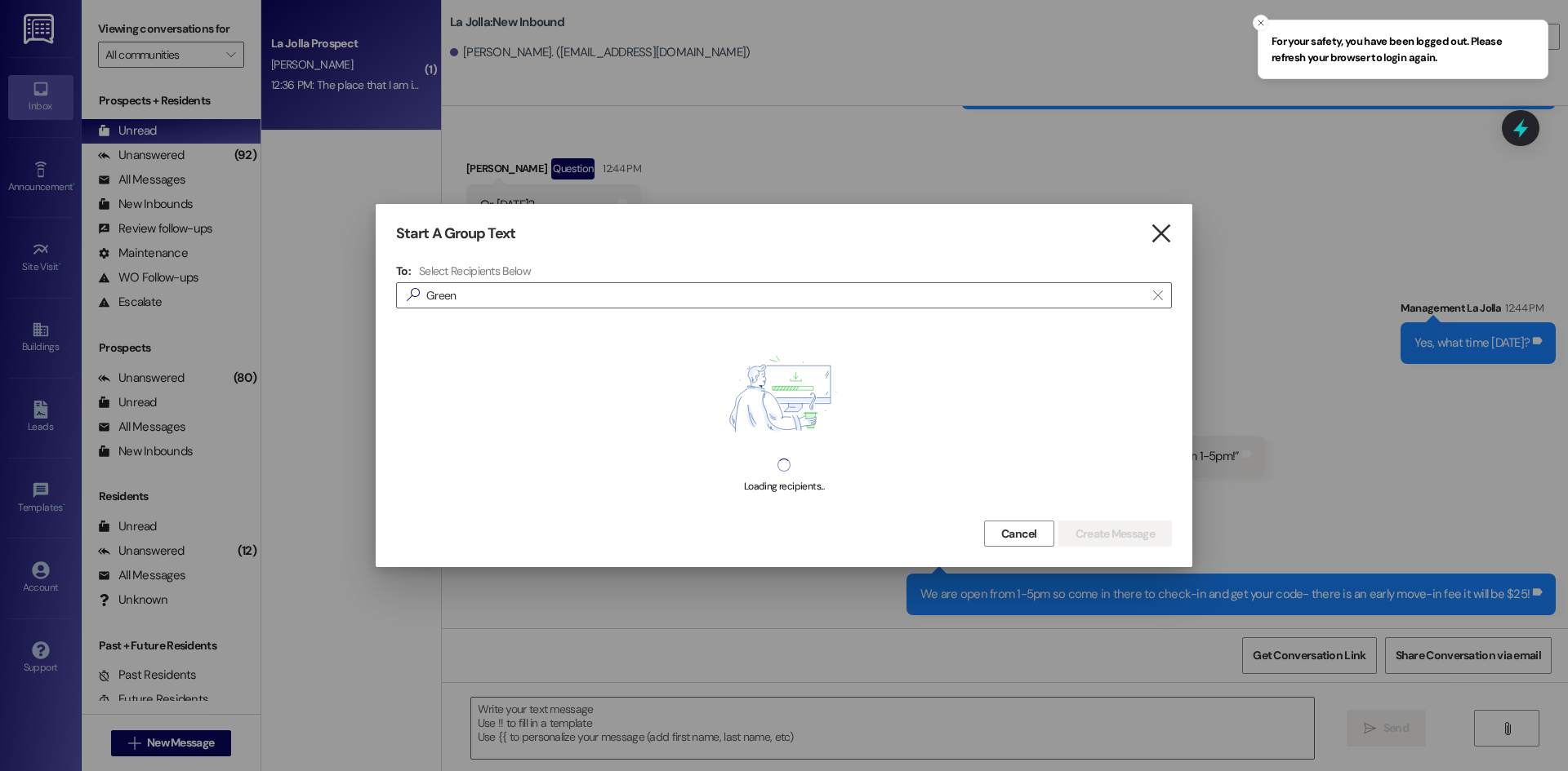
click at [1160, 231] on icon "" at bounding box center [1160, 234] width 22 height 17
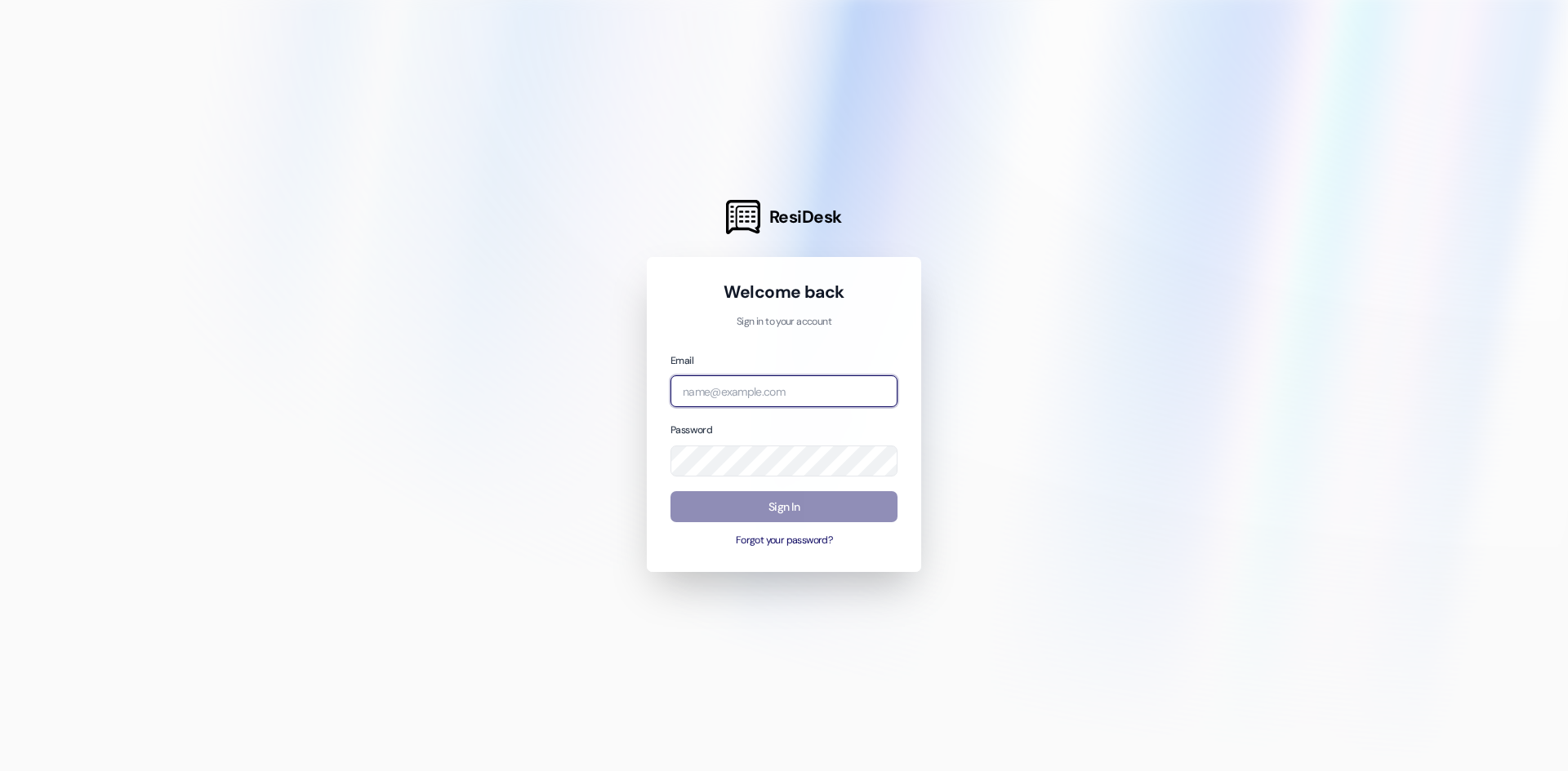
type input "[EMAIL_ADDRESS][DOMAIN_NAME]"
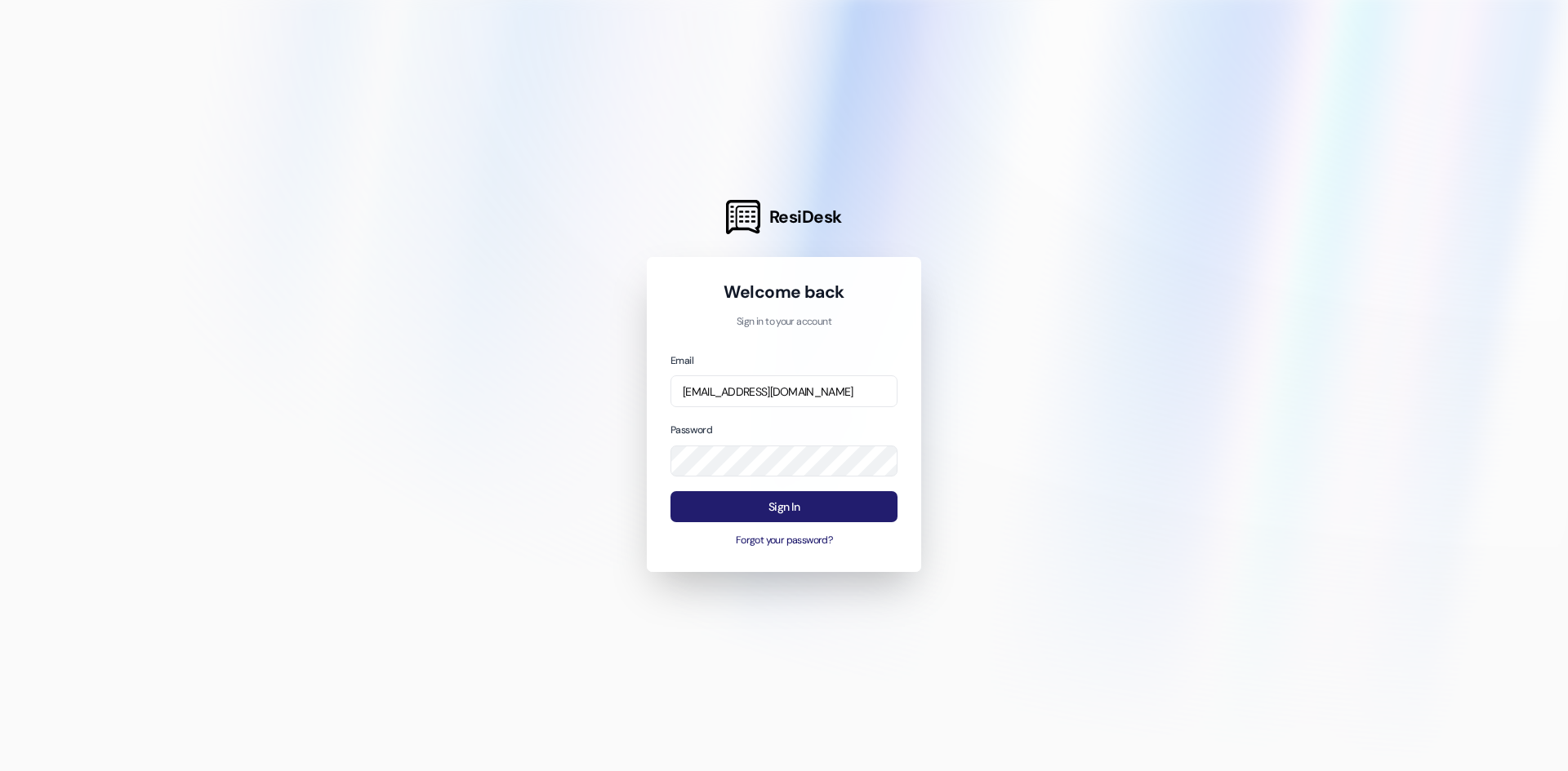
click at [756, 515] on button "Sign In" at bounding box center [784, 507] width 227 height 32
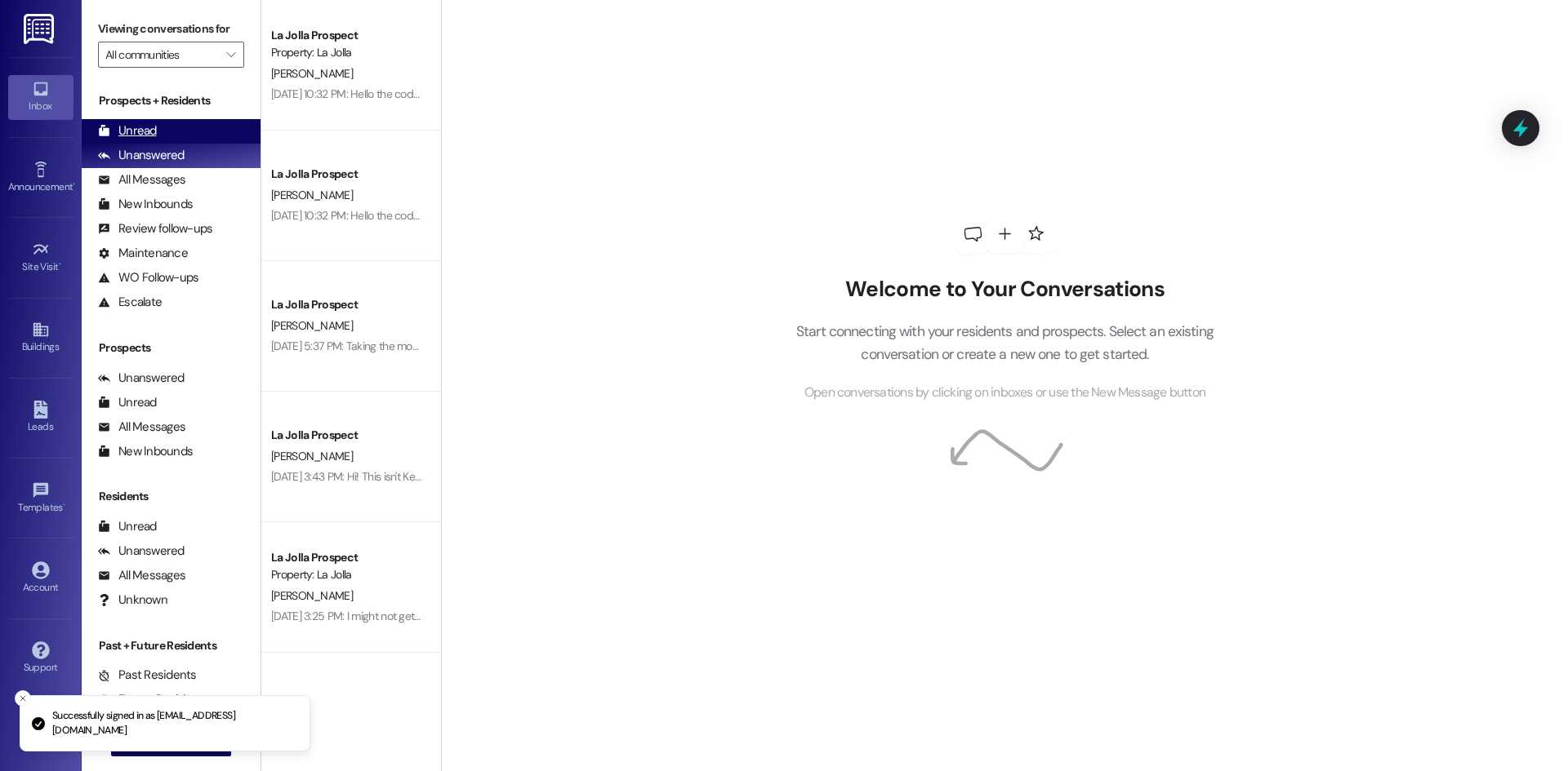
click at [145, 135] on div "Unread" at bounding box center [127, 131] width 59 height 17
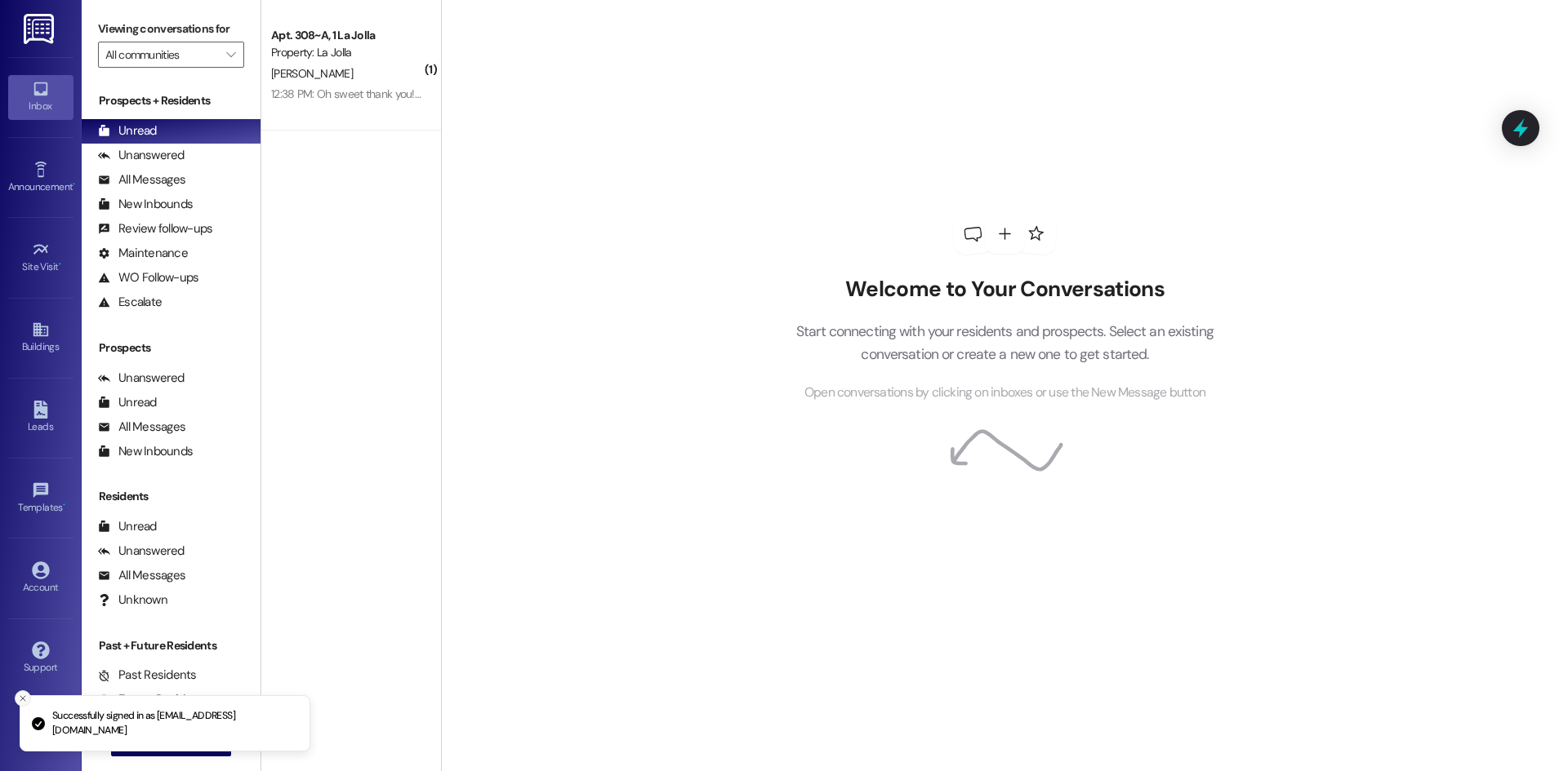
click at [26, 699] on icon "Close toast" at bounding box center [23, 699] width 9 height 9
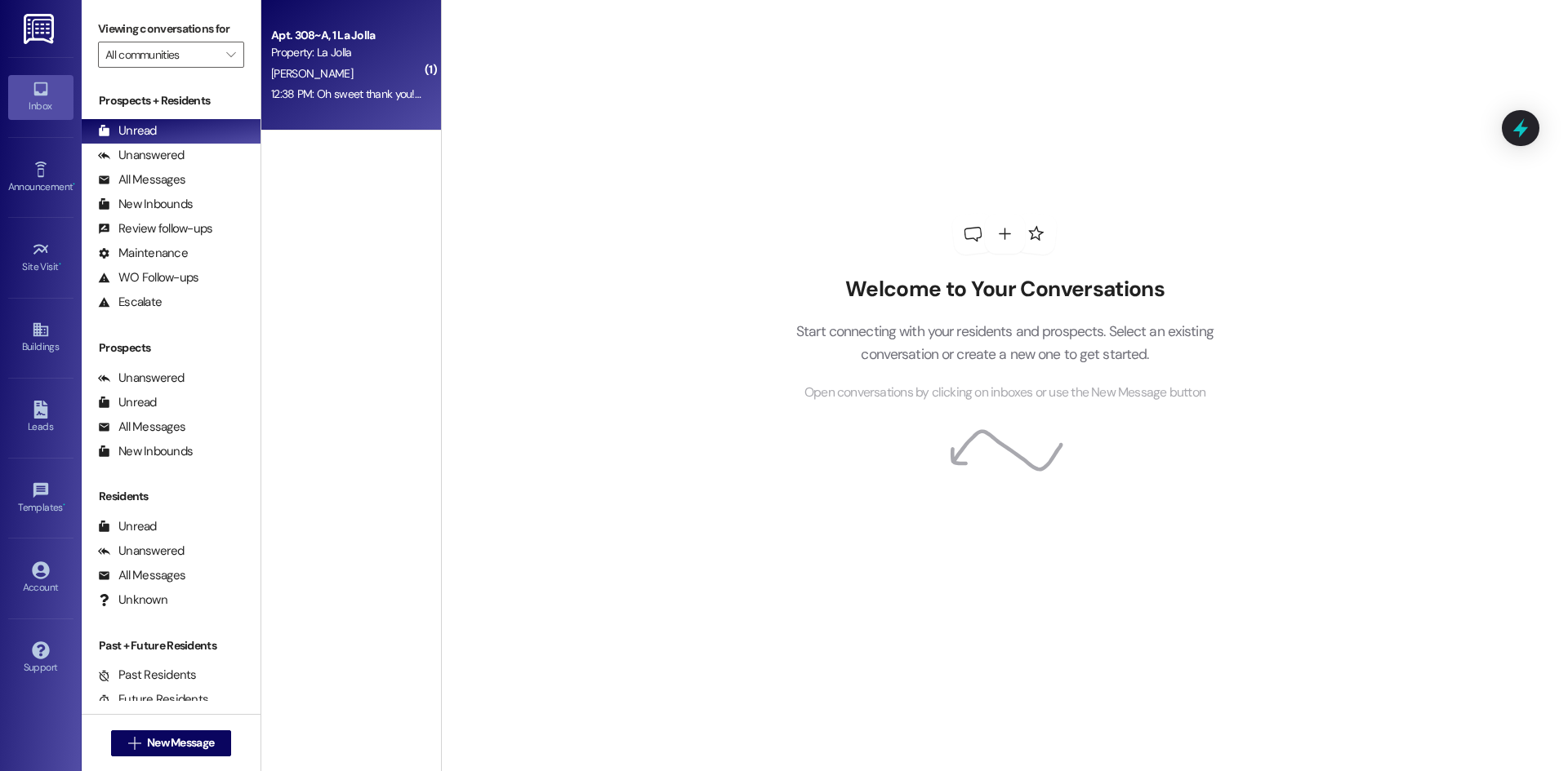
click at [298, 54] on div "Property: La Jolla" at bounding box center [347, 53] width 151 height 17
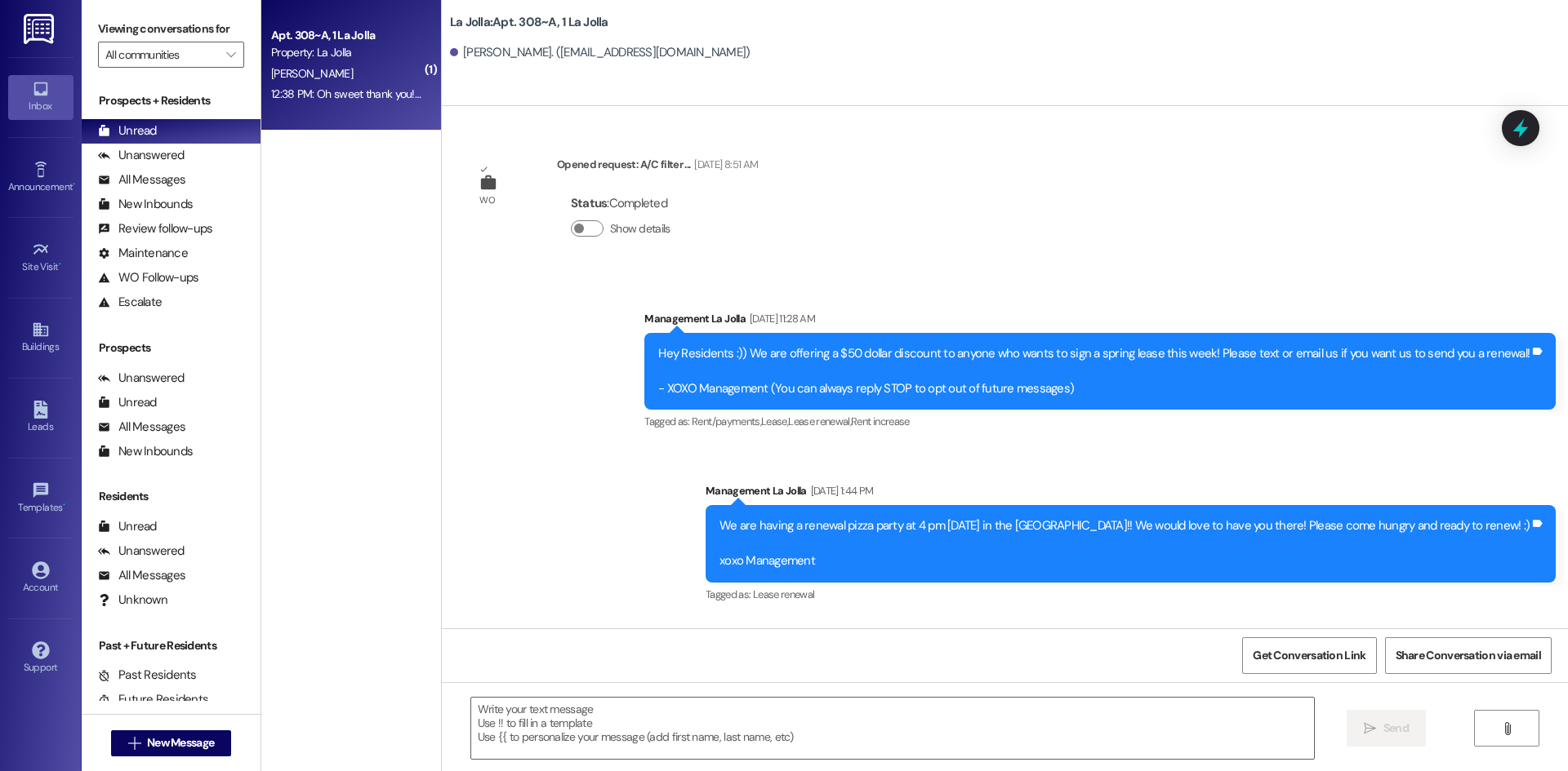
scroll to position [14665, 0]
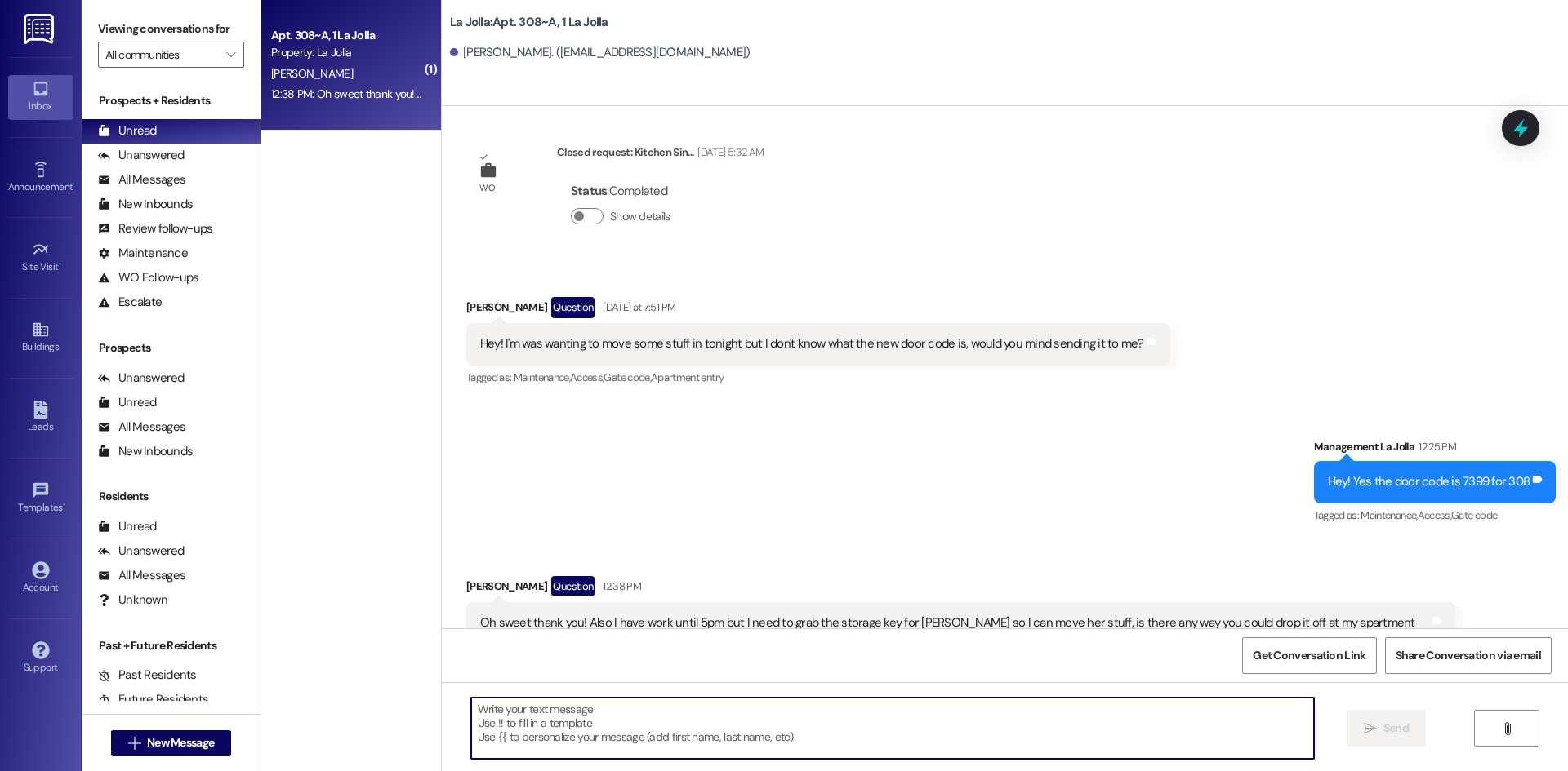
click at [695, 716] on textarea at bounding box center [892, 728] width 843 height 61
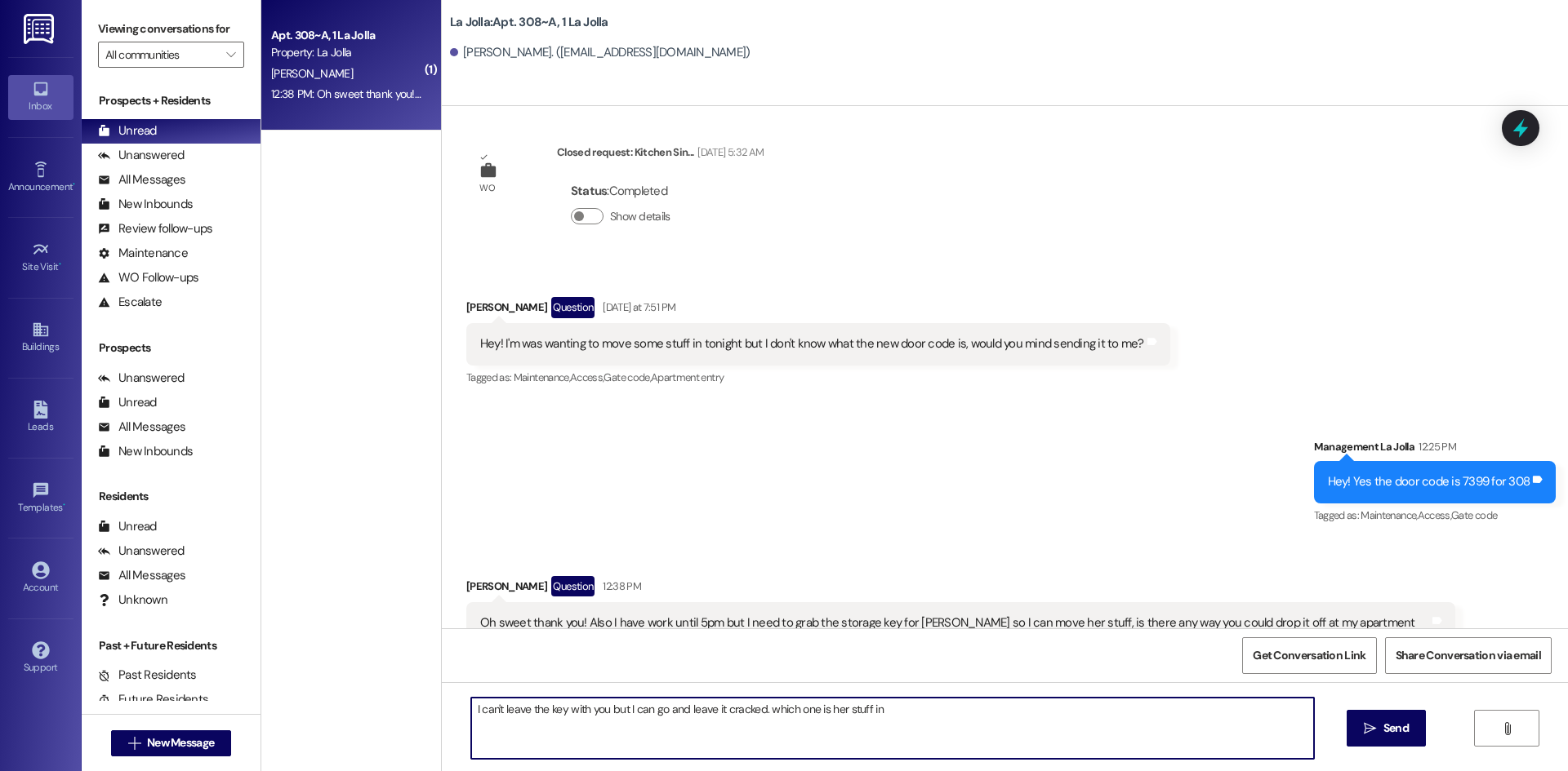
type textarea "I can't leave the key with you but I can go and leave it cracked. which one is …"
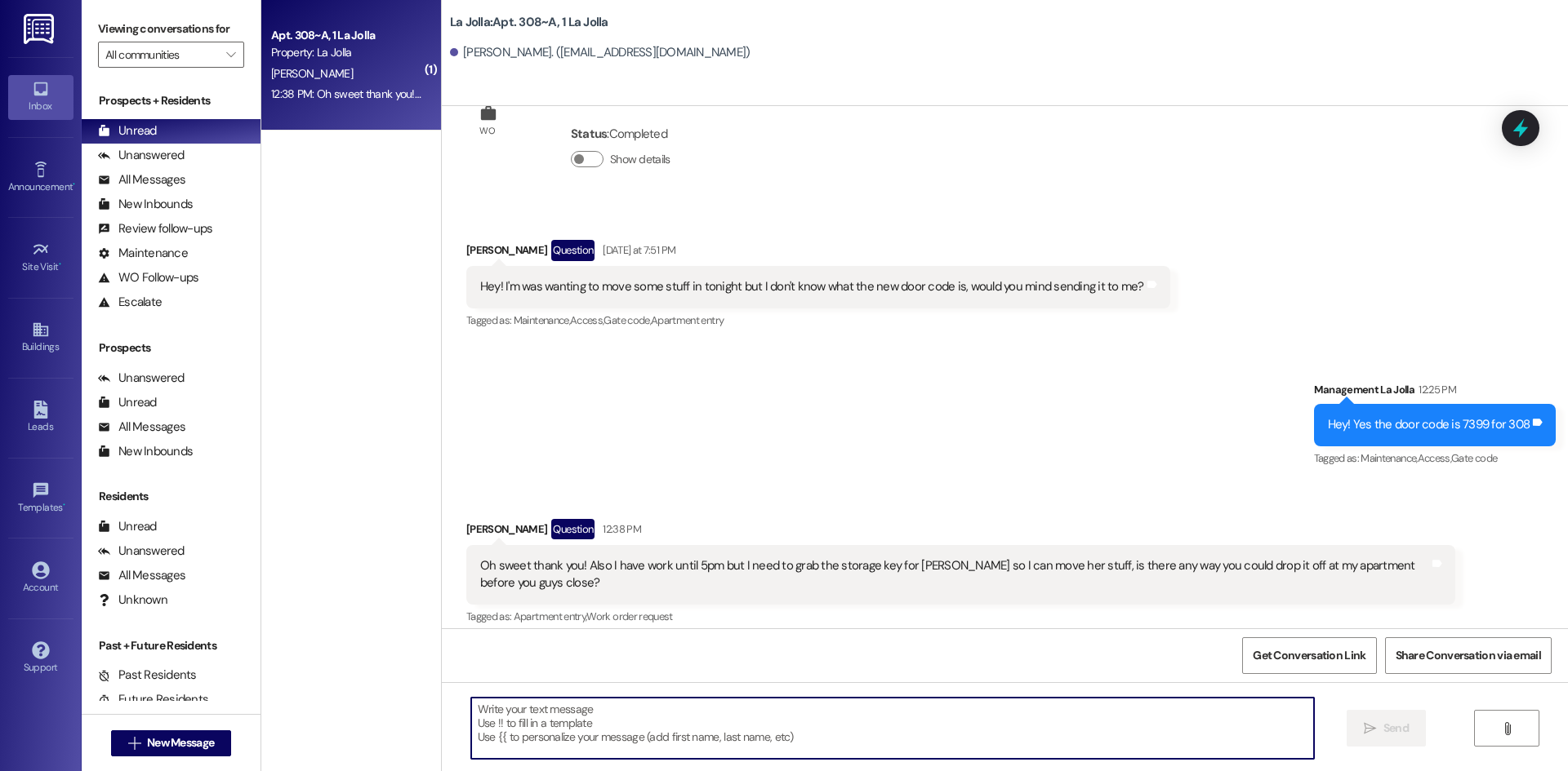
scroll to position [14779, 0]
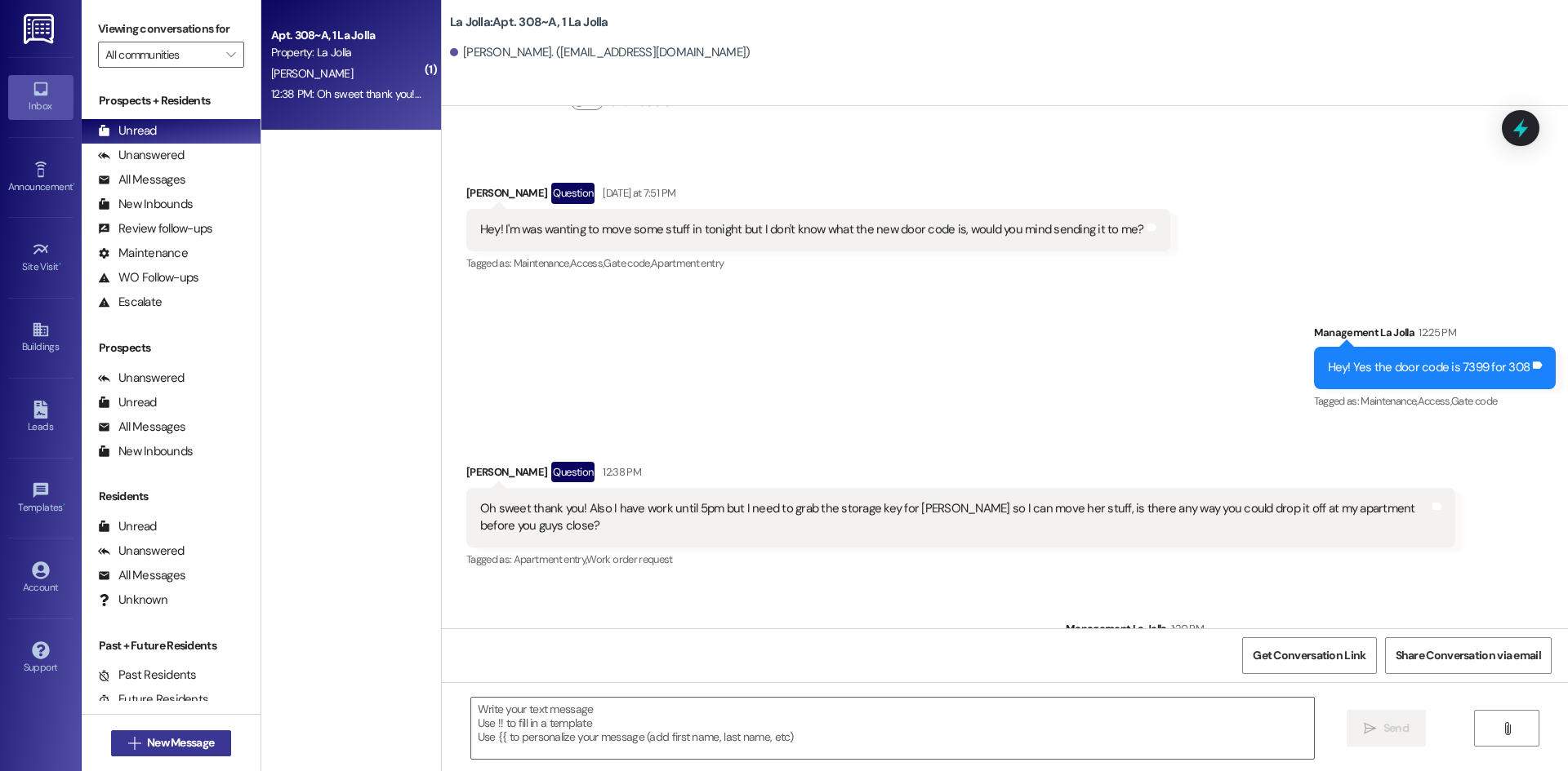
click at [147, 734] on span "New Message" at bounding box center [179, 743] width 67 height 17
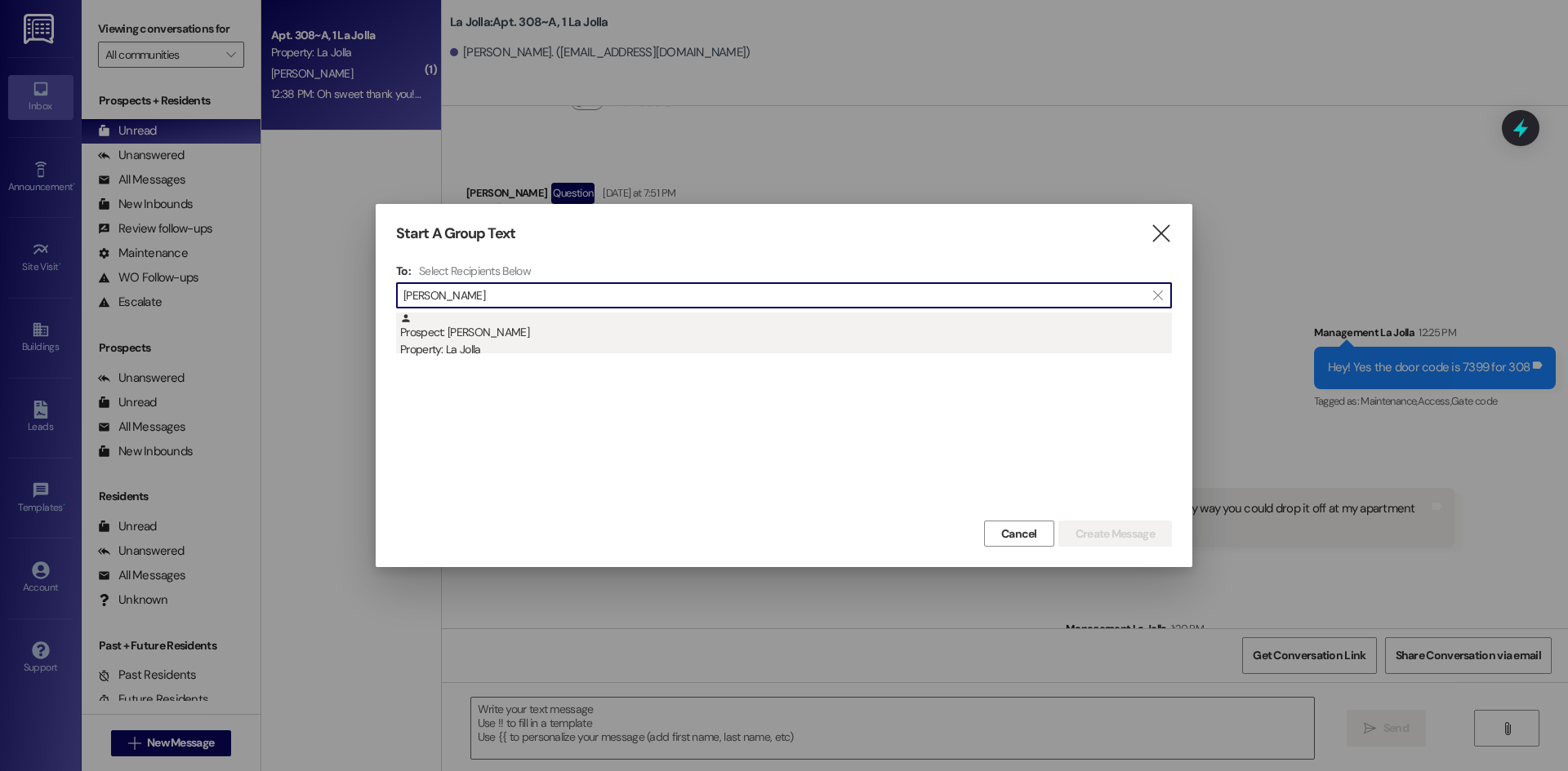
type input "Bryl"
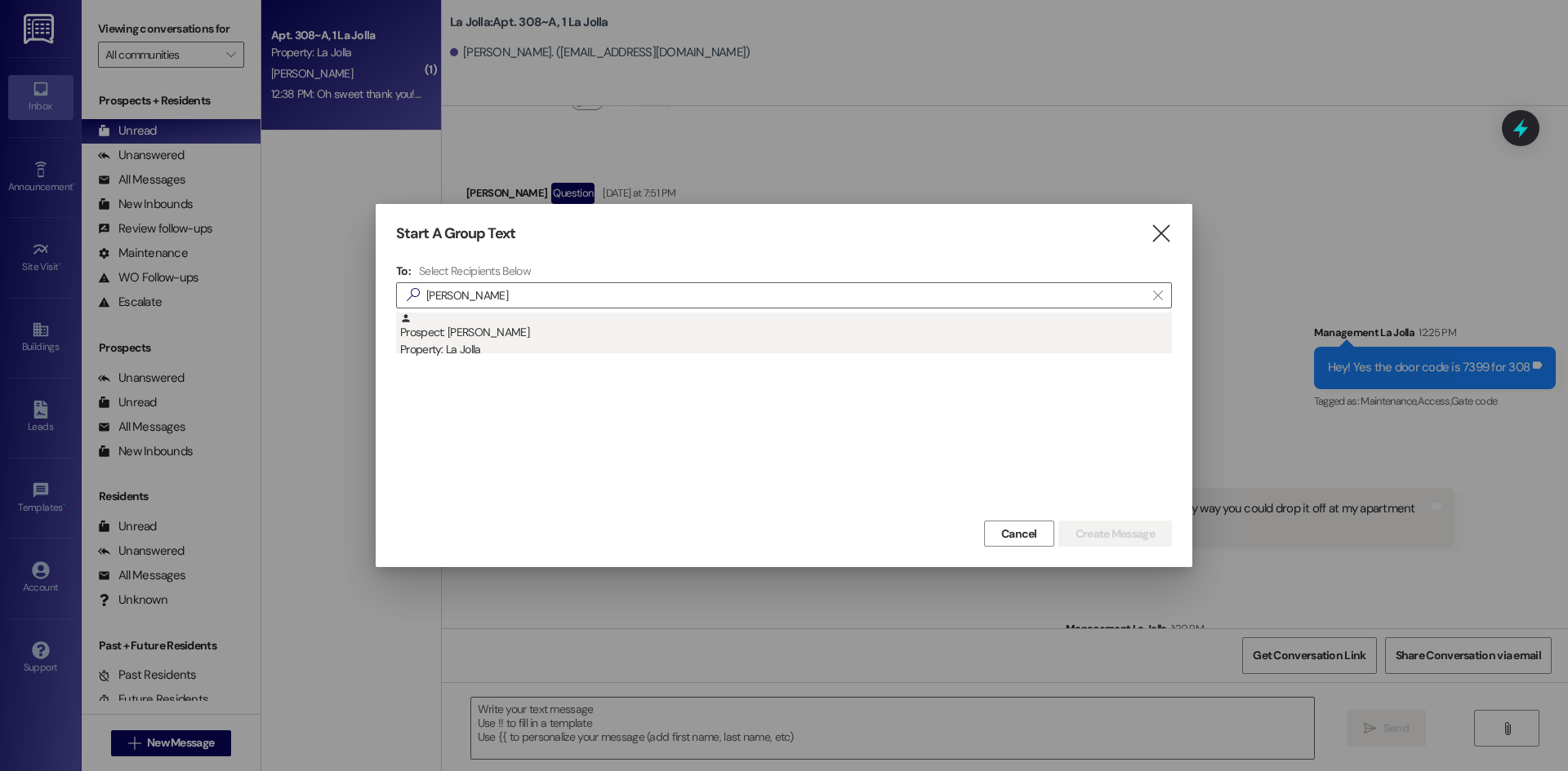
click at [508, 328] on div "Prospect: Brylie Greener Property: La Jolla" at bounding box center [785, 336] width 771 height 47
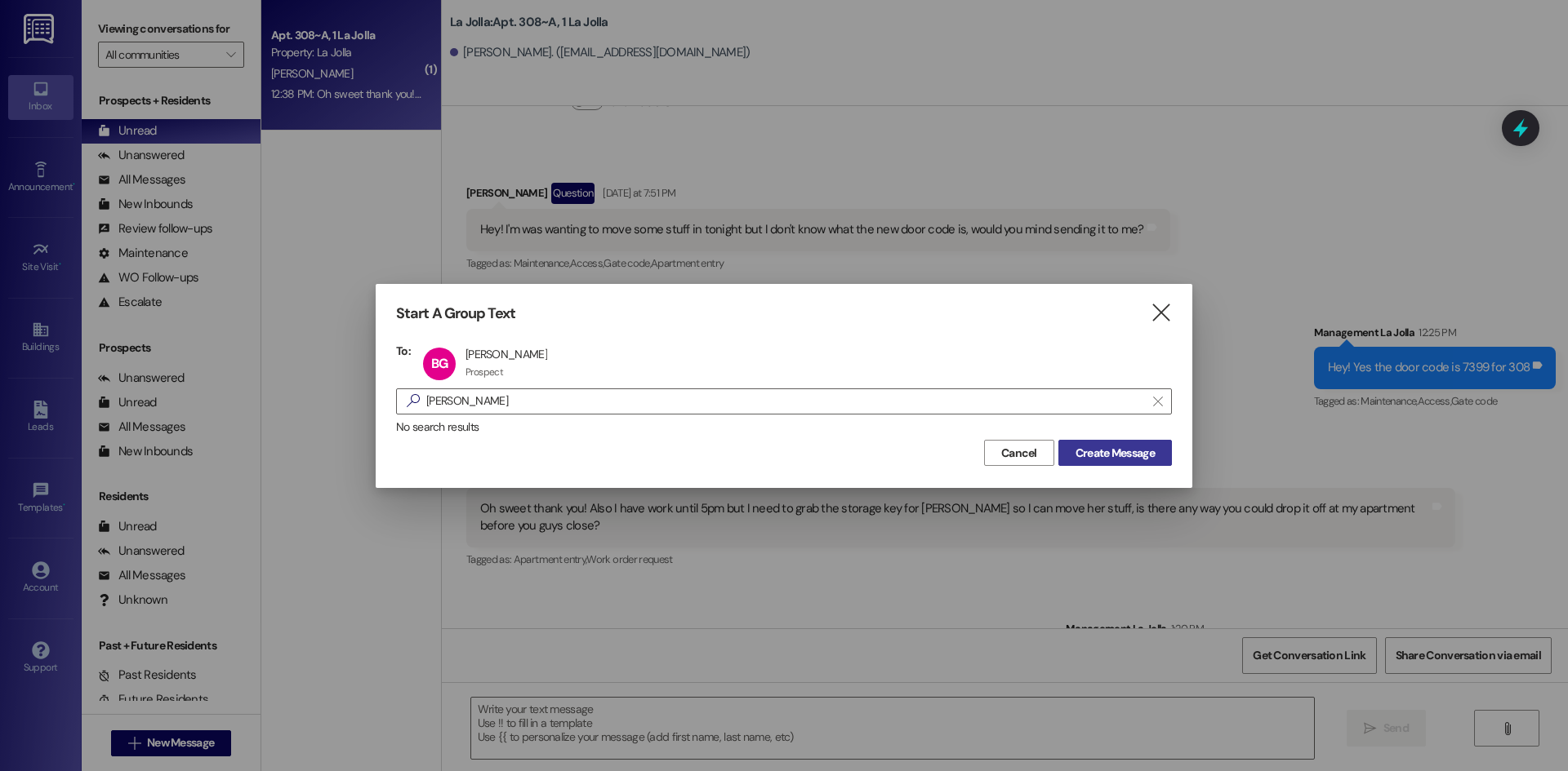
click at [1088, 458] on span "Create Message" at bounding box center [1115, 454] width 79 height 17
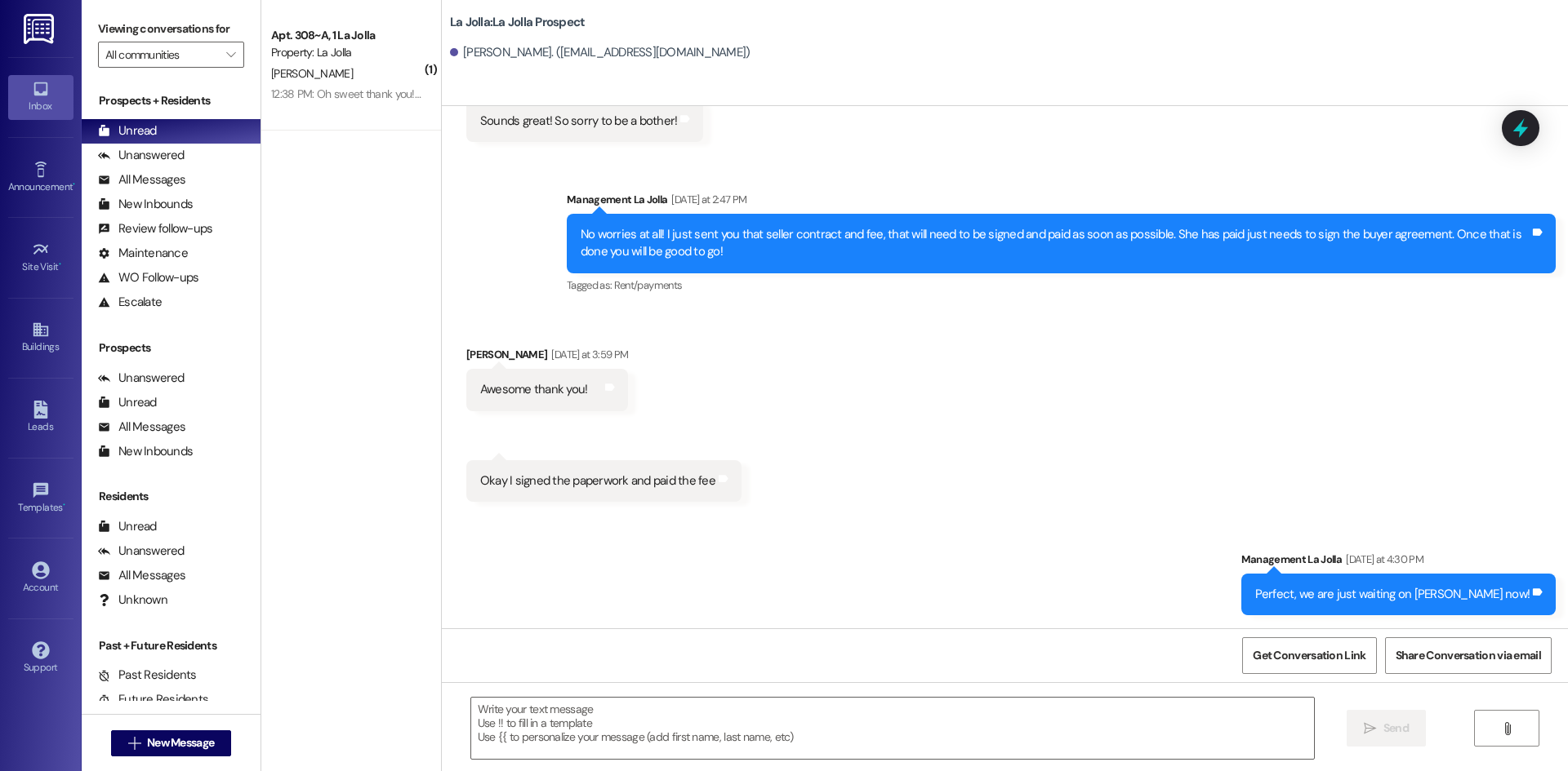
scroll to position [2548, 0]
click at [597, 721] on textarea at bounding box center [892, 728] width 843 height 61
click at [675, 719] on textarea at bounding box center [892, 728] width 843 height 61
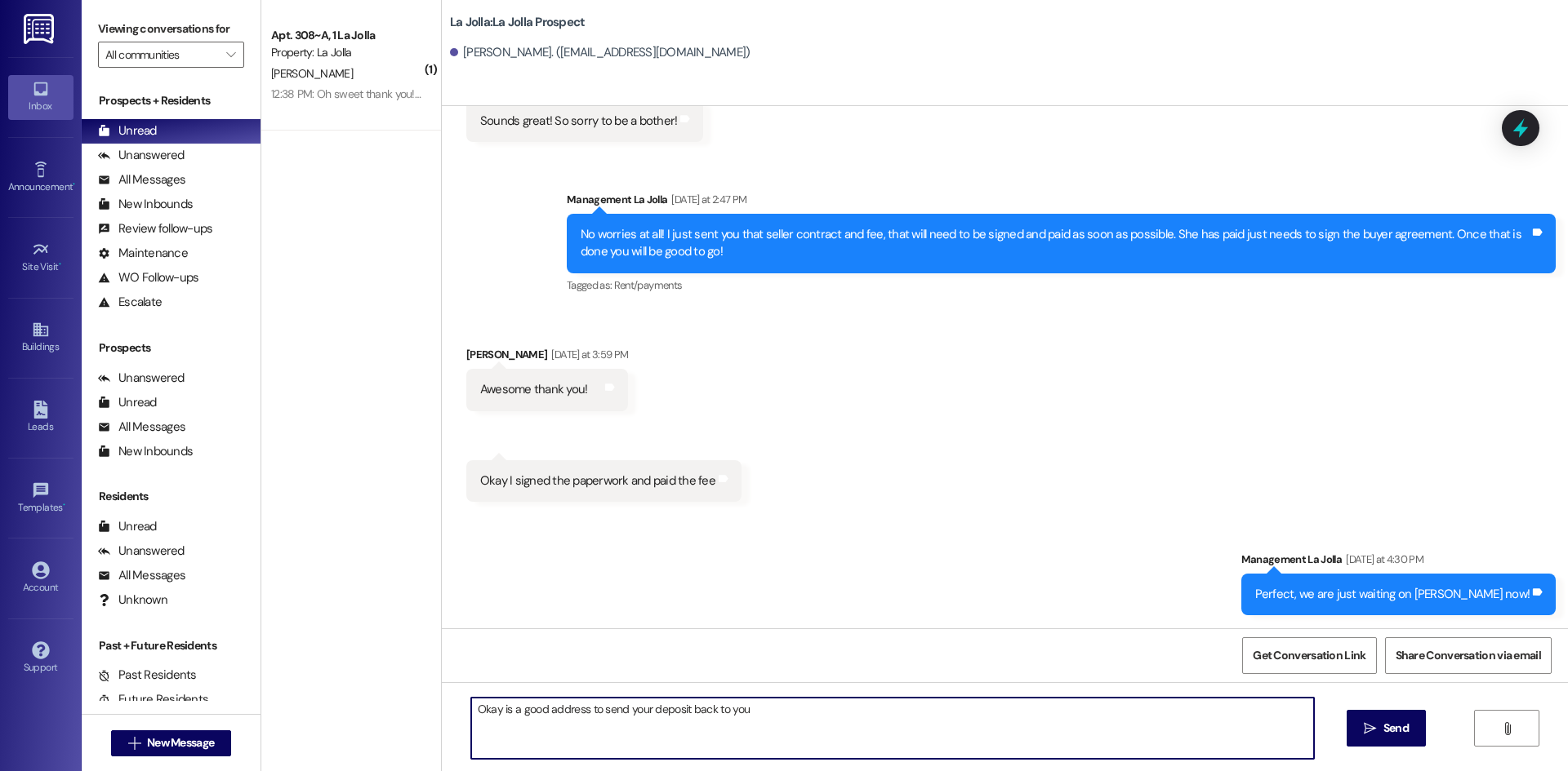
type textarea "Okay is a good address to send your deposit back to you?"
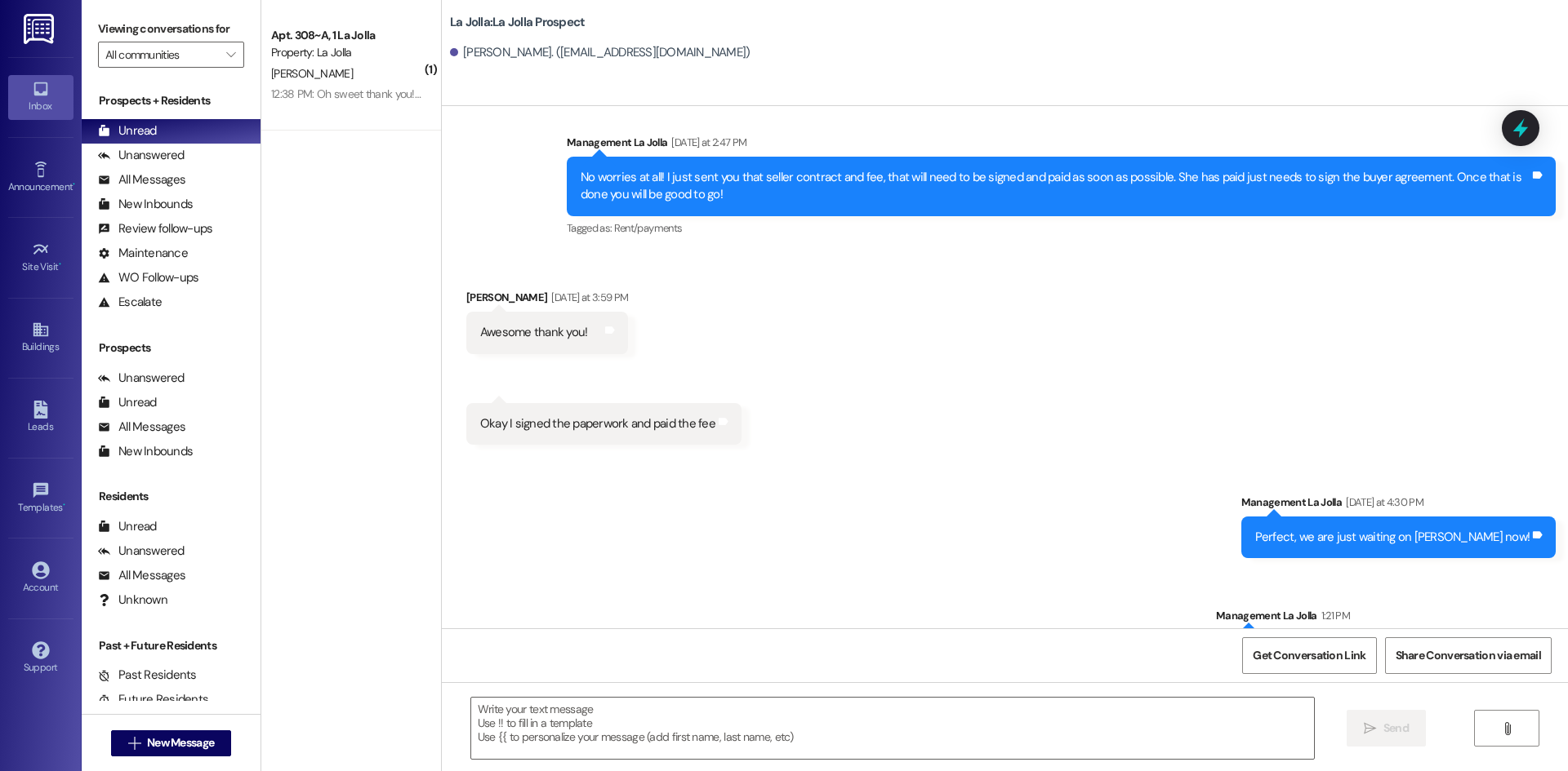
scroll to position [2662, 0]
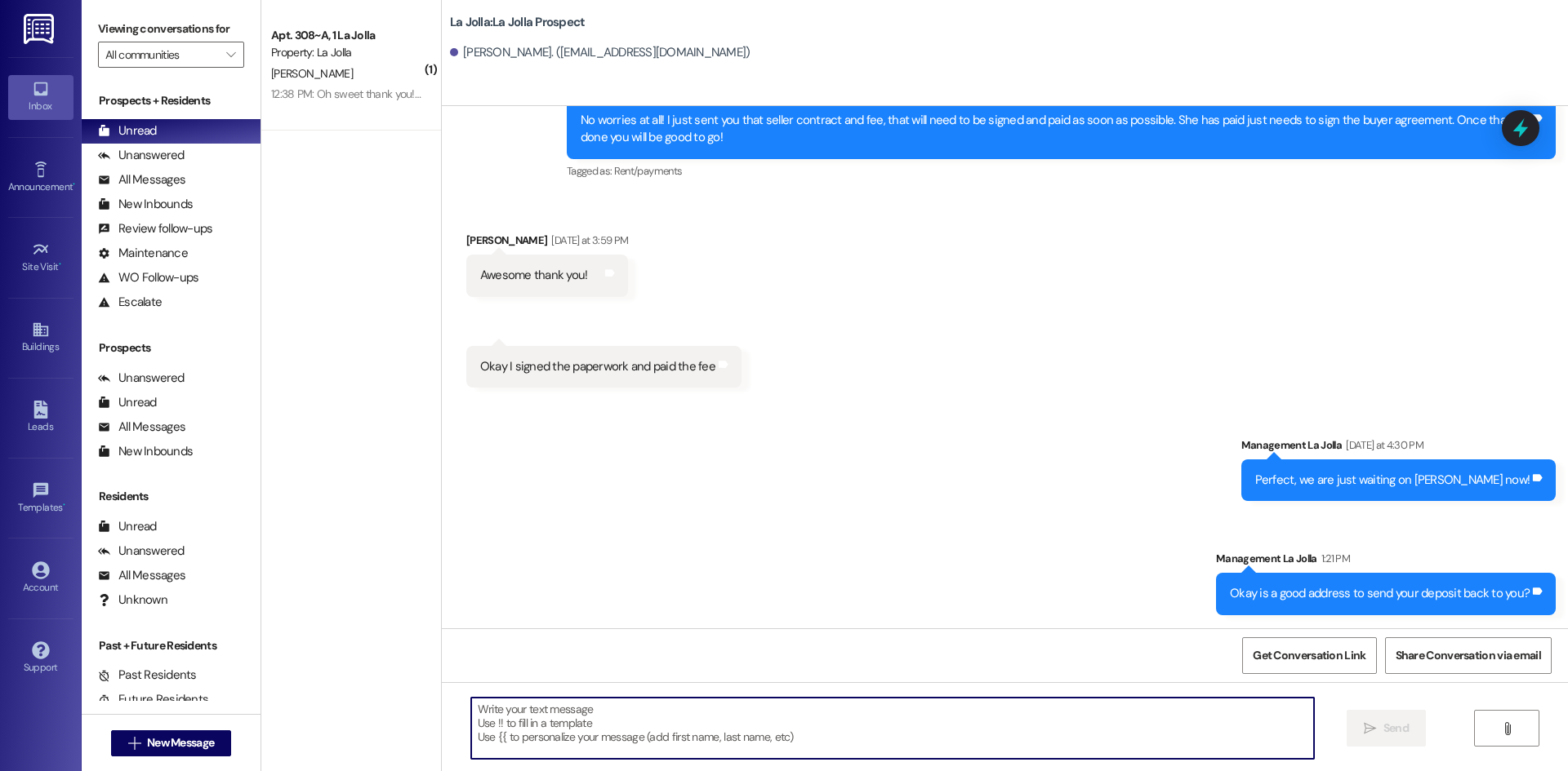
click at [701, 750] on textarea at bounding box center [892, 728] width 843 height 61
type textarea "What is*"
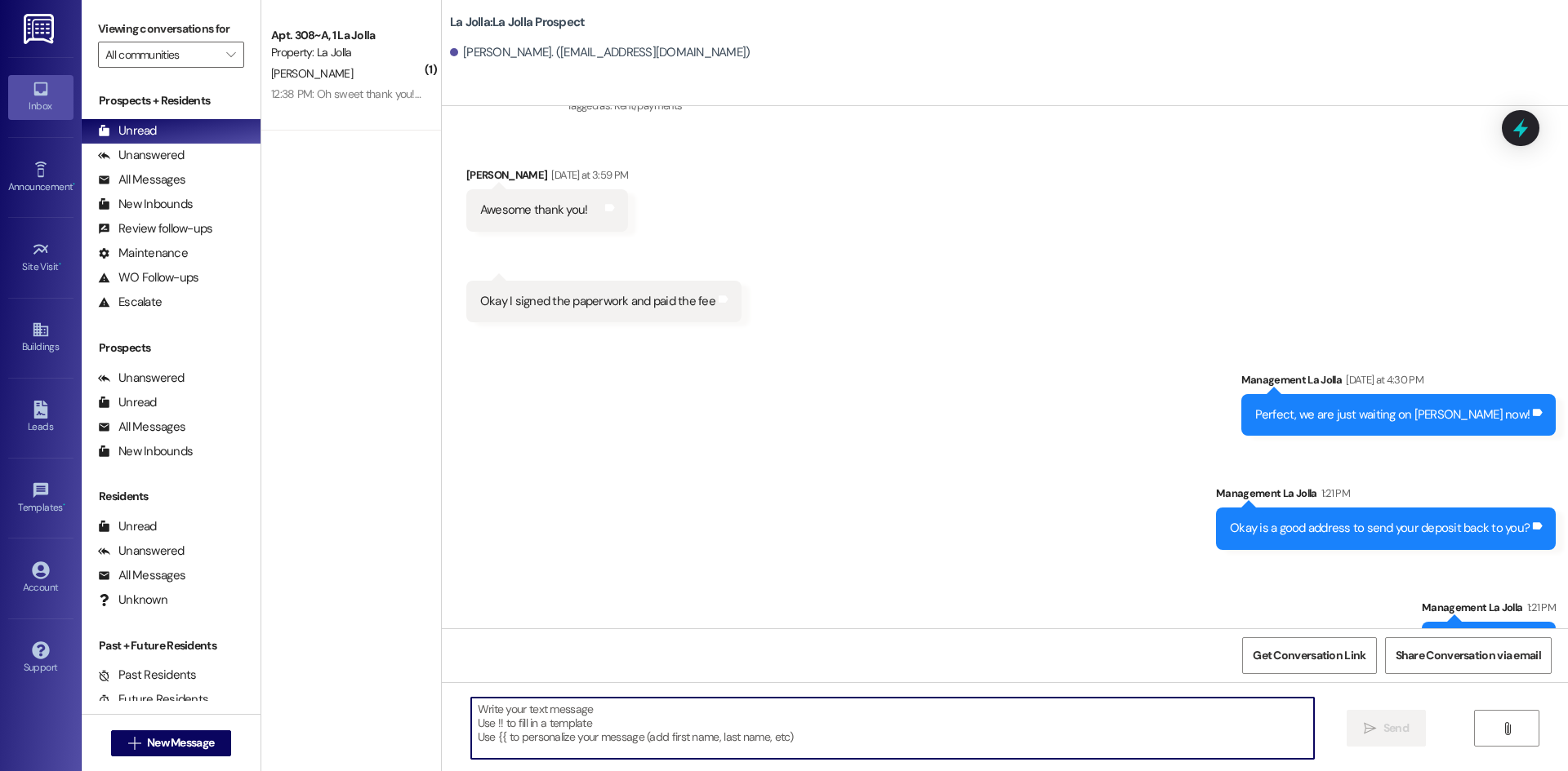
scroll to position [2776, 0]
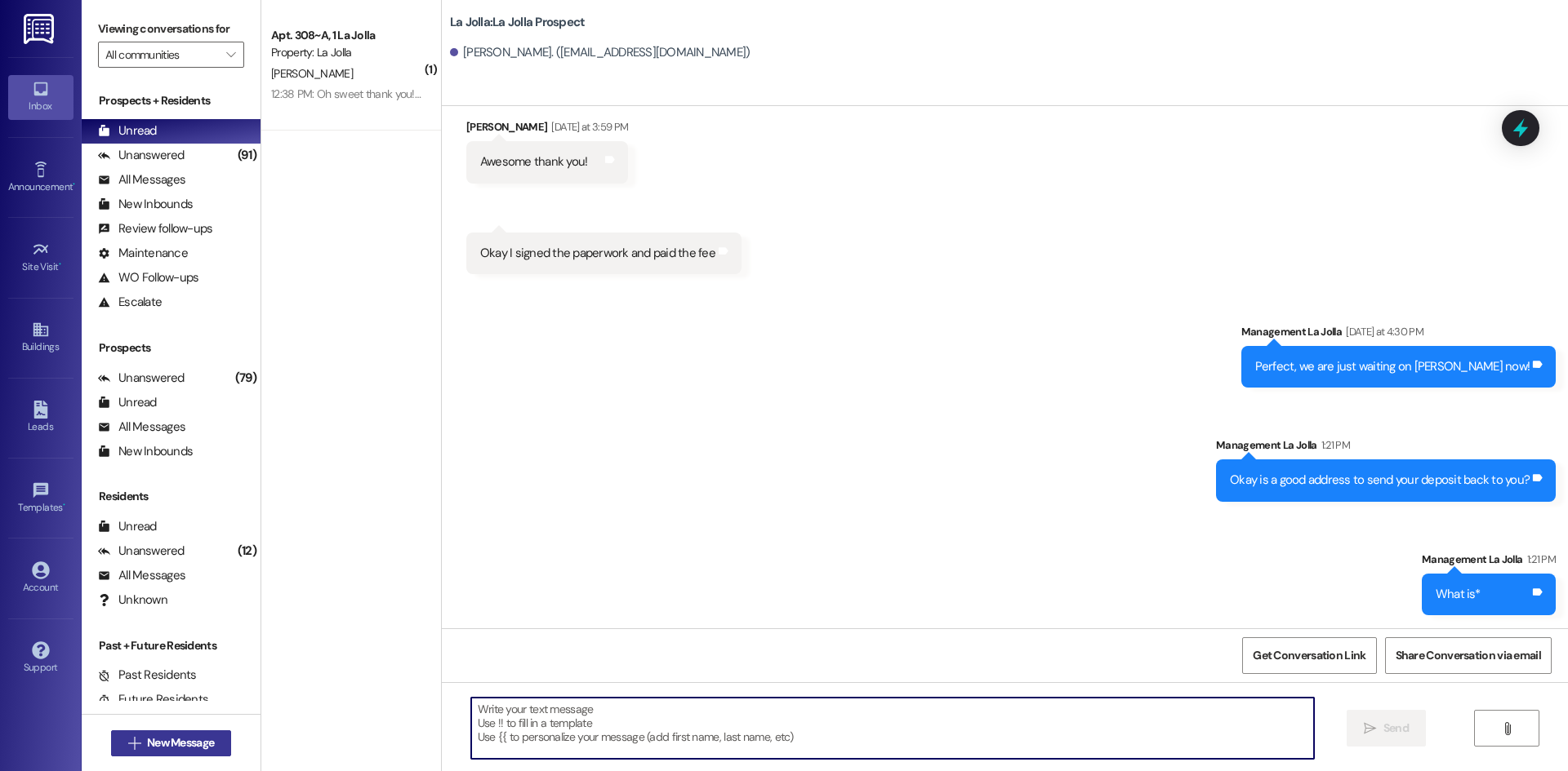
click at [155, 742] on span "New Message" at bounding box center [179, 743] width 67 height 17
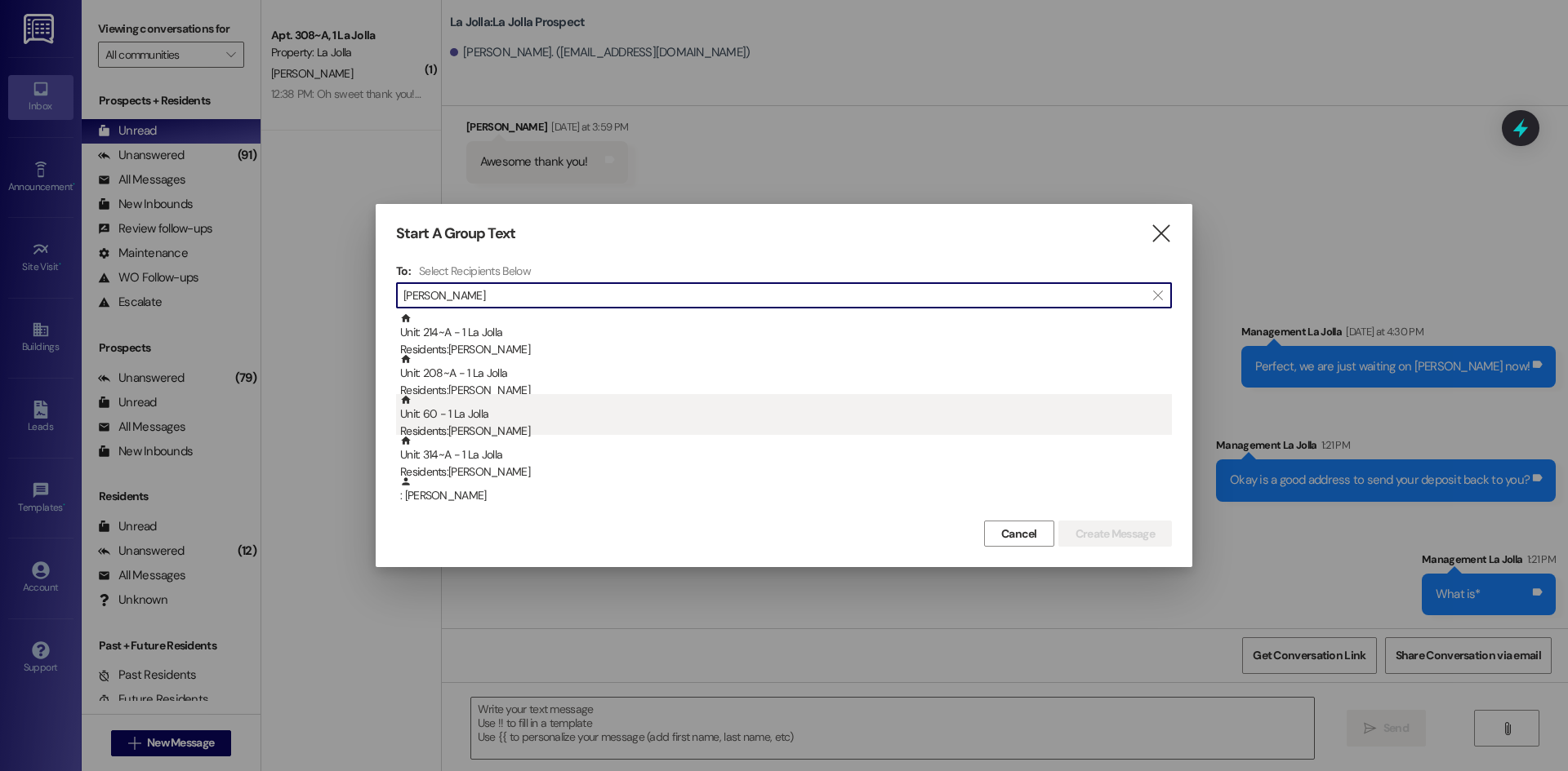
type input "Lyn"
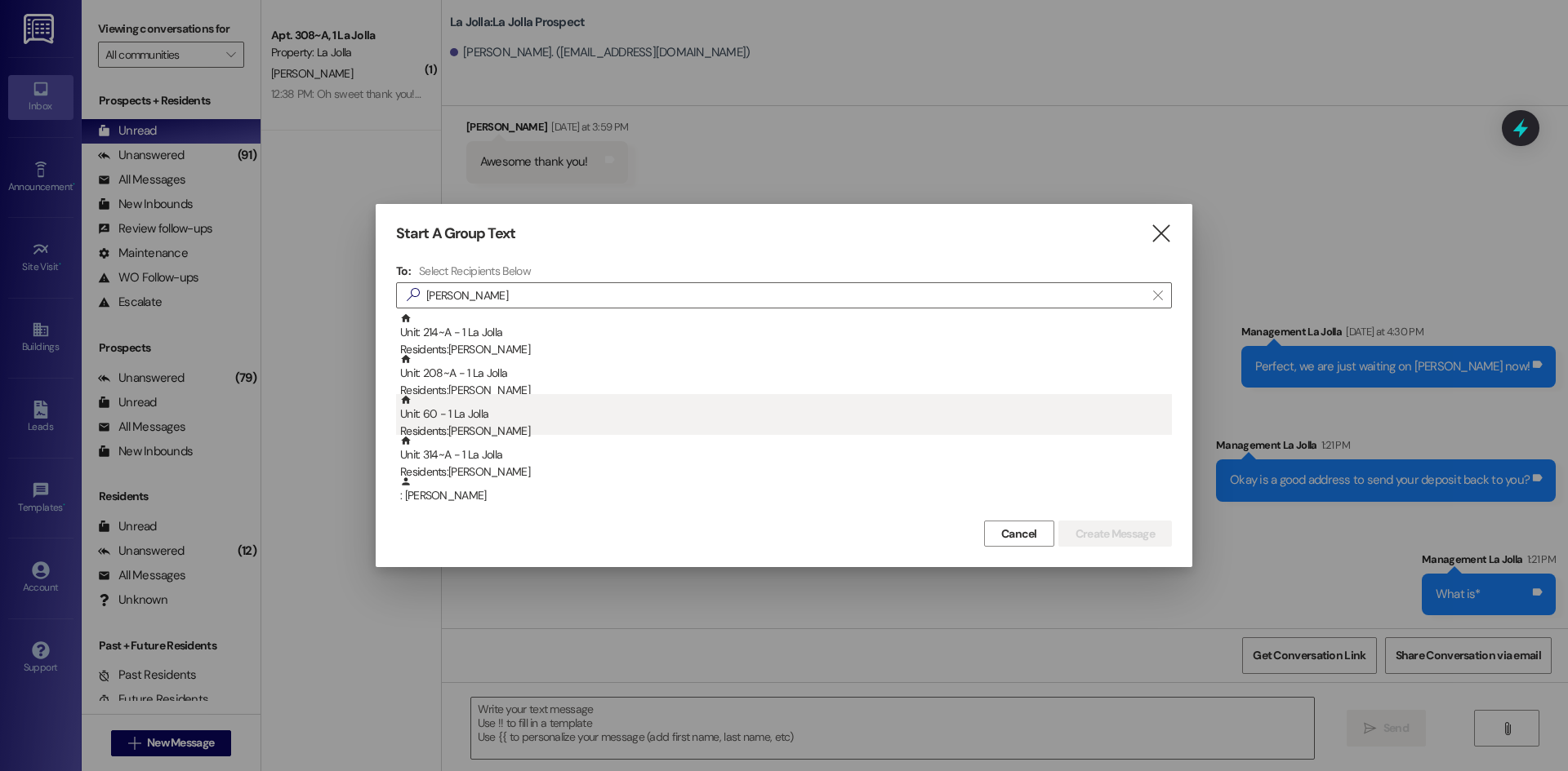
click at [548, 418] on div "Unit: 60 - 1 La Jolla Residents: Lyndsay Reeves" at bounding box center [785, 418] width 771 height 47
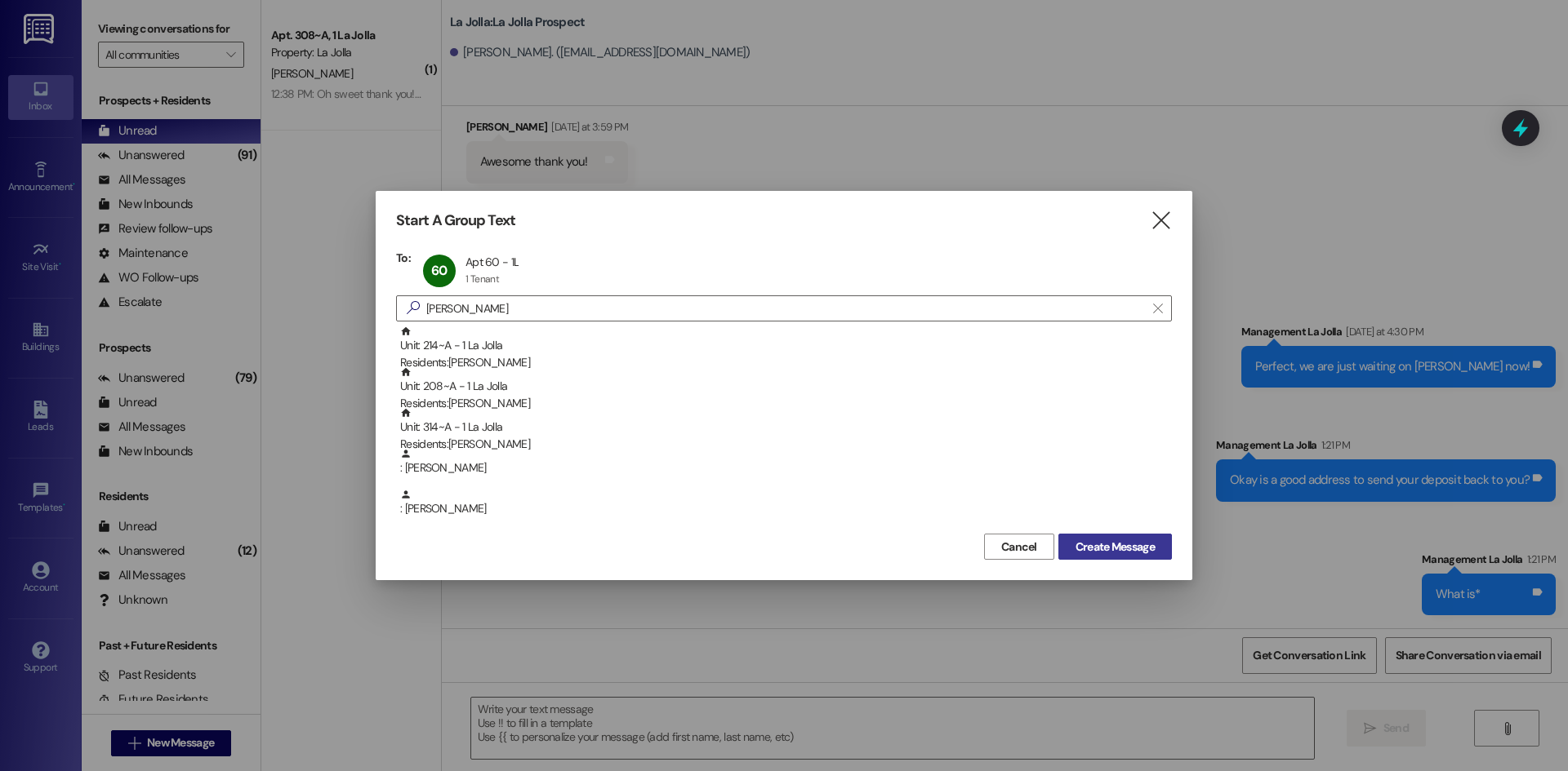
click at [1134, 552] on span "Create Message" at bounding box center [1115, 547] width 79 height 17
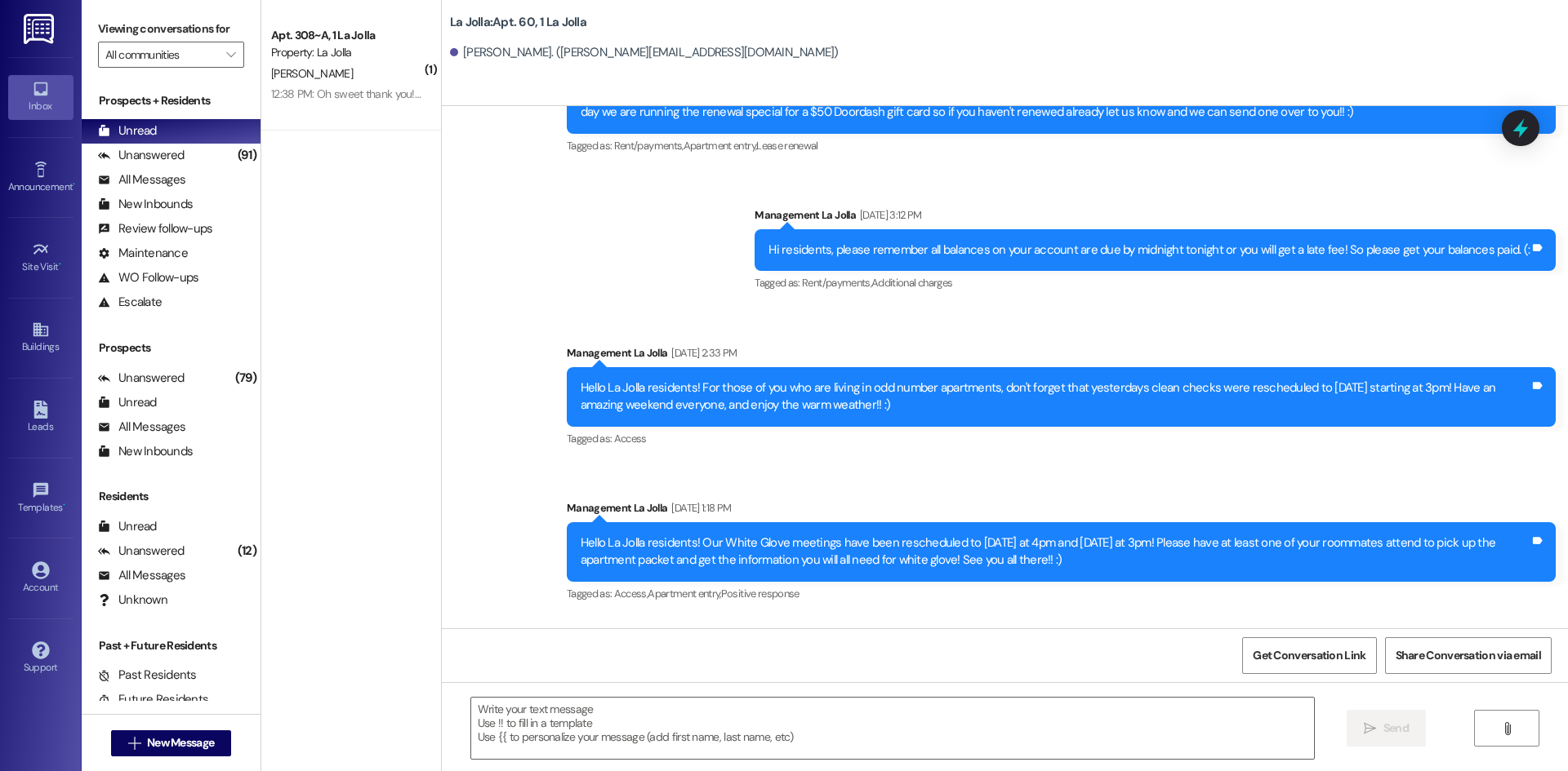
scroll to position [21562, 0]
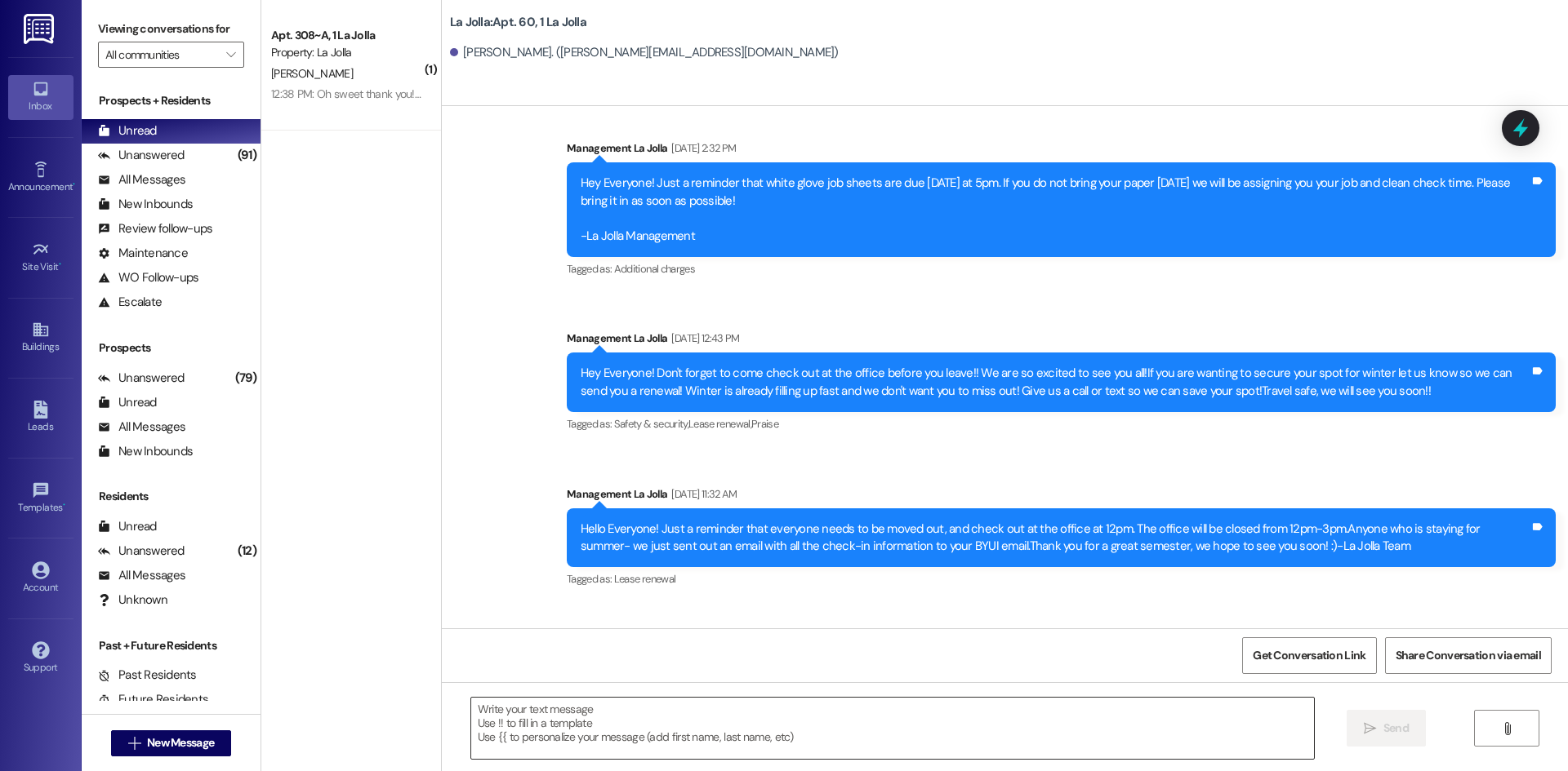
click at [551, 726] on textarea at bounding box center [892, 728] width 843 height 61
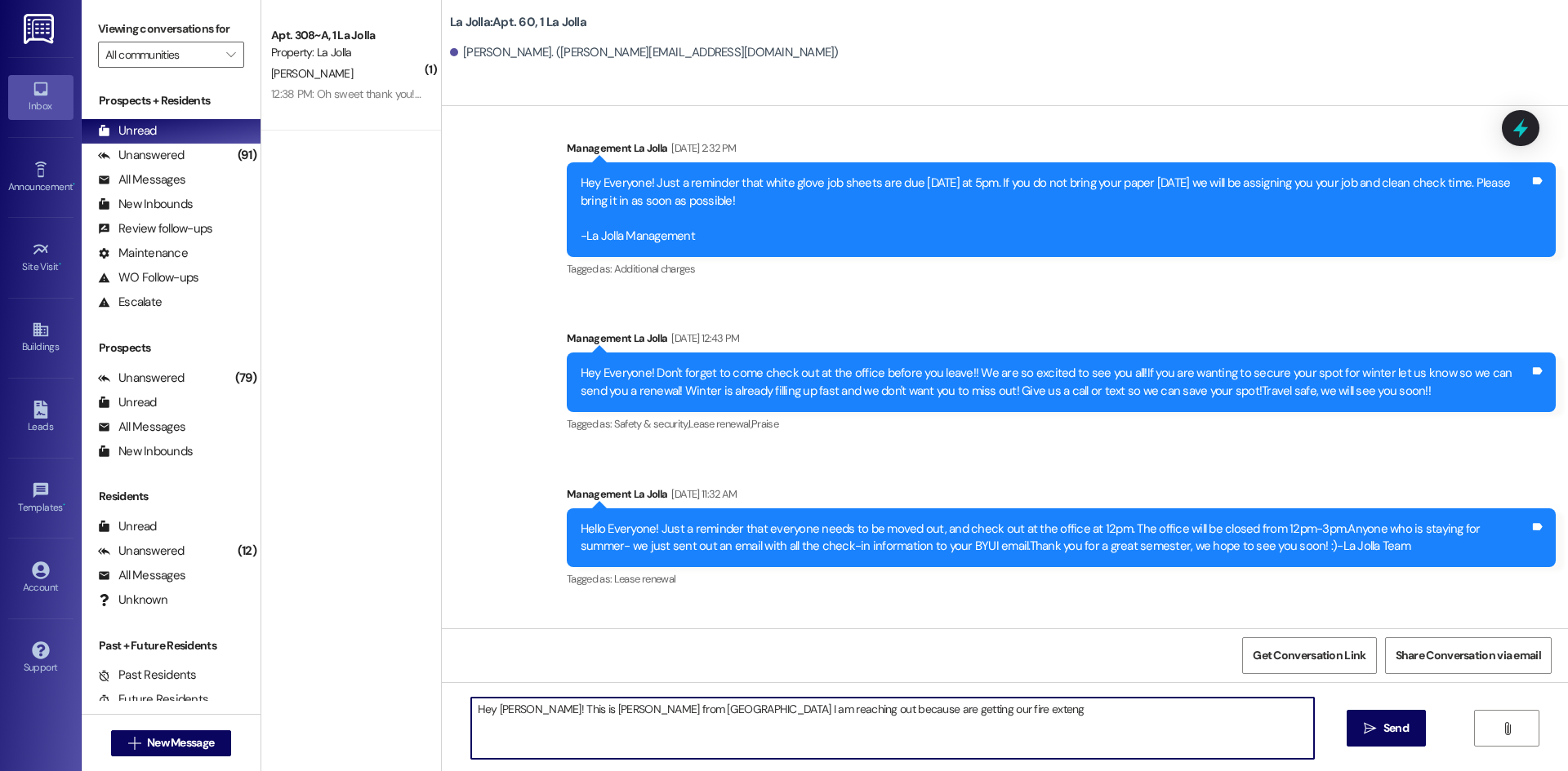
type textarea "Hey Lyndsay! This is Heather from La Jolla I am reaching out because are gettin…"
click at [128, 738] on icon "" at bounding box center [133, 744] width 12 height 13
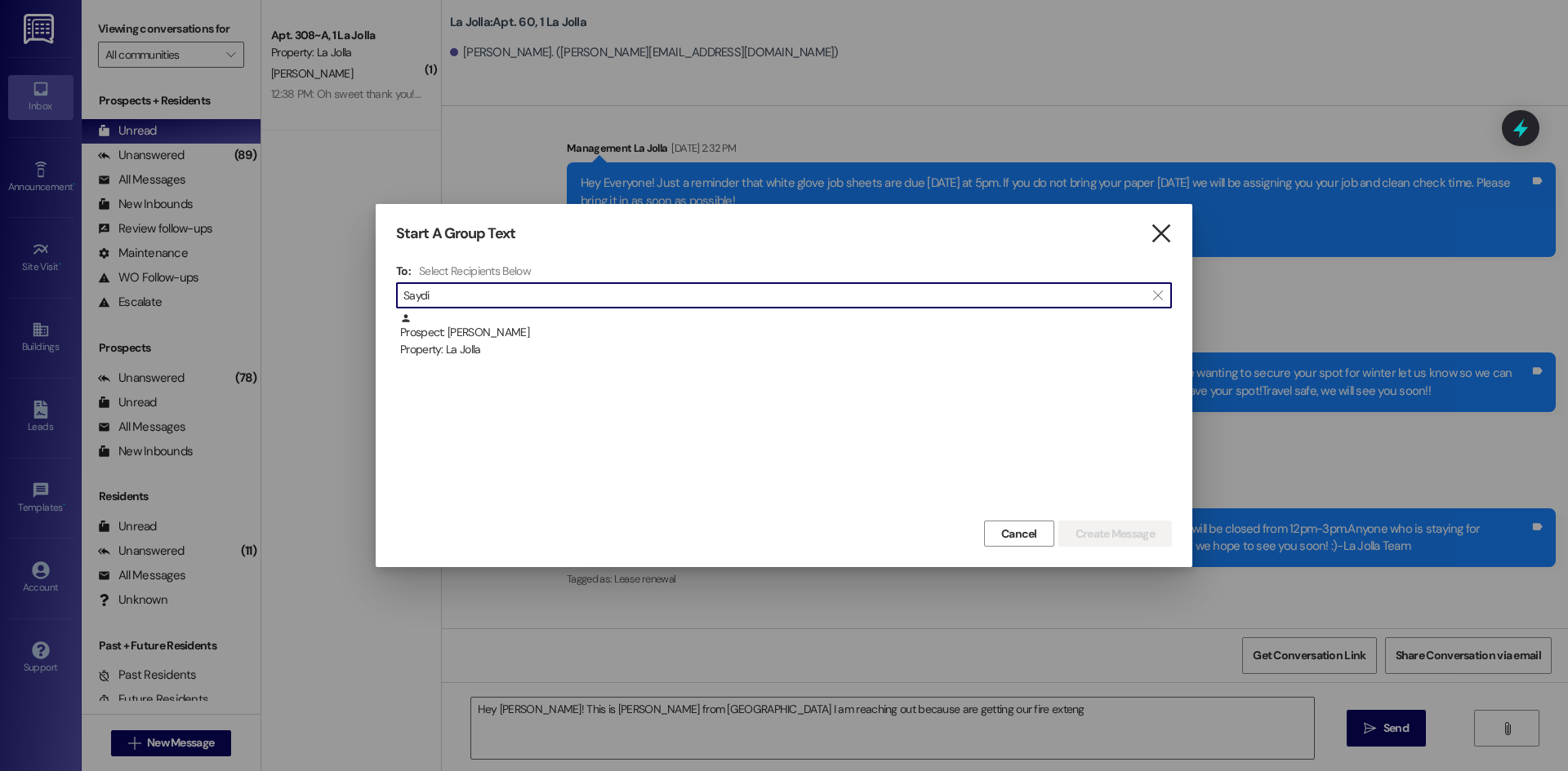
type input "Saydi"
click at [1157, 231] on icon "" at bounding box center [1160, 234] width 22 height 17
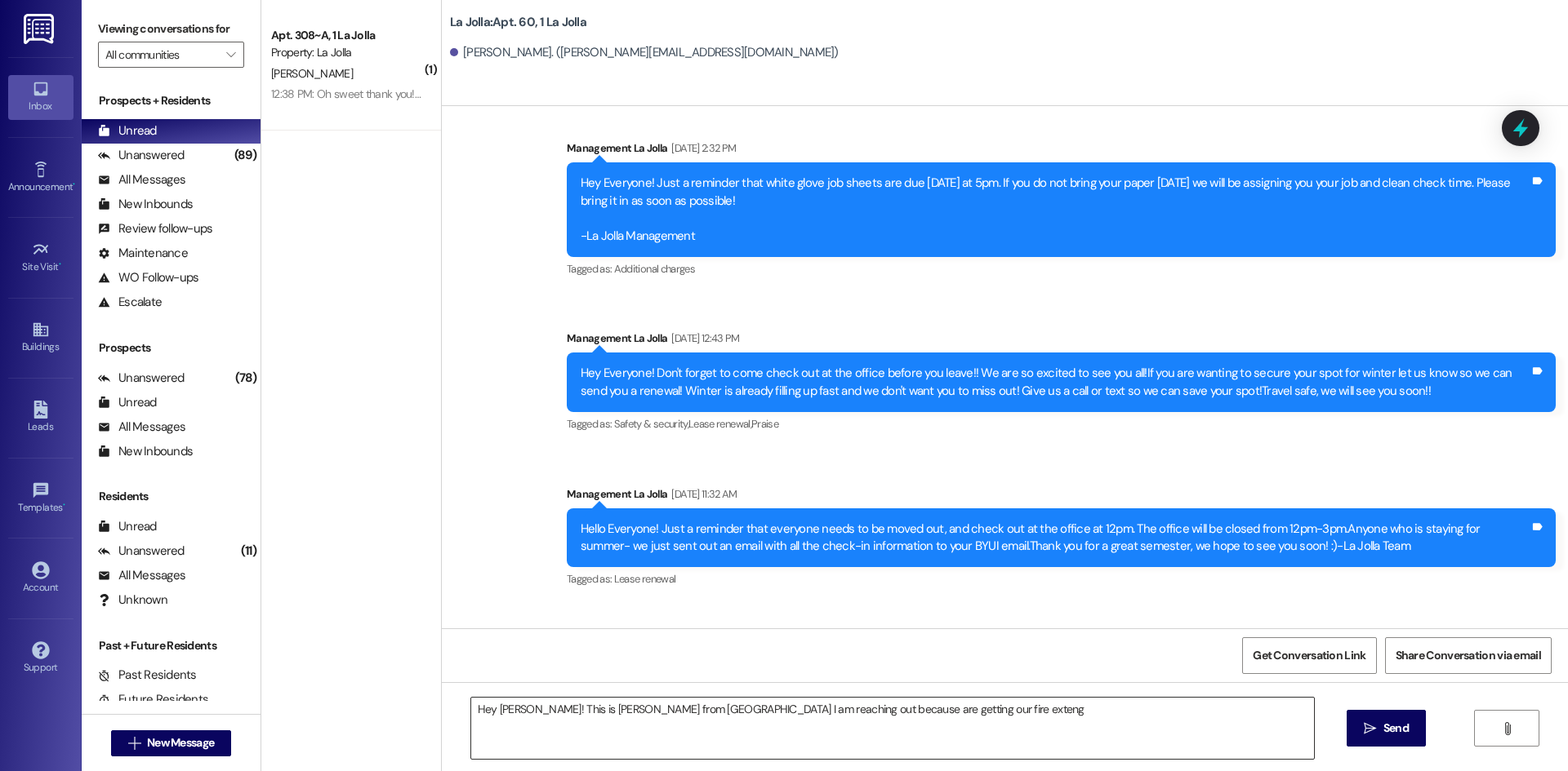
click at [951, 718] on textarea "Hey Lyndsay! This is Heather from La Jolla I am reaching out because are gettin…" at bounding box center [892, 728] width 843 height 61
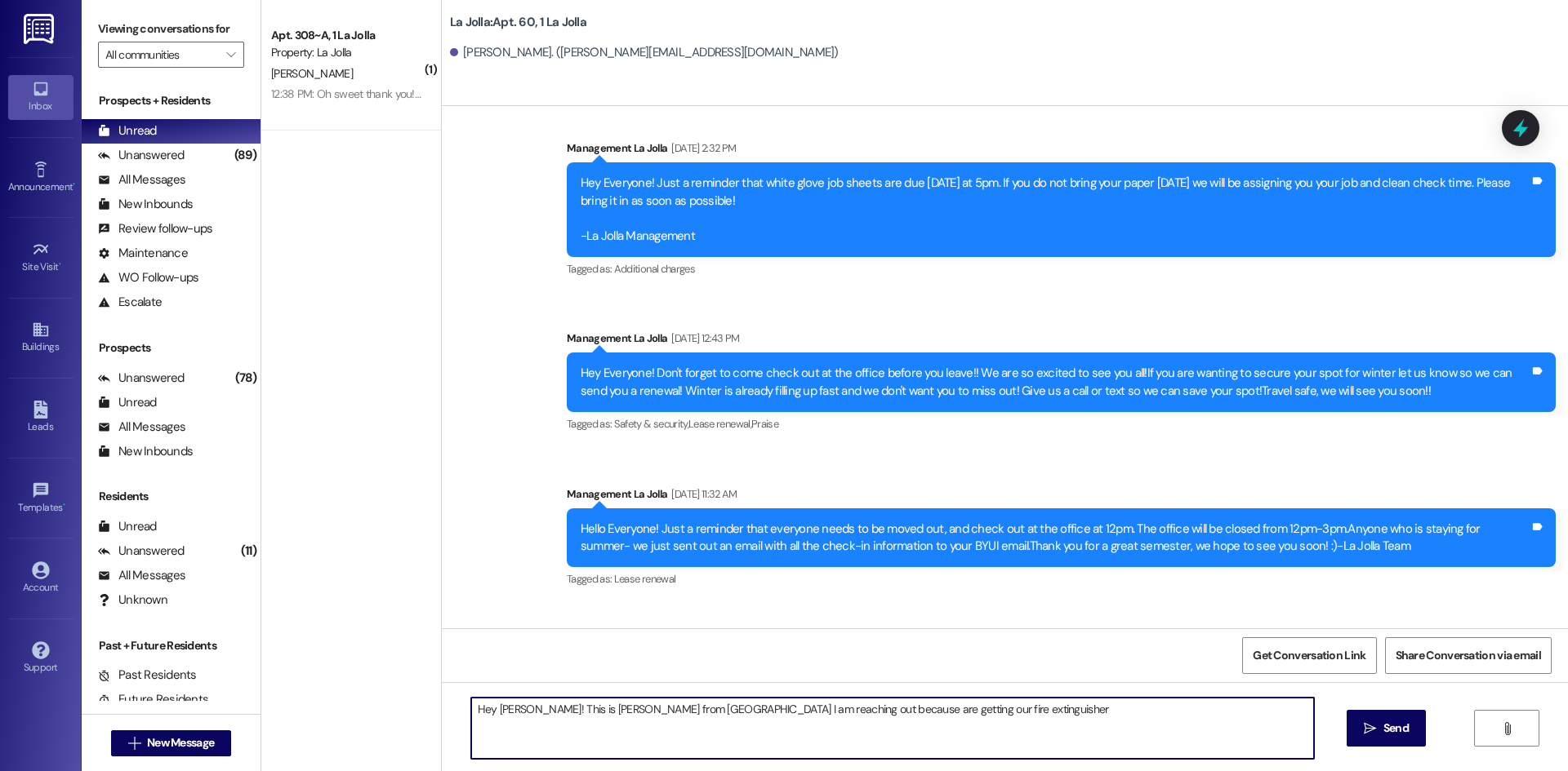
click at [1088, 714] on textarea "Hey Lyndsay! This is Heather from La Jolla I am reaching out because are gettin…" at bounding box center [892, 728] width 843 height 61
click at [795, 711] on textarea "Hey Lyndsay! This is Heather from La Jolla I am reaching out because are gettin…" at bounding box center [892, 728] width 843 height 61
click at [1102, 713] on textarea "Hey Lyndsay! This is Heather from La Jolla I am reaching out because we are get…" at bounding box center [892, 728] width 843 height 61
type textarea "Hey Lyndsay! This is Heather from La Jolla I am reaching out because we are get…"
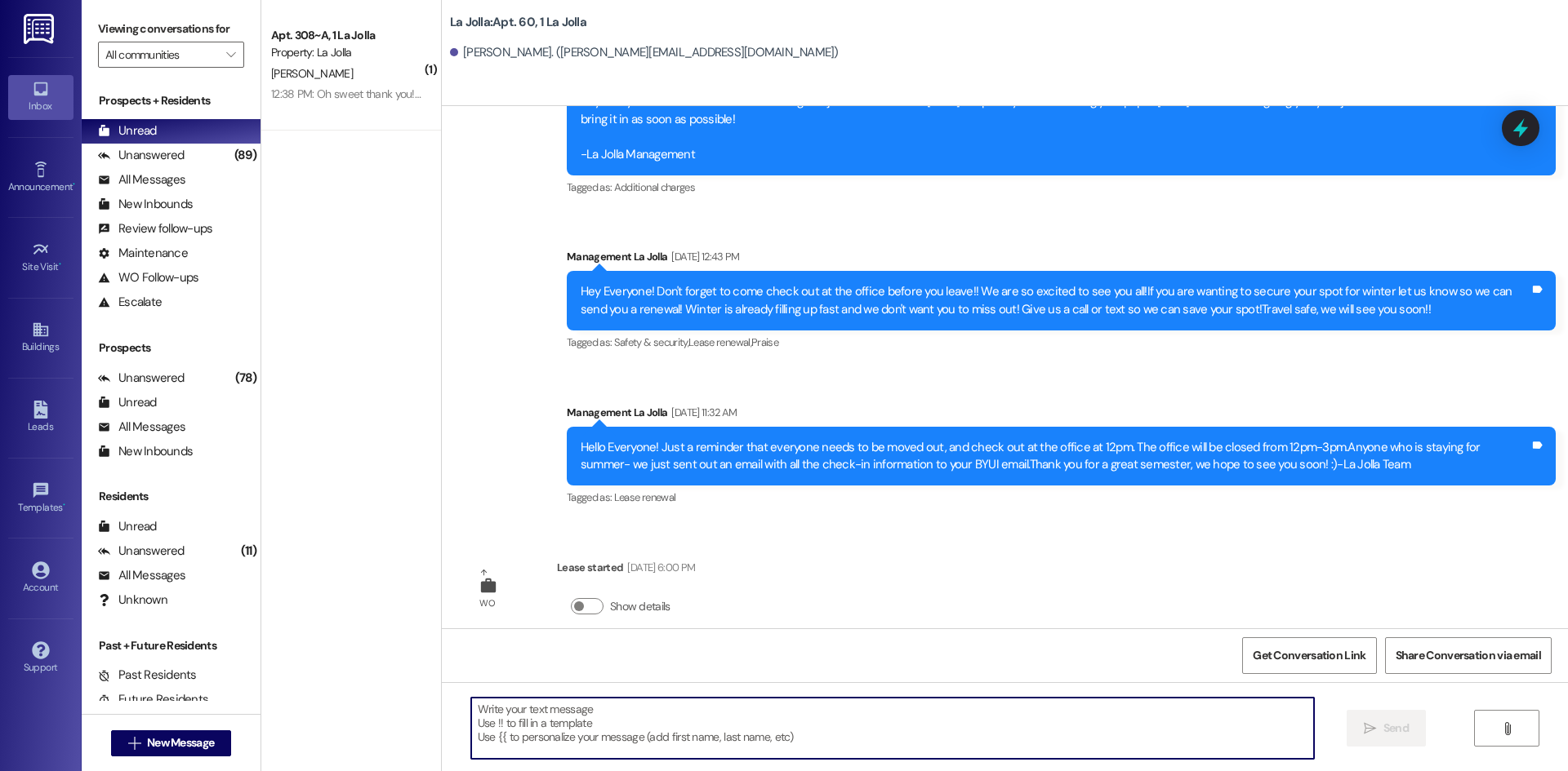
scroll to position [21675, 0]
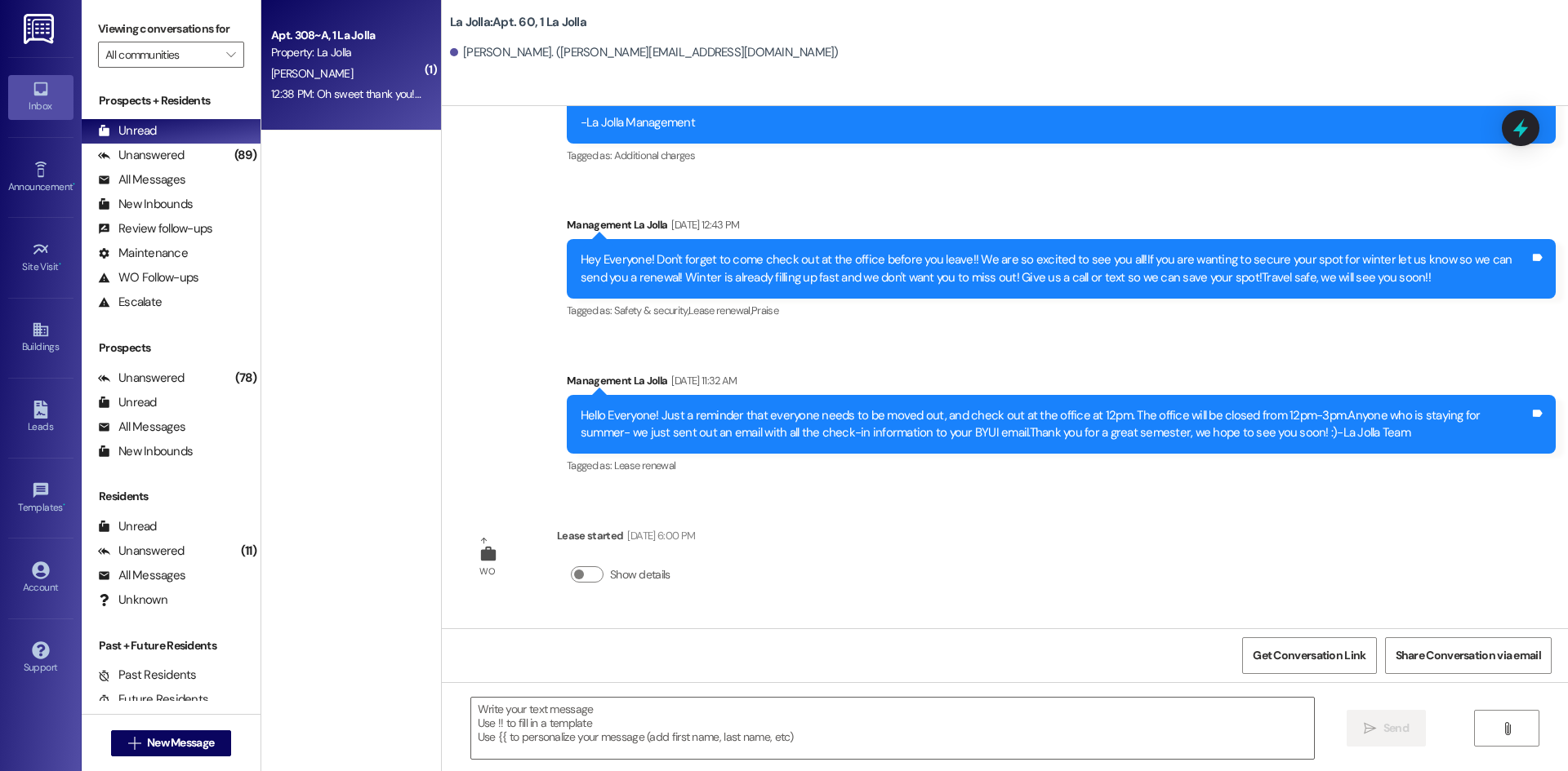
click at [329, 69] on div "[PERSON_NAME]" at bounding box center [347, 74] width 154 height 21
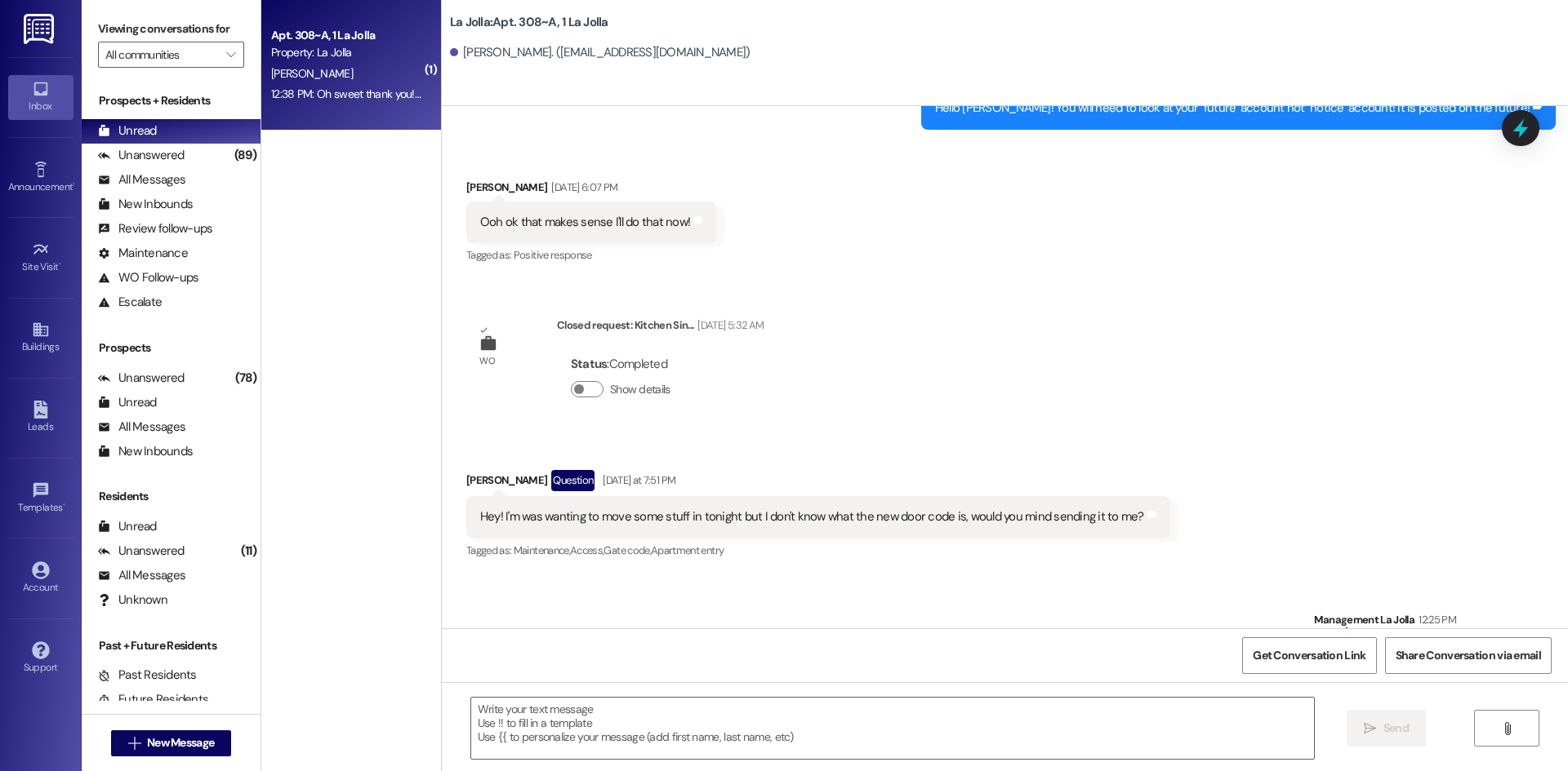
scroll to position [14779, 0]
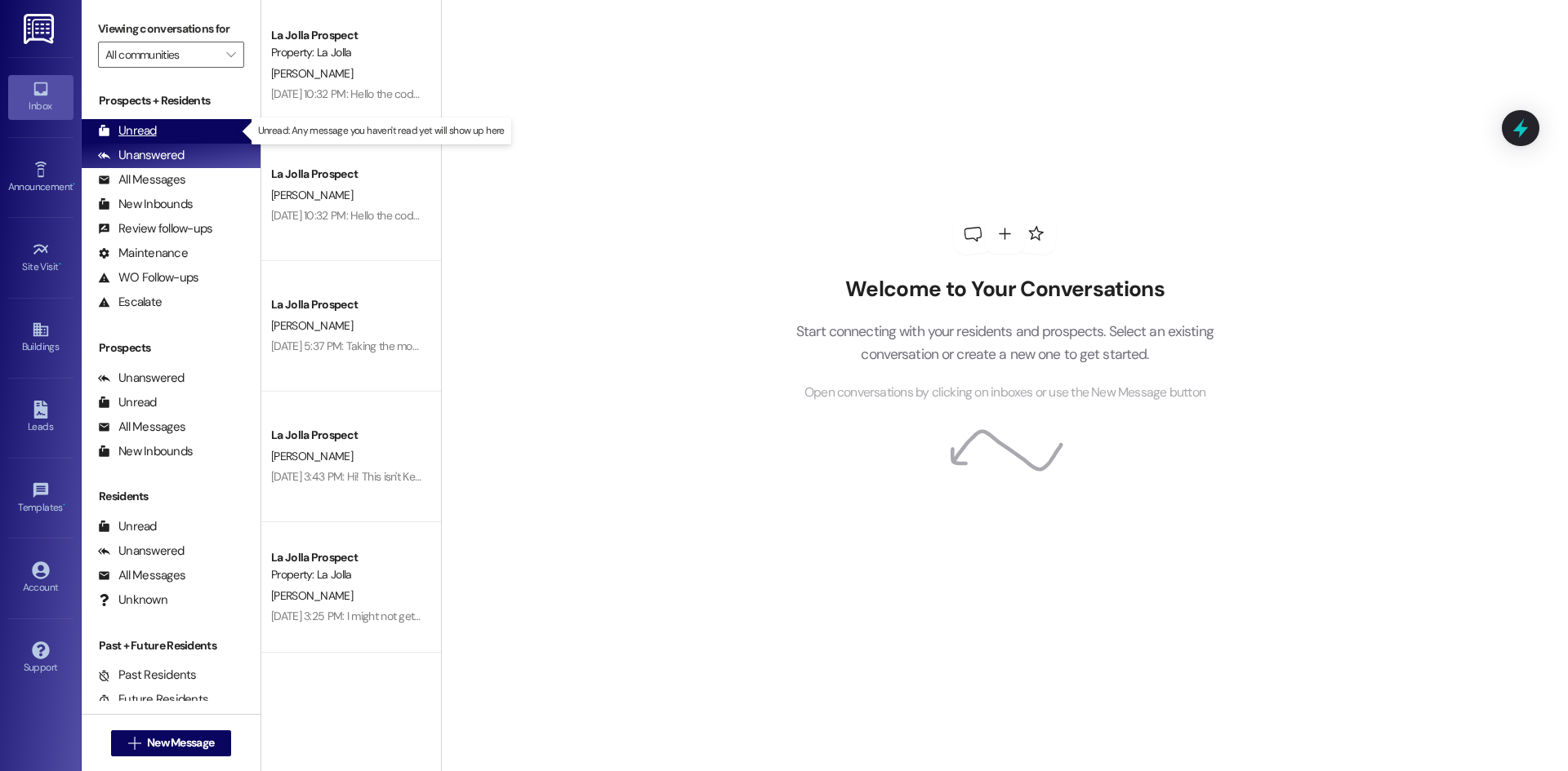
click at [187, 123] on div "Unread (0)" at bounding box center [171, 131] width 179 height 24
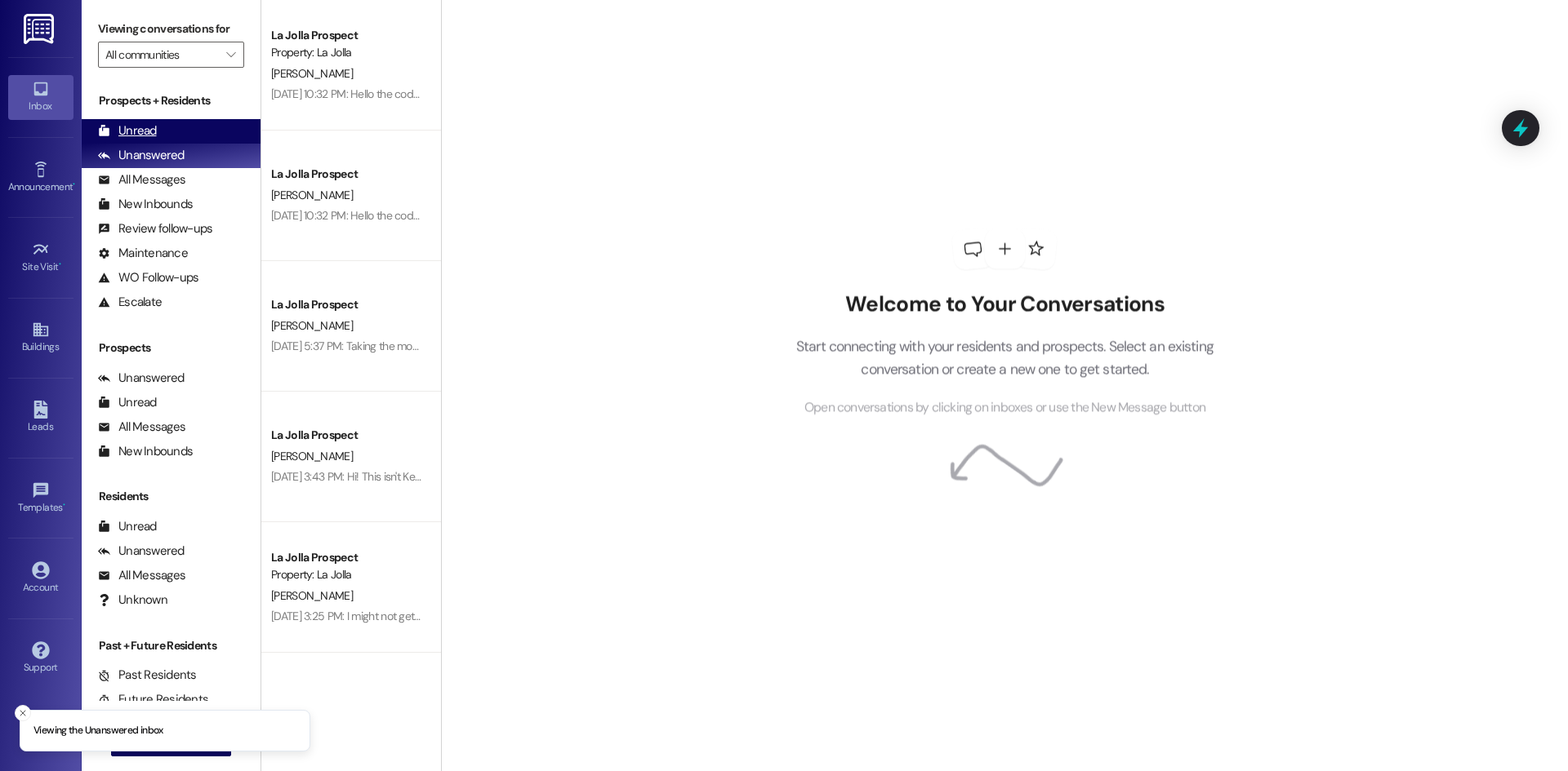
click at [203, 139] on div "Unread (0)" at bounding box center [171, 131] width 179 height 24
